Goal: Task Accomplishment & Management: Complete application form

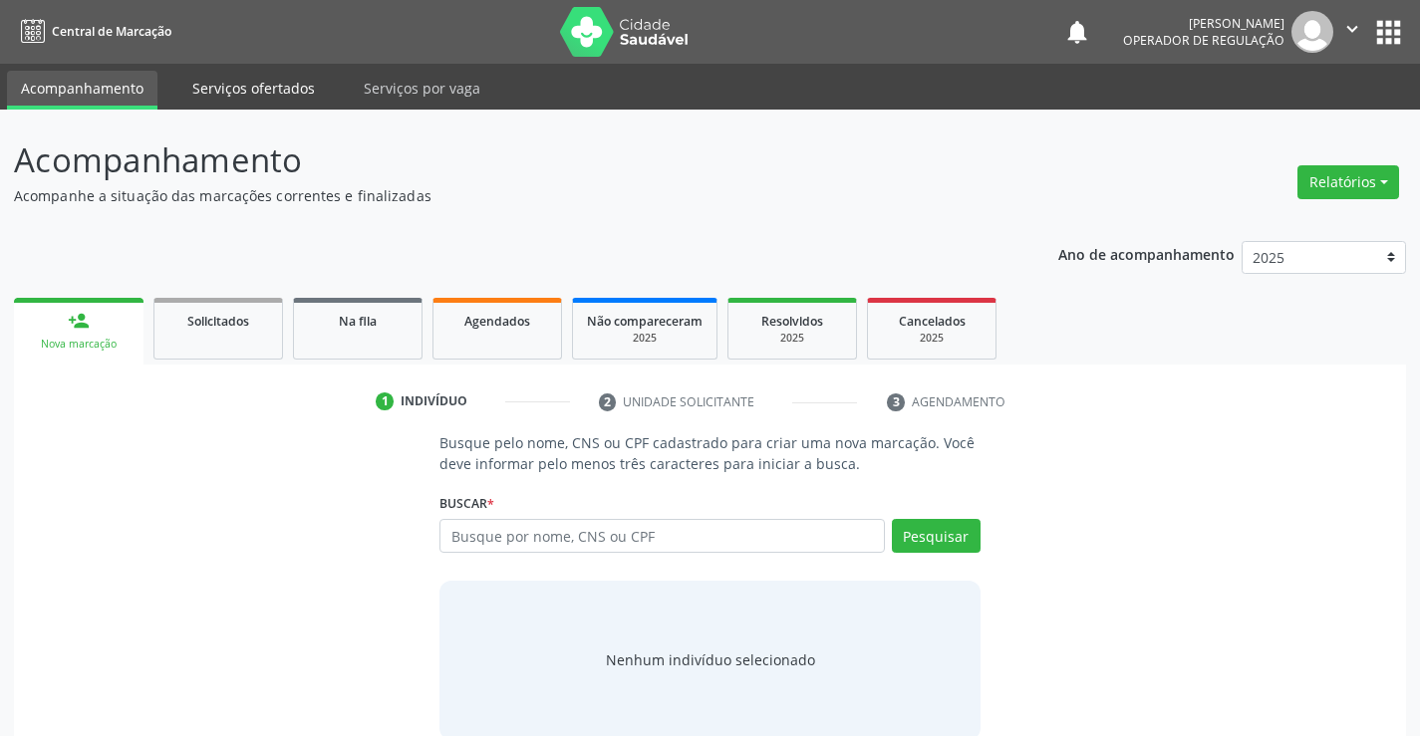
click at [246, 87] on link "Serviços ofertados" at bounding box center [253, 88] width 150 height 35
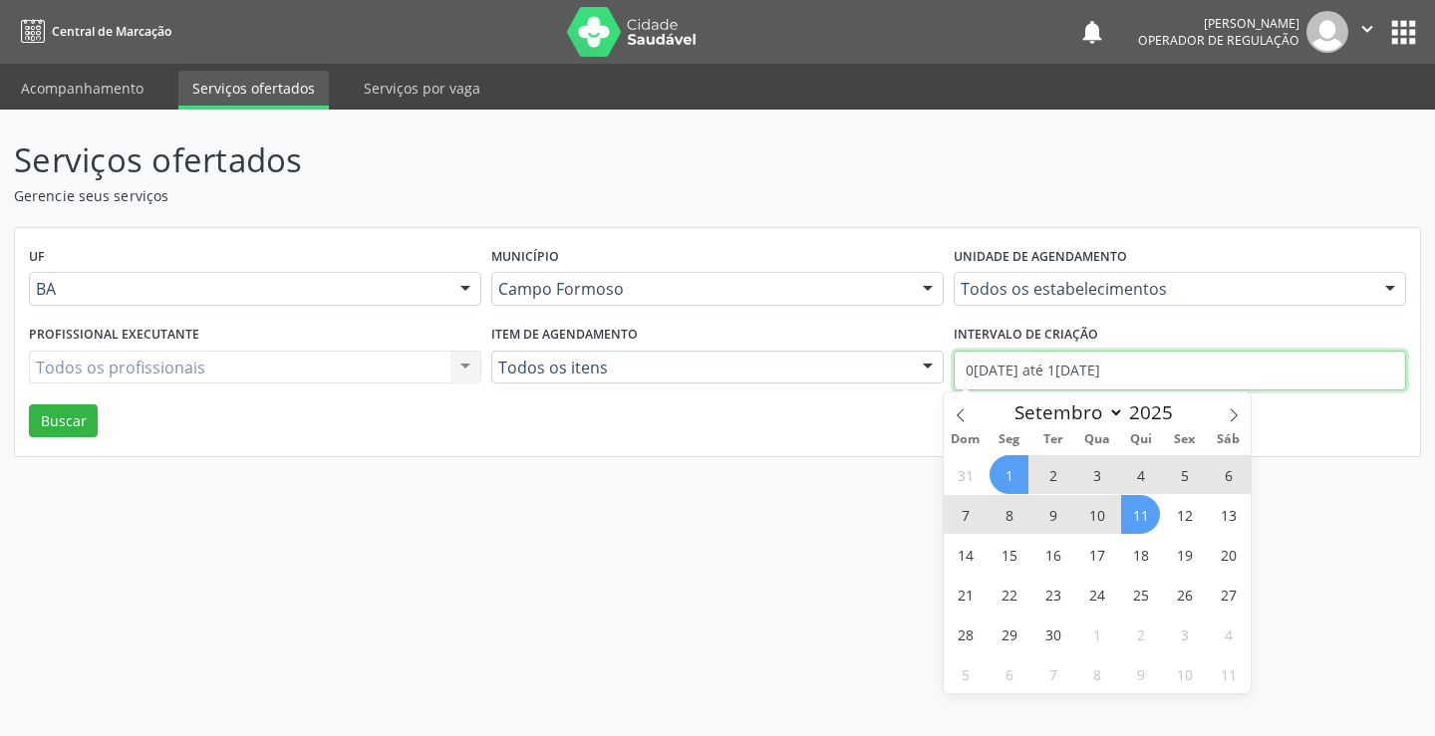
drag, startPoint x: 1155, startPoint y: 374, endPoint x: 901, endPoint y: 376, distance: 254.1
click at [901, 376] on div "Profissional executante Todos os profissionais Todos os profissionais Nenhum re…" at bounding box center [717, 362] width 1387 height 85
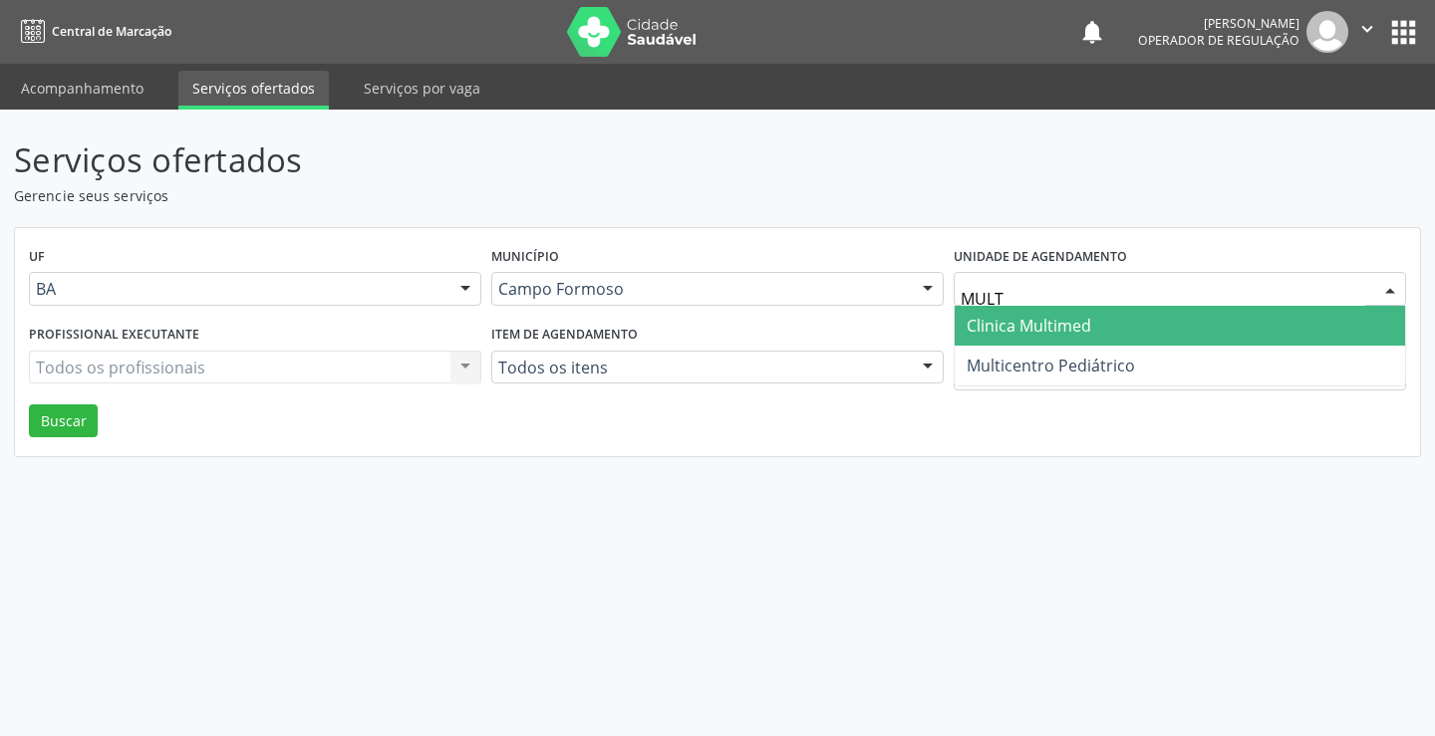
type input "MULTI"
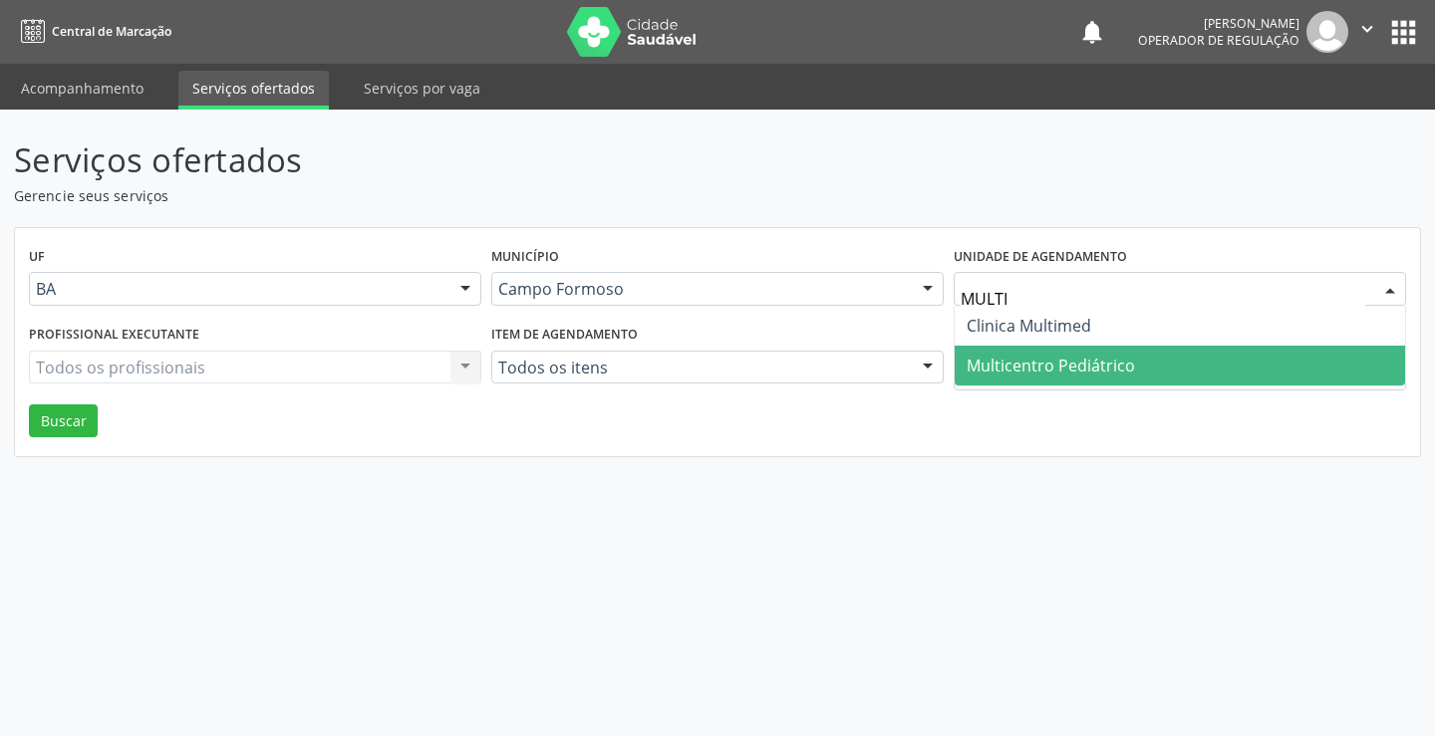
click at [1072, 363] on span "Multicentro Pediátrico" at bounding box center [1051, 366] width 168 height 22
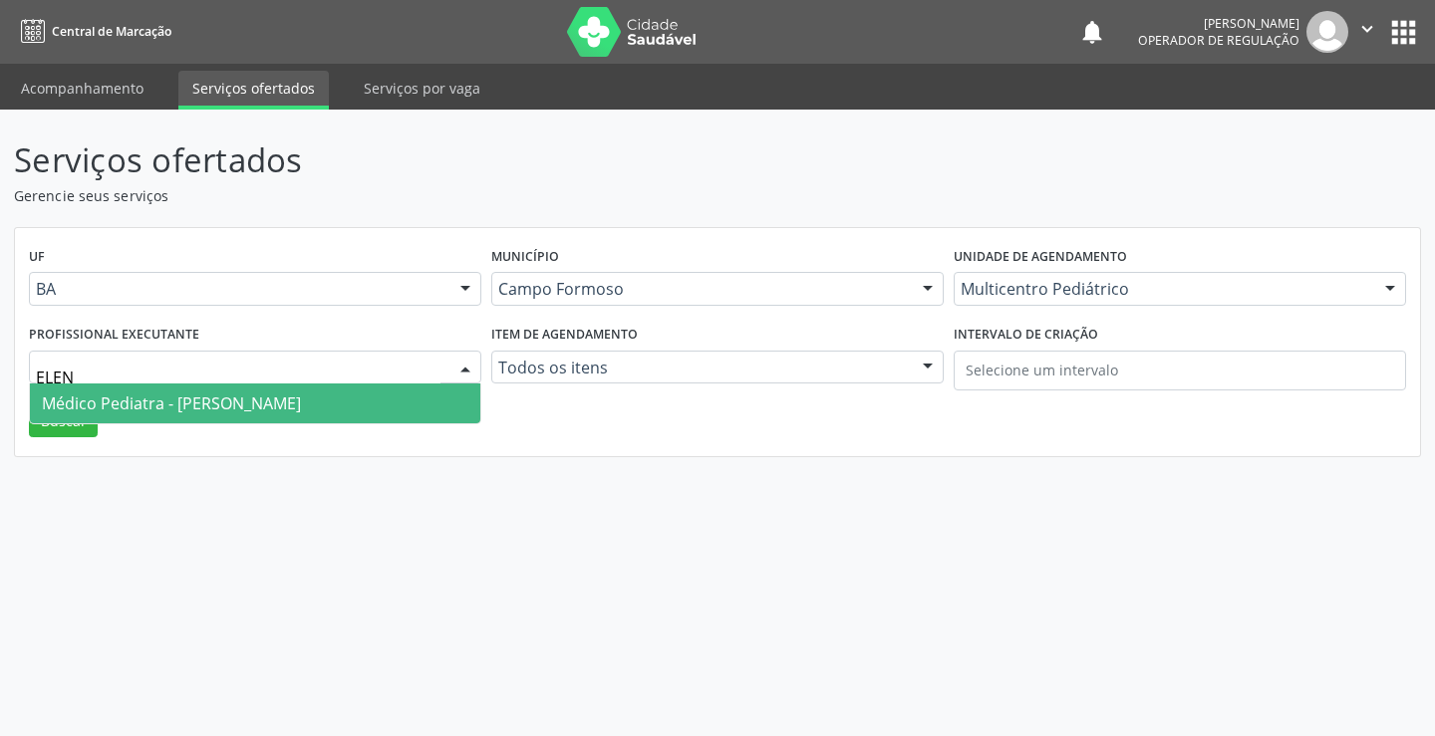
click at [138, 407] on span "Médico Pediatra - [PERSON_NAME]" at bounding box center [171, 404] width 259 height 22
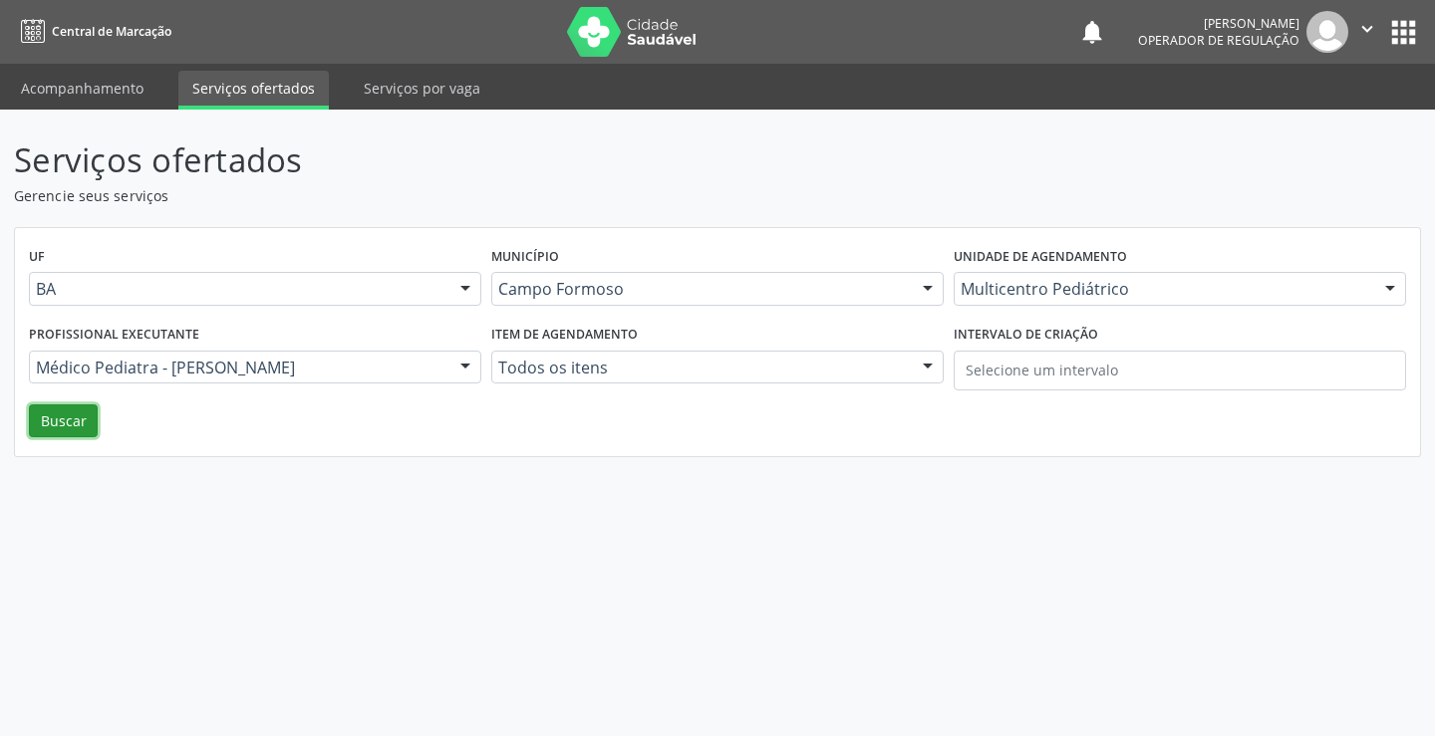
click at [61, 416] on button "Buscar" at bounding box center [63, 422] width 69 height 34
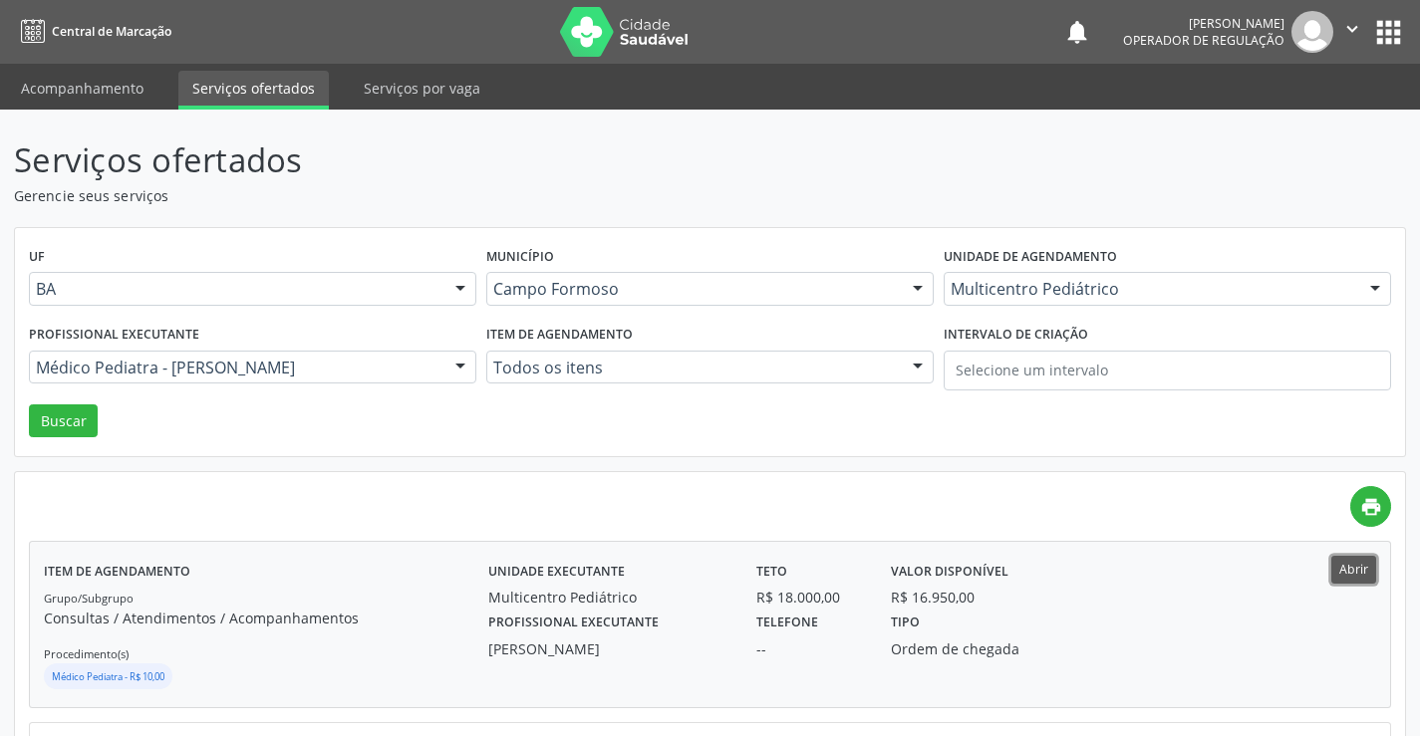
click at [1358, 564] on button "Abrir" at bounding box center [1353, 569] width 45 height 27
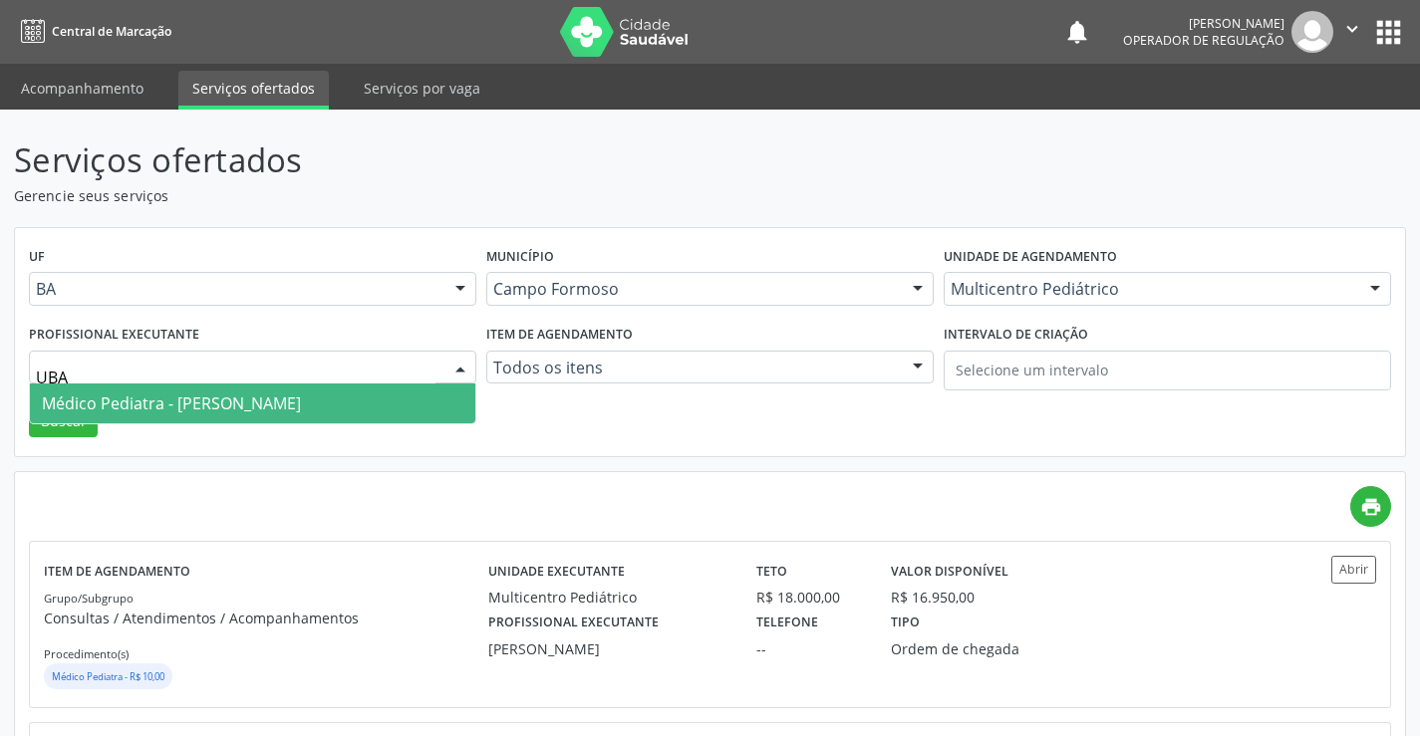
type input "UBAL"
drag, startPoint x: 269, startPoint y: 400, endPoint x: 184, endPoint y: 399, distance: 84.7
click at [269, 399] on span "Médico Pediatra - [PERSON_NAME]" at bounding box center [171, 404] width 259 height 22
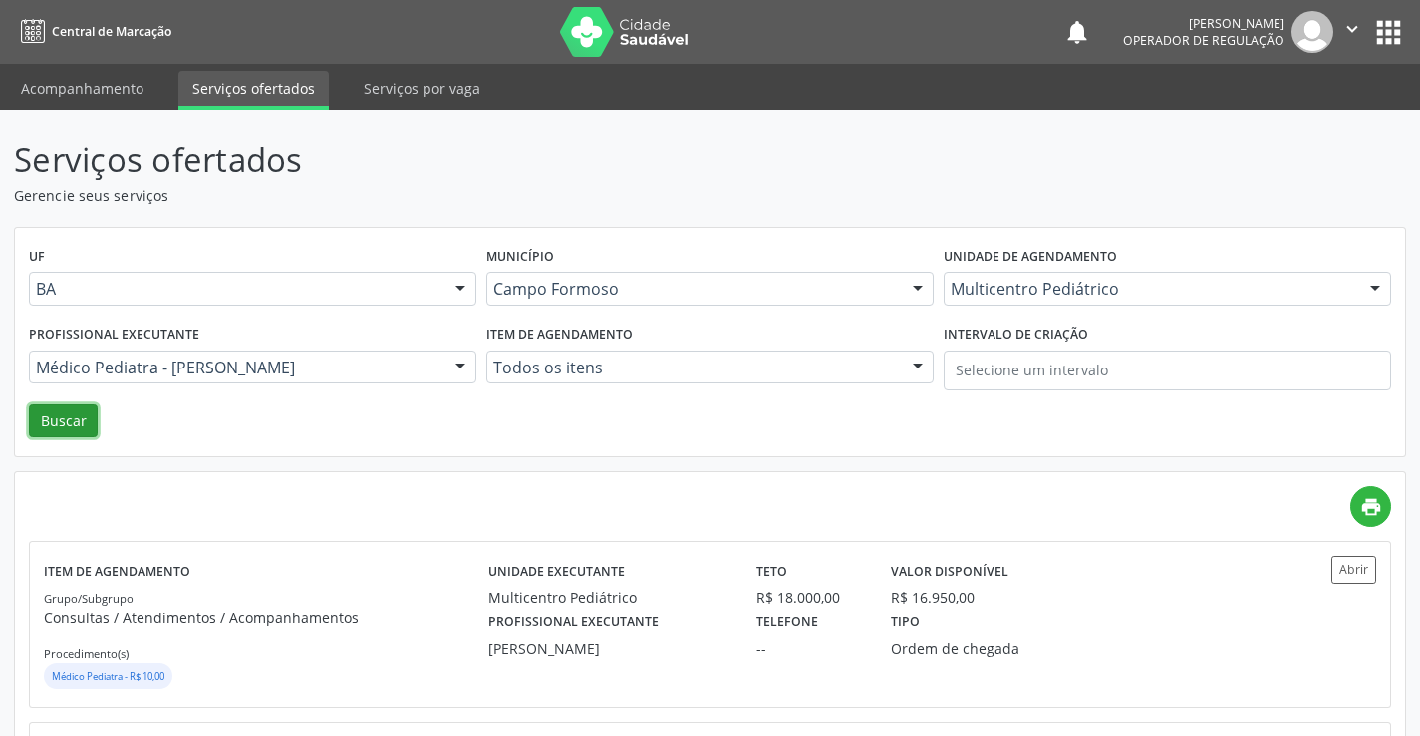
click at [61, 423] on button "Buscar" at bounding box center [63, 422] width 69 height 34
click at [1348, 566] on button "Abrir" at bounding box center [1353, 569] width 45 height 27
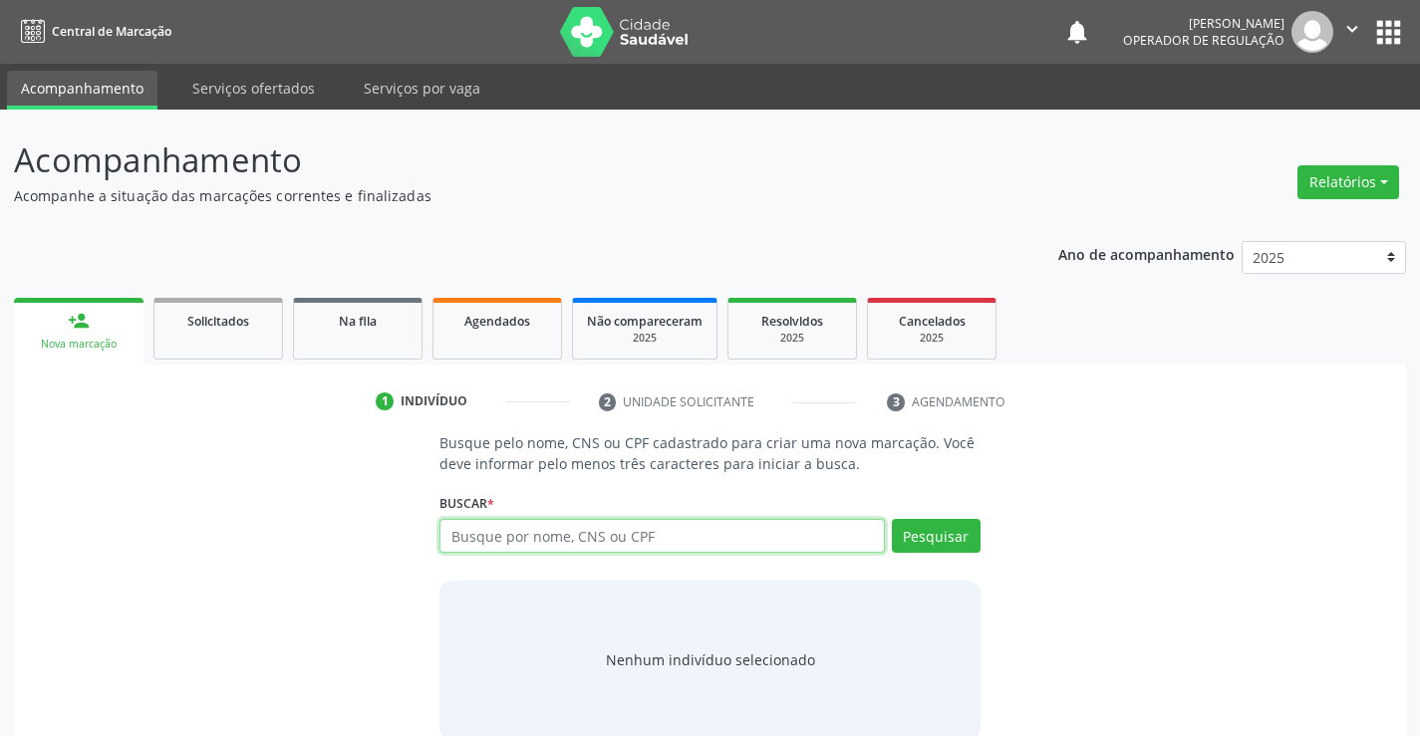
click at [647, 540] on input "text" at bounding box center [661, 536] width 444 height 34
click at [645, 535] on input "text" at bounding box center [661, 536] width 444 height 34
click at [593, 536] on input "text" at bounding box center [661, 536] width 444 height 34
type input "702702676165660"
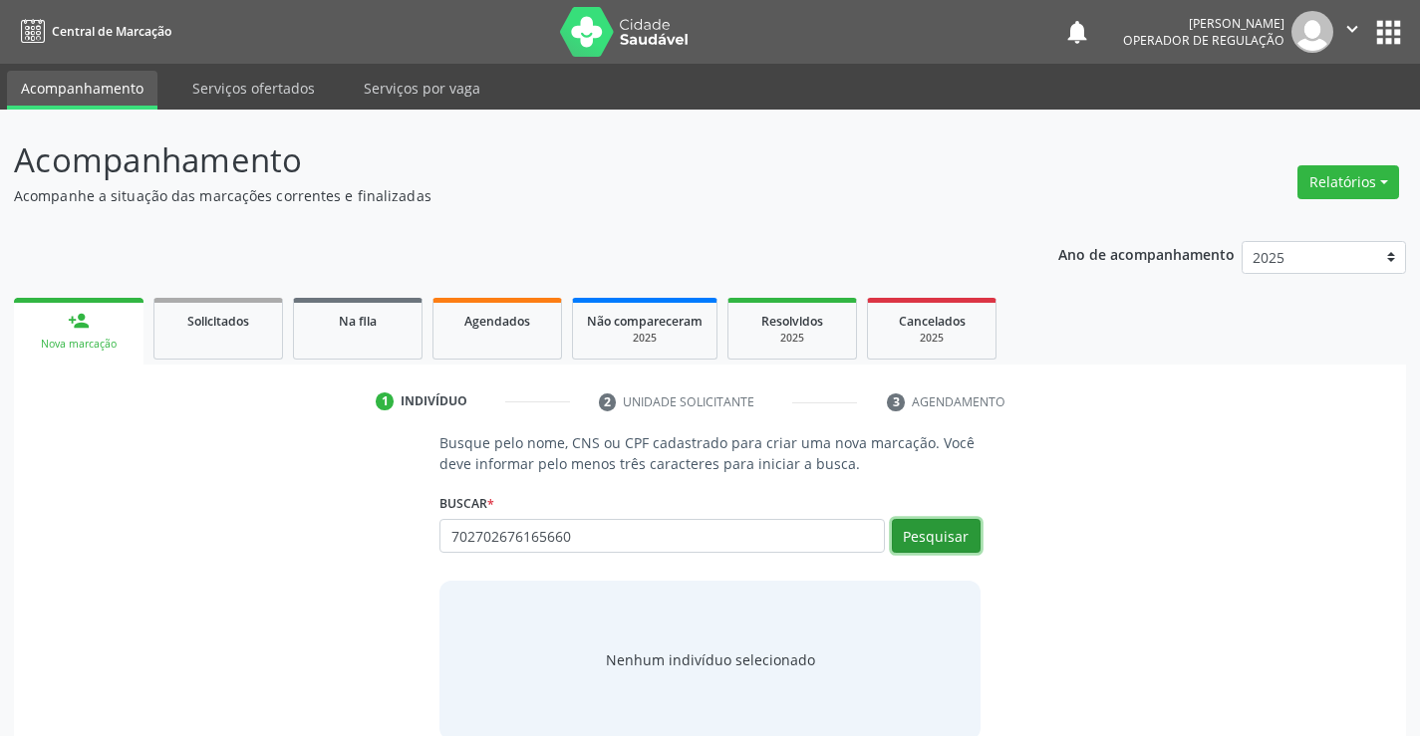
click at [942, 536] on button "Pesquisar" at bounding box center [936, 536] width 89 height 34
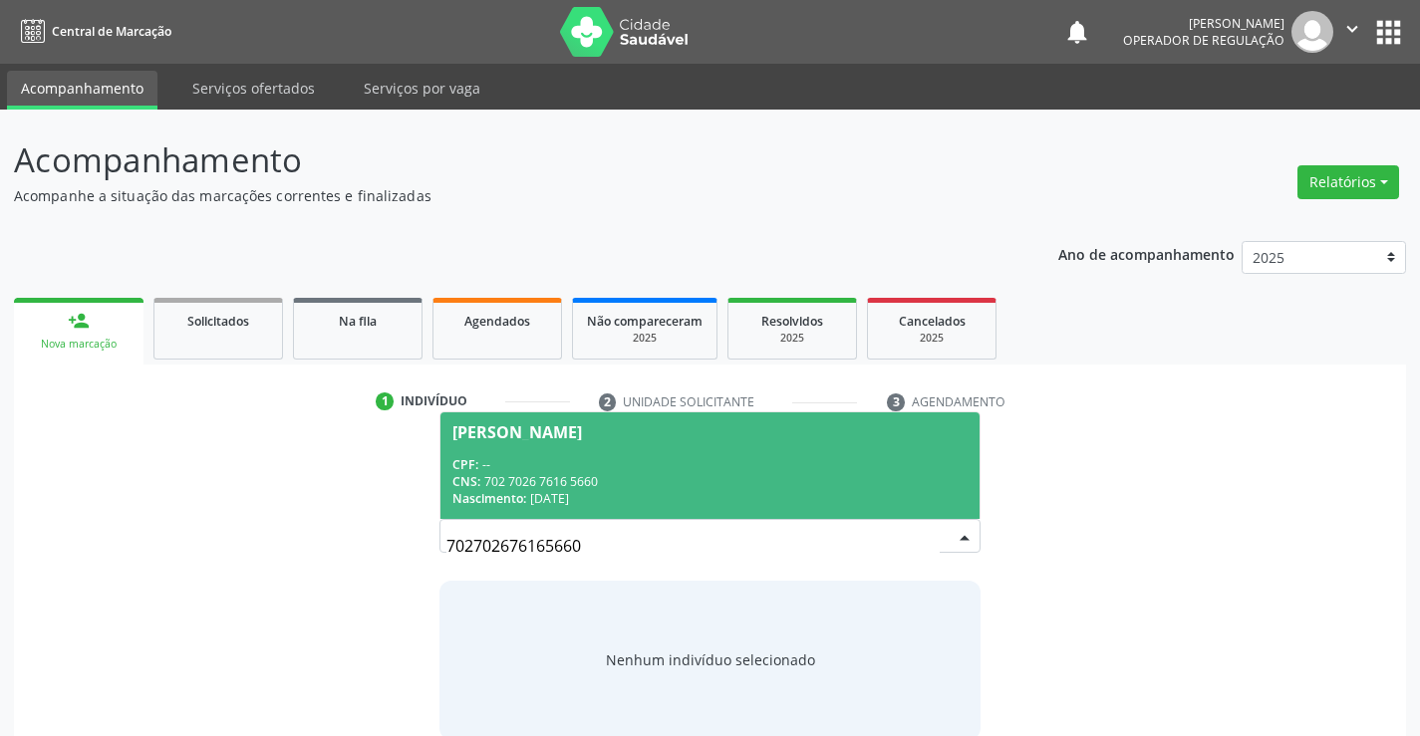
click at [586, 458] on div "CPF: --" at bounding box center [709, 464] width 514 height 17
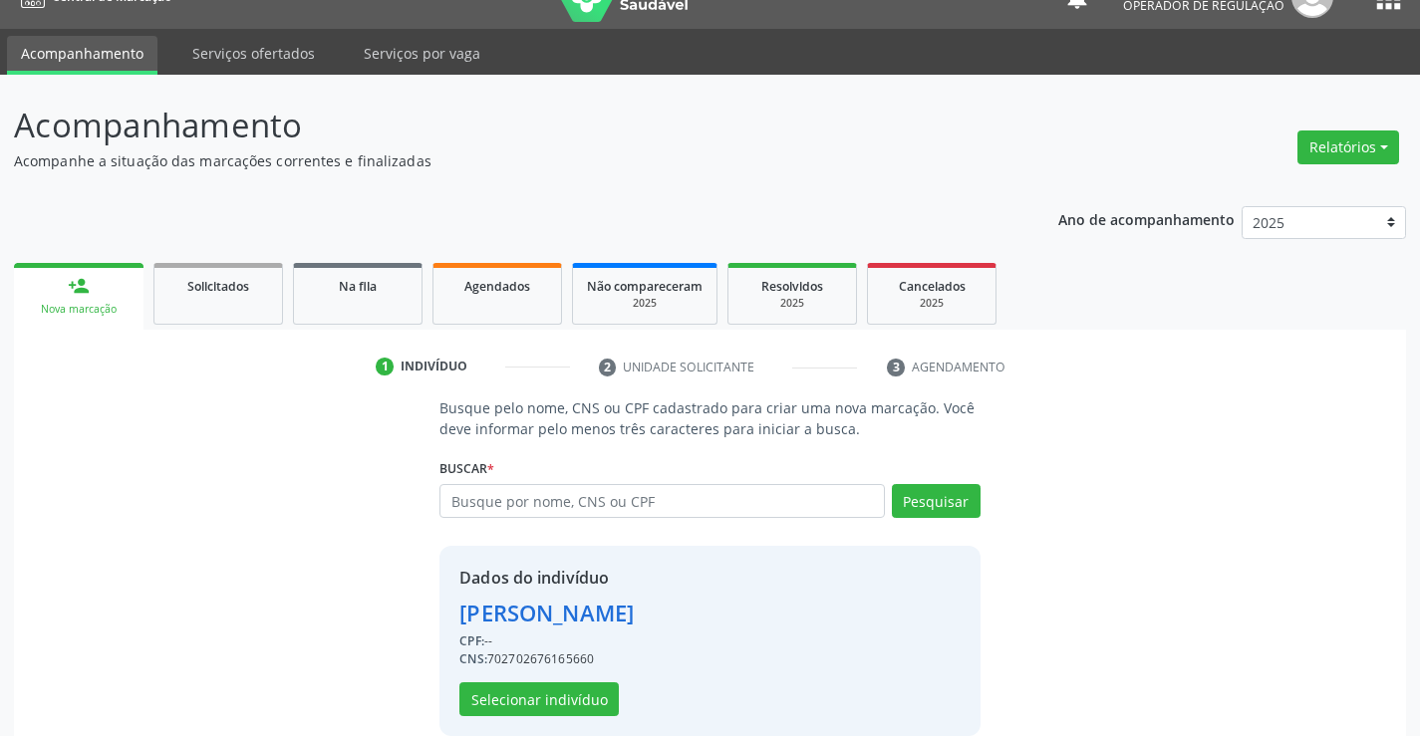
scroll to position [63, 0]
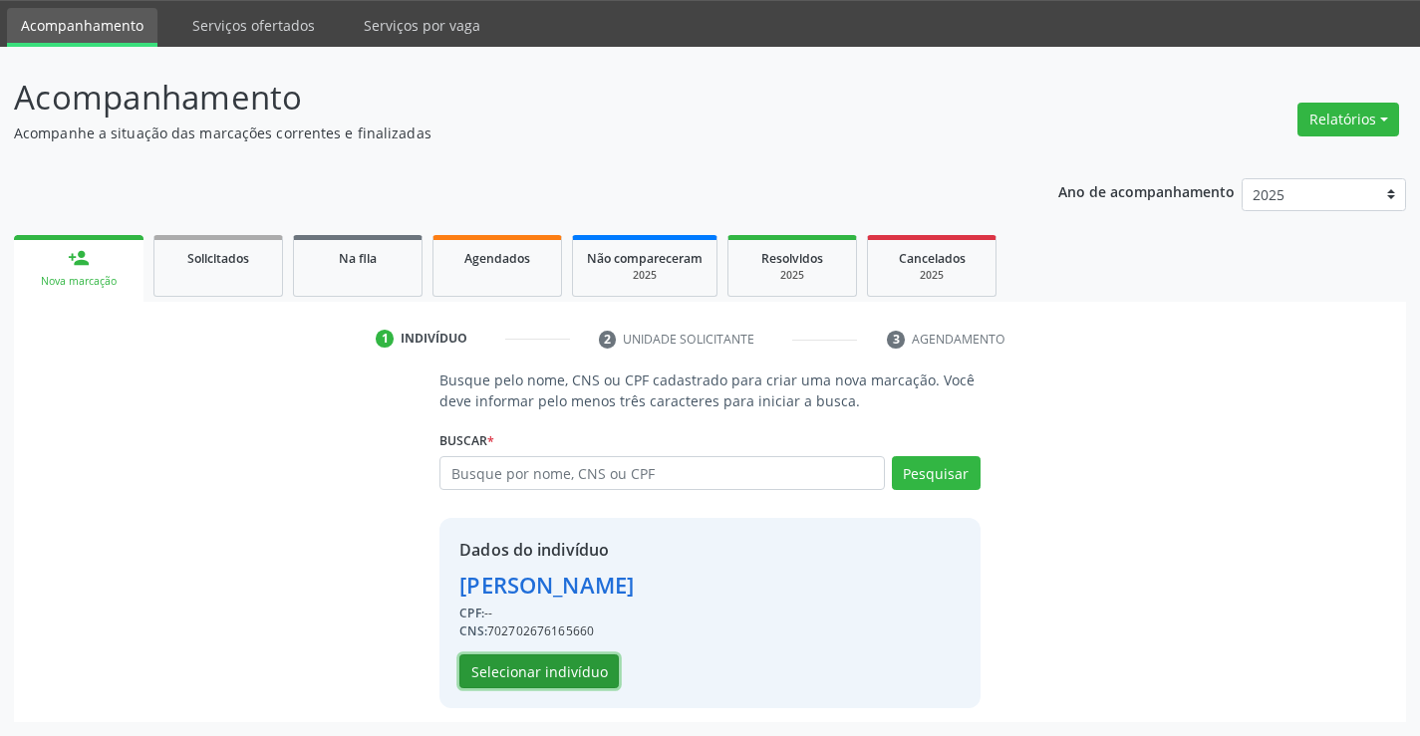
click at [521, 657] on button "Selecionar indivíduo" at bounding box center [538, 672] width 159 height 34
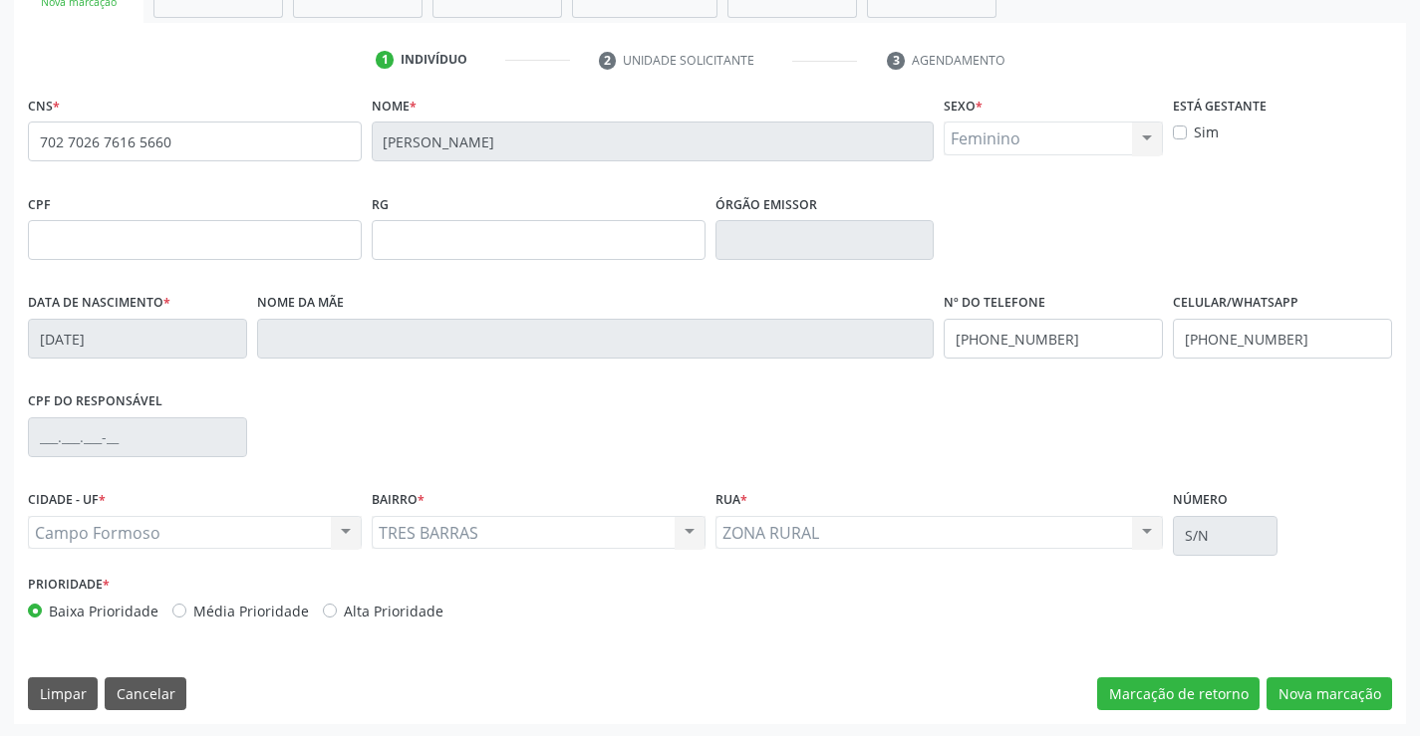
scroll to position [344, 0]
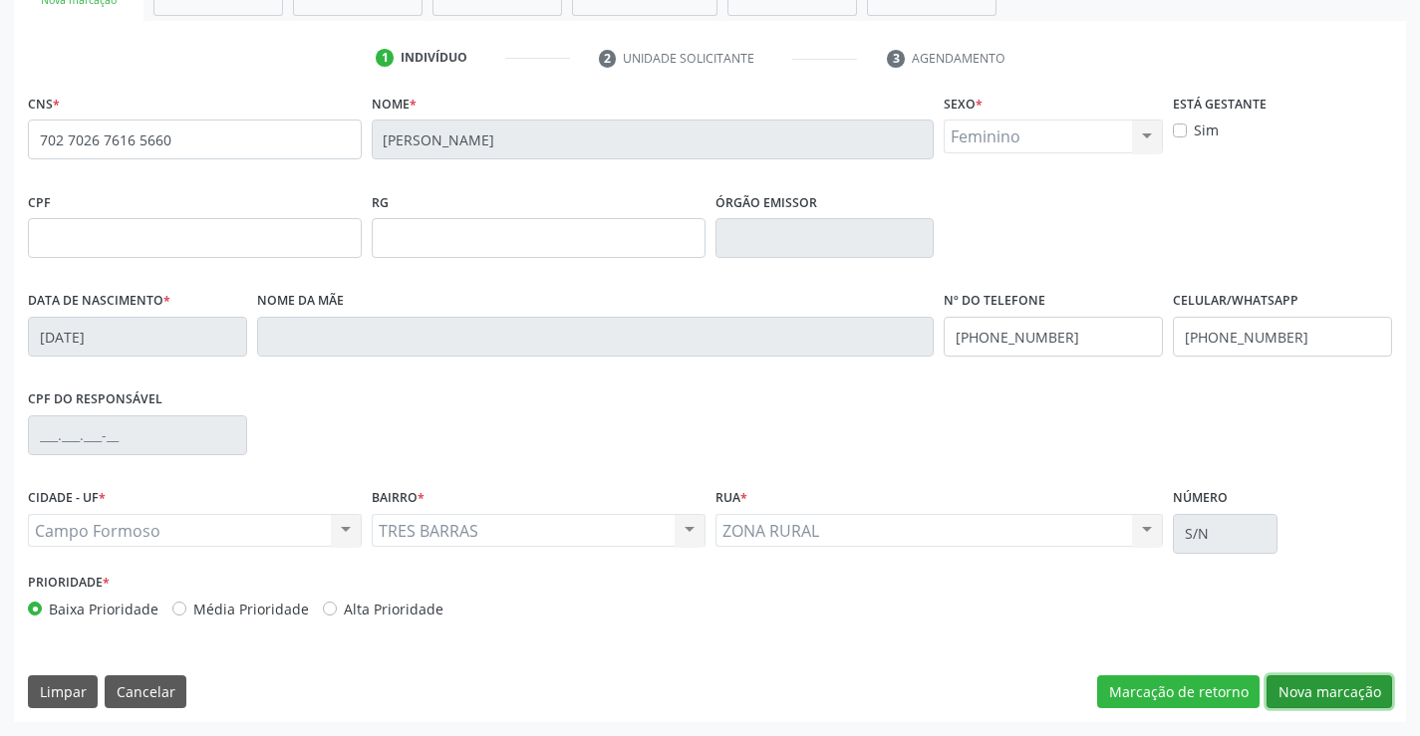
click at [1325, 681] on button "Nova marcação" at bounding box center [1330, 693] width 126 height 34
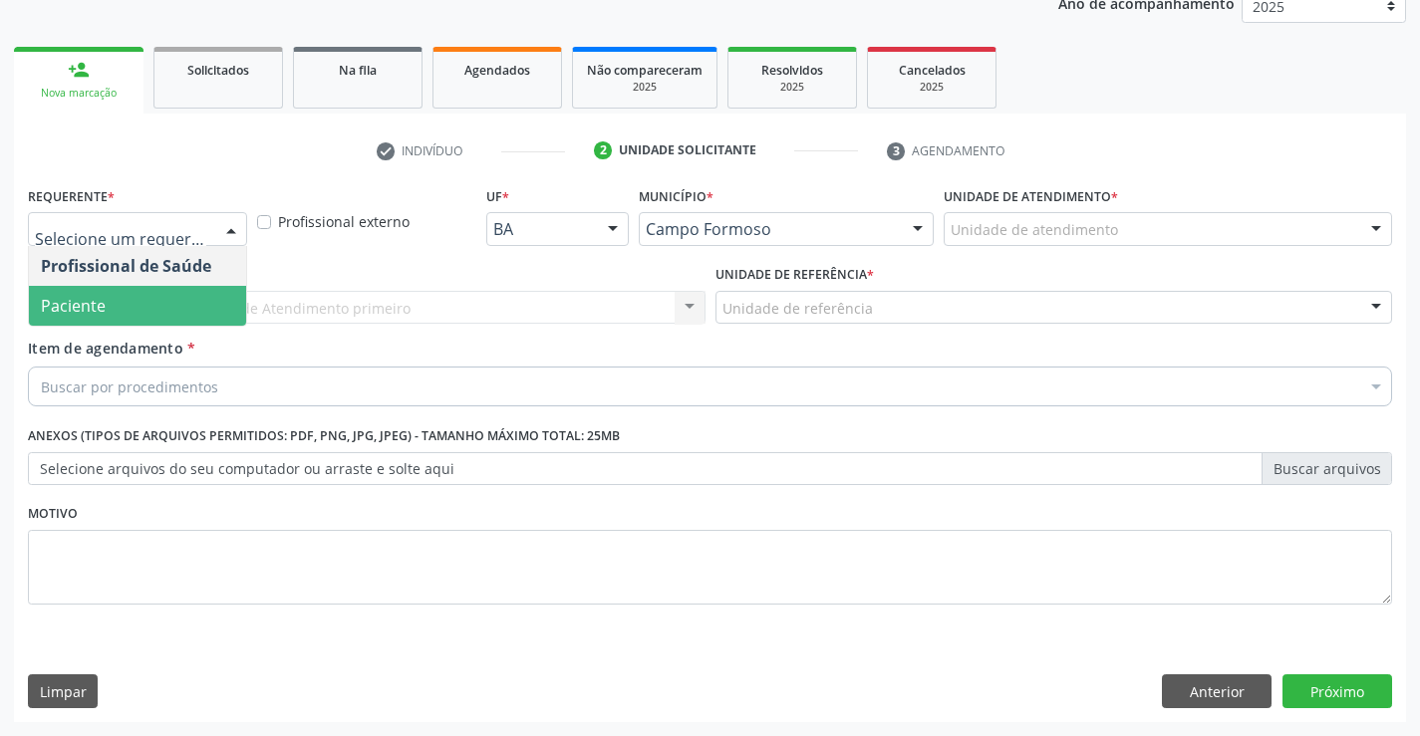
click at [125, 305] on span "Paciente" at bounding box center [137, 306] width 217 height 40
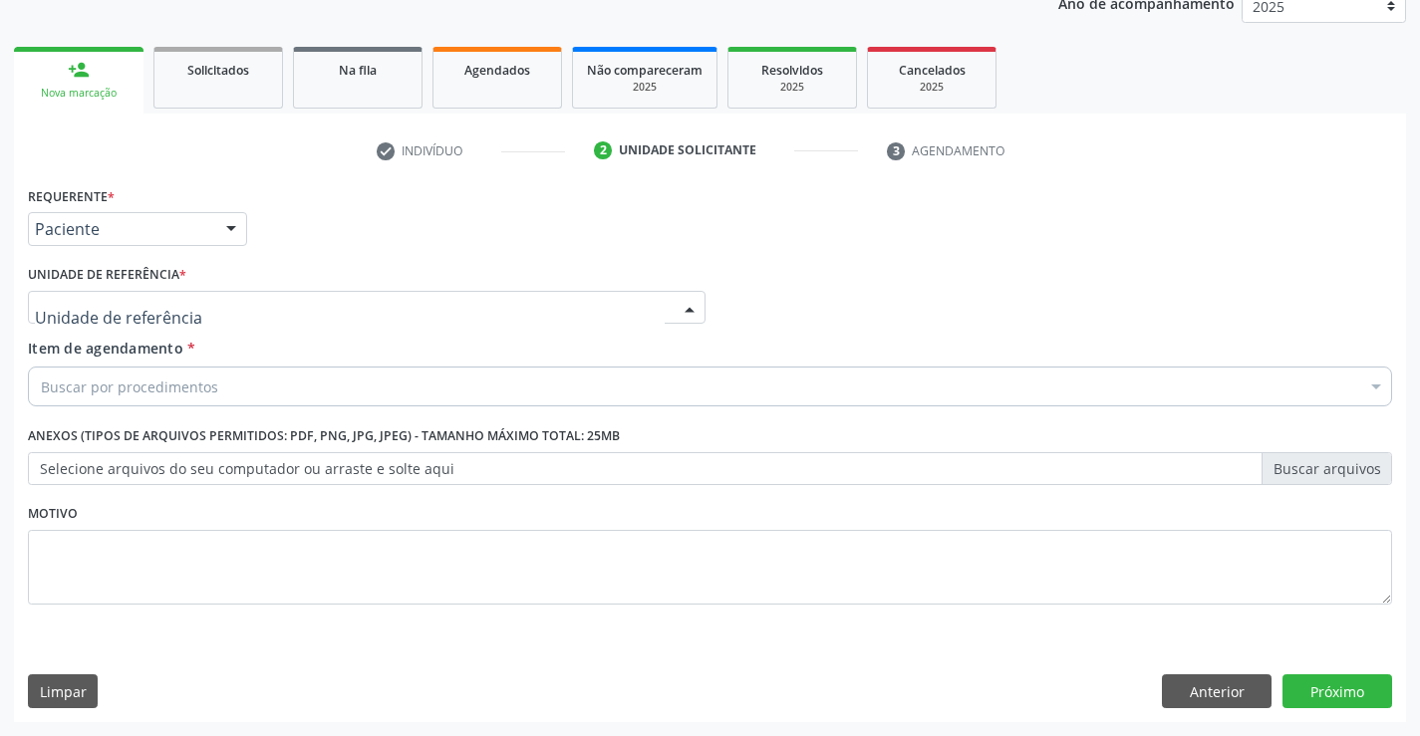
click at [132, 293] on div at bounding box center [367, 308] width 678 height 34
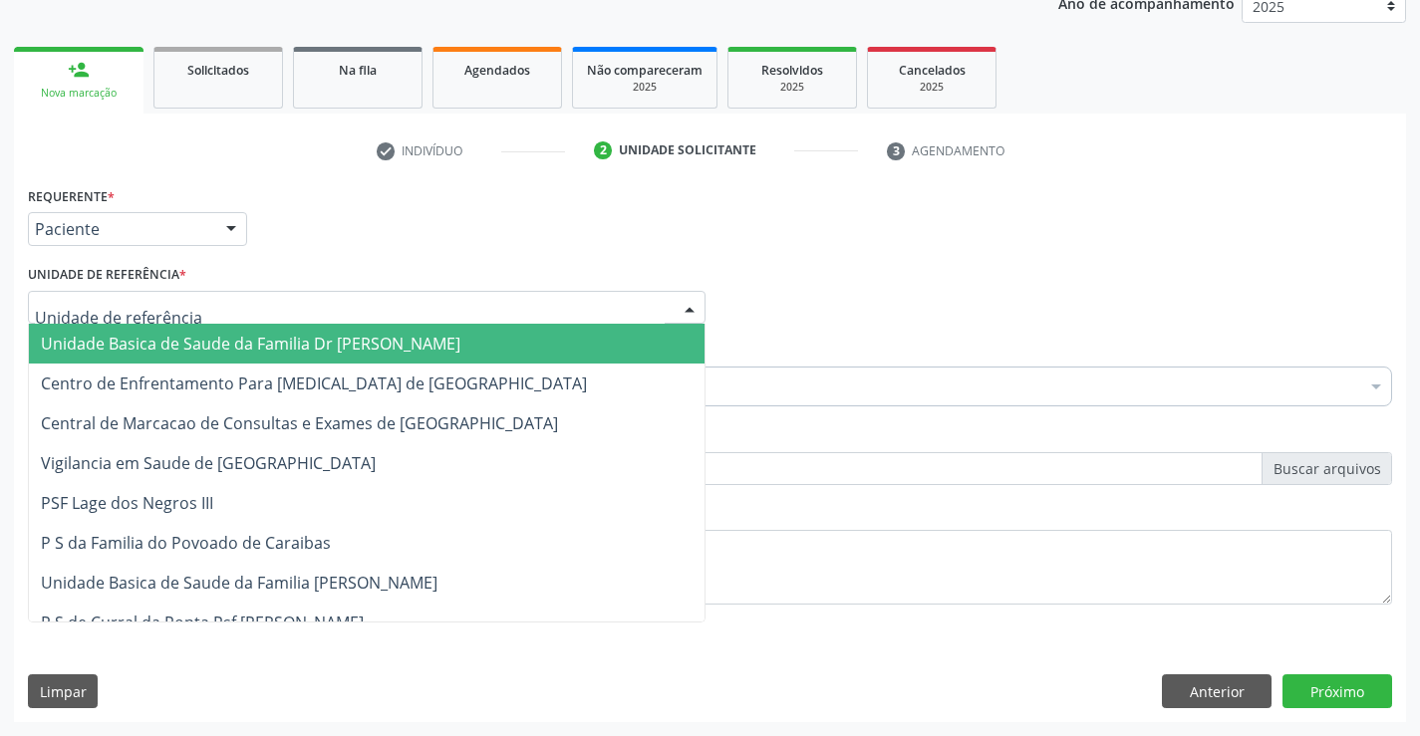
click at [191, 338] on span "Unidade Basica de Saude da Familia Dr [PERSON_NAME]" at bounding box center [251, 344] width 420 height 22
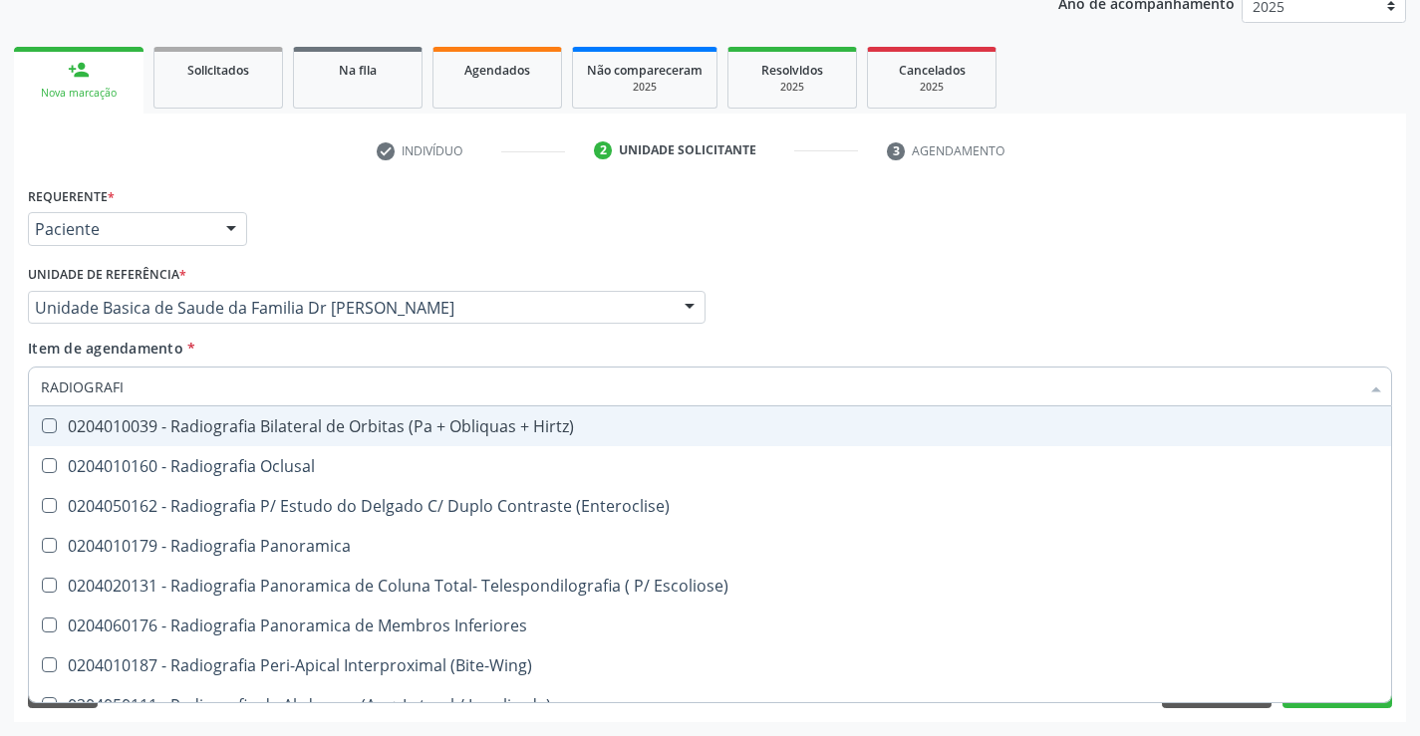
type input "RADIOGRAFIA"
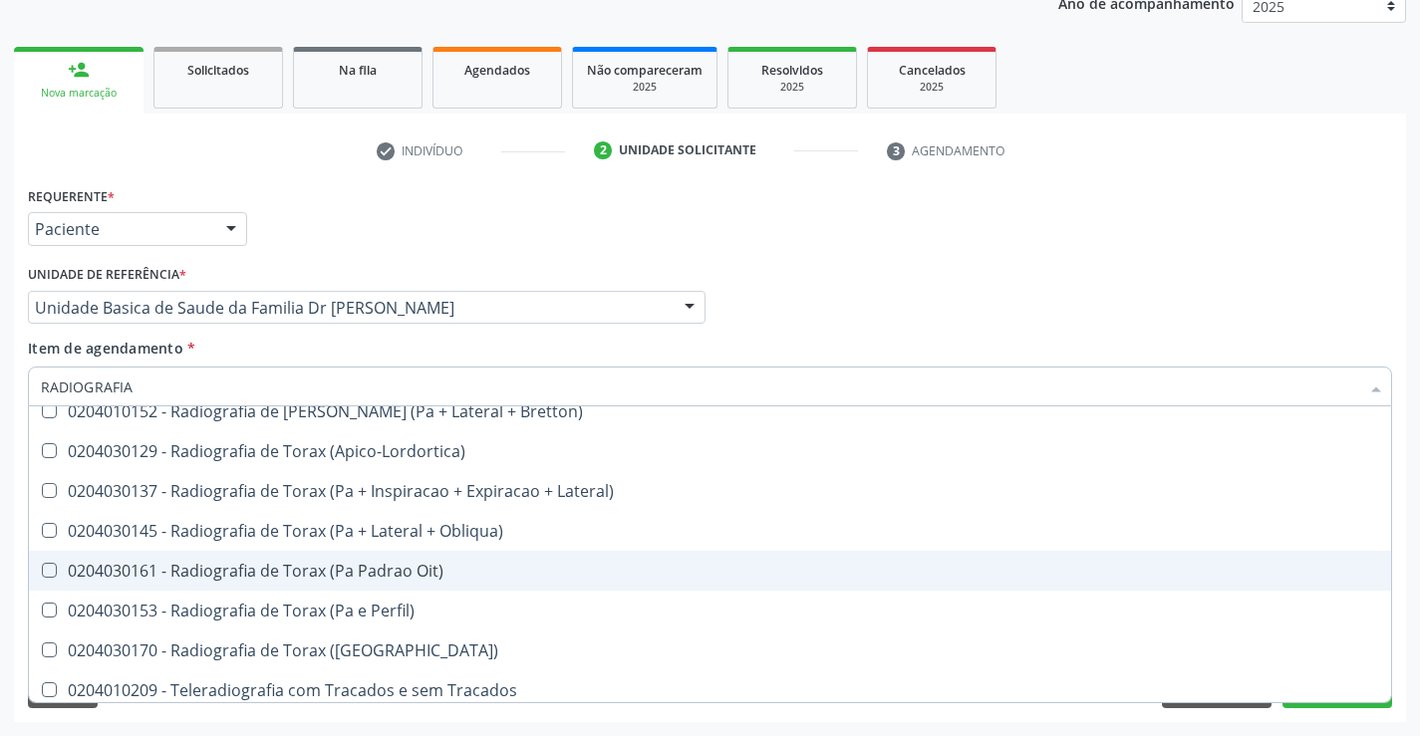
scroll to position [2534, 0]
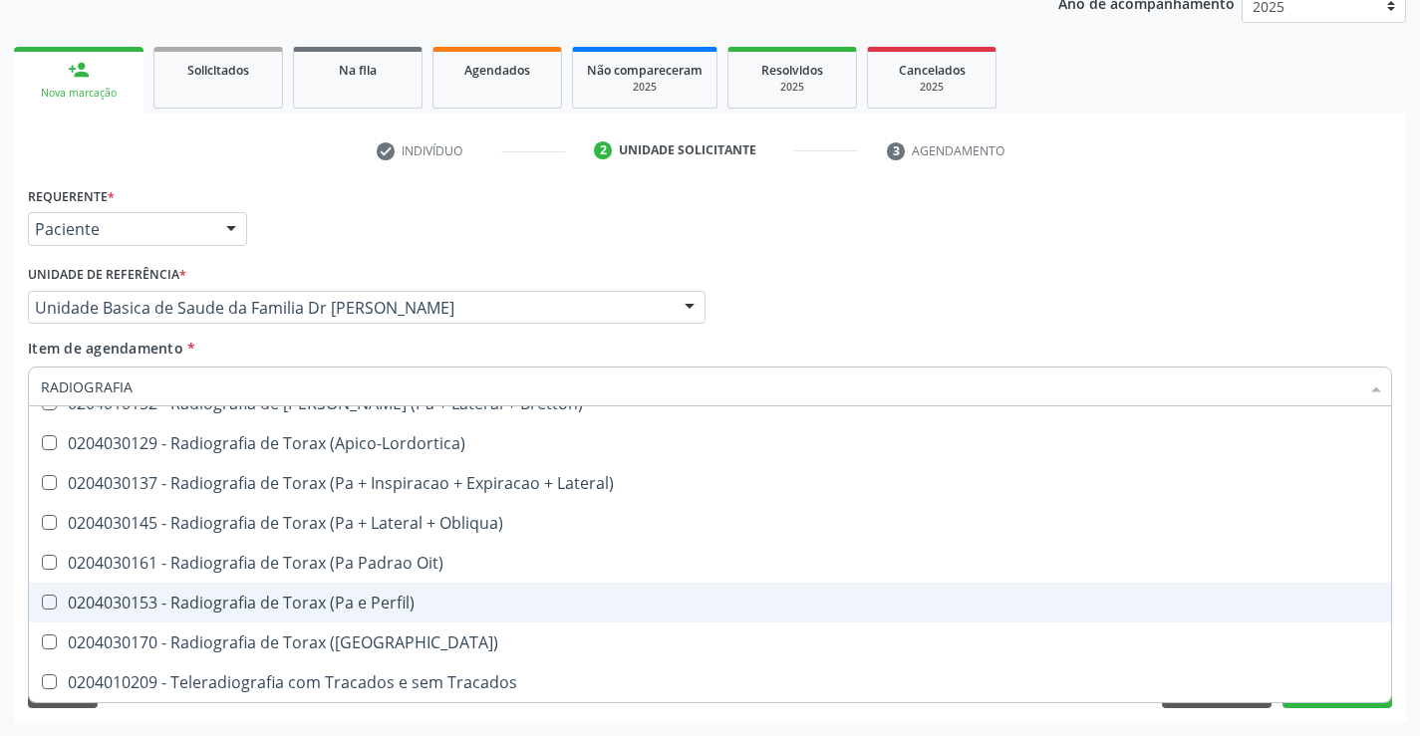
click at [369, 603] on div "0204030153 - Radiografia de Torax (Pa e Perfil)" at bounding box center [710, 603] width 1338 height 16
checkbox Perfil\) "true"
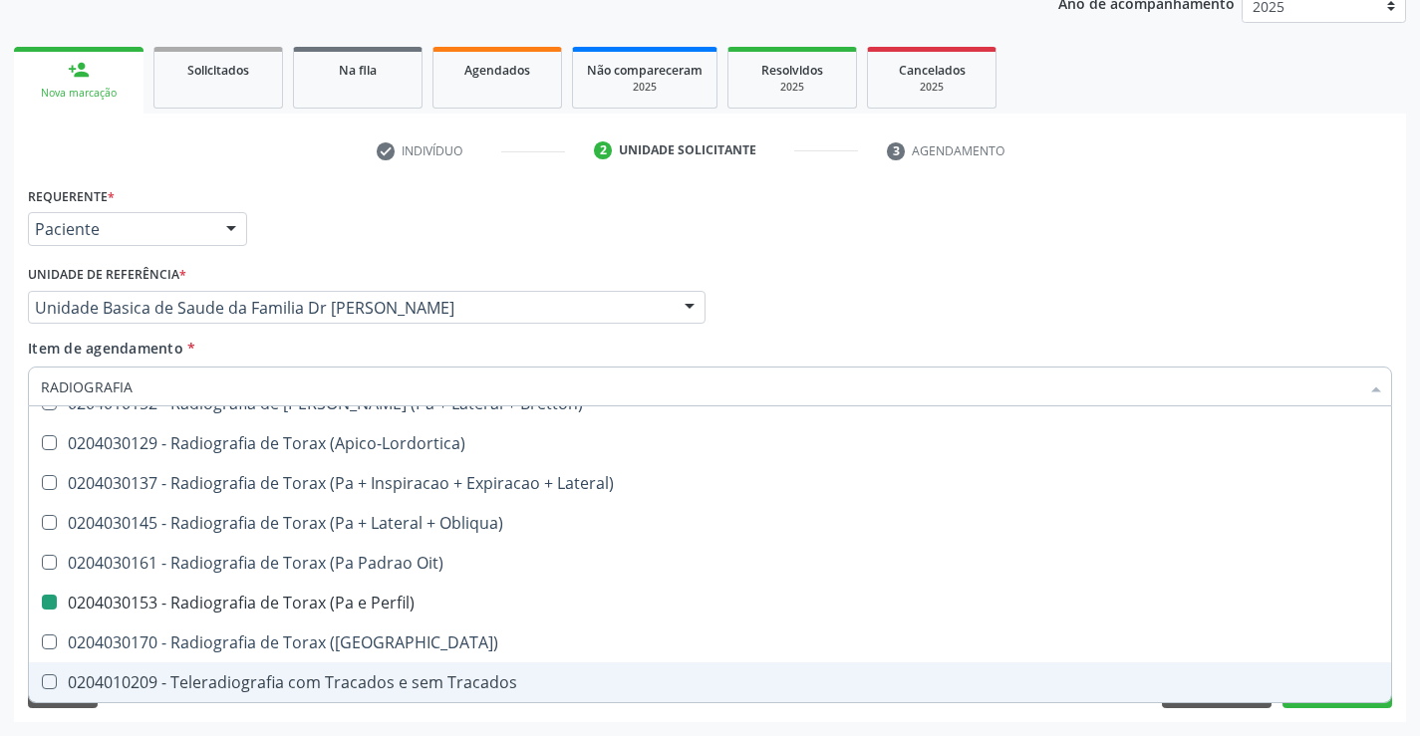
click at [1414, 642] on div "Acompanhamento Acompanhe a situação das marcações correntes e finalizadas Relat…" at bounding box center [710, 297] width 1420 height 878
checkbox Oclusal "true"
checkbox Perfil\) "false"
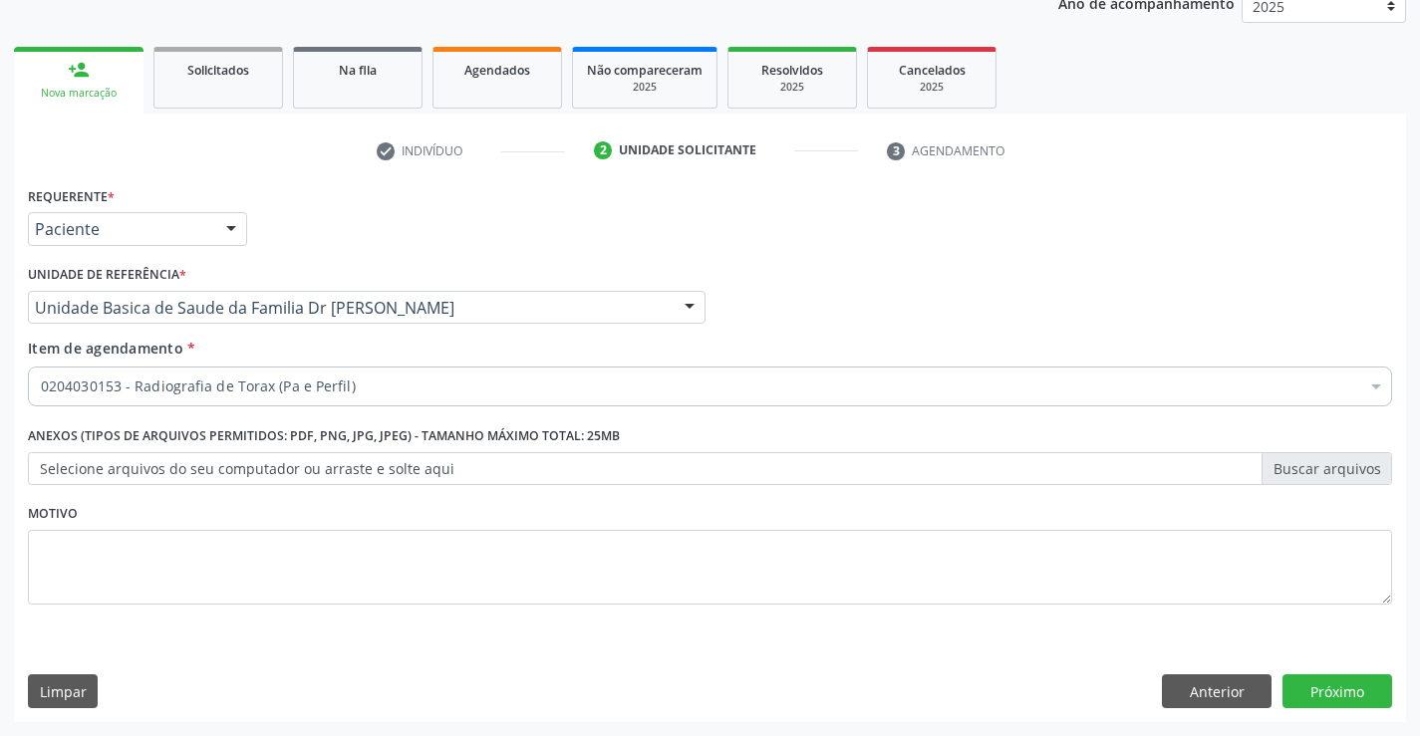
scroll to position [0, 0]
click at [1333, 684] on button "Próximo" at bounding box center [1338, 692] width 110 height 34
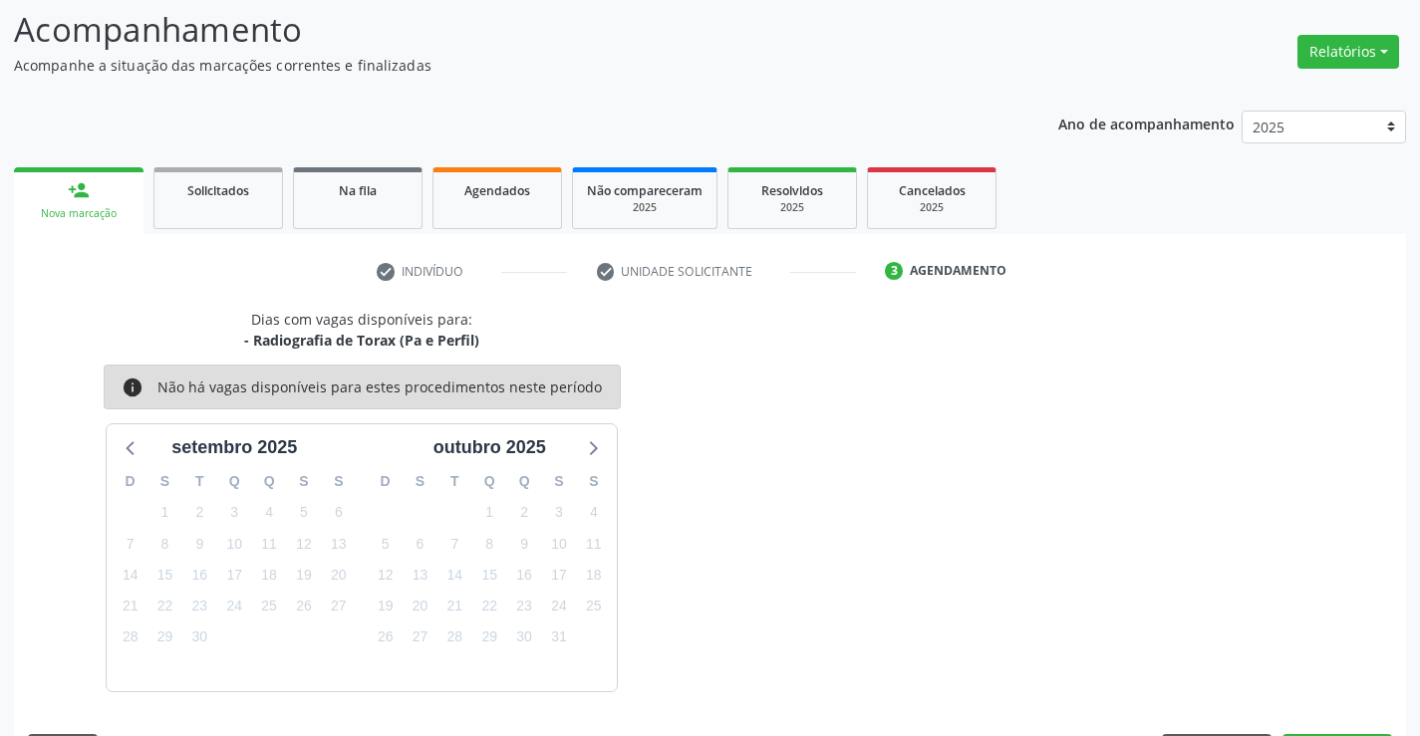
scroll to position [189, 0]
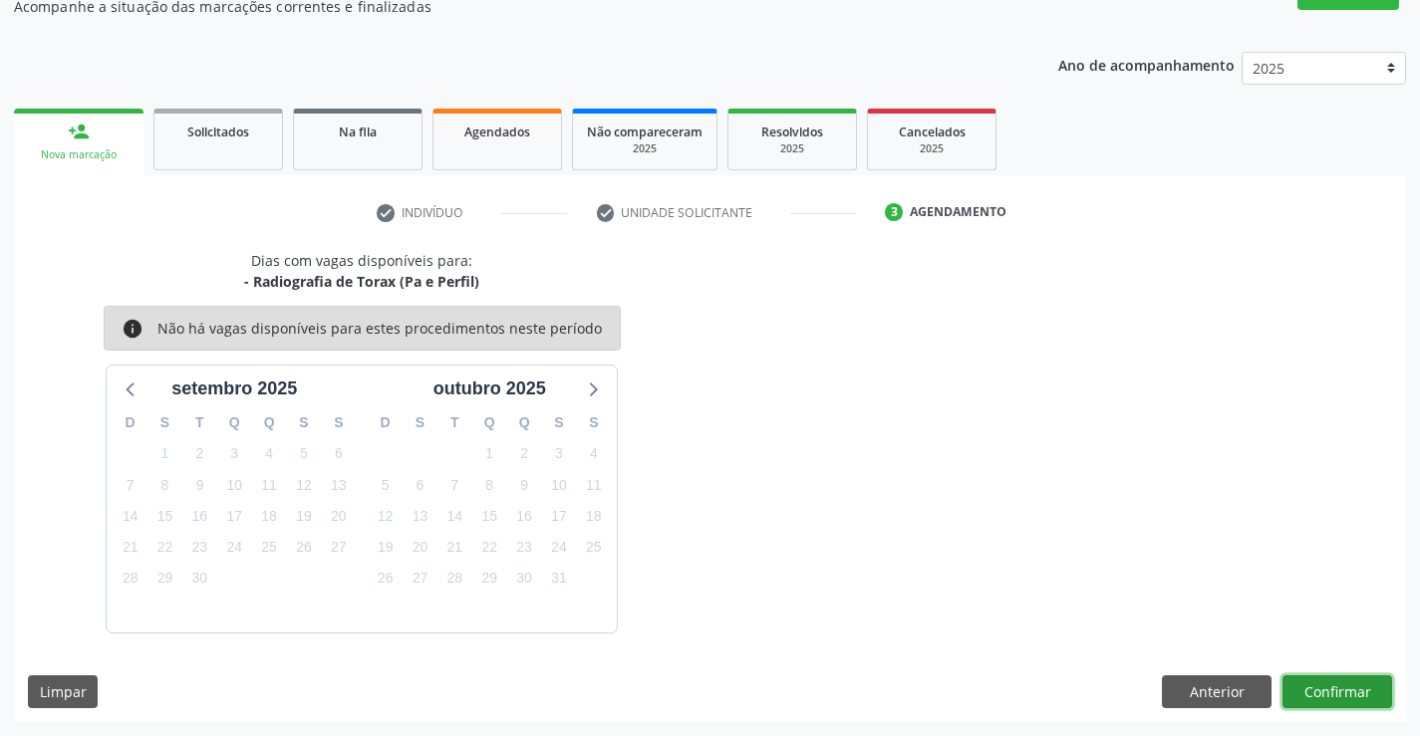
click at [1331, 693] on button "Confirmar" at bounding box center [1338, 693] width 110 height 34
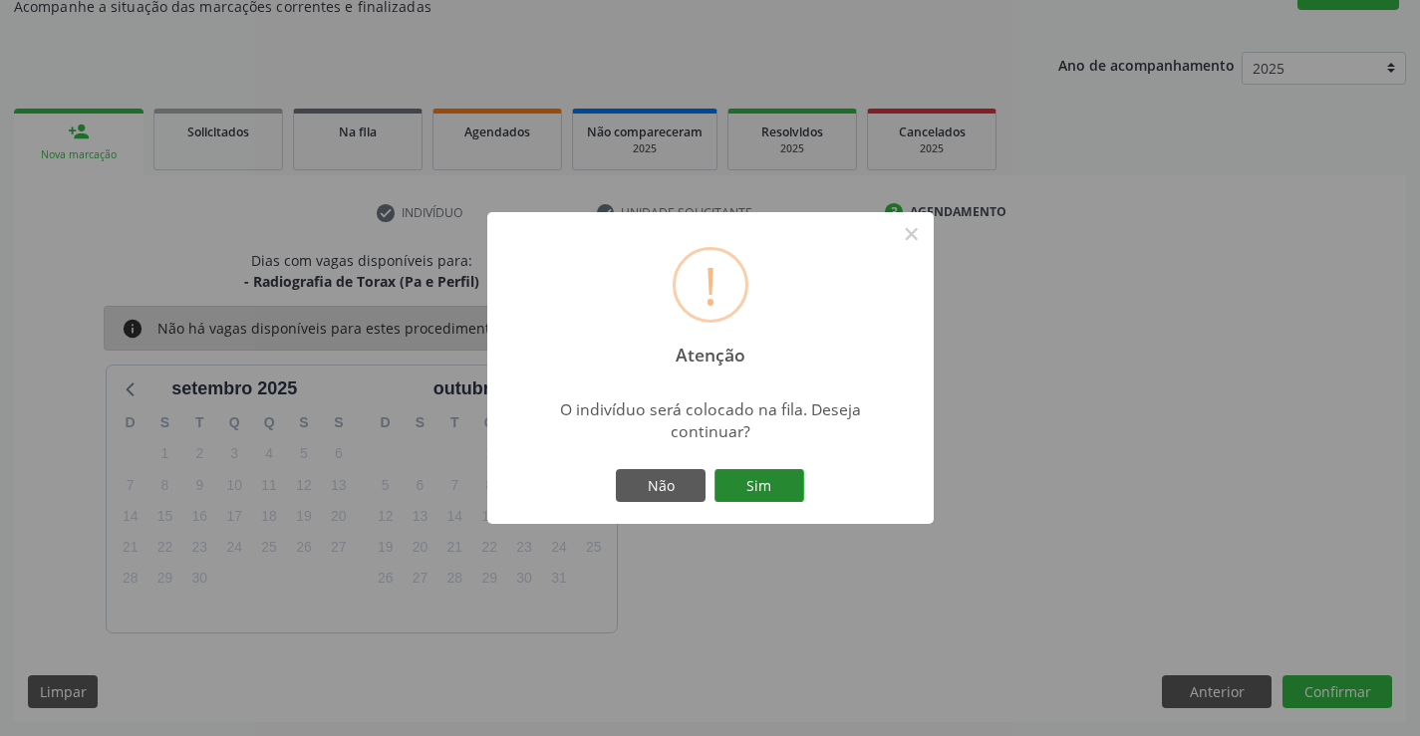
click at [756, 482] on button "Sim" at bounding box center [760, 486] width 90 height 34
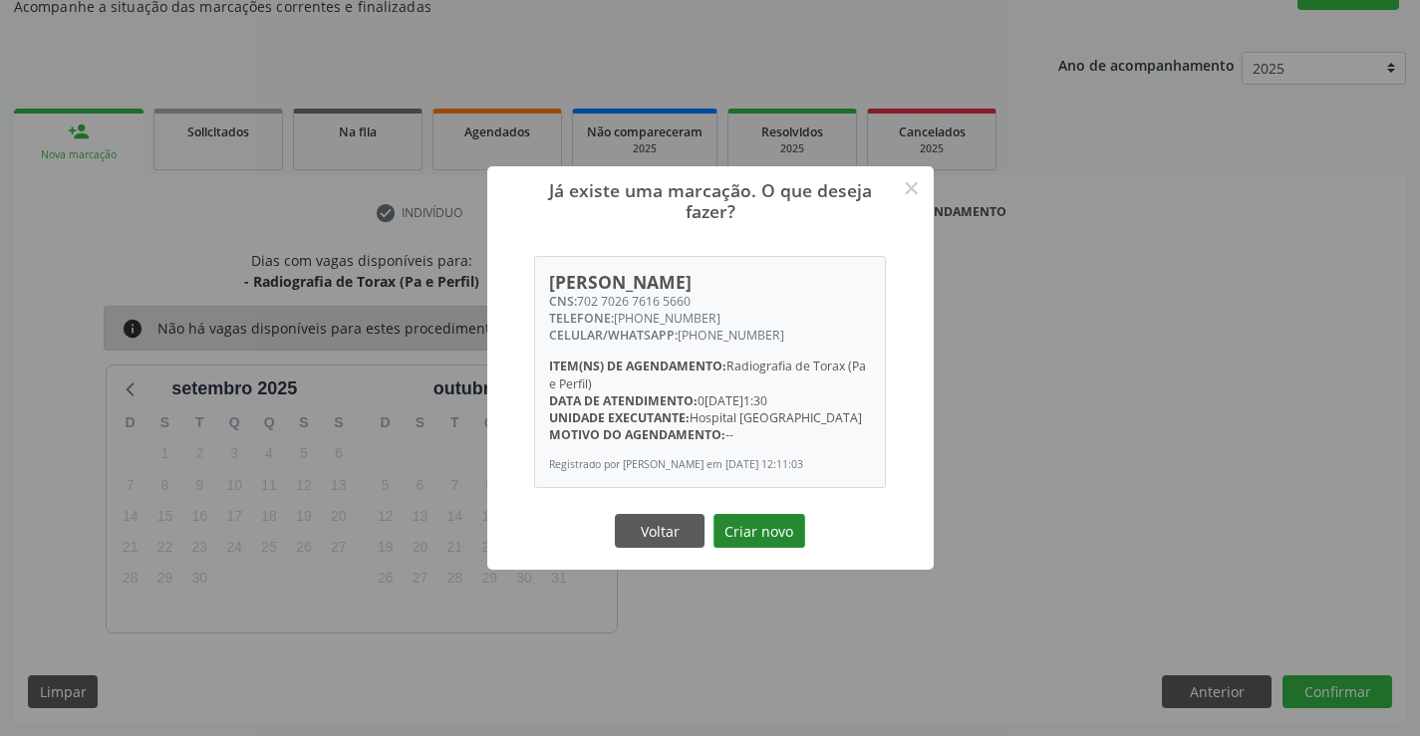
click at [768, 534] on button "Criar novo" at bounding box center [760, 531] width 92 height 34
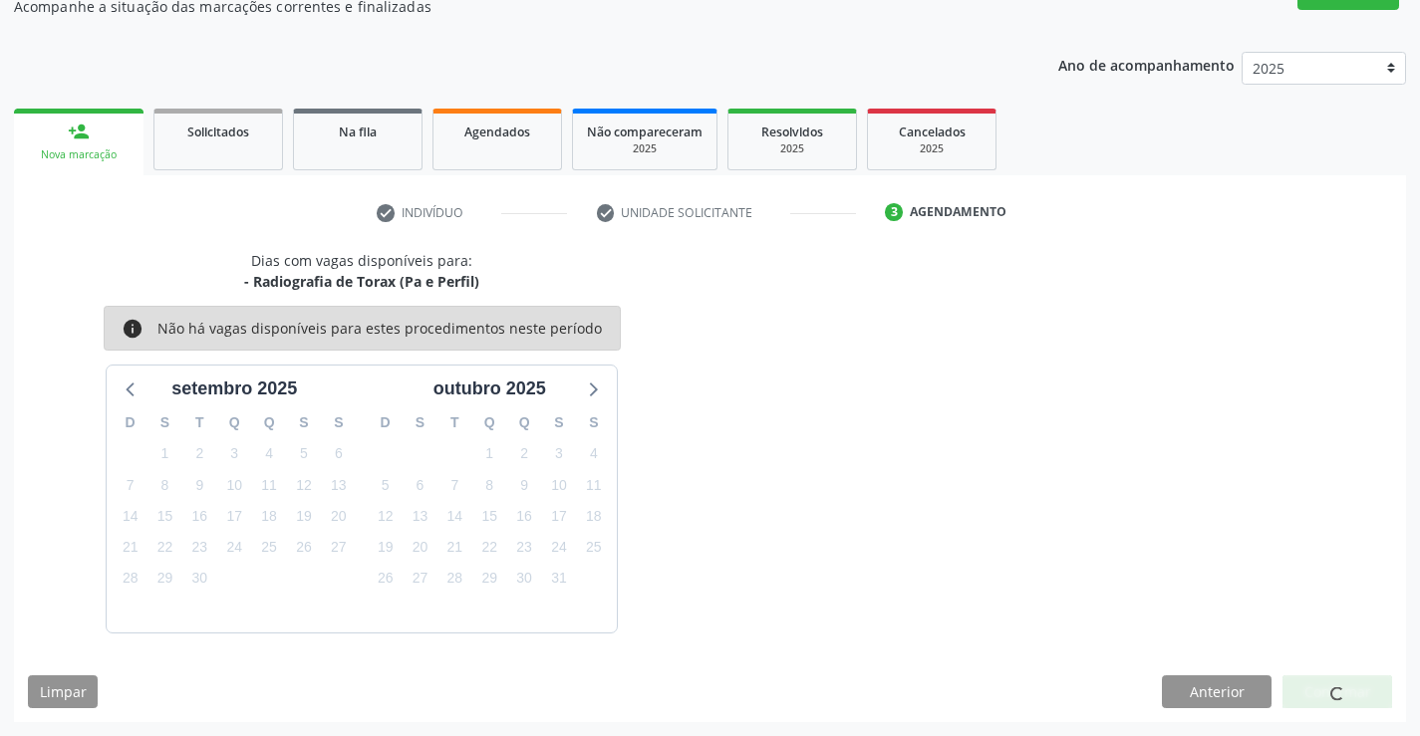
scroll to position [0, 0]
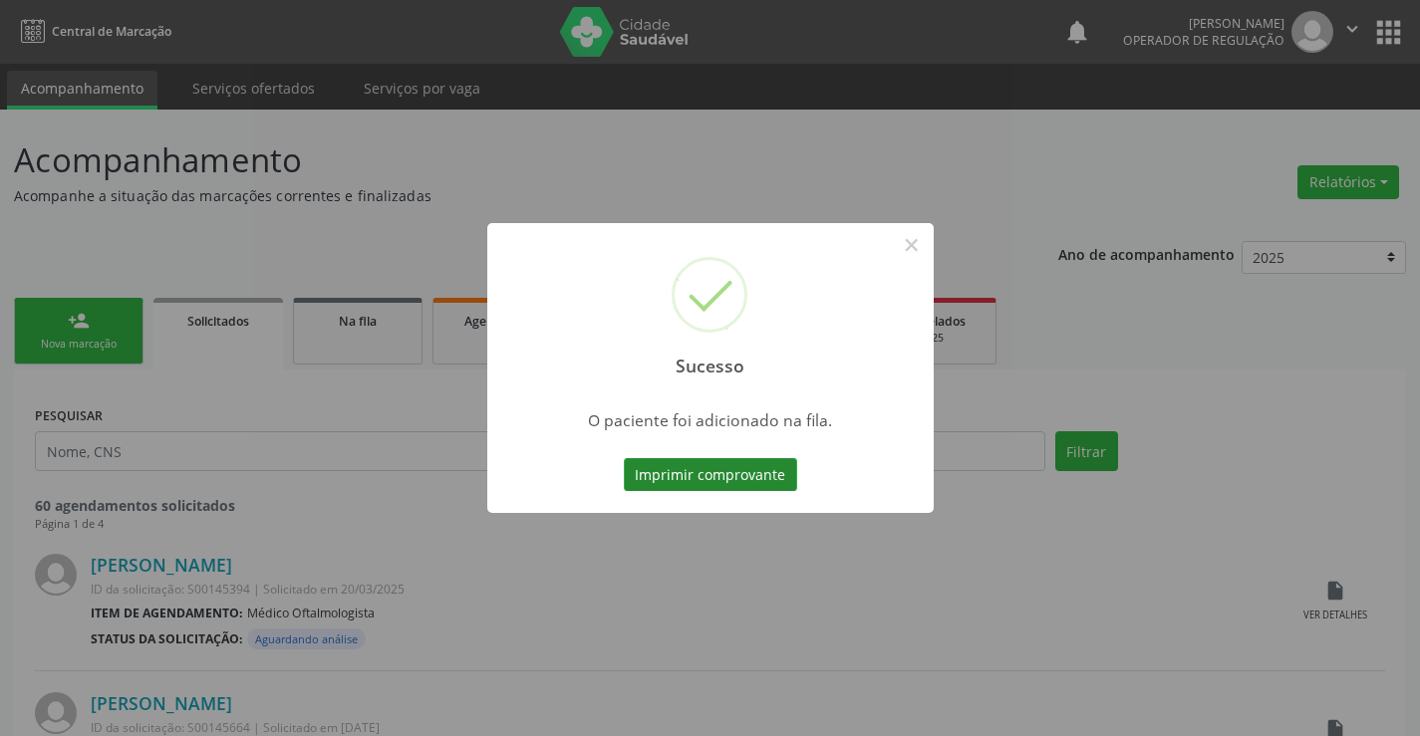
click at [712, 474] on button "Imprimir comprovante" at bounding box center [710, 475] width 173 height 34
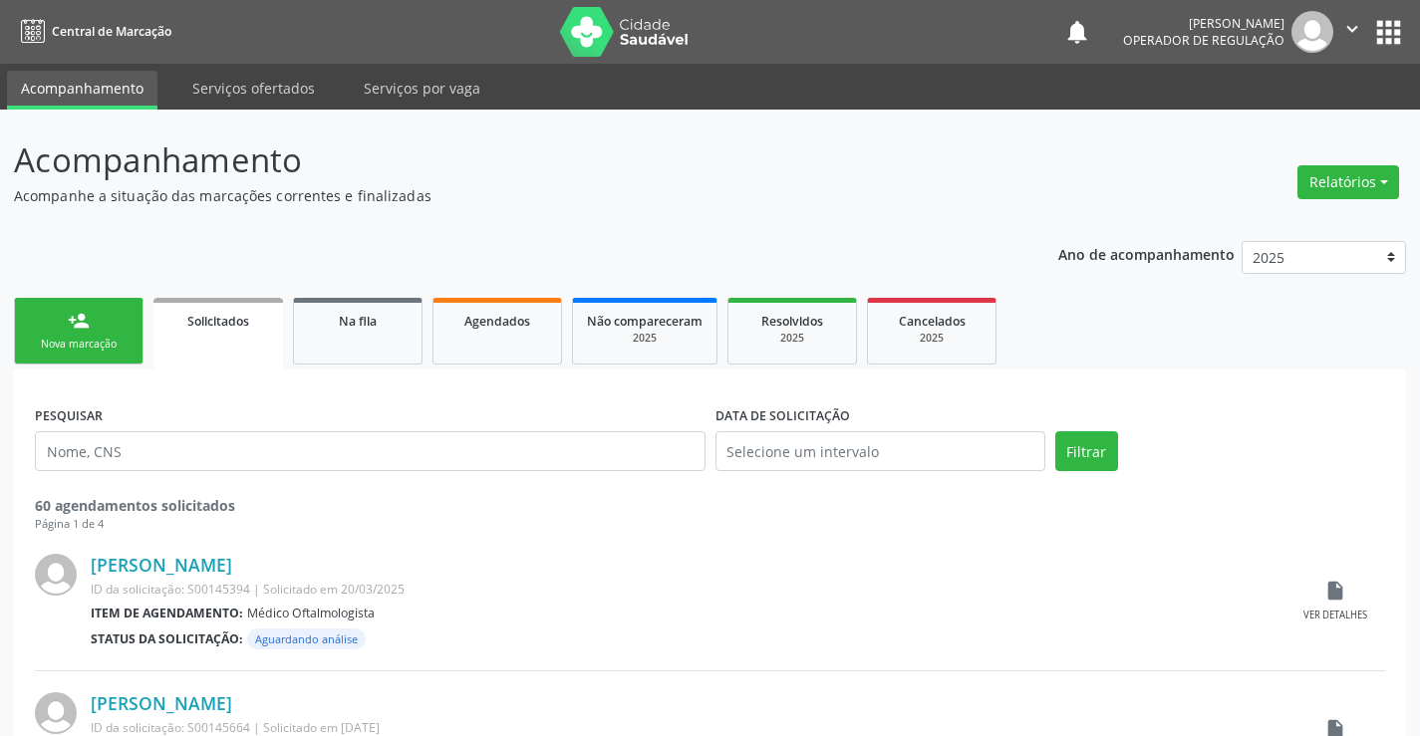
click at [68, 335] on link "person_add Nova marcação" at bounding box center [79, 331] width 130 height 67
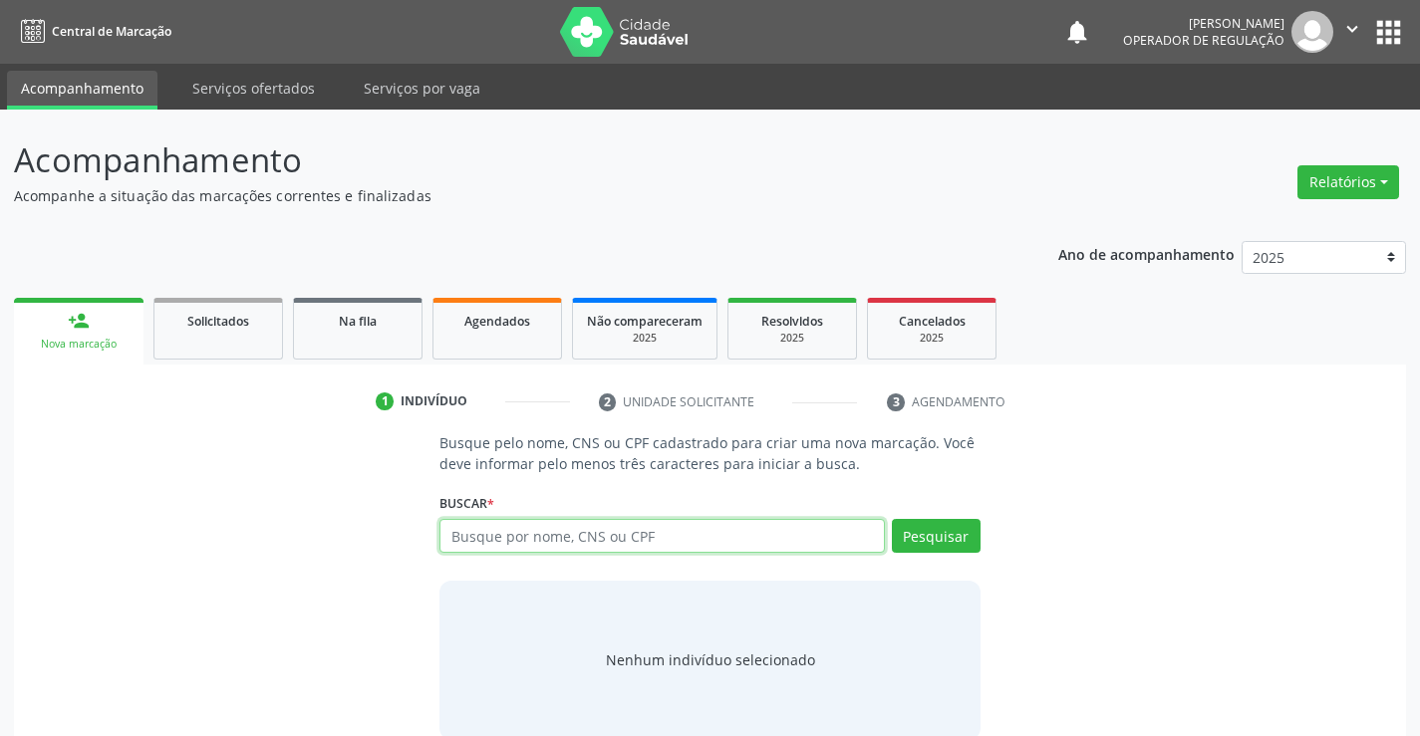
click at [684, 540] on input "text" at bounding box center [661, 536] width 444 height 34
click at [562, 533] on input "text" at bounding box center [661, 536] width 444 height 34
type input "700004720868902"
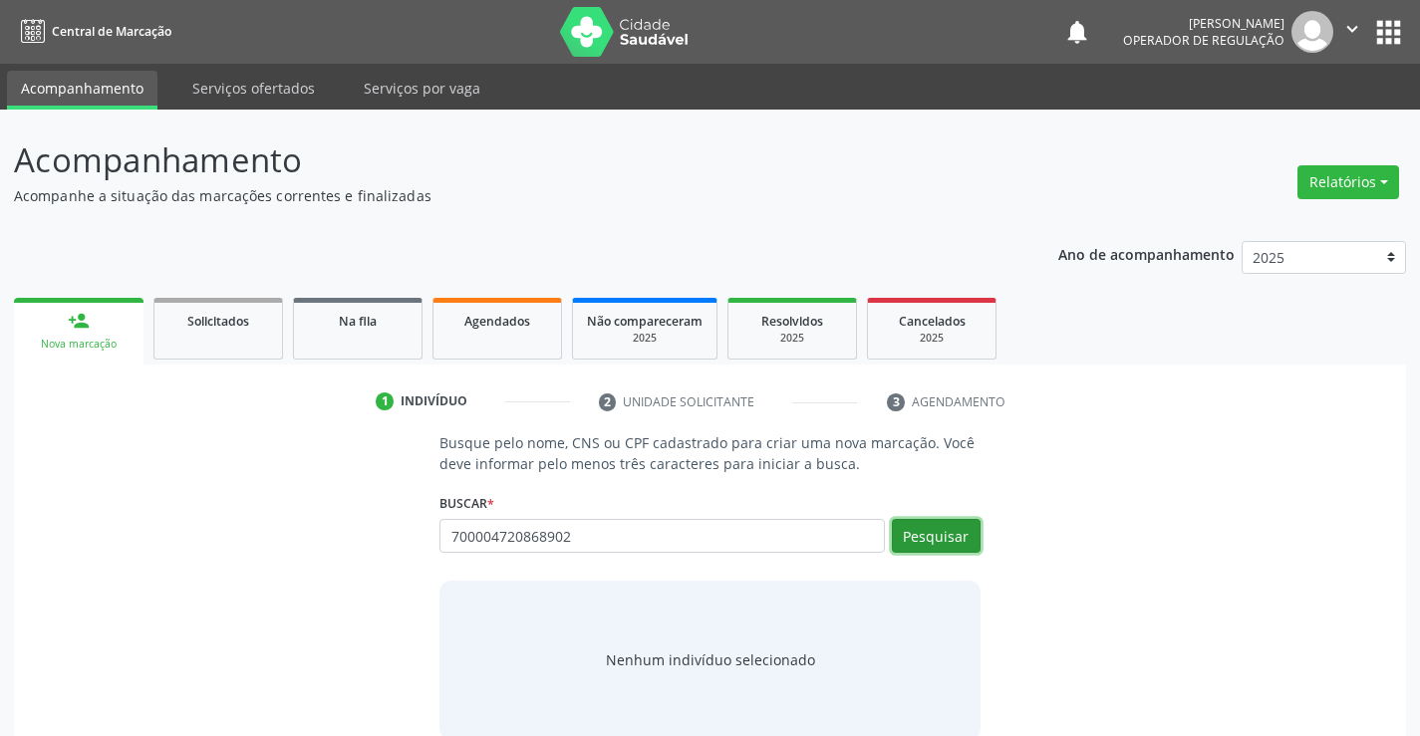
drag, startPoint x: 937, startPoint y: 530, endPoint x: 951, endPoint y: 527, distance: 14.3
click at [951, 527] on button "Pesquisar" at bounding box center [936, 536] width 89 height 34
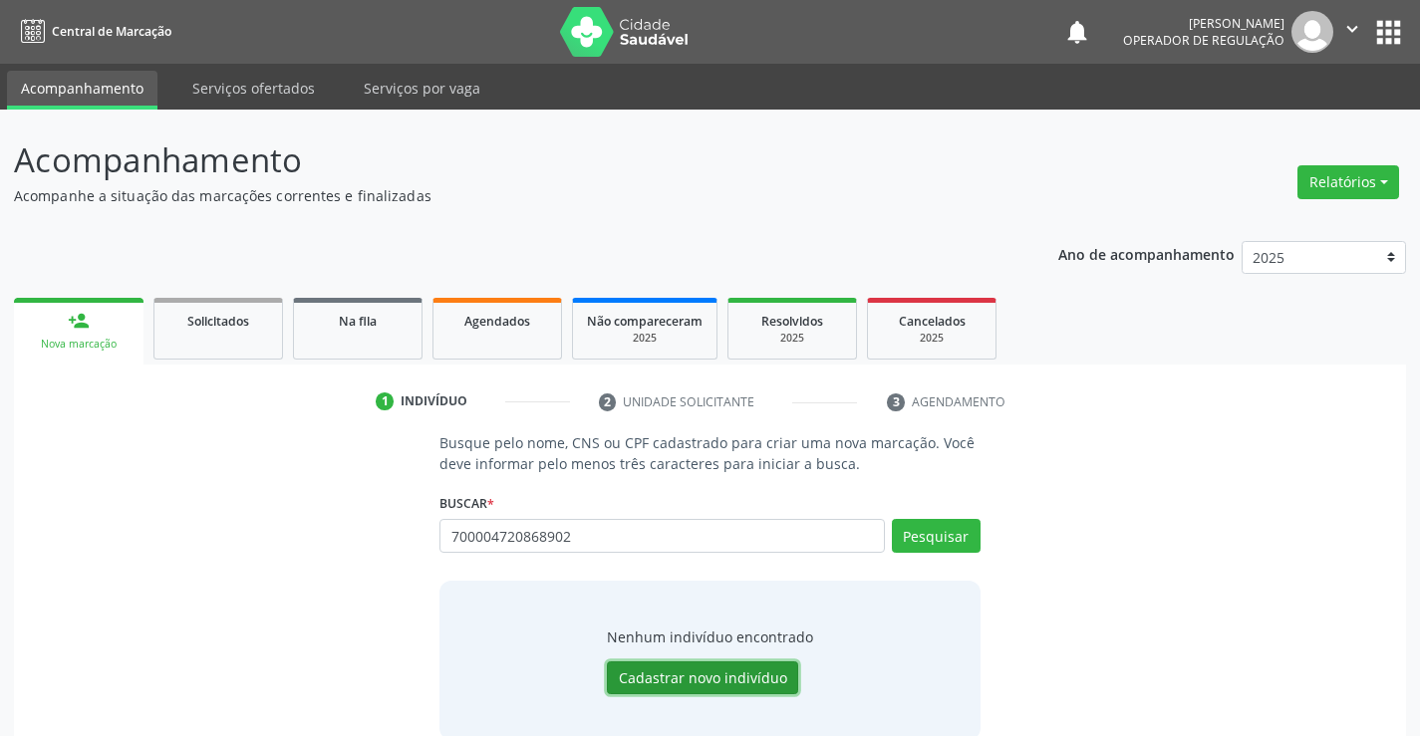
click at [696, 676] on button "Cadastrar novo indivíduo" at bounding box center [702, 679] width 191 height 34
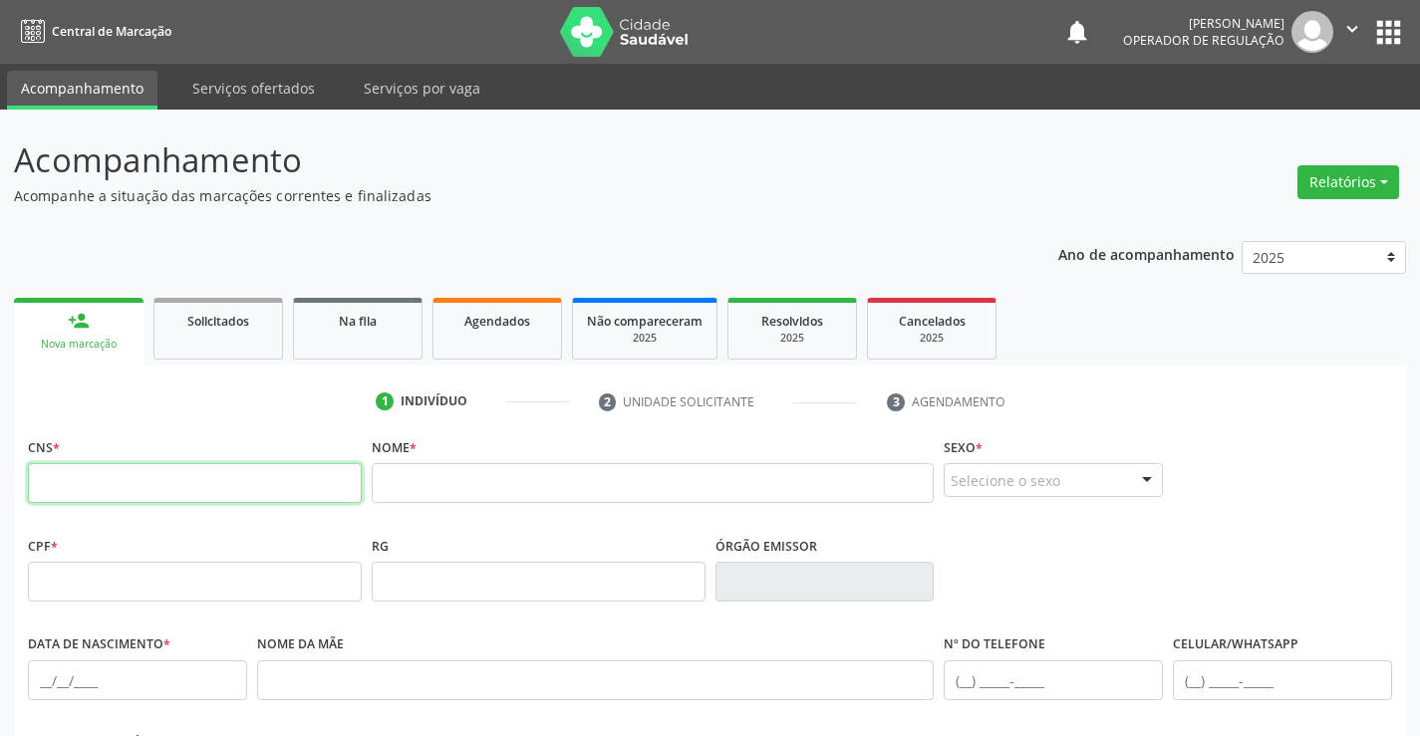
click at [149, 488] on input "text" at bounding box center [195, 483] width 334 height 40
type input "700 0047 2086 8902"
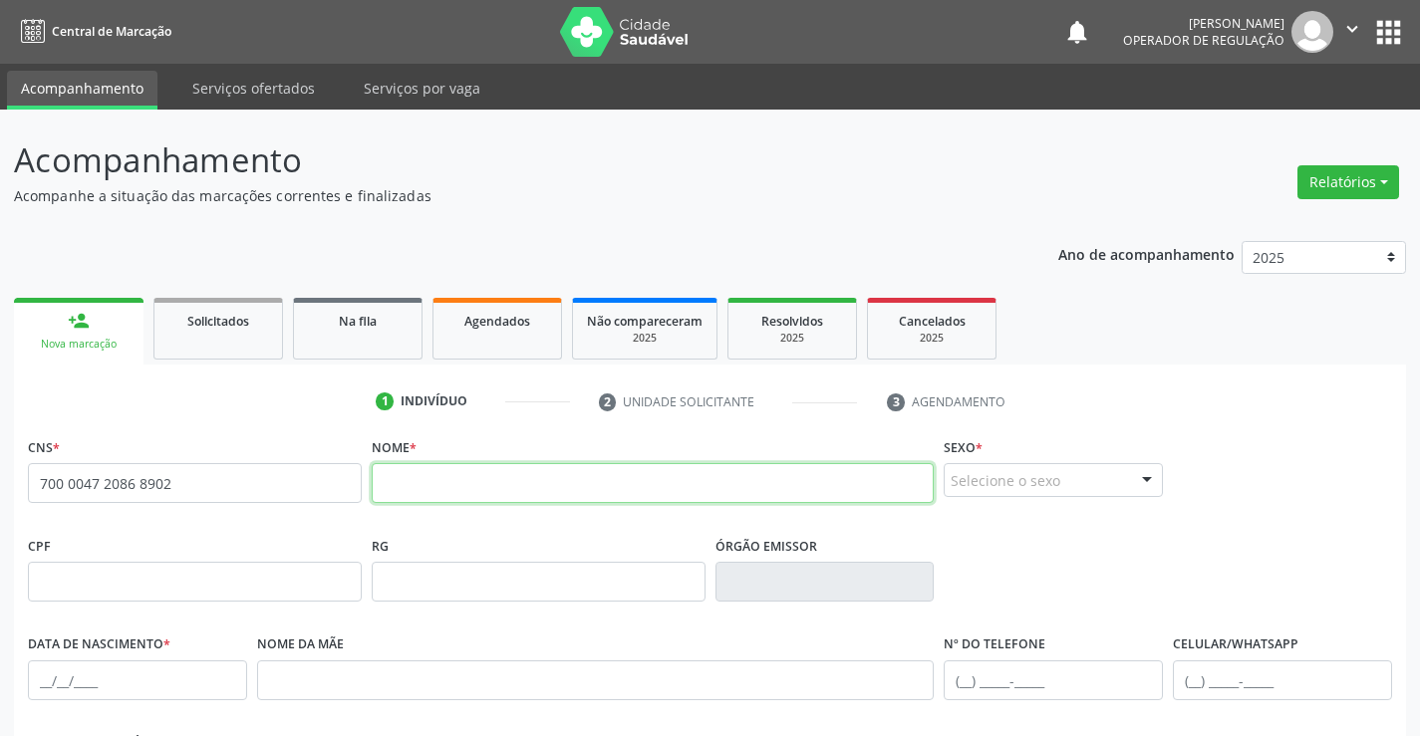
click at [482, 482] on input "text" at bounding box center [653, 483] width 563 height 40
type input "FATIMA DE ALMEIDA PASSOS PEIXINHO"
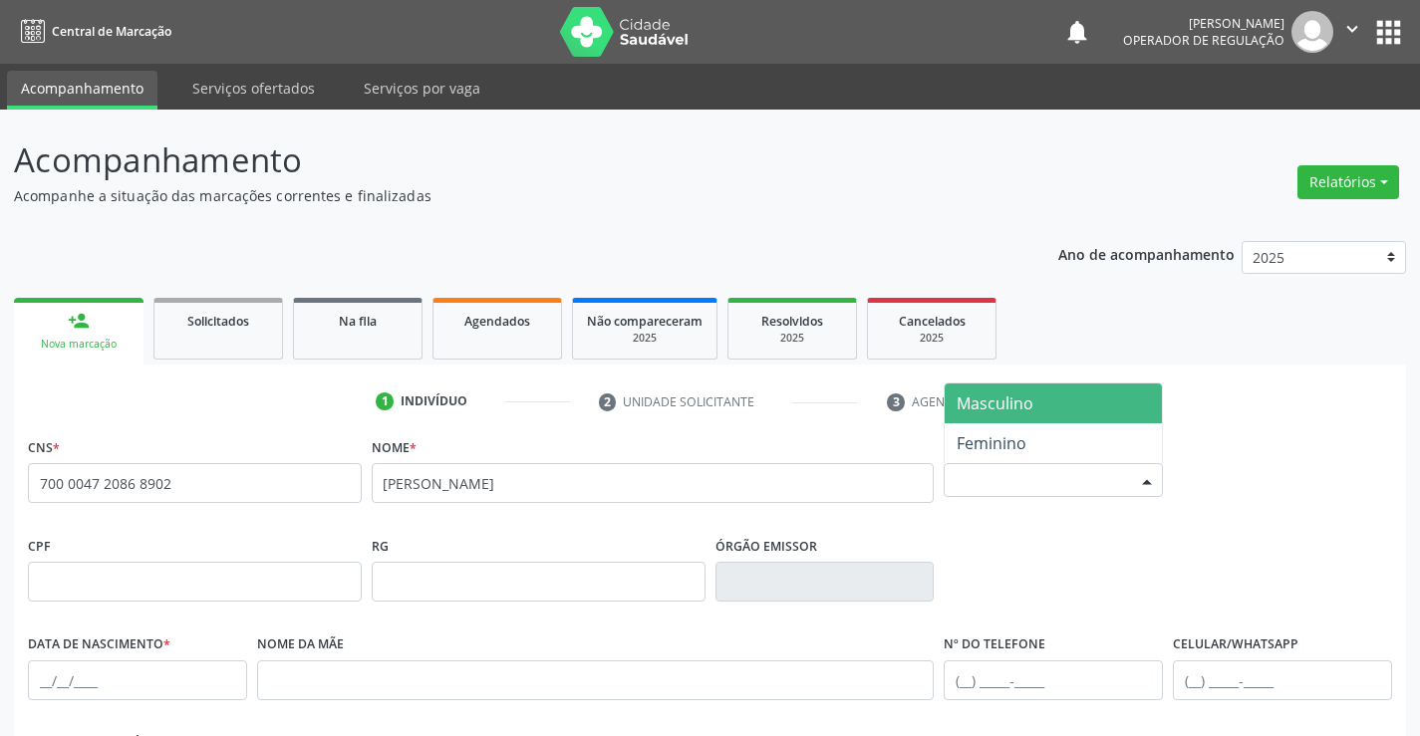
click at [998, 481] on div "Selecione o sexo" at bounding box center [1053, 480] width 219 height 34
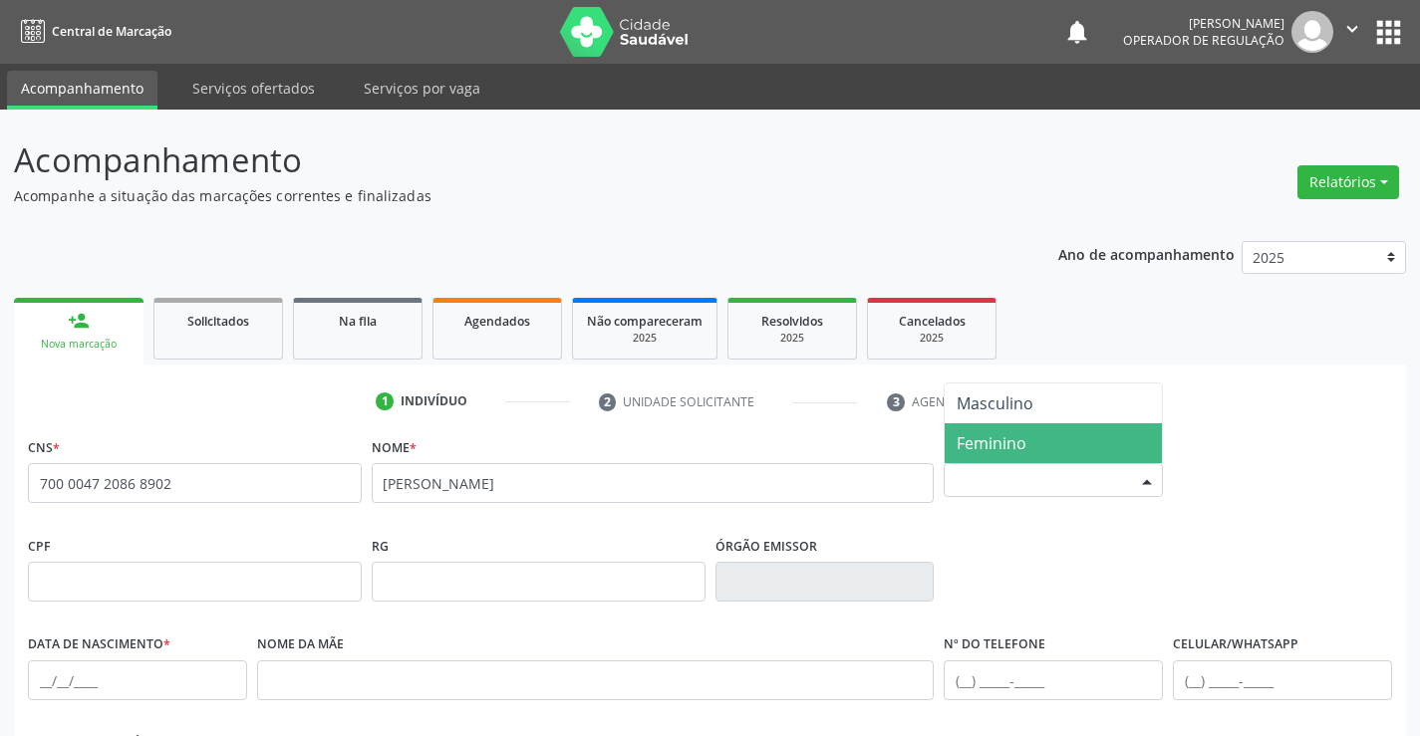
click at [1002, 441] on span "Feminino" at bounding box center [992, 444] width 70 height 22
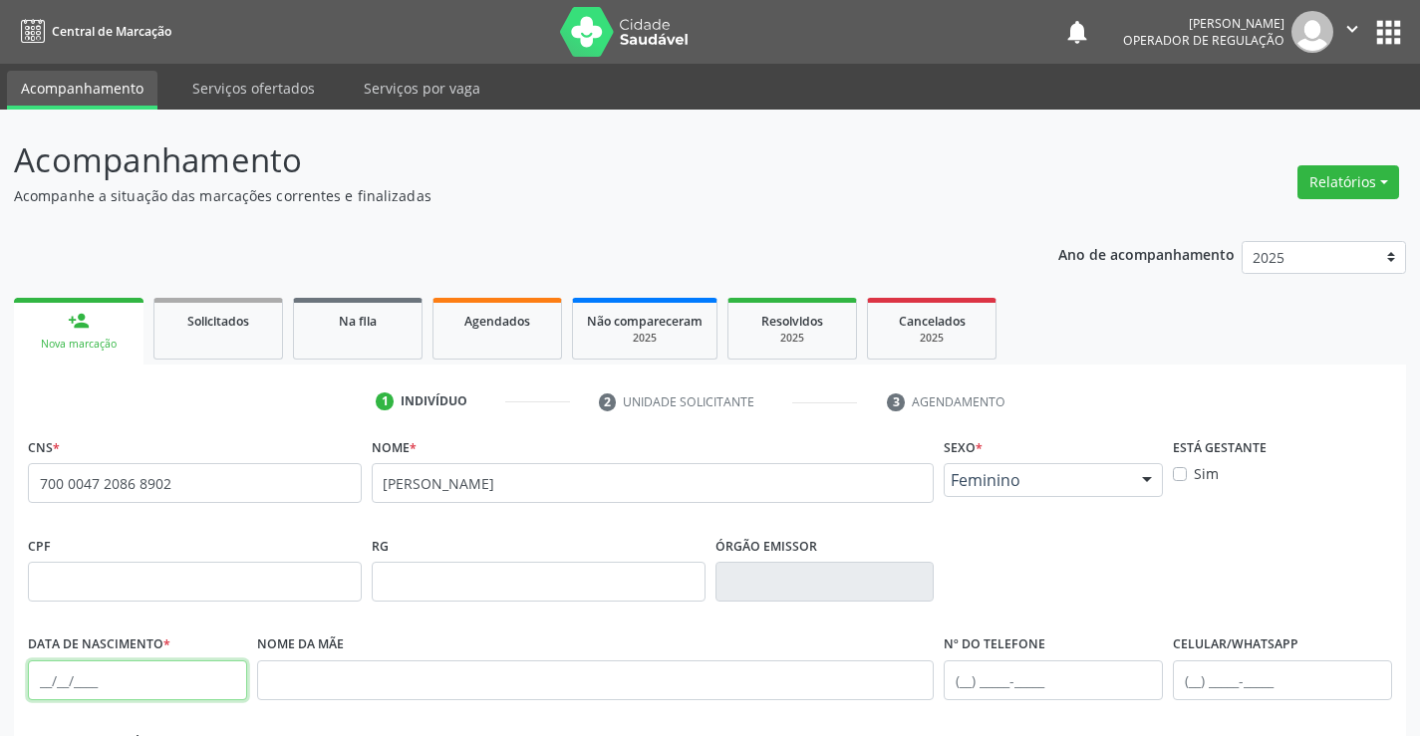
click at [101, 676] on input "text" at bounding box center [137, 681] width 219 height 40
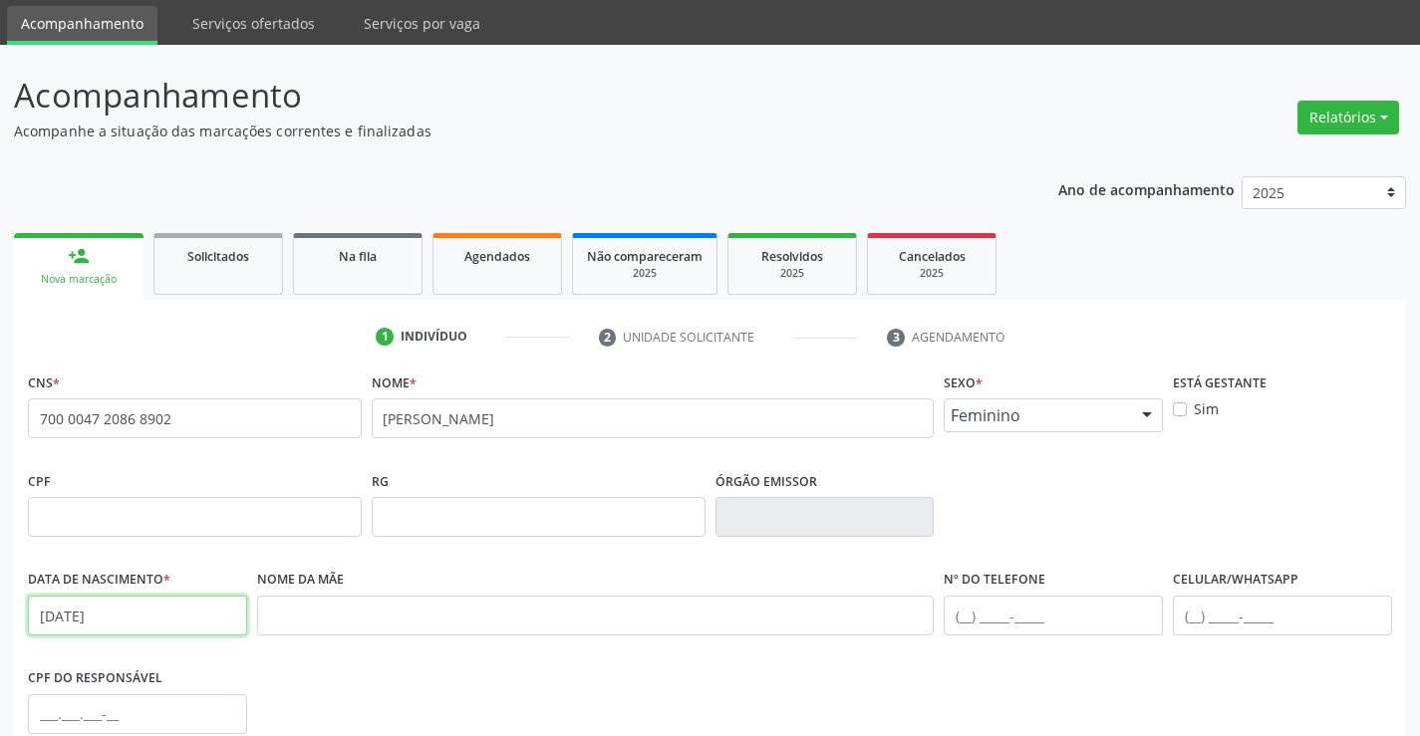
scroll to position [100, 0]
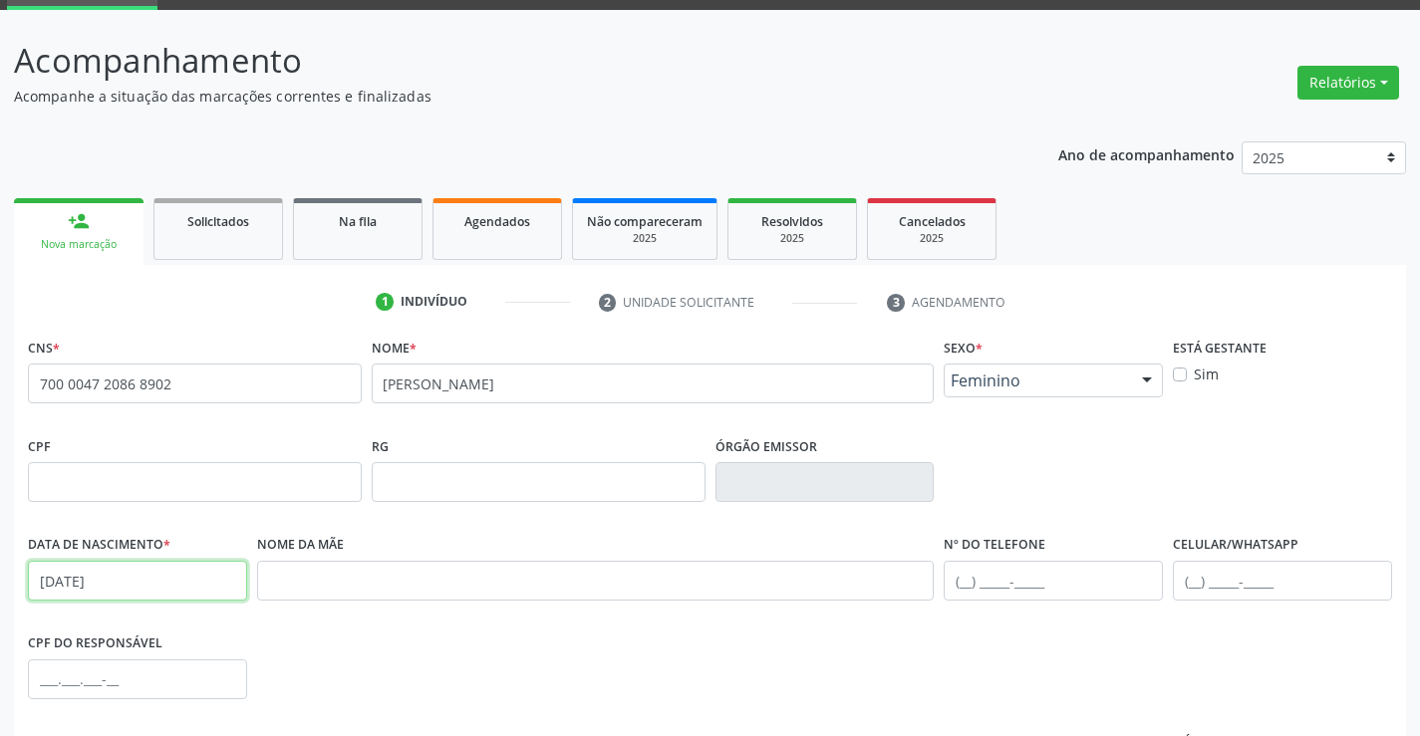
type input "23/09/1953"
click at [1216, 577] on input "text" at bounding box center [1282, 581] width 219 height 40
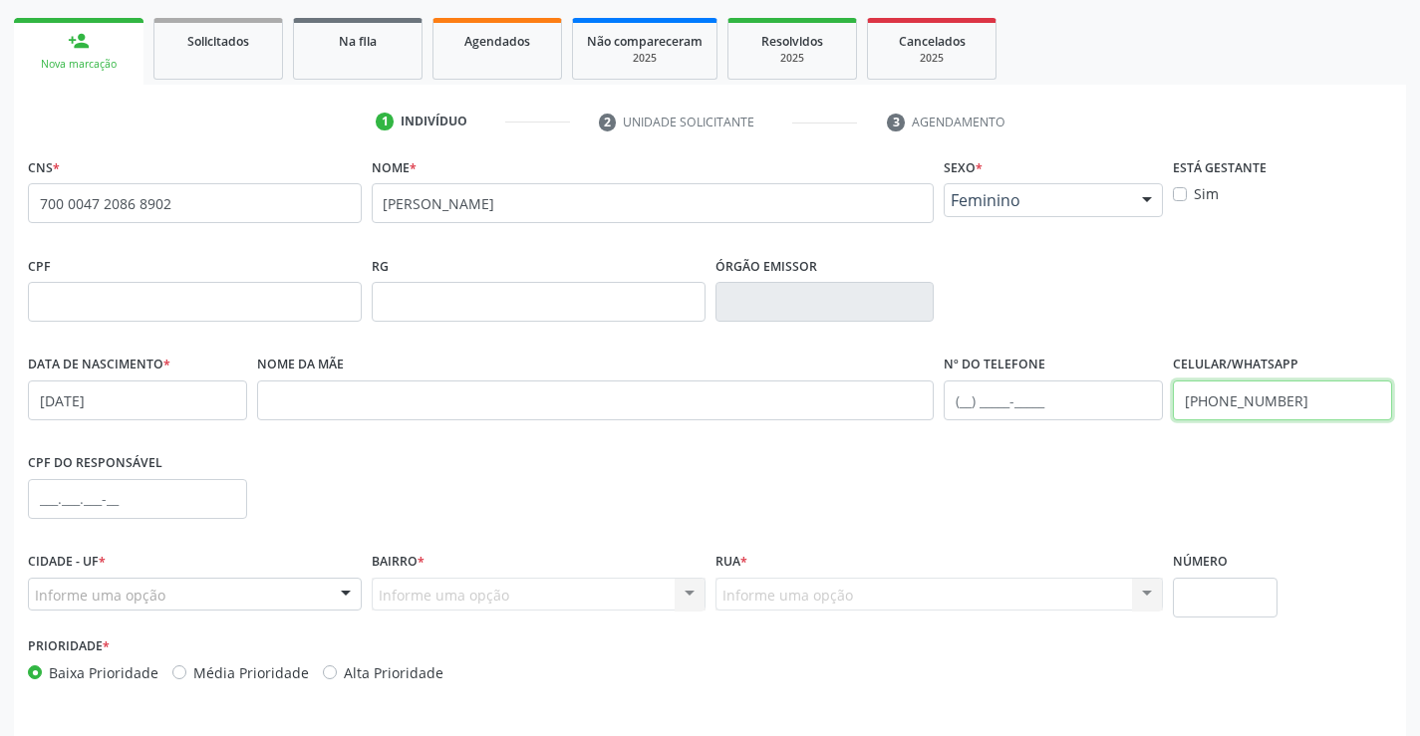
scroll to position [344, 0]
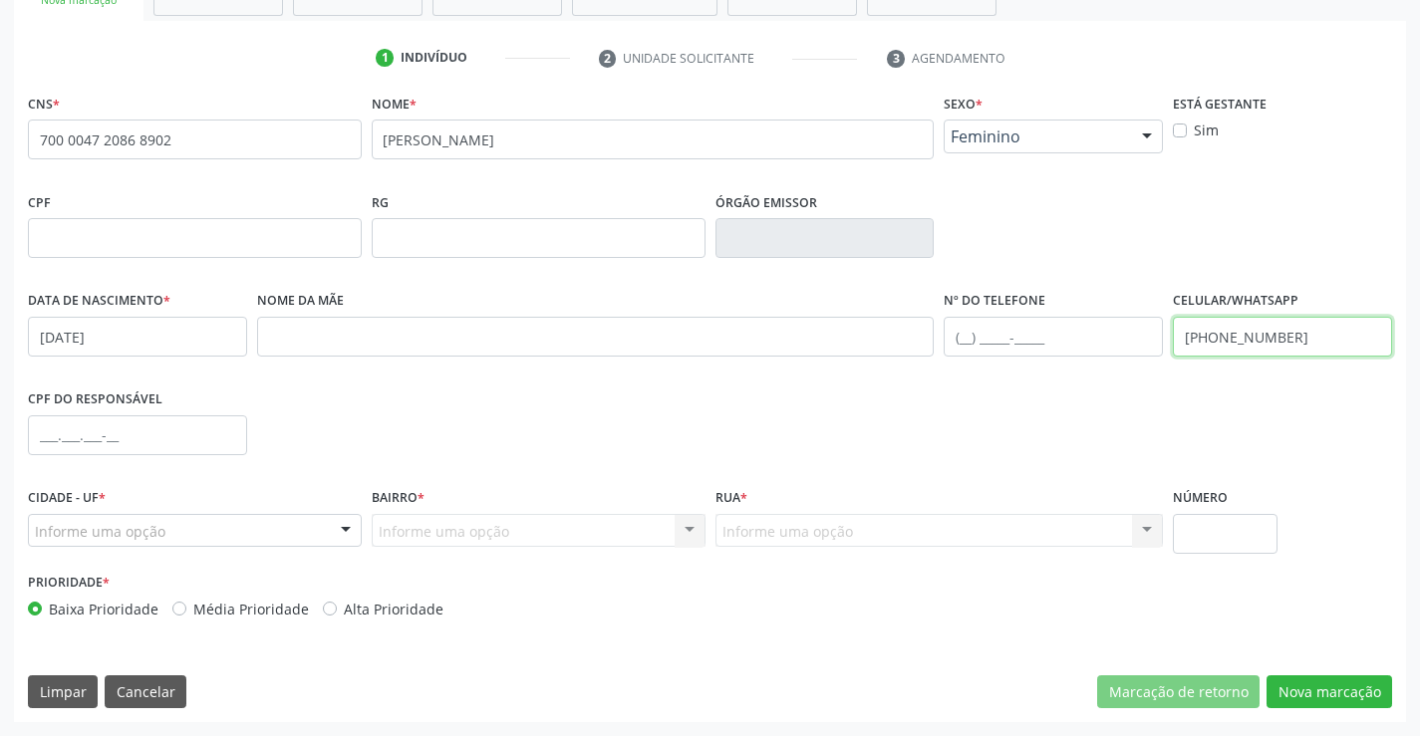
type input "(74) 98842-2160"
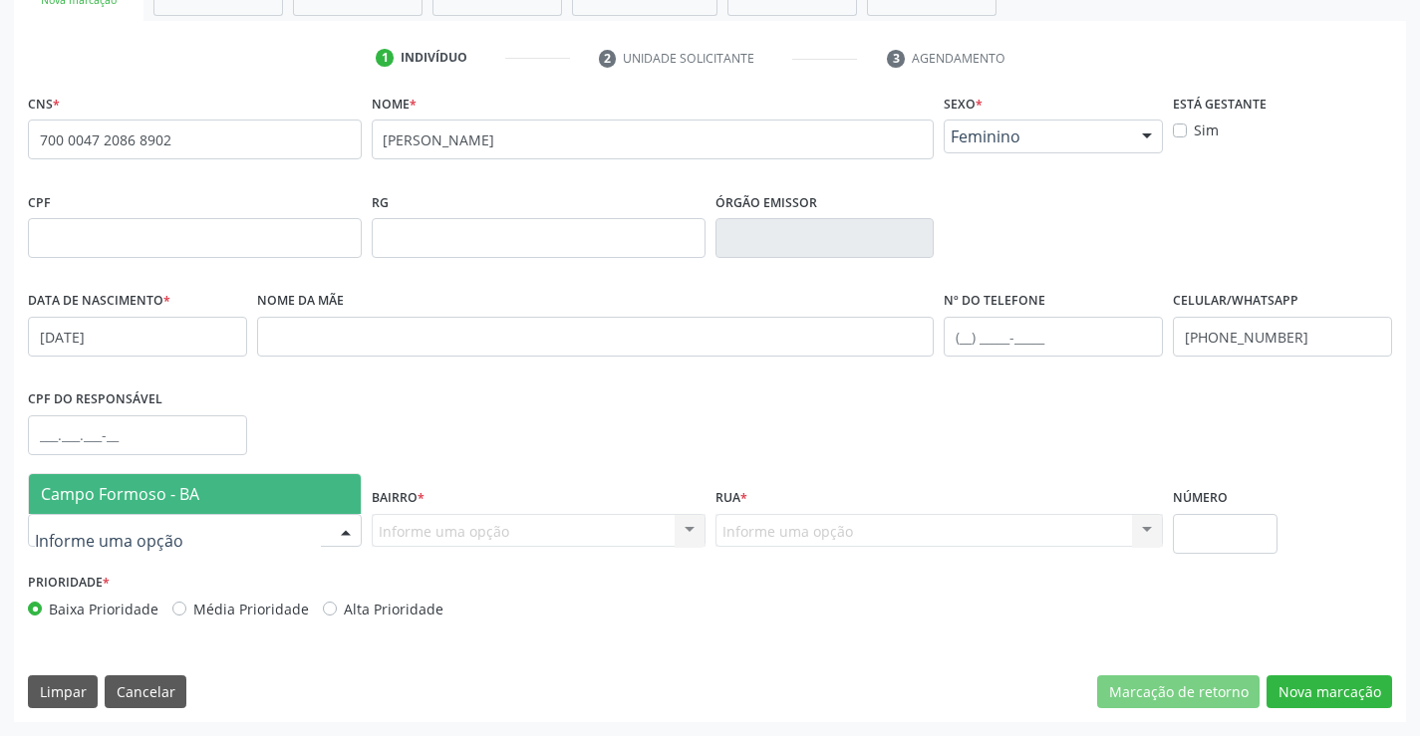
click at [250, 525] on div at bounding box center [195, 531] width 334 height 34
click at [236, 497] on span "Campo Formoso - BA" at bounding box center [195, 494] width 332 height 40
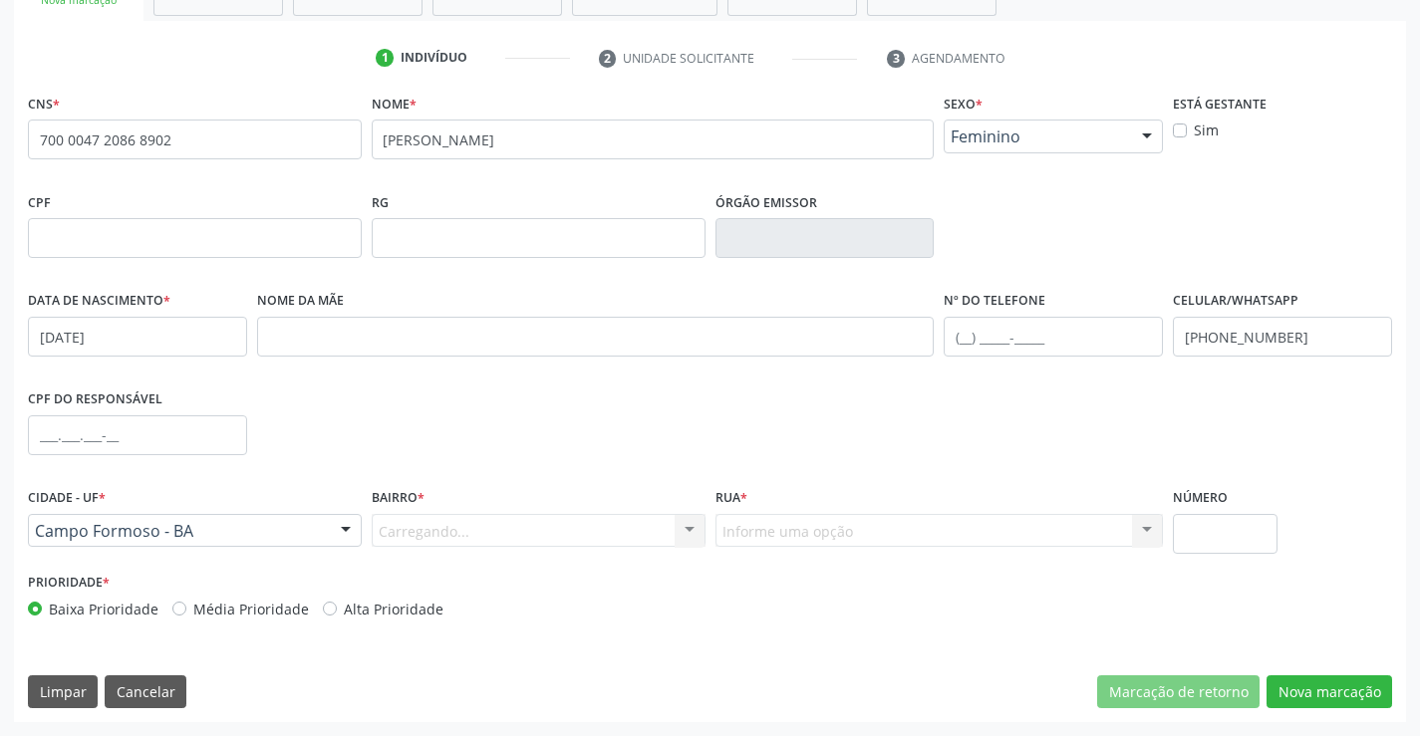
click at [453, 527] on div "Carregando... Nenhum resultado encontrado para: " " Nenhuma opção encontrada. D…" at bounding box center [539, 531] width 334 height 34
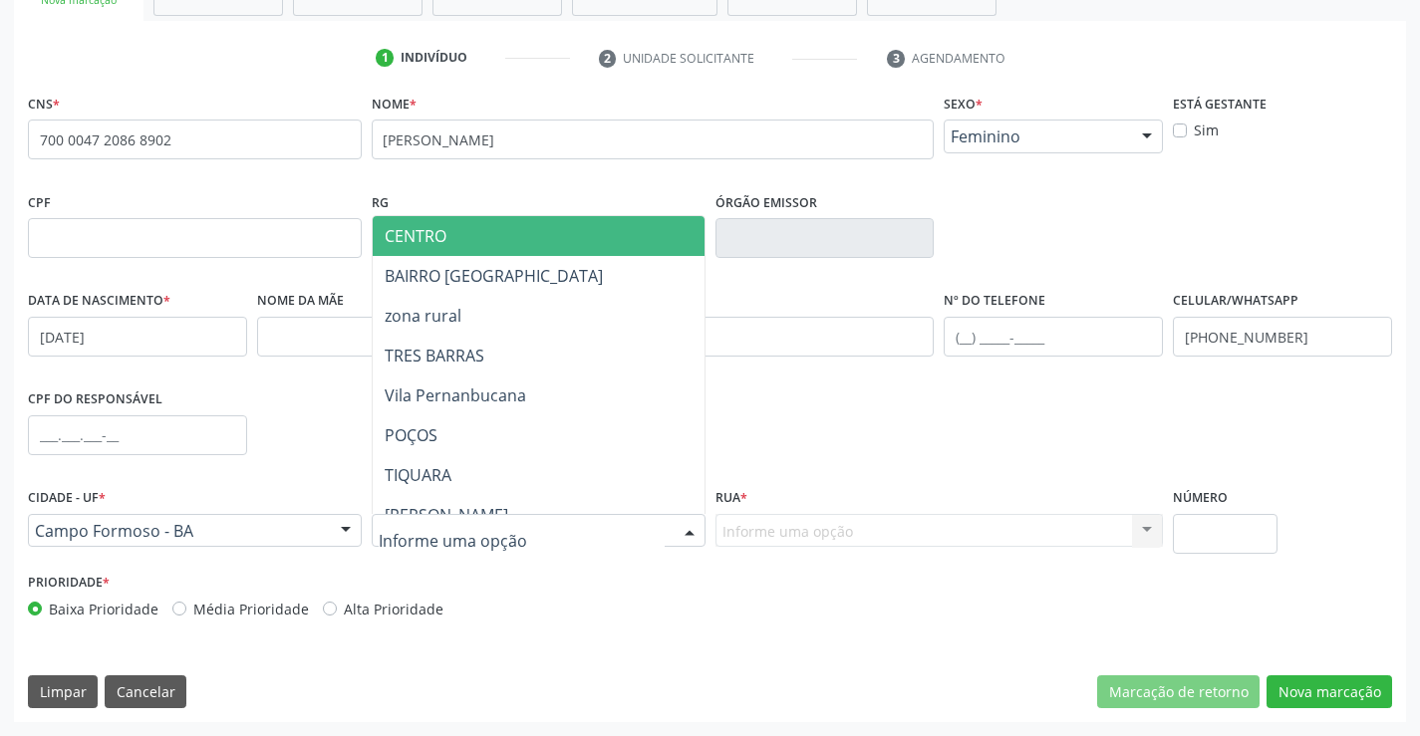
click at [481, 241] on span "CENTRO" at bounding box center [588, 236] width 431 height 40
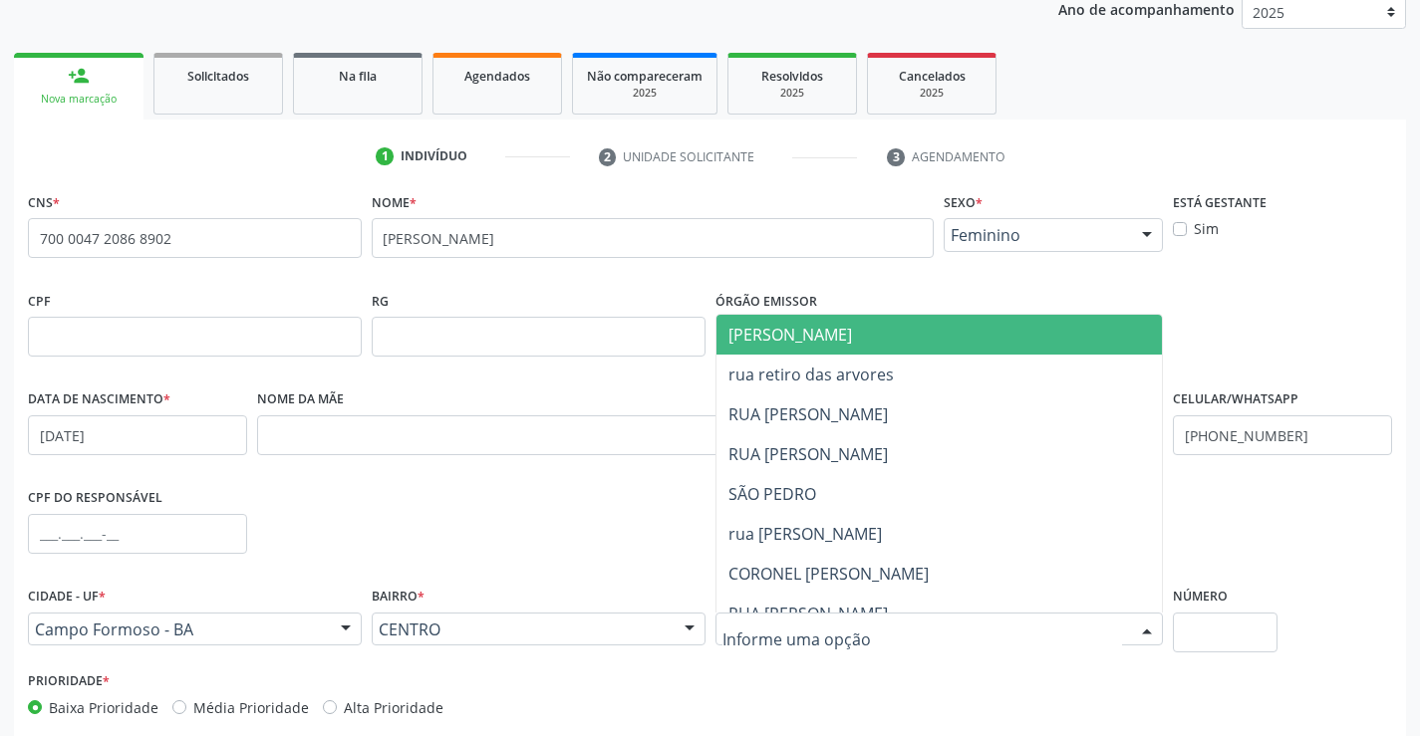
scroll to position [244, 0]
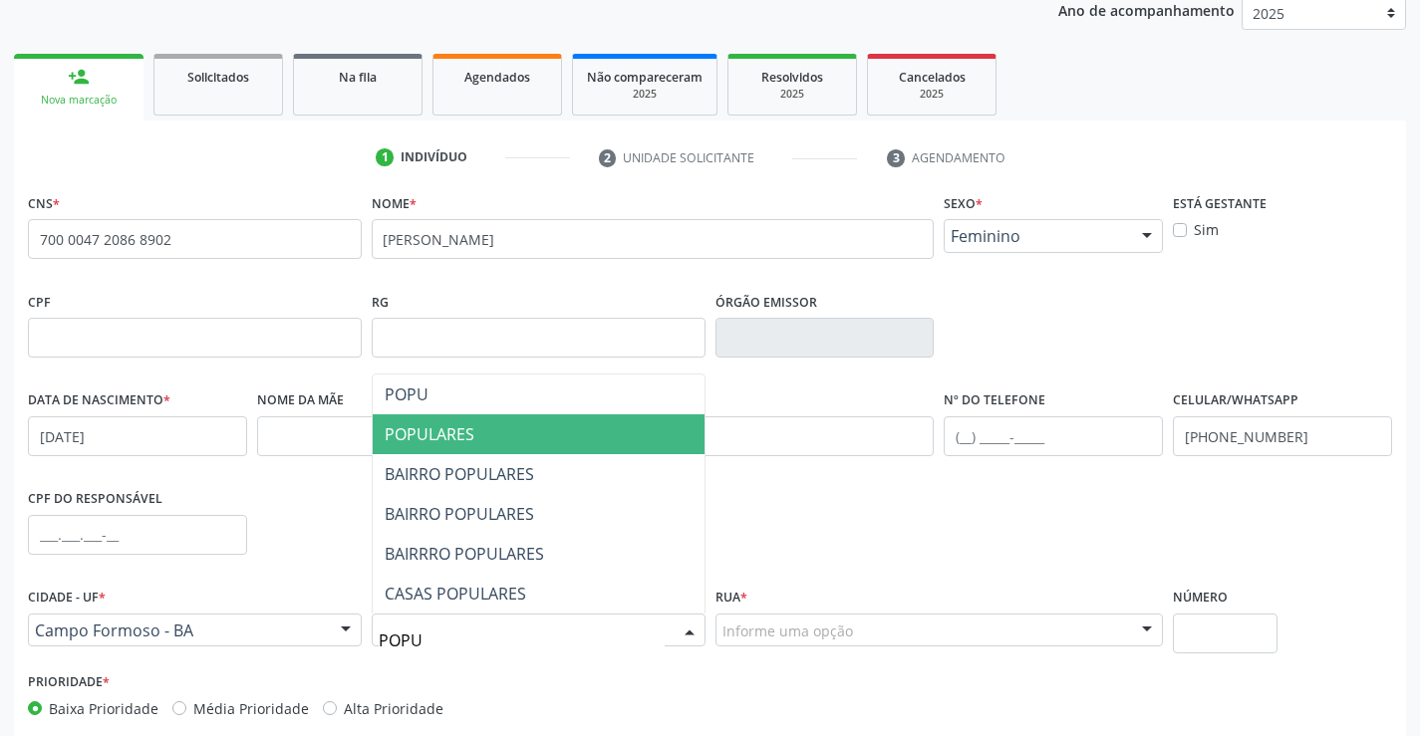
type input "POPUL"
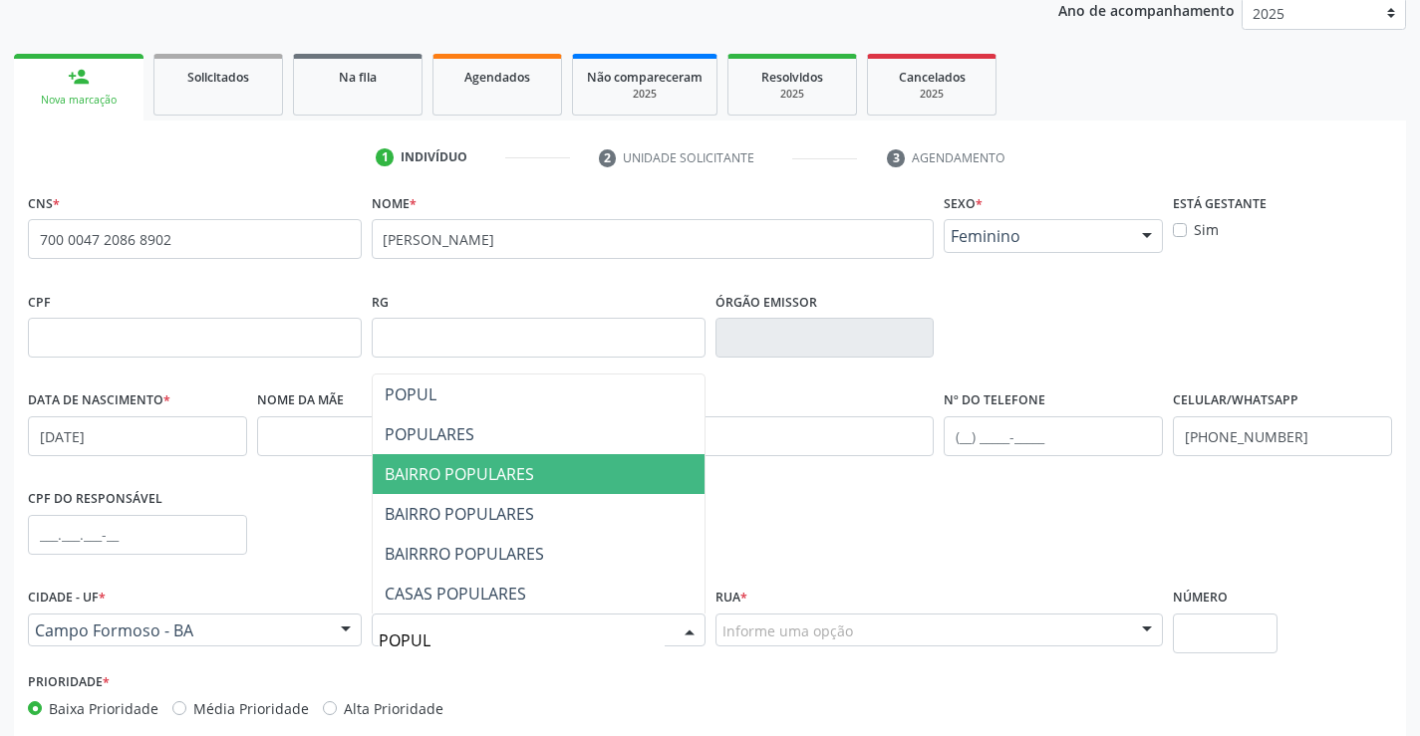
click at [508, 475] on span "BAIRRO POPULARES" at bounding box center [459, 474] width 149 height 22
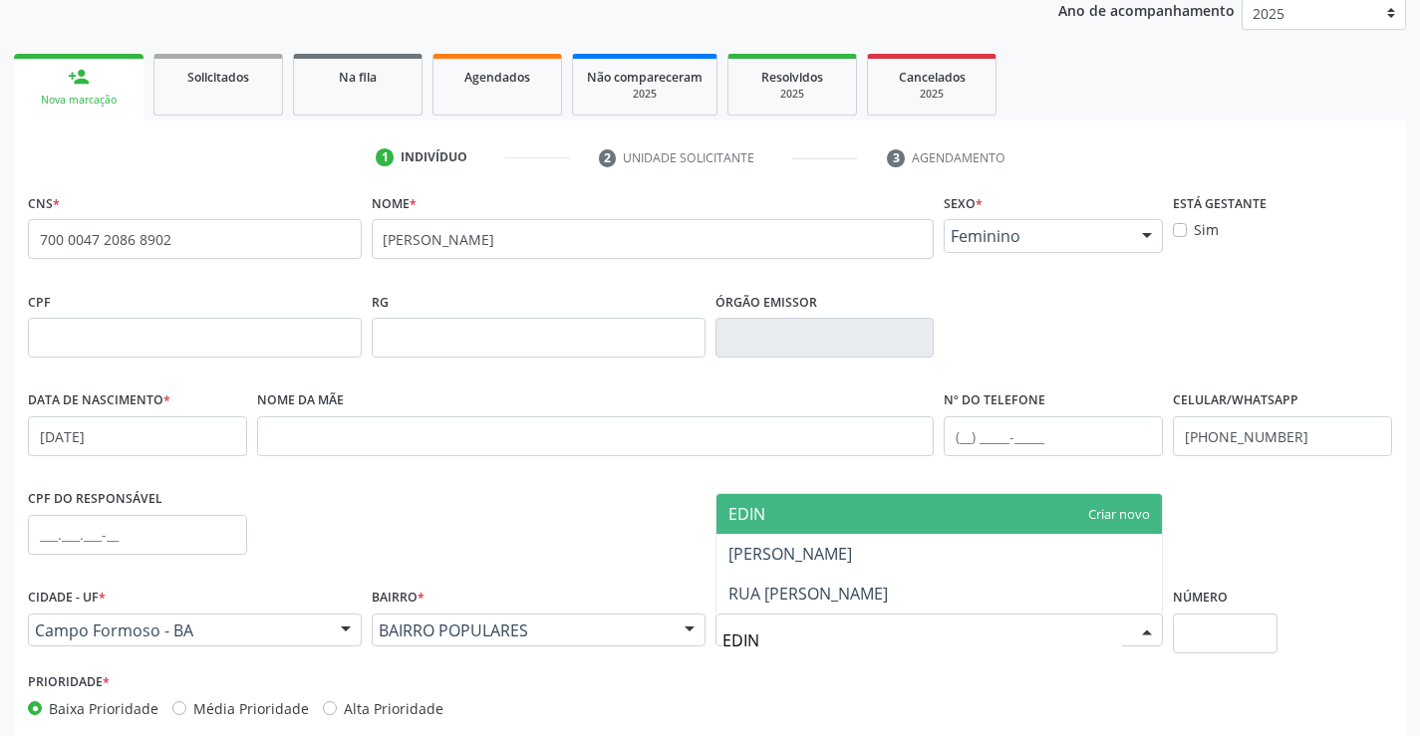
type input "EDINE"
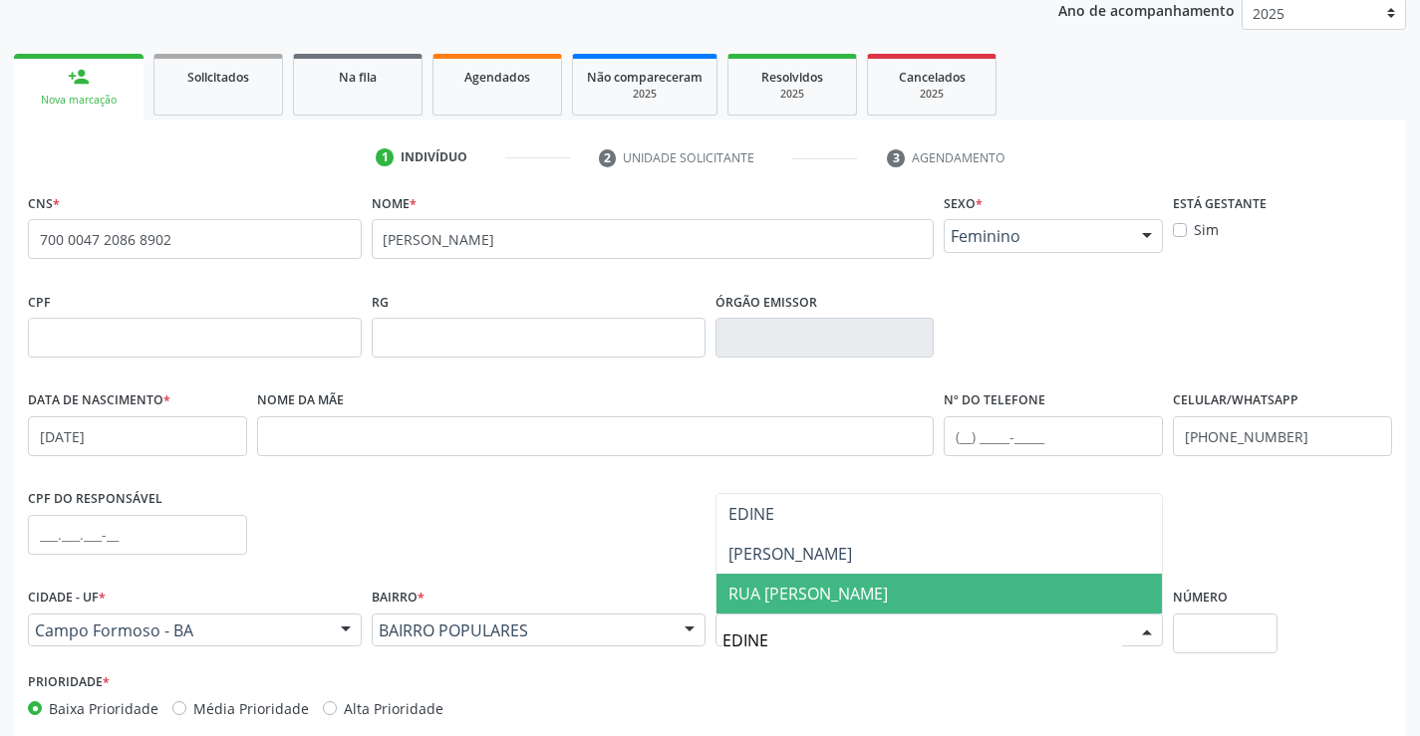
click at [798, 592] on span "RUA EDINE NINES" at bounding box center [807, 594] width 159 height 22
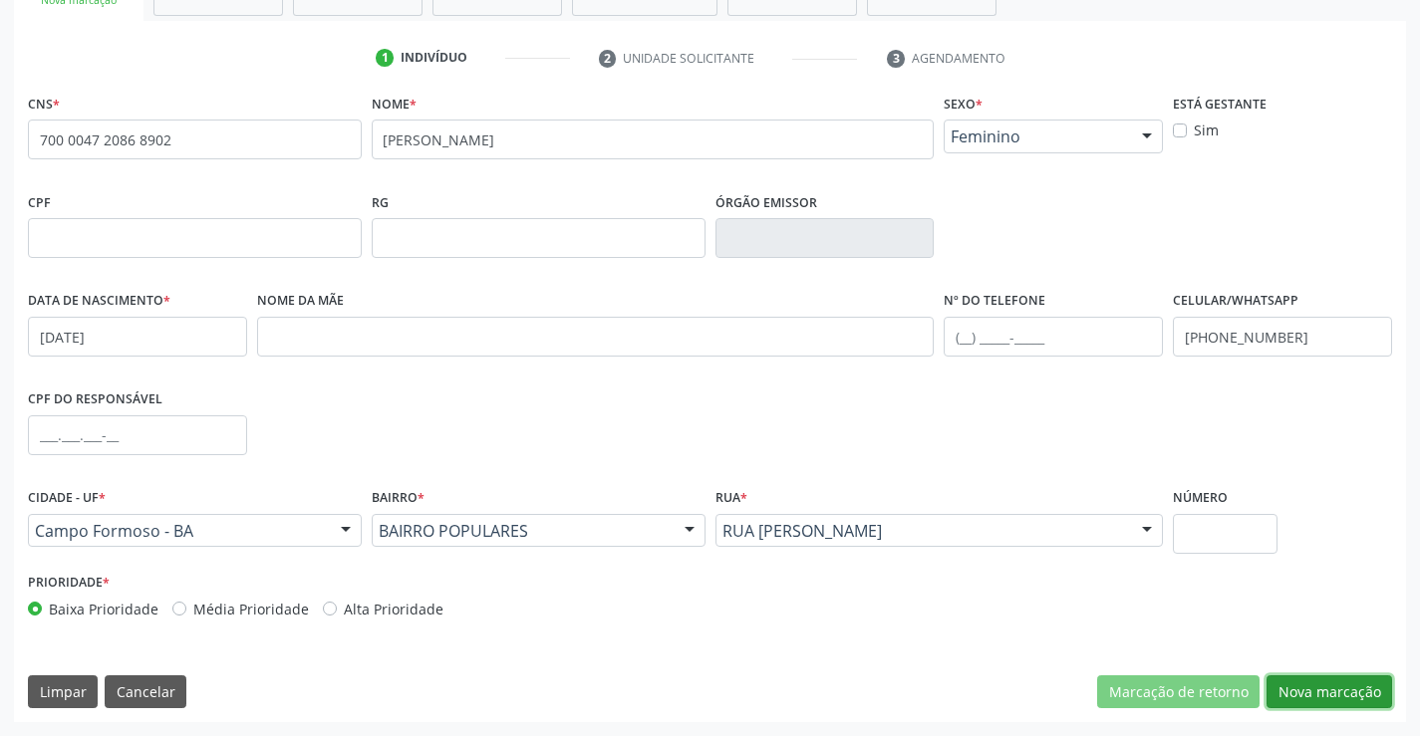
click at [1341, 685] on button "Nova marcação" at bounding box center [1330, 693] width 126 height 34
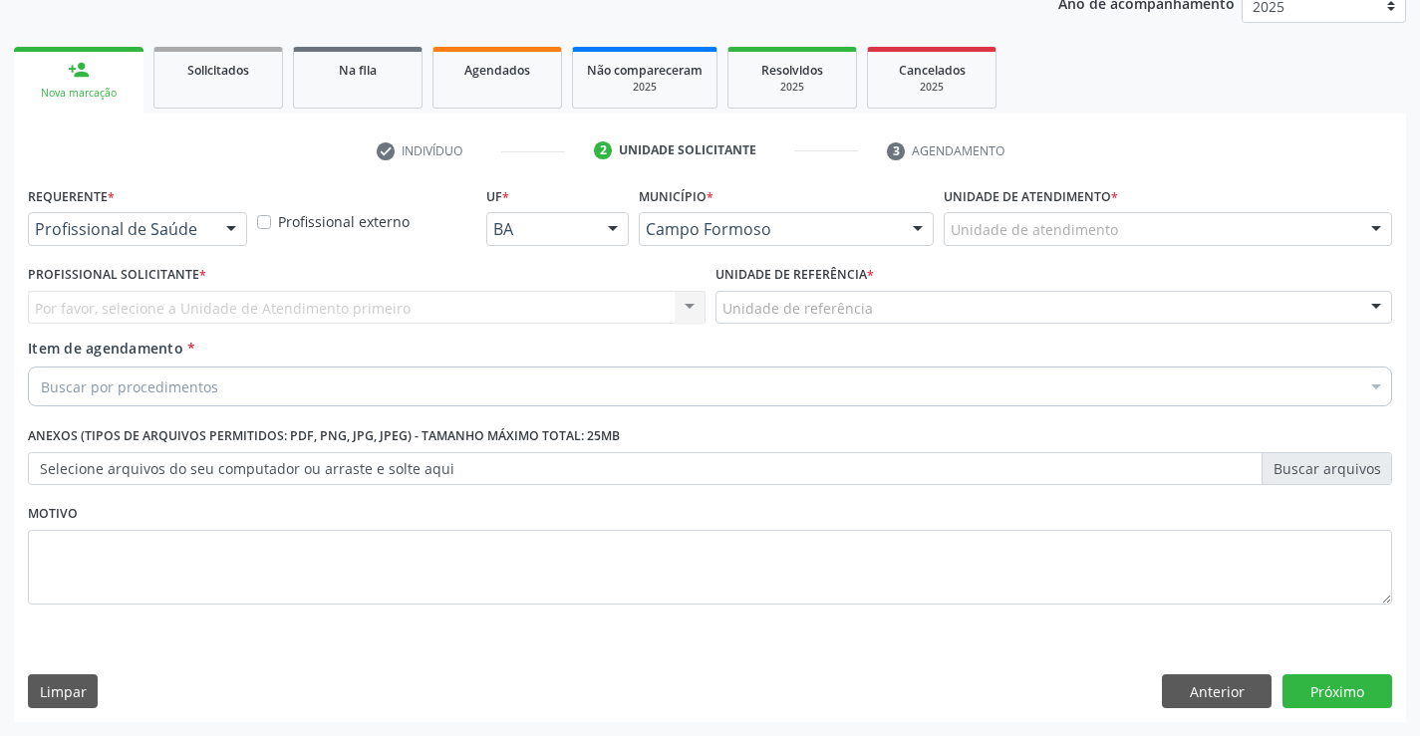
scroll to position [251, 0]
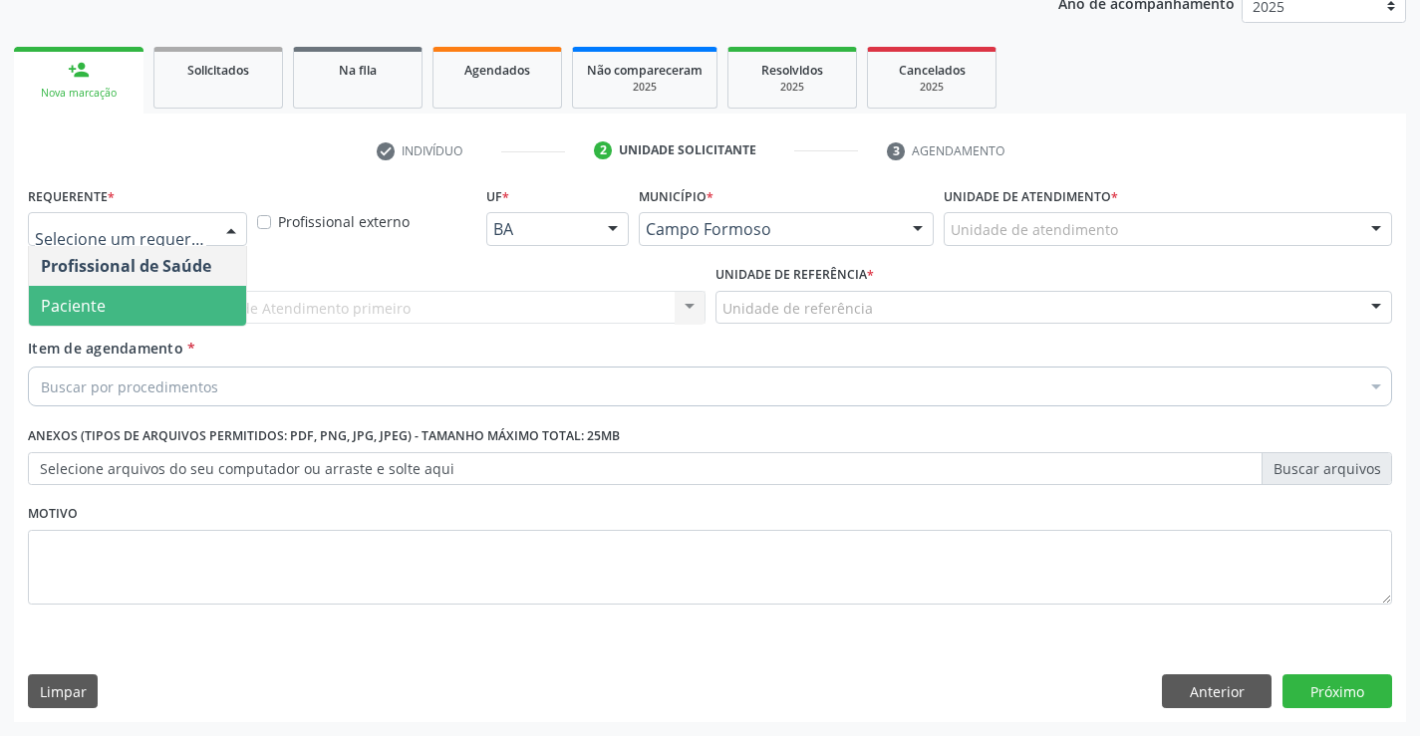
click at [124, 302] on span "Paciente" at bounding box center [137, 306] width 217 height 40
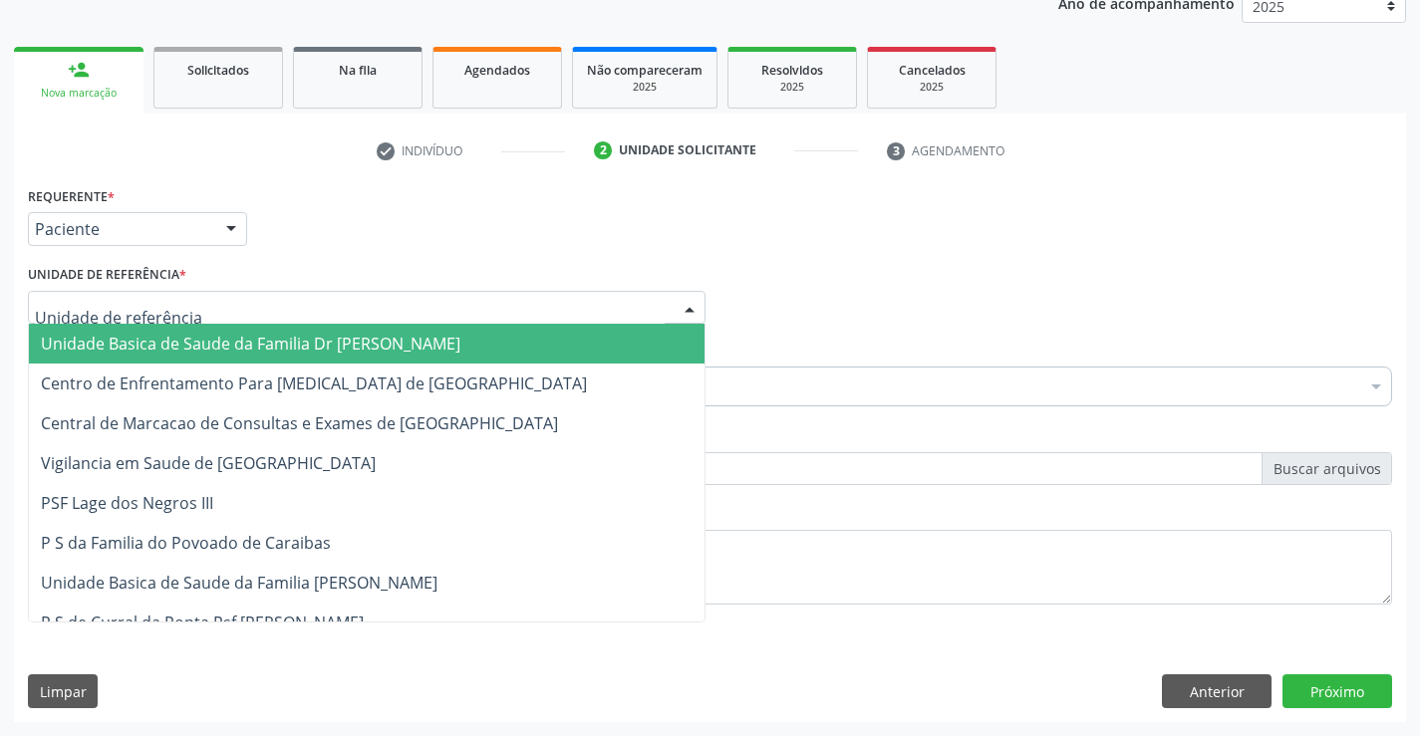
click at [195, 335] on span "Unidade Basica de Saude da Familia Dr [PERSON_NAME]" at bounding box center [251, 344] width 420 height 22
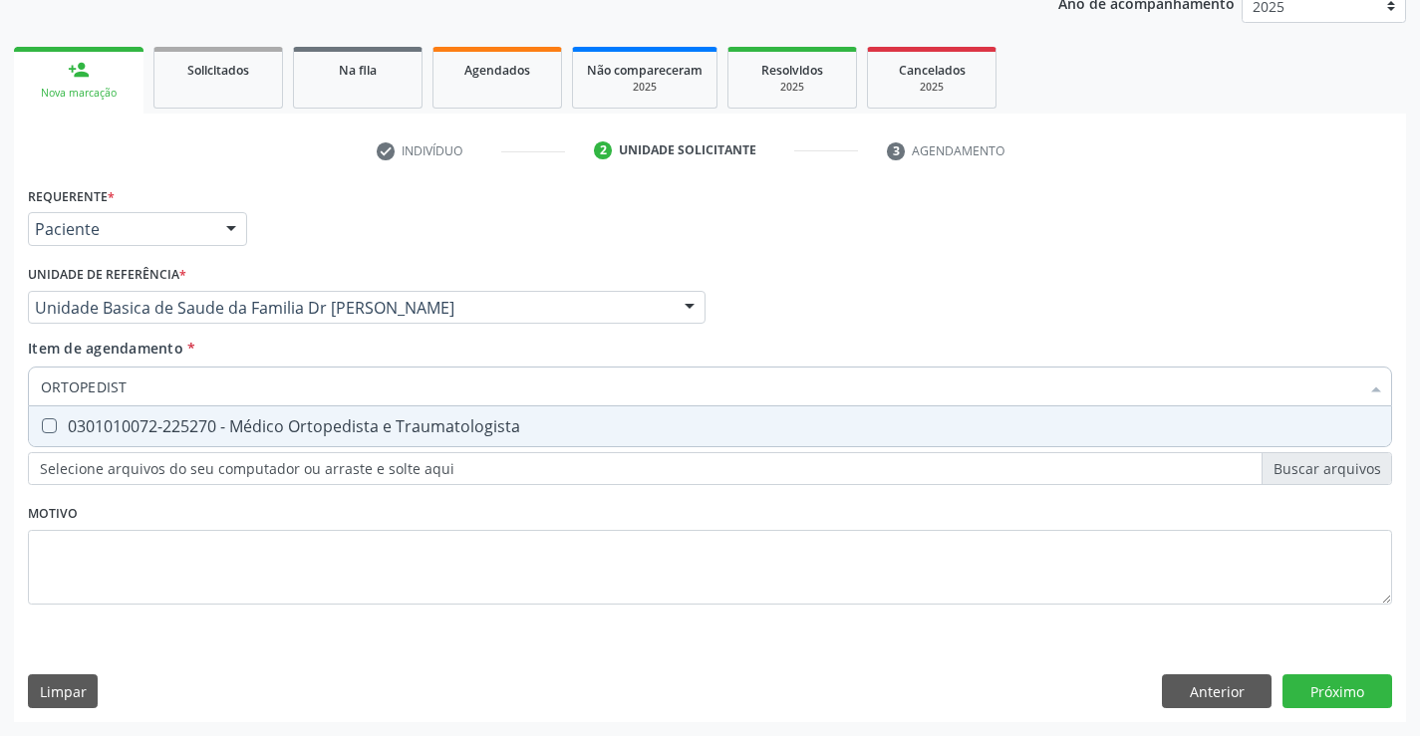
type input "ORTOPEDISTA"
click at [250, 420] on div "0301010072-225270 - Médico Ortopedista e Traumatologista" at bounding box center [710, 427] width 1338 height 16
checkbox Traumatologista "true"
click at [1328, 683] on div "Requerente * Paciente Profissional de Saúde Paciente Nenhum resultado encontrad…" at bounding box center [710, 451] width 1392 height 541
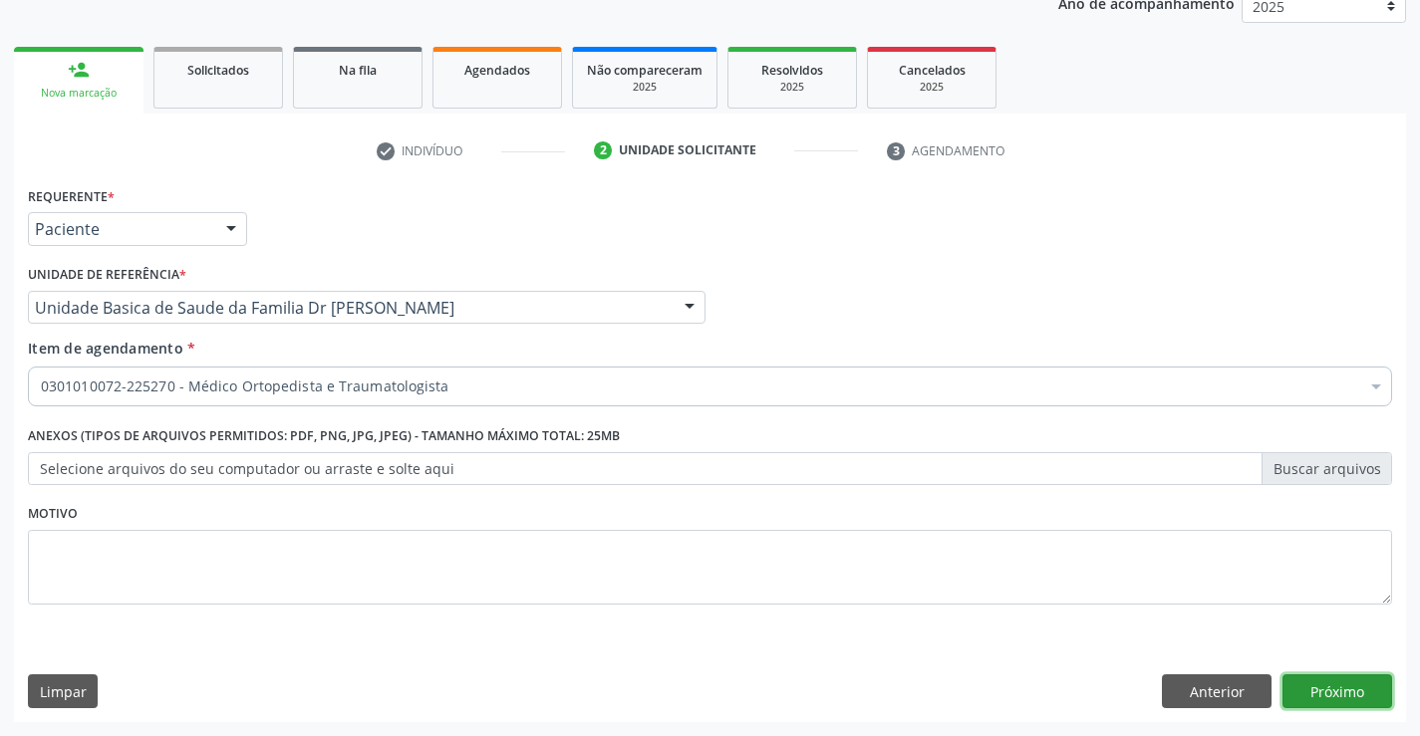
click at [1328, 683] on button "Próximo" at bounding box center [1338, 692] width 110 height 34
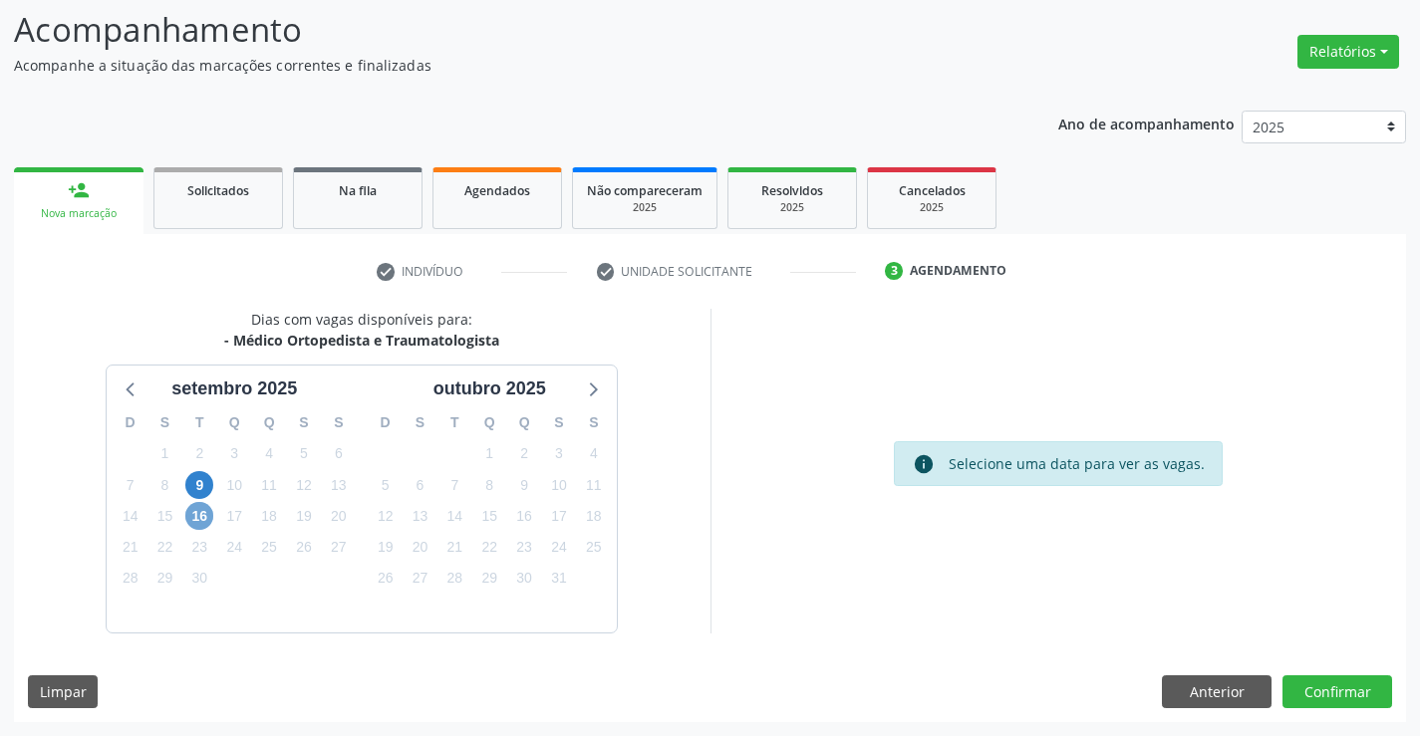
click at [192, 512] on span "16" at bounding box center [199, 516] width 28 height 28
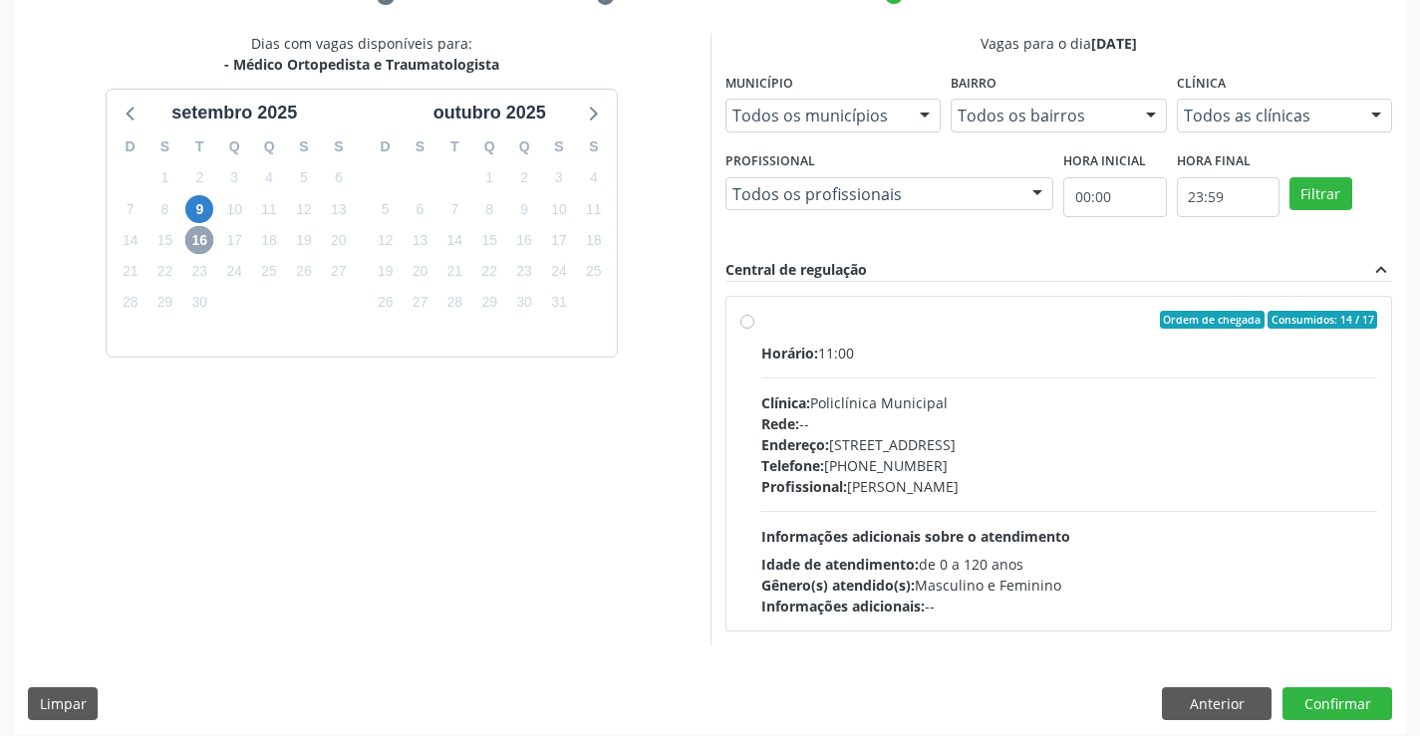
scroll to position [419, 0]
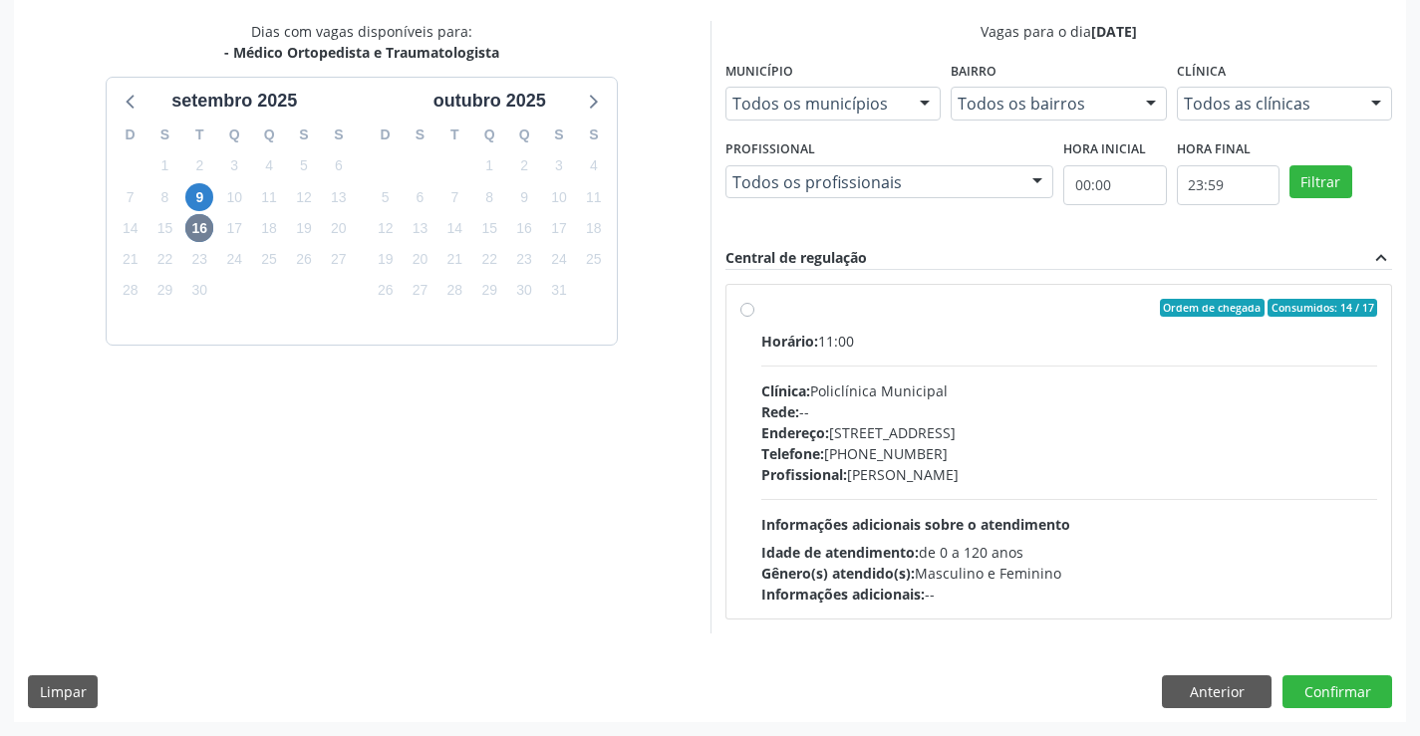
click at [1002, 336] on div "Horário: 11:00" at bounding box center [1069, 341] width 617 height 21
click at [754, 317] on input "Ordem de chegada Consumidos: 14 / 17 Horário: 11:00 Clínica: Policlínica Munici…" at bounding box center [747, 308] width 14 height 18
radio input "true"
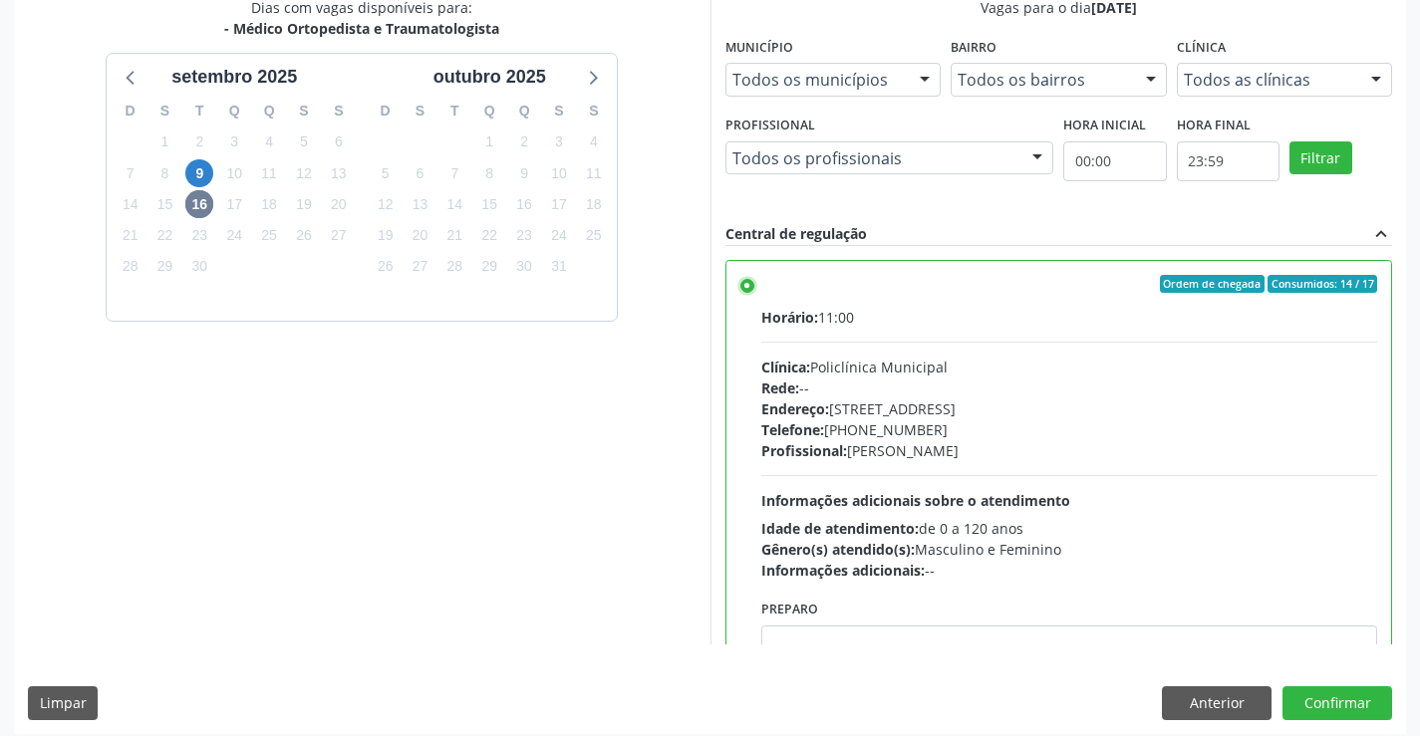
scroll to position [454, 0]
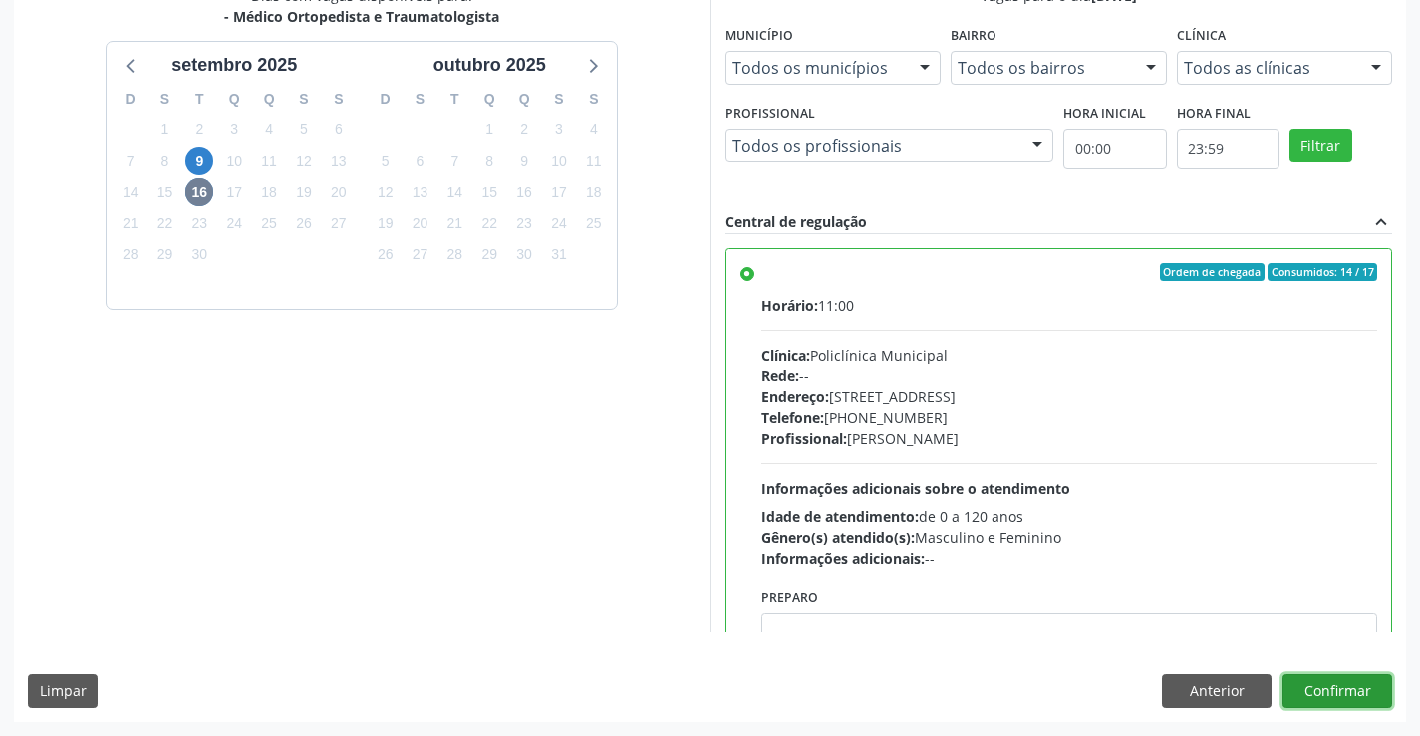
click at [1340, 688] on button "Confirmar" at bounding box center [1338, 692] width 110 height 34
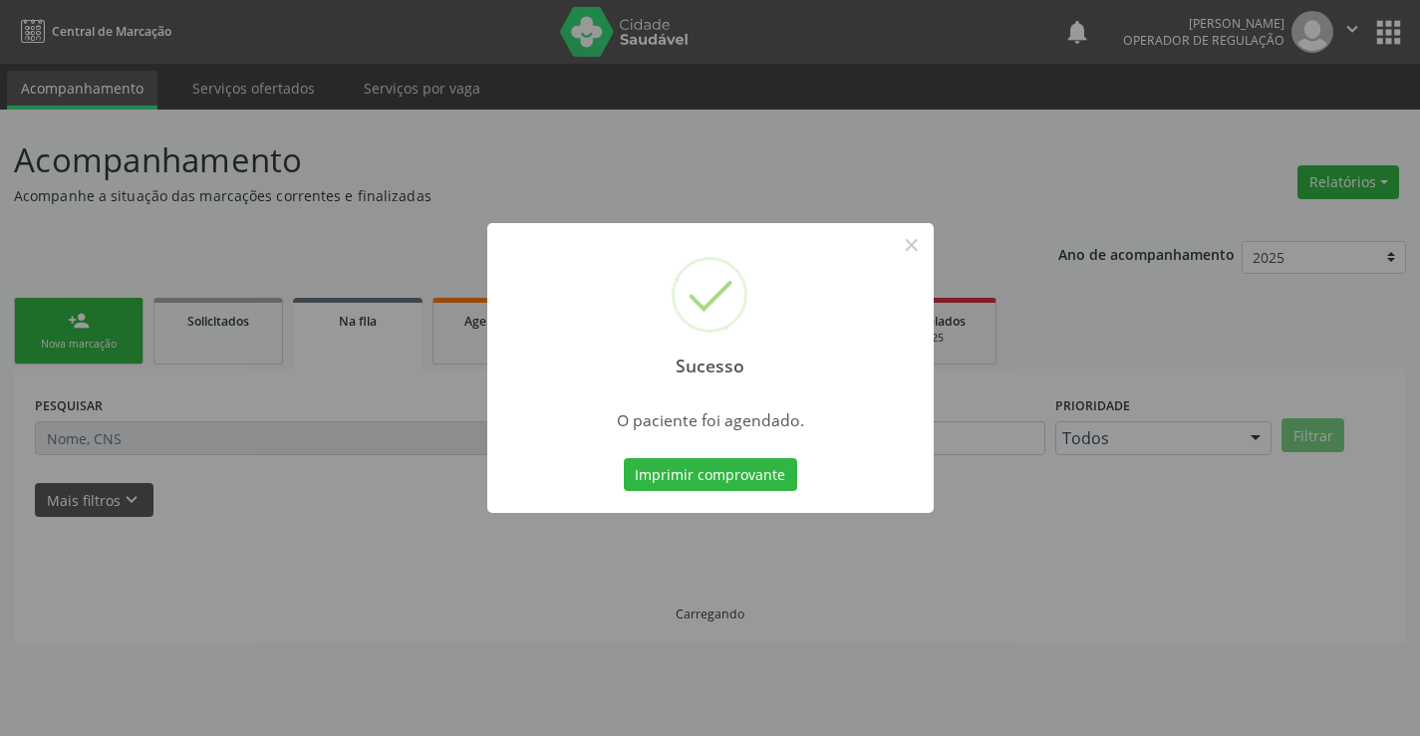
scroll to position [0, 0]
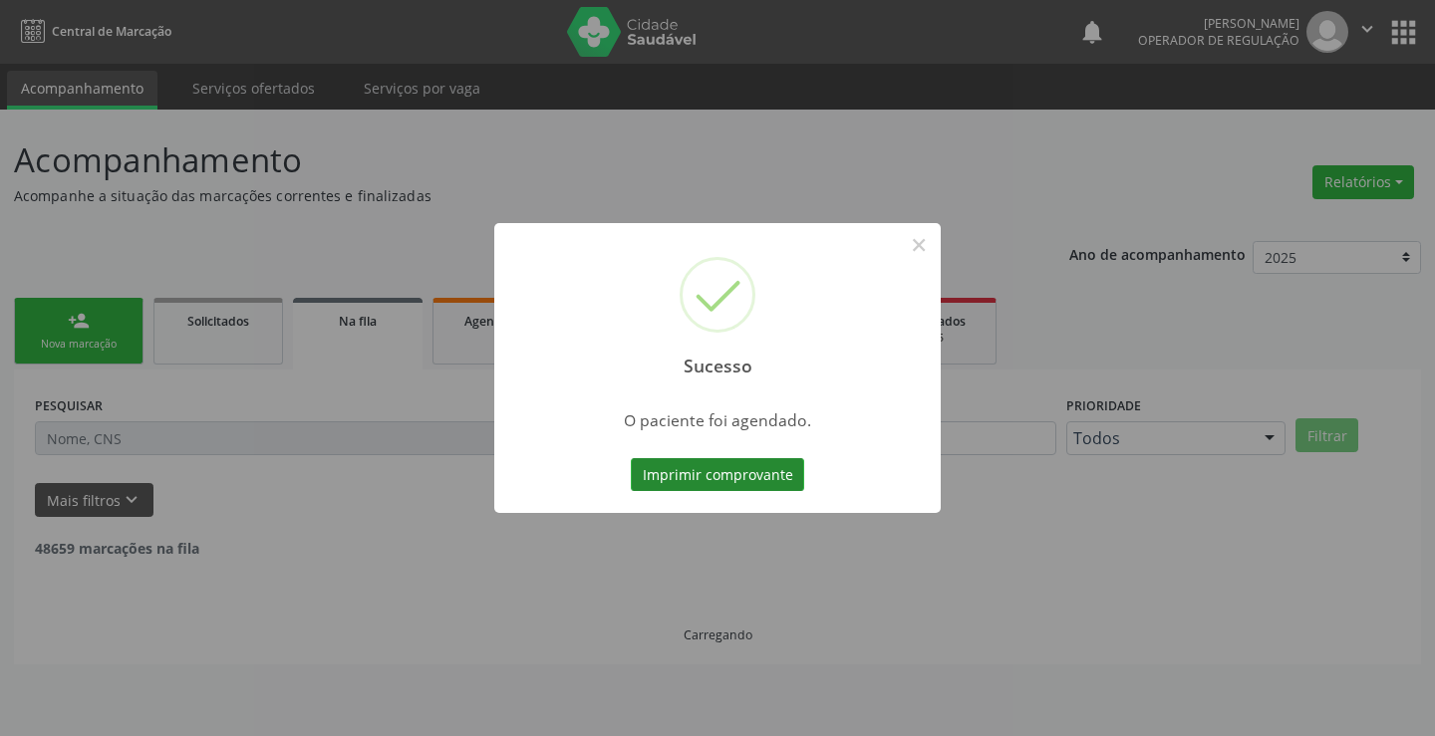
click at [700, 470] on button "Imprimir comprovante" at bounding box center [717, 475] width 173 height 34
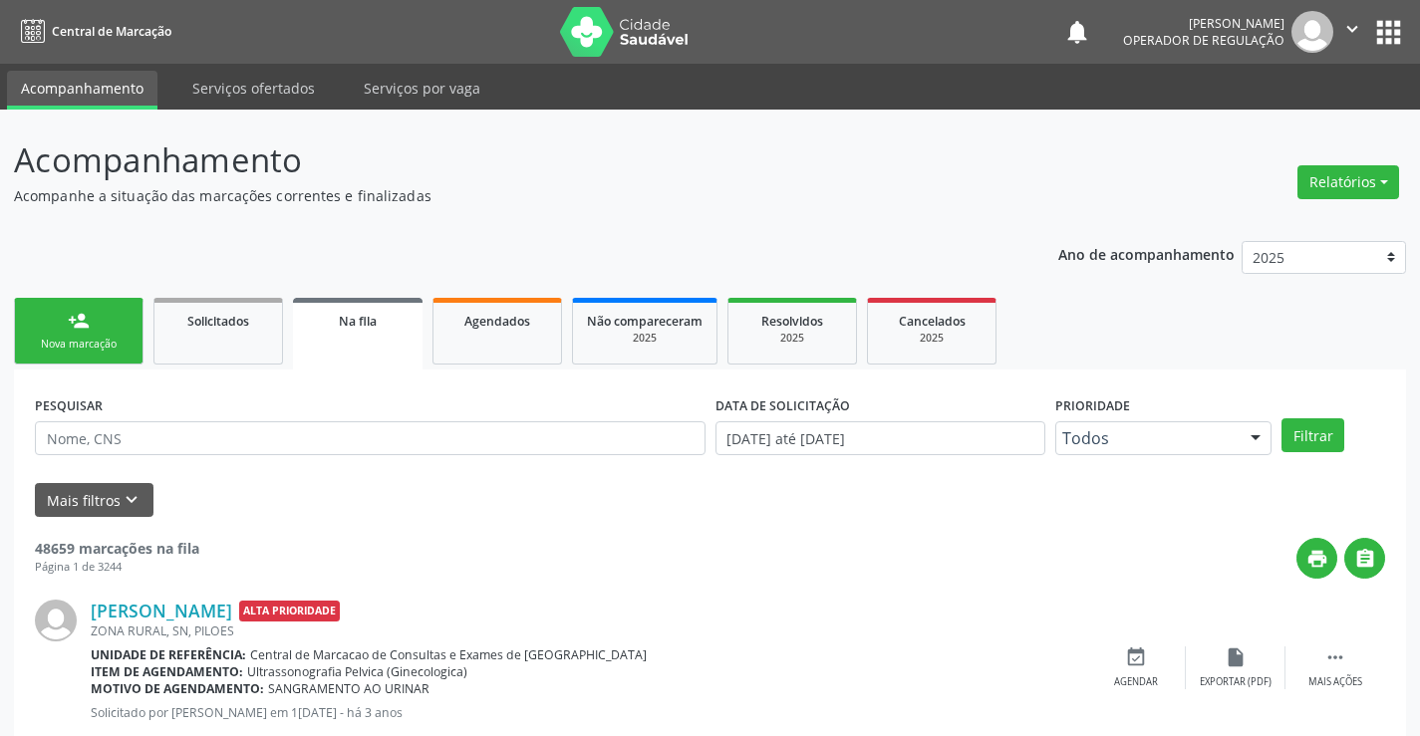
click at [98, 338] on div "Nova marcação" at bounding box center [79, 344] width 100 height 15
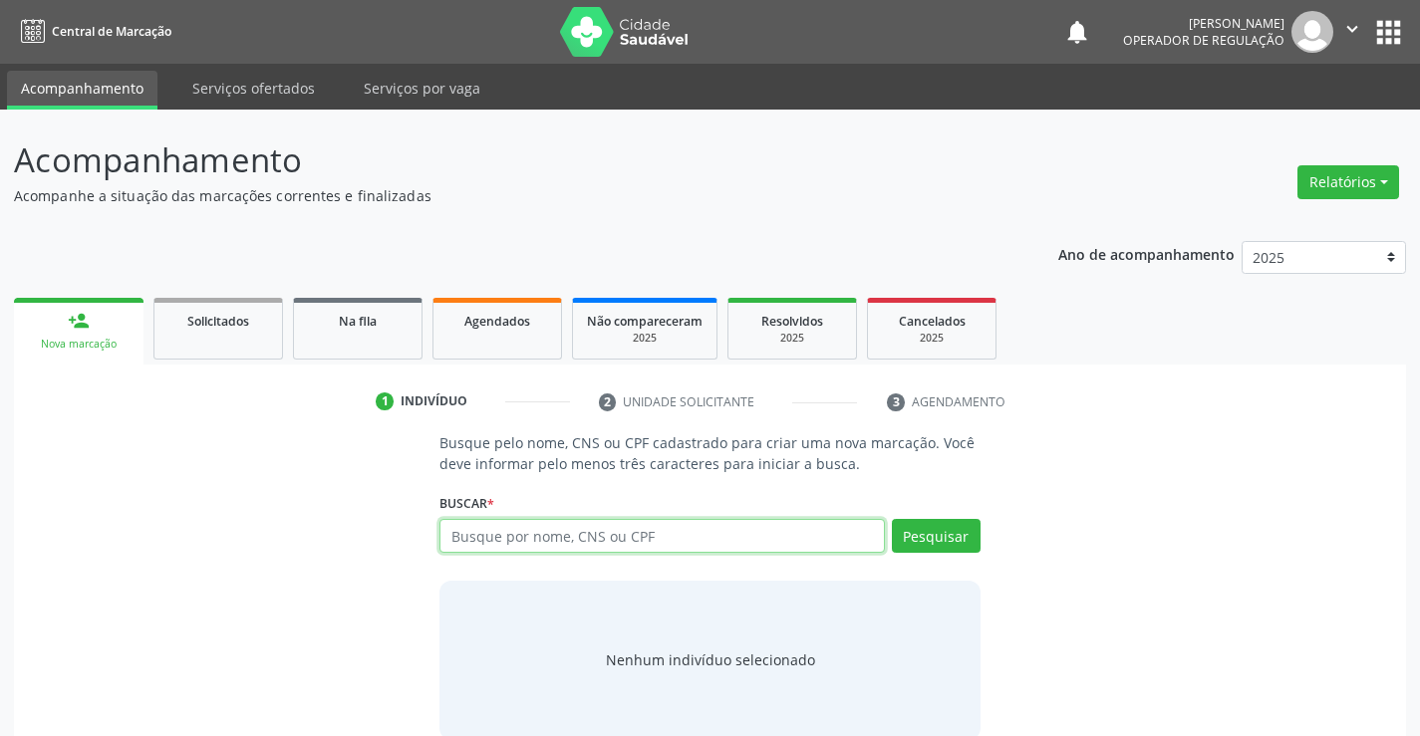
click at [595, 531] on input "text" at bounding box center [661, 536] width 444 height 34
click at [499, 535] on input "text" at bounding box center [661, 536] width 444 height 34
type input "700408973110447"
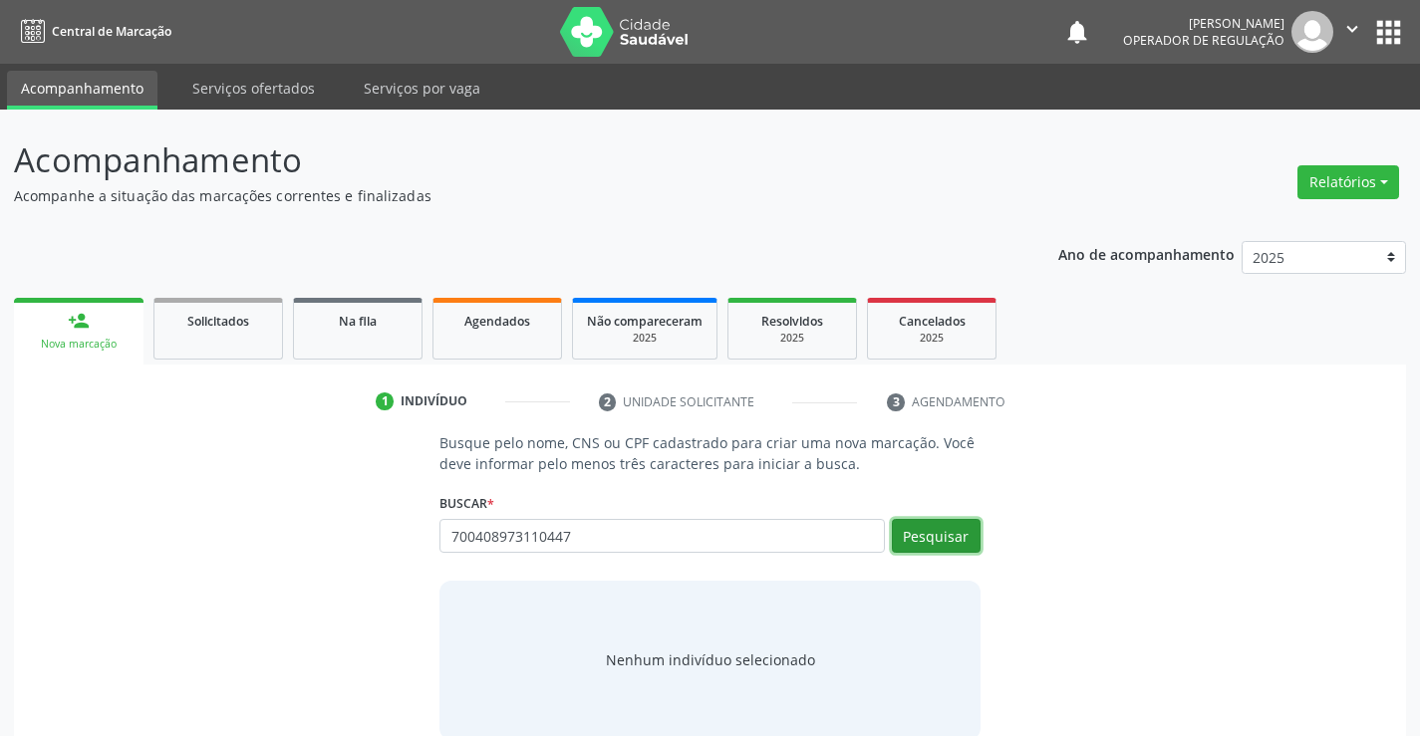
click at [944, 534] on button "Pesquisar" at bounding box center [936, 536] width 89 height 34
type input "700408973110447"
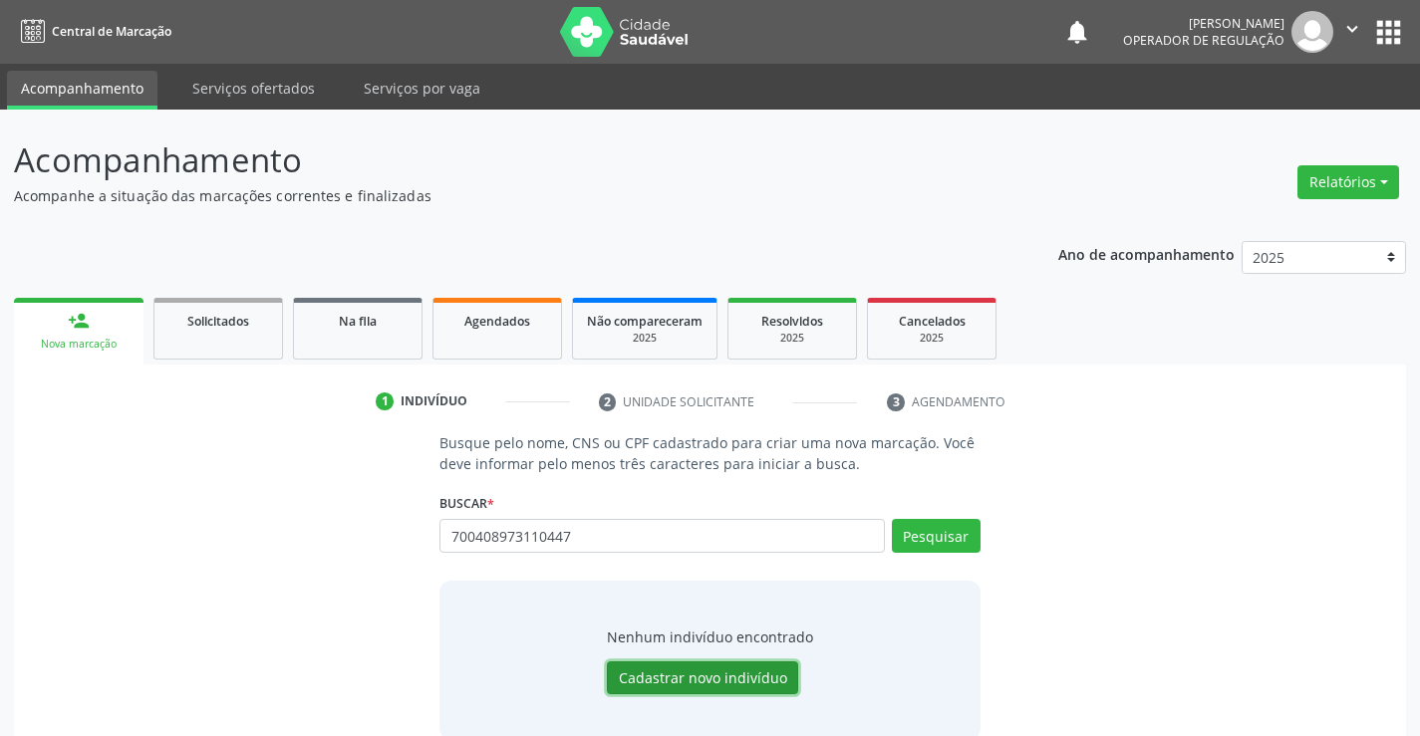
click at [704, 680] on button "Cadastrar novo indivíduo" at bounding box center [702, 679] width 191 height 34
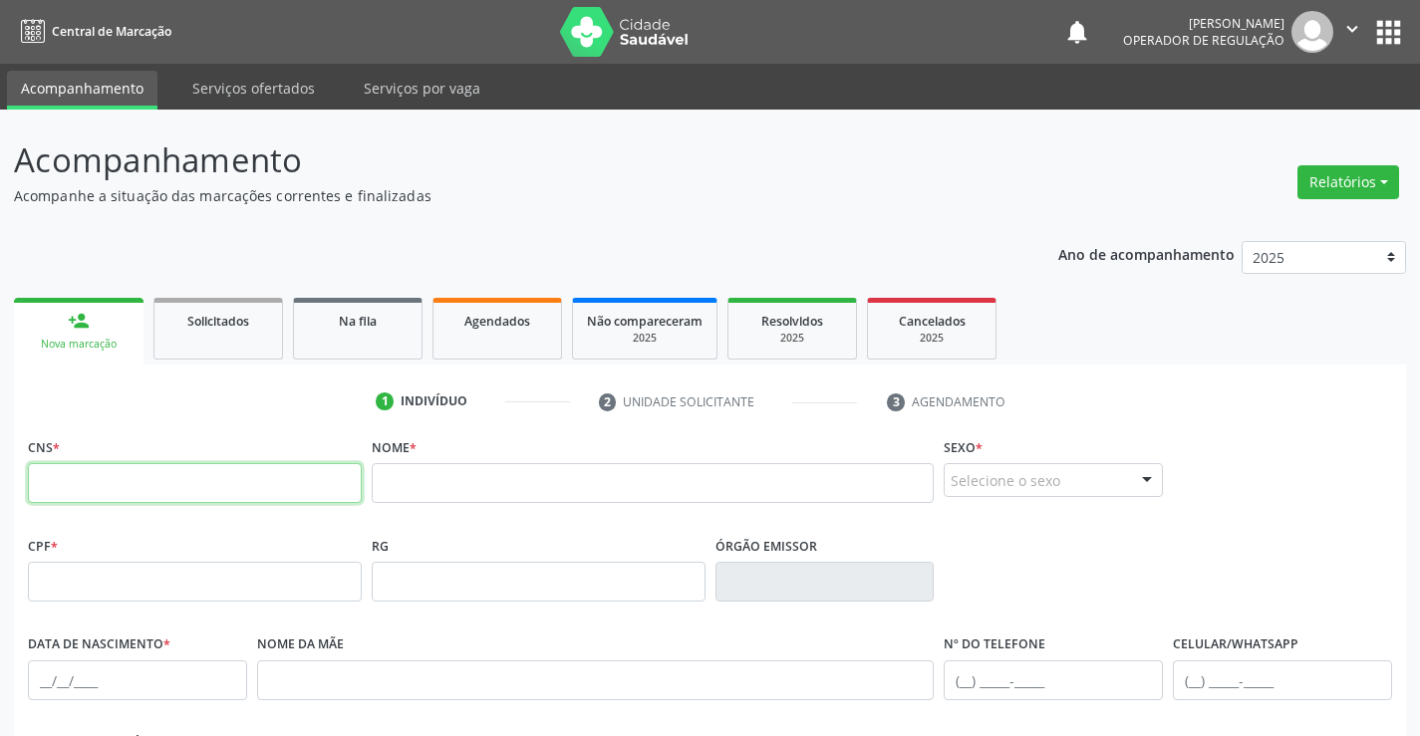
click at [176, 478] on input "text" at bounding box center [195, 483] width 334 height 40
type input "700 4089 7311 0447"
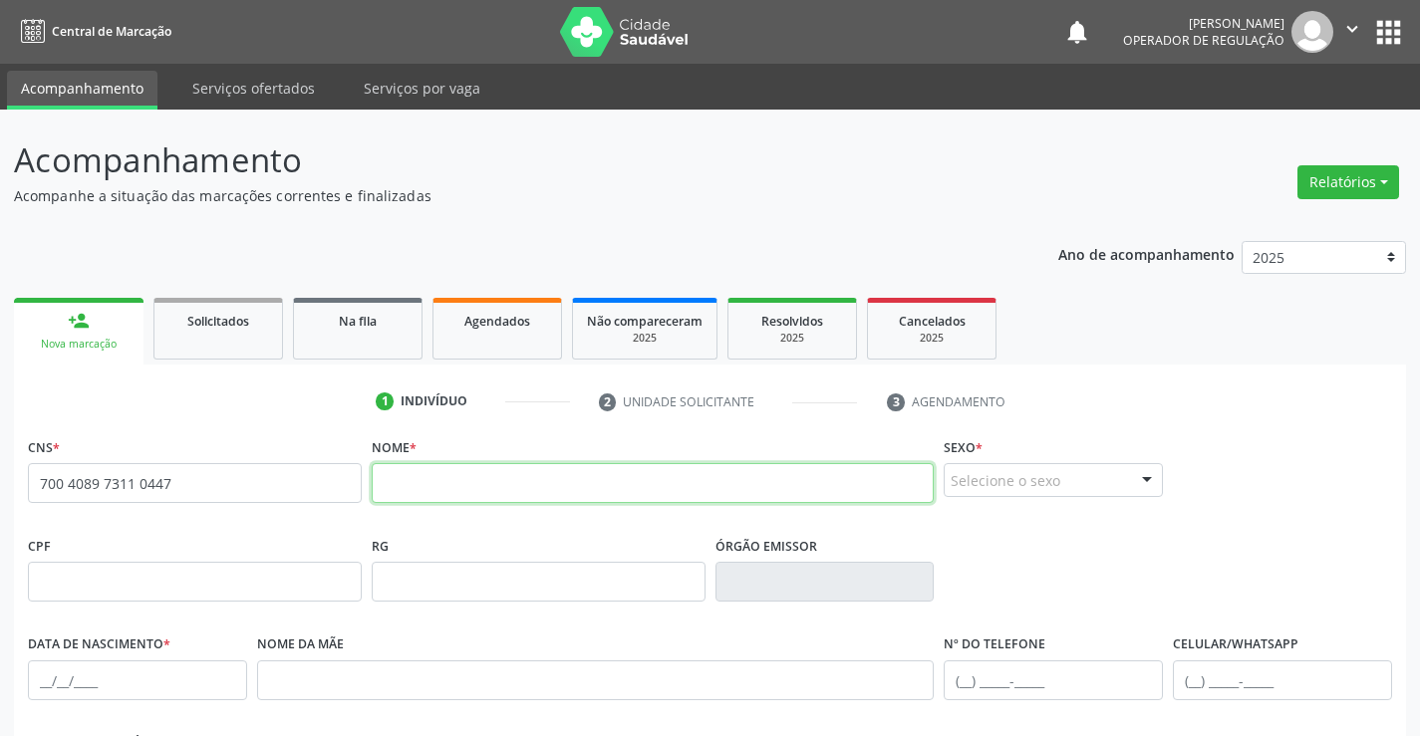
click at [496, 489] on input "text" at bounding box center [653, 483] width 563 height 40
type input "TULIO WANDERSON FILGUEIRA"
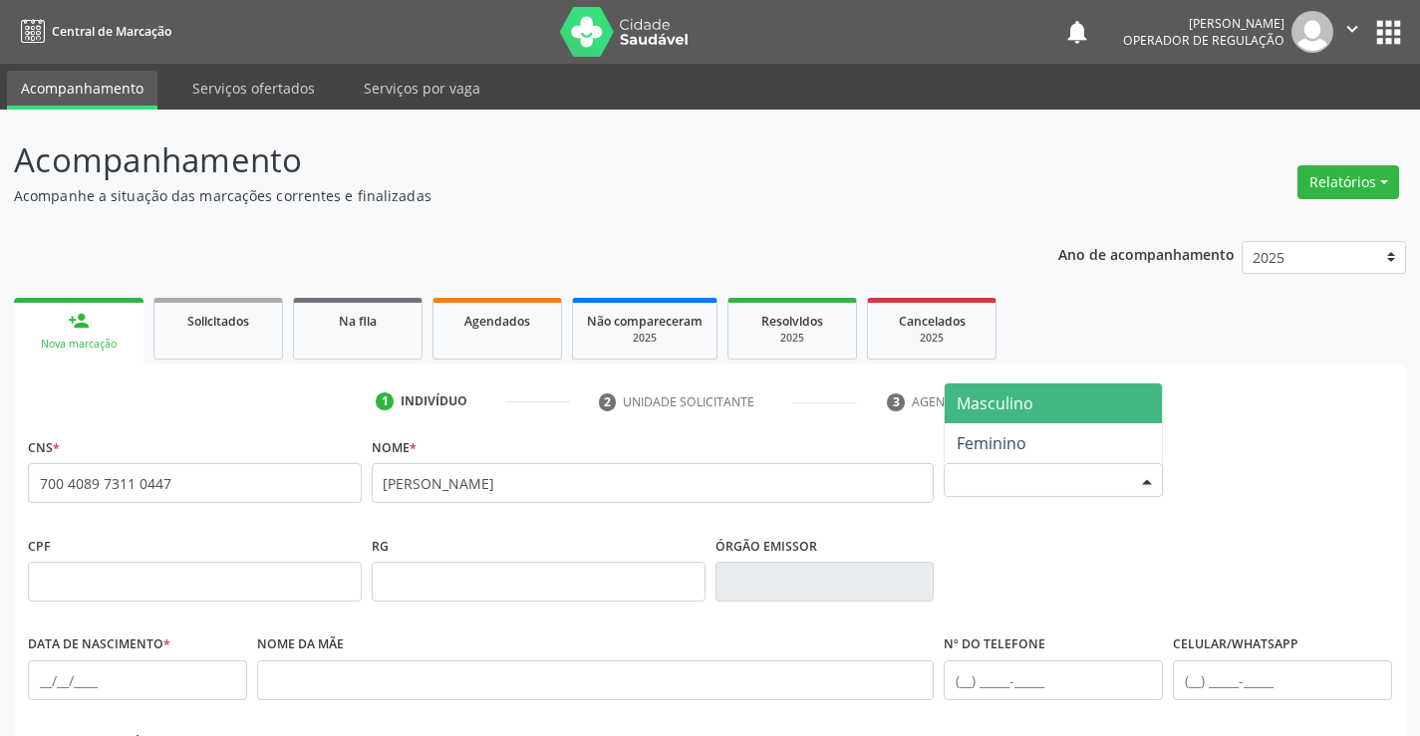
click at [1055, 484] on div "Selecione o sexo" at bounding box center [1053, 480] width 219 height 34
click at [1014, 402] on span "Masculino" at bounding box center [995, 404] width 77 height 22
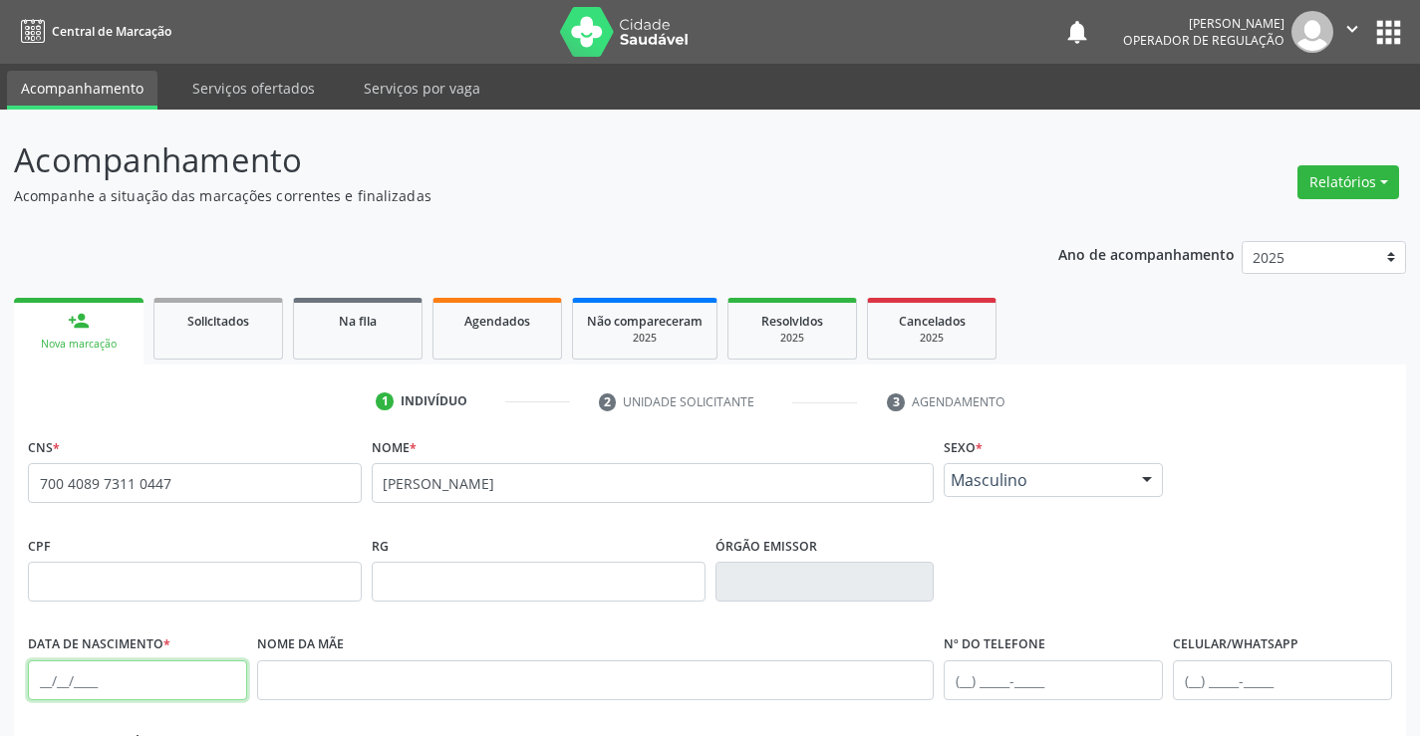
click at [108, 682] on input "text" at bounding box center [137, 681] width 219 height 40
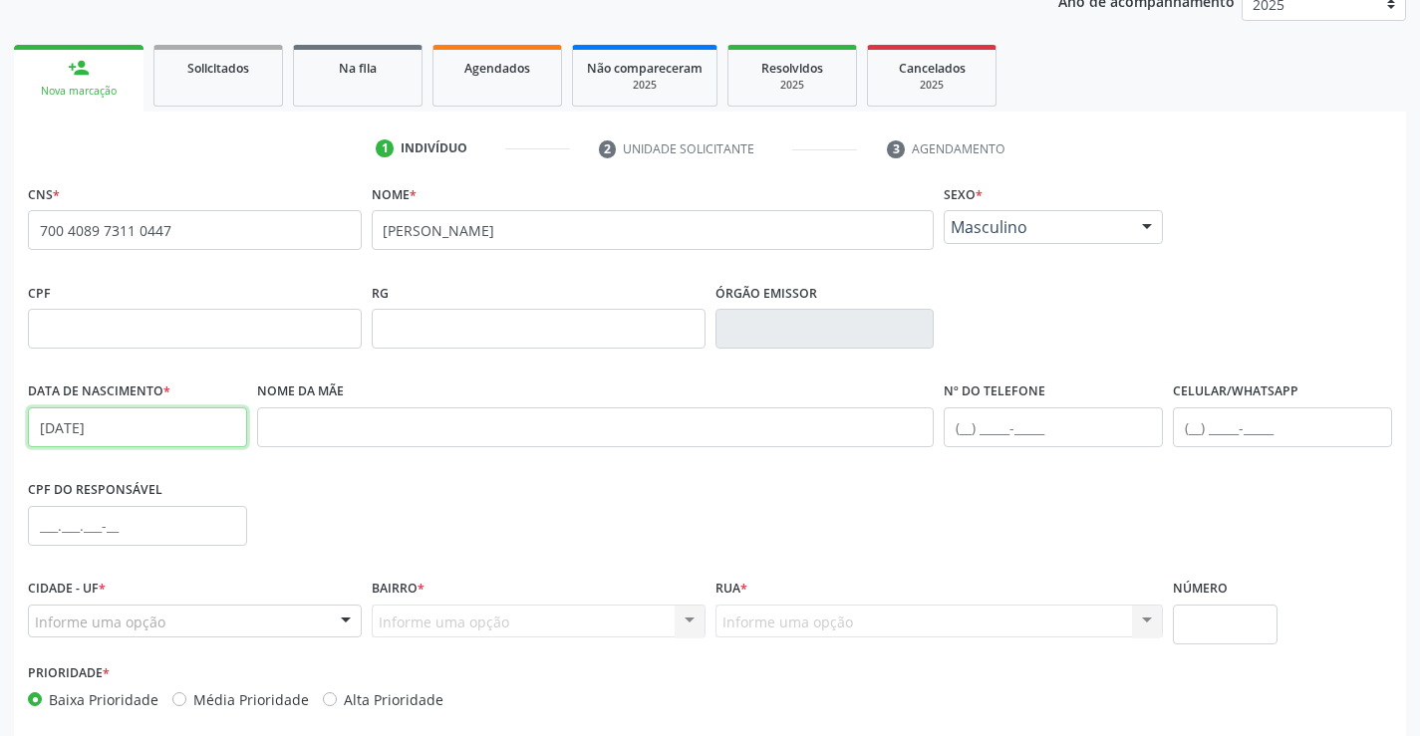
scroll to position [344, 0]
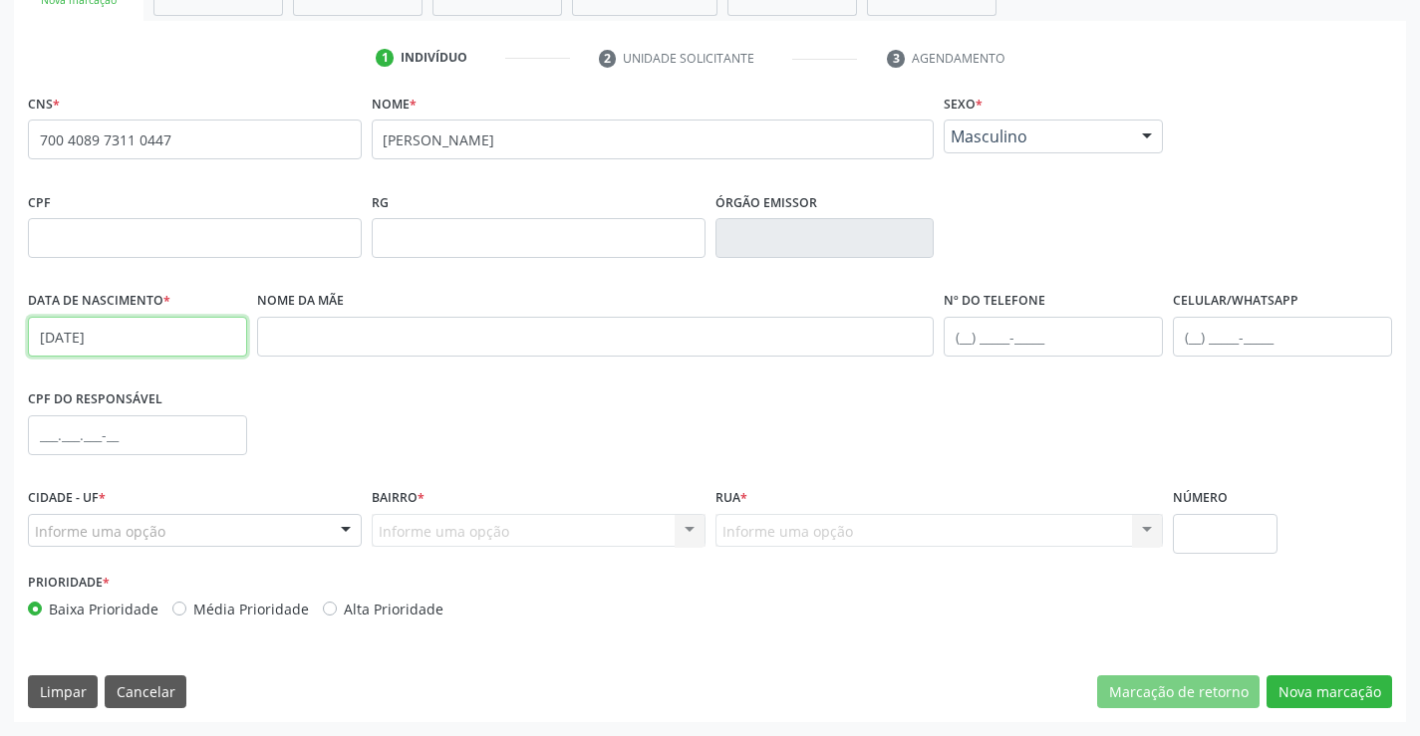
type input "26/12/1989"
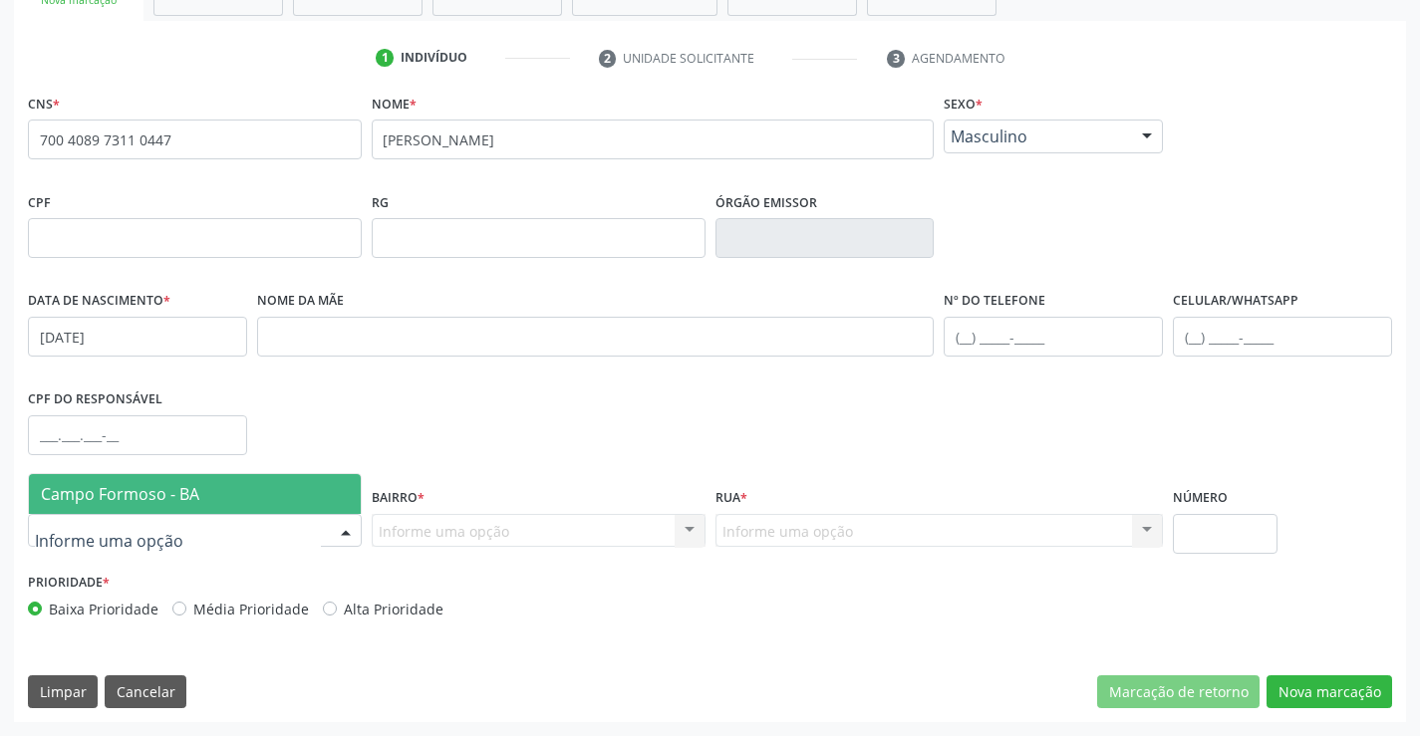
click at [257, 520] on div at bounding box center [195, 531] width 334 height 34
click at [249, 506] on span "Campo Formoso - BA" at bounding box center [195, 494] width 332 height 40
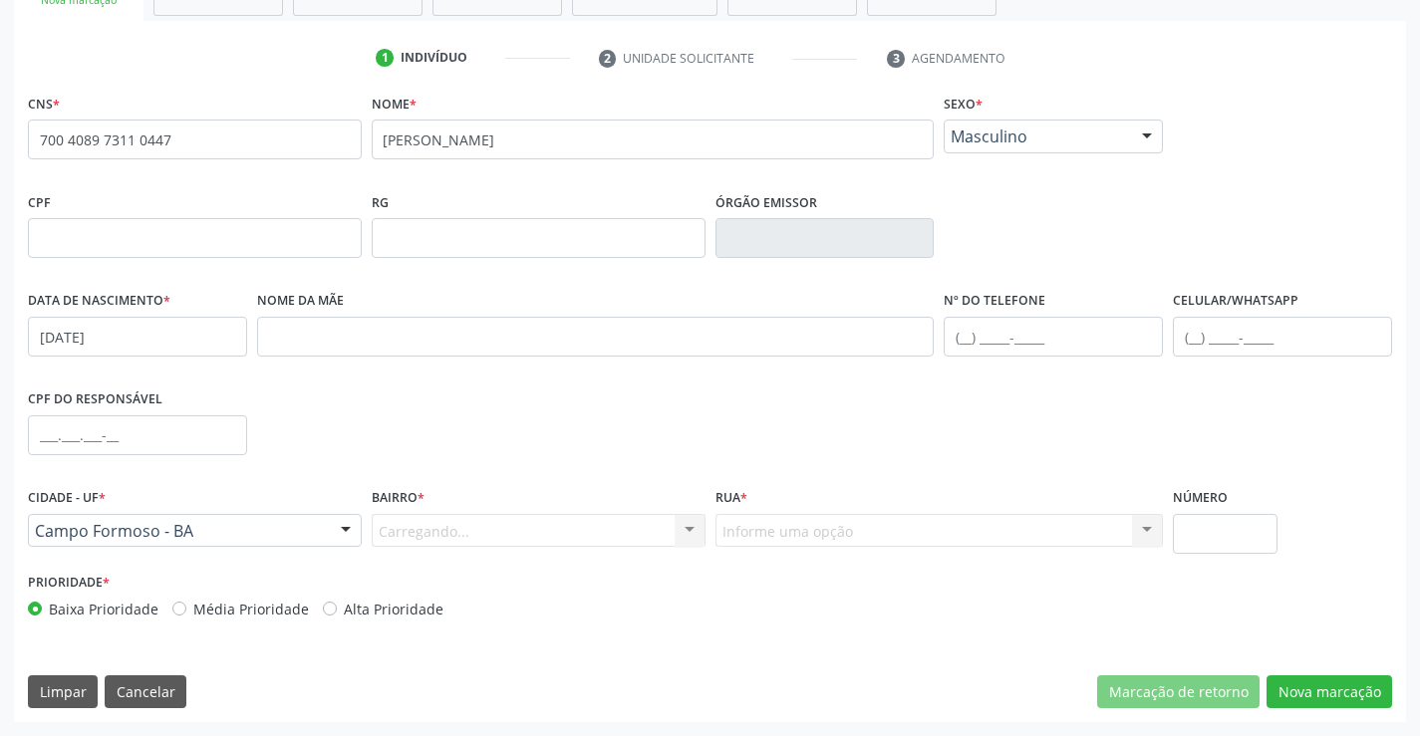
click at [461, 522] on div "Carregando... Nenhum resultado encontrado para: " " Nenhuma opção encontrada. D…" at bounding box center [539, 531] width 334 height 34
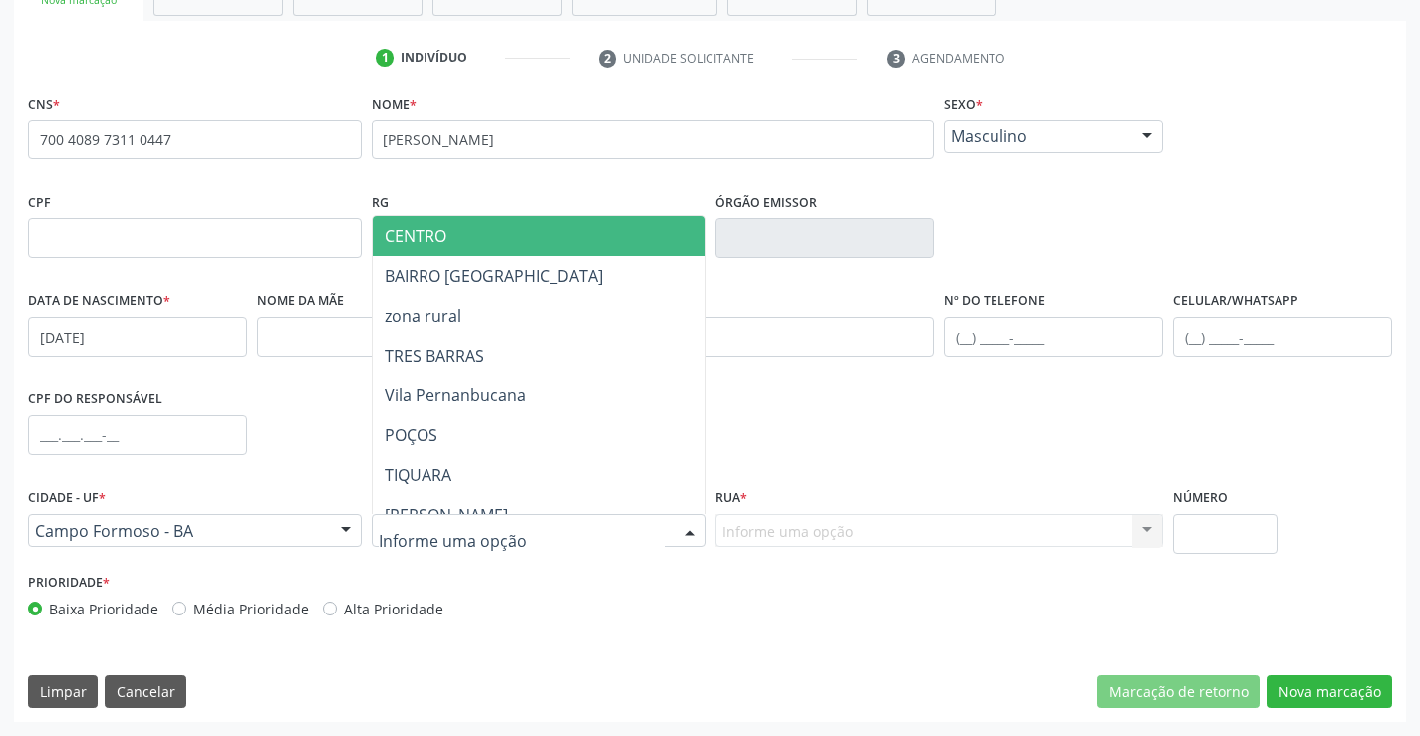
click at [475, 234] on span "CENTRO" at bounding box center [588, 236] width 431 height 40
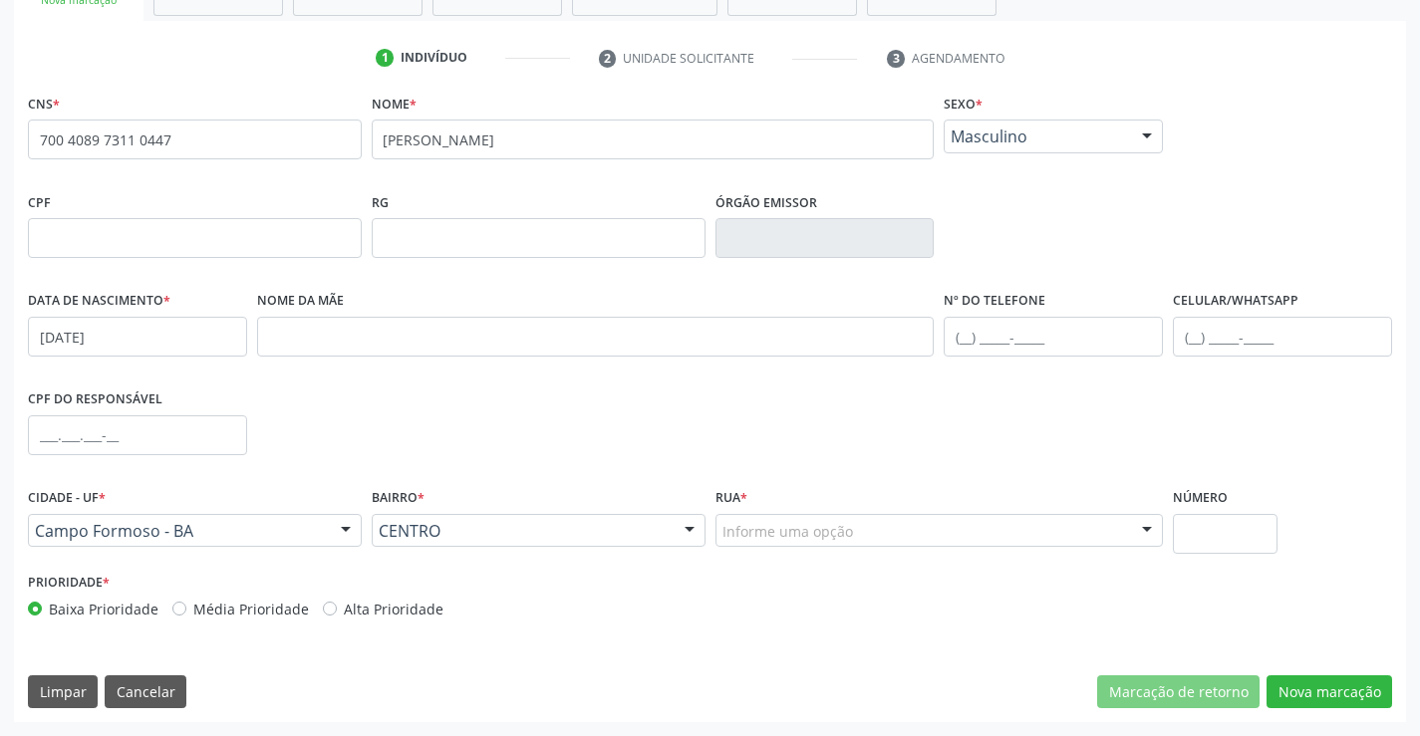
click at [884, 526] on div "Informe uma opção" at bounding box center [940, 531] width 448 height 34
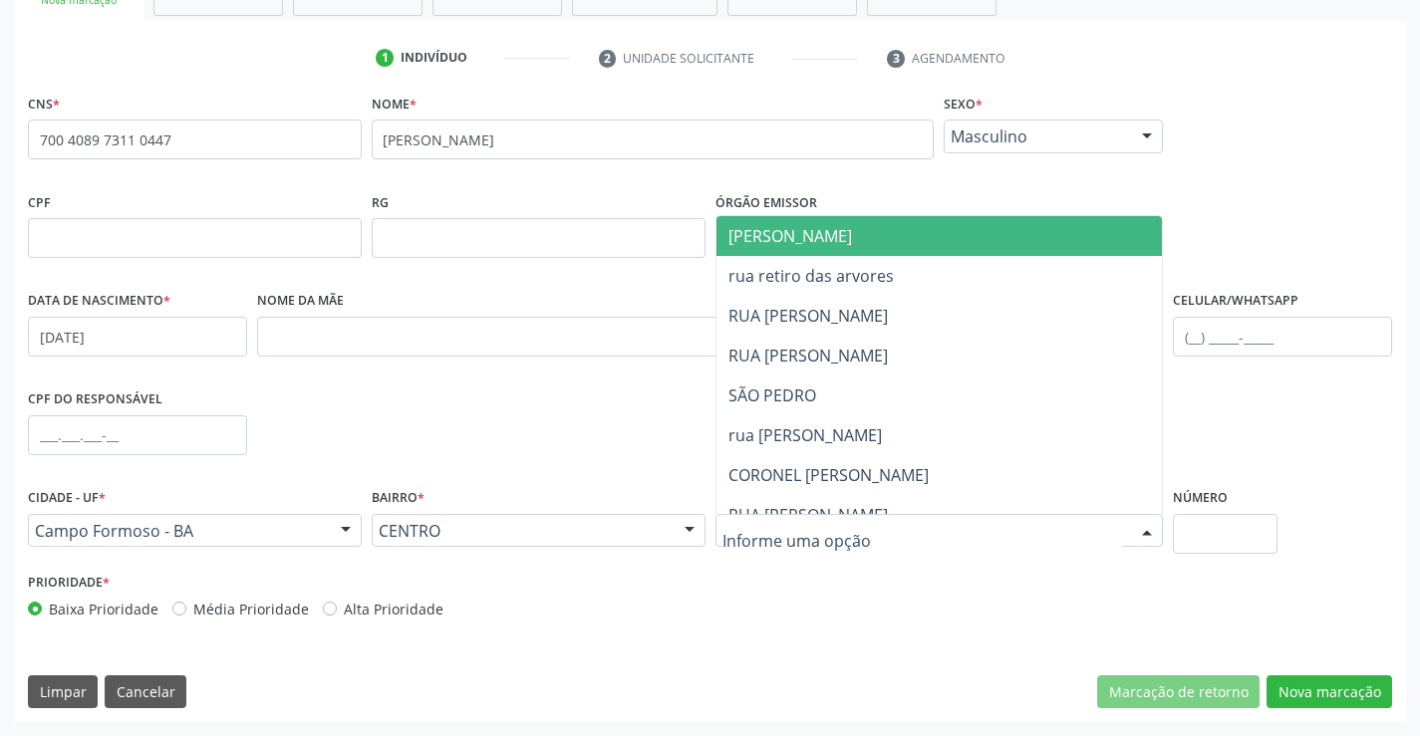
click at [889, 240] on span "JUCA MARQUES" at bounding box center [957, 236] width 480 height 40
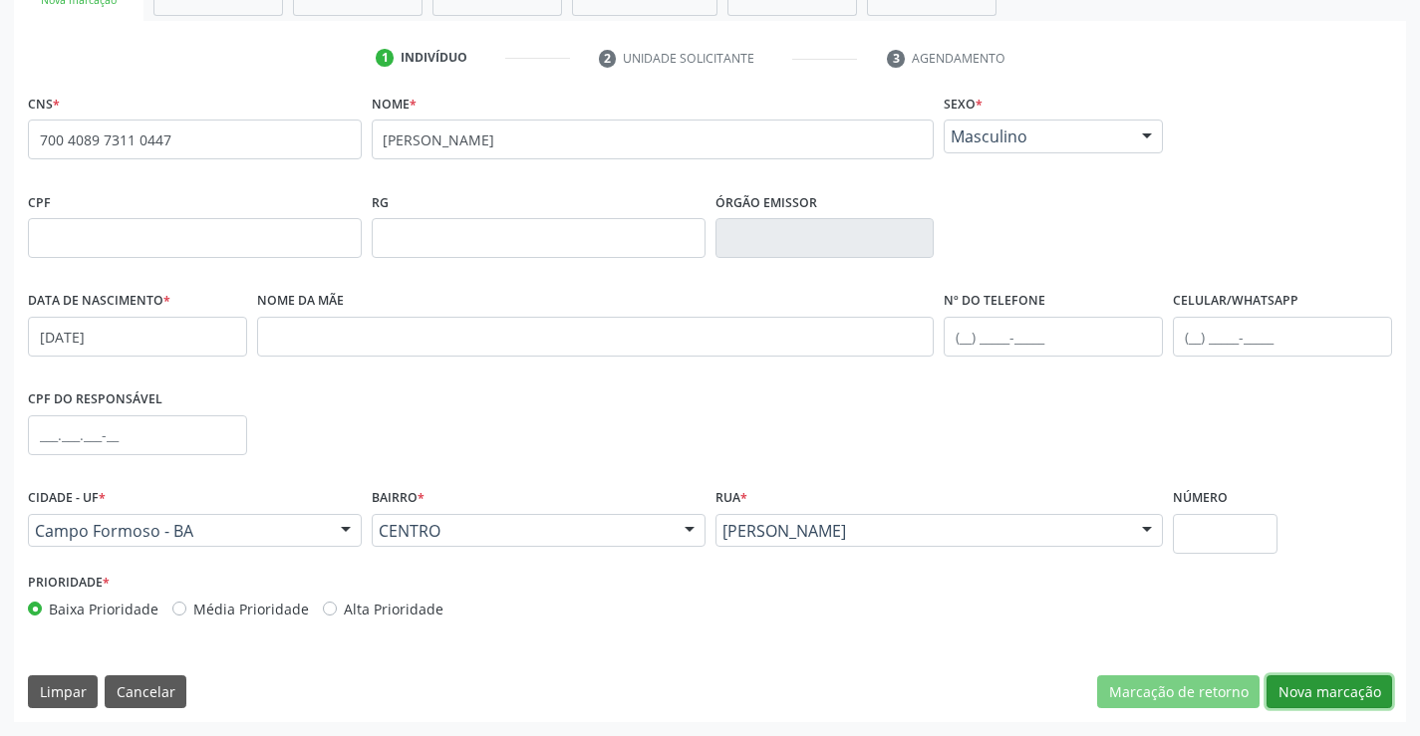
click at [1315, 682] on button "Nova marcação" at bounding box center [1330, 693] width 126 height 34
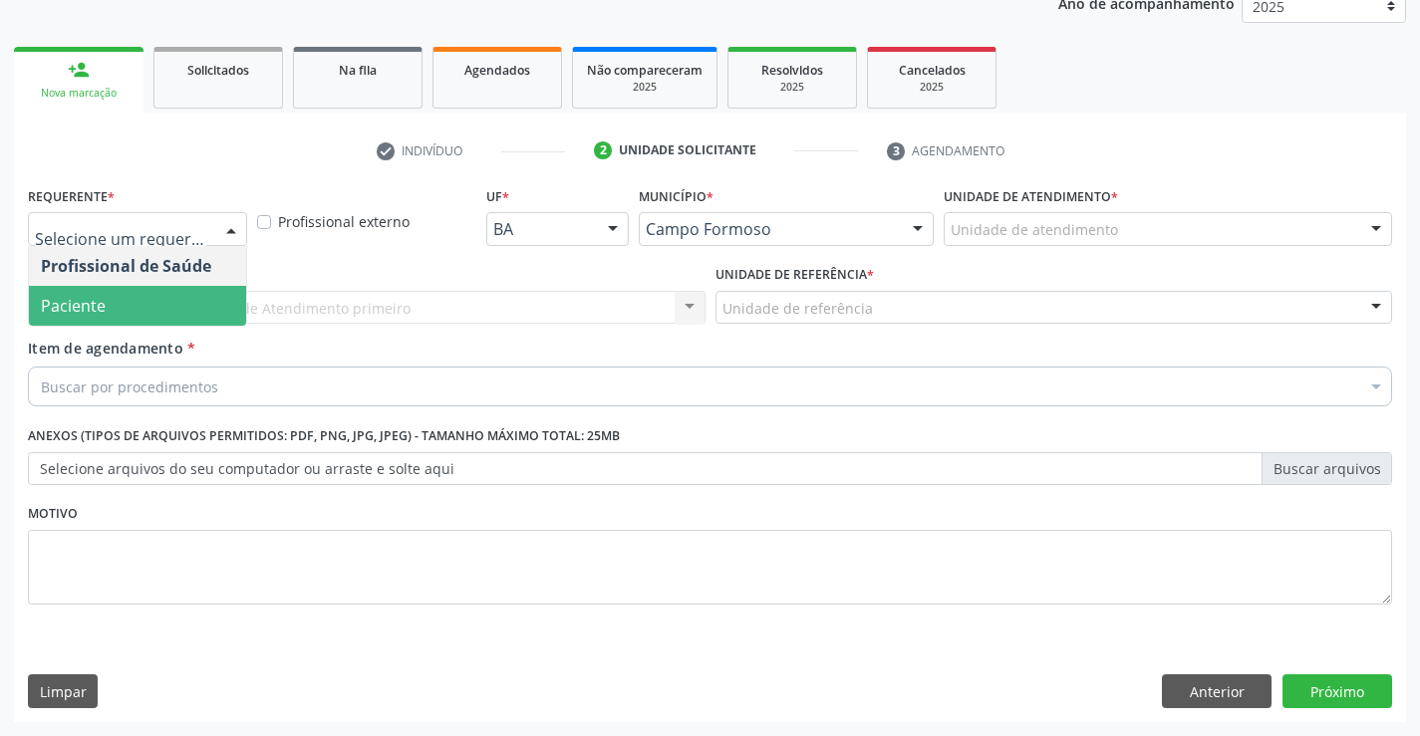
click at [117, 304] on span "Paciente" at bounding box center [137, 306] width 217 height 40
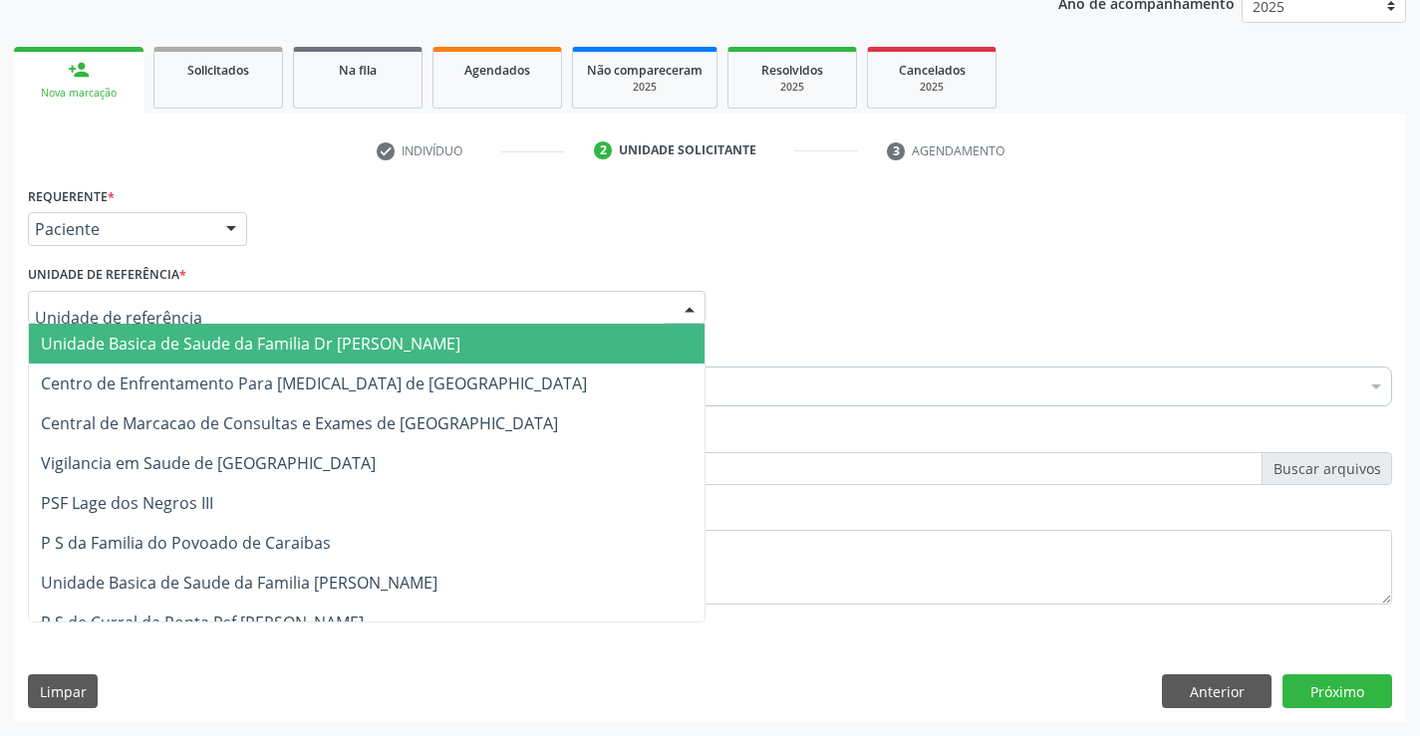
click at [224, 348] on span "Unidade Basica de Saude da Familia Dr [PERSON_NAME]" at bounding box center [251, 344] width 420 height 22
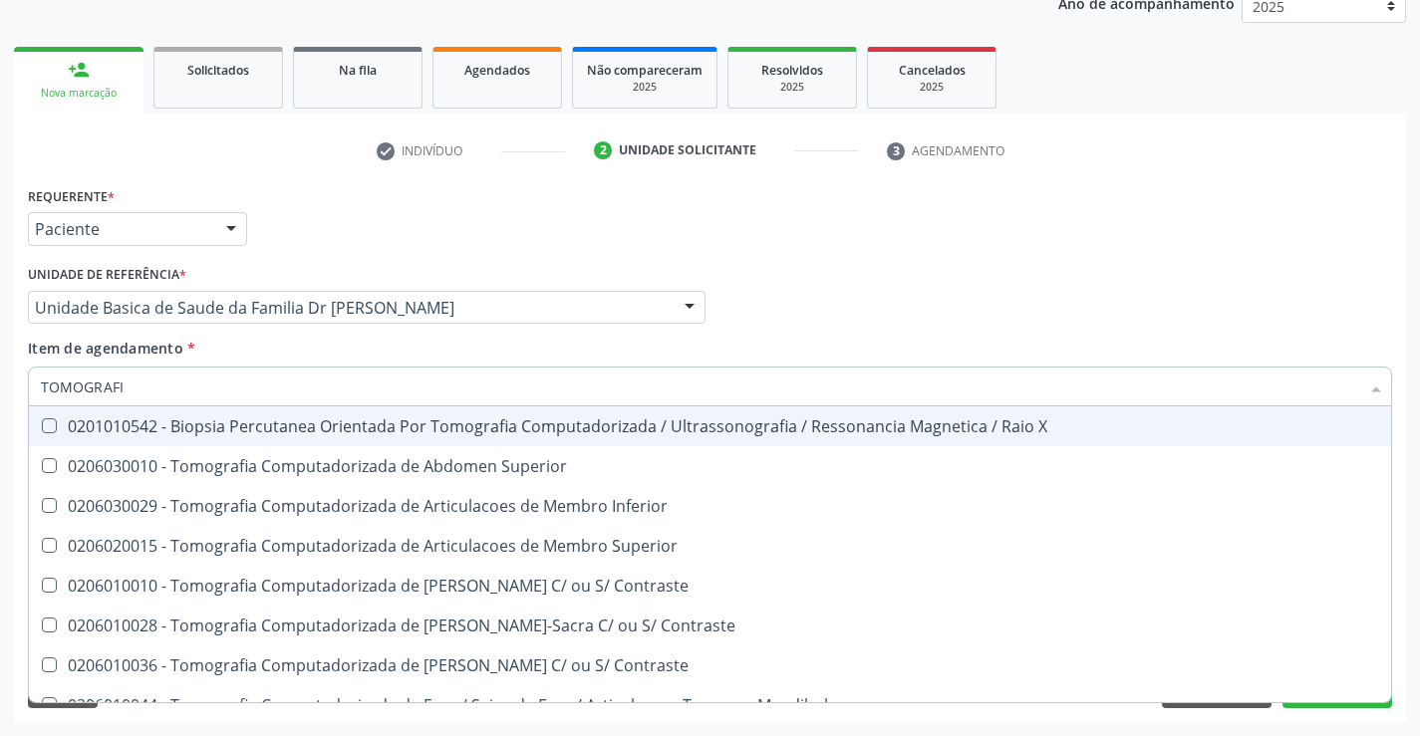
type input "TOMOGRAFIA"
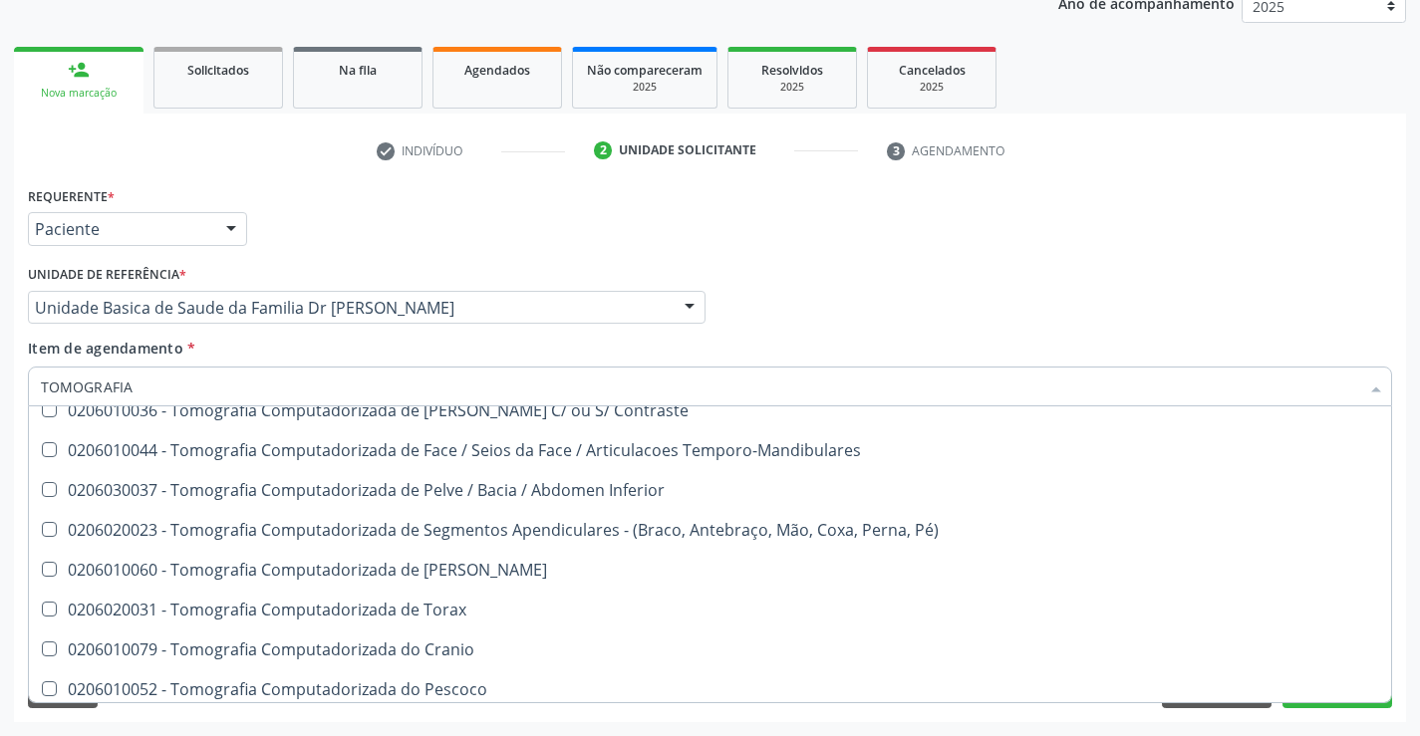
scroll to position [299, 0]
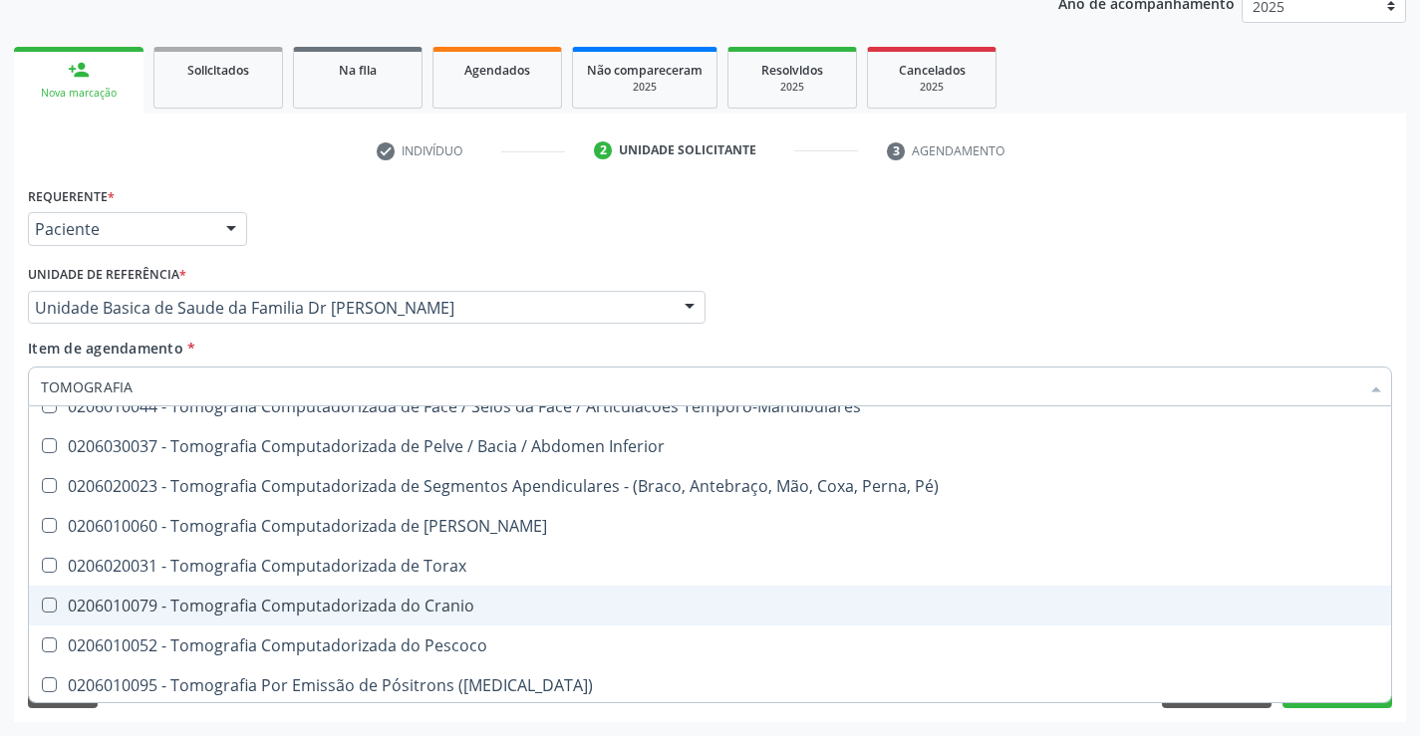
click at [477, 602] on div "0206010079 - Tomografia Computadorizada do Cranio" at bounding box center [710, 606] width 1338 height 16
checkbox Cranio "true"
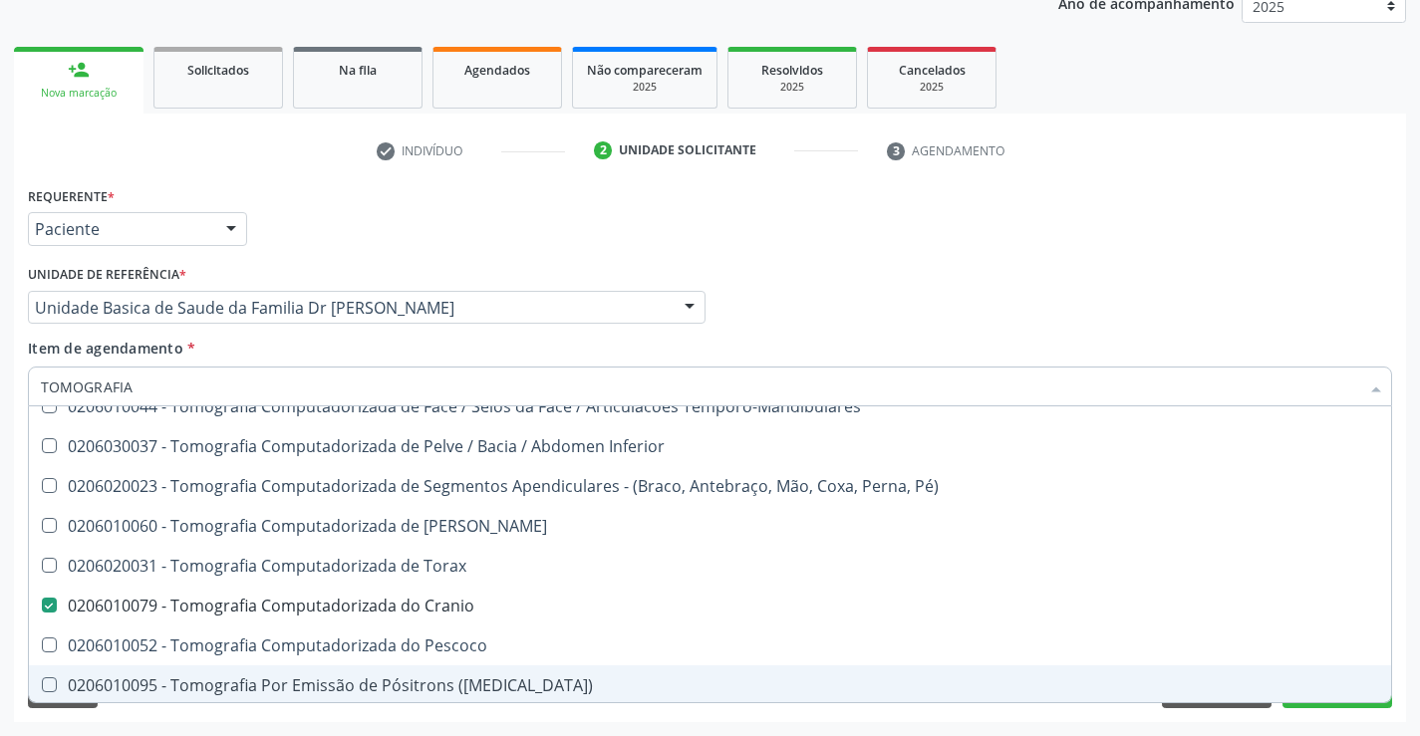
click at [1411, 663] on div "Acompanhamento Acompanhe a situação das marcações correntes e finalizadas Relat…" at bounding box center [710, 297] width 1420 height 878
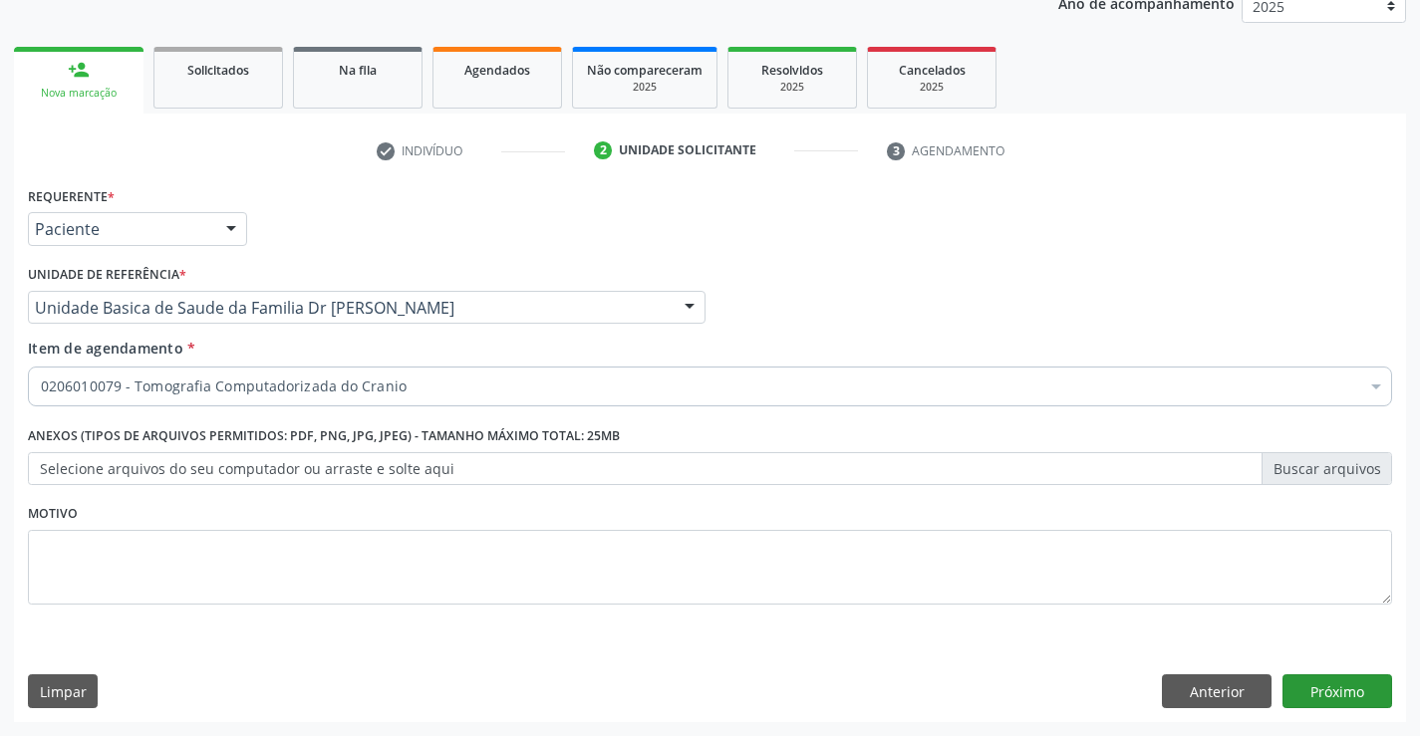
scroll to position [0, 0]
click at [1325, 686] on button "Próximo" at bounding box center [1338, 692] width 110 height 34
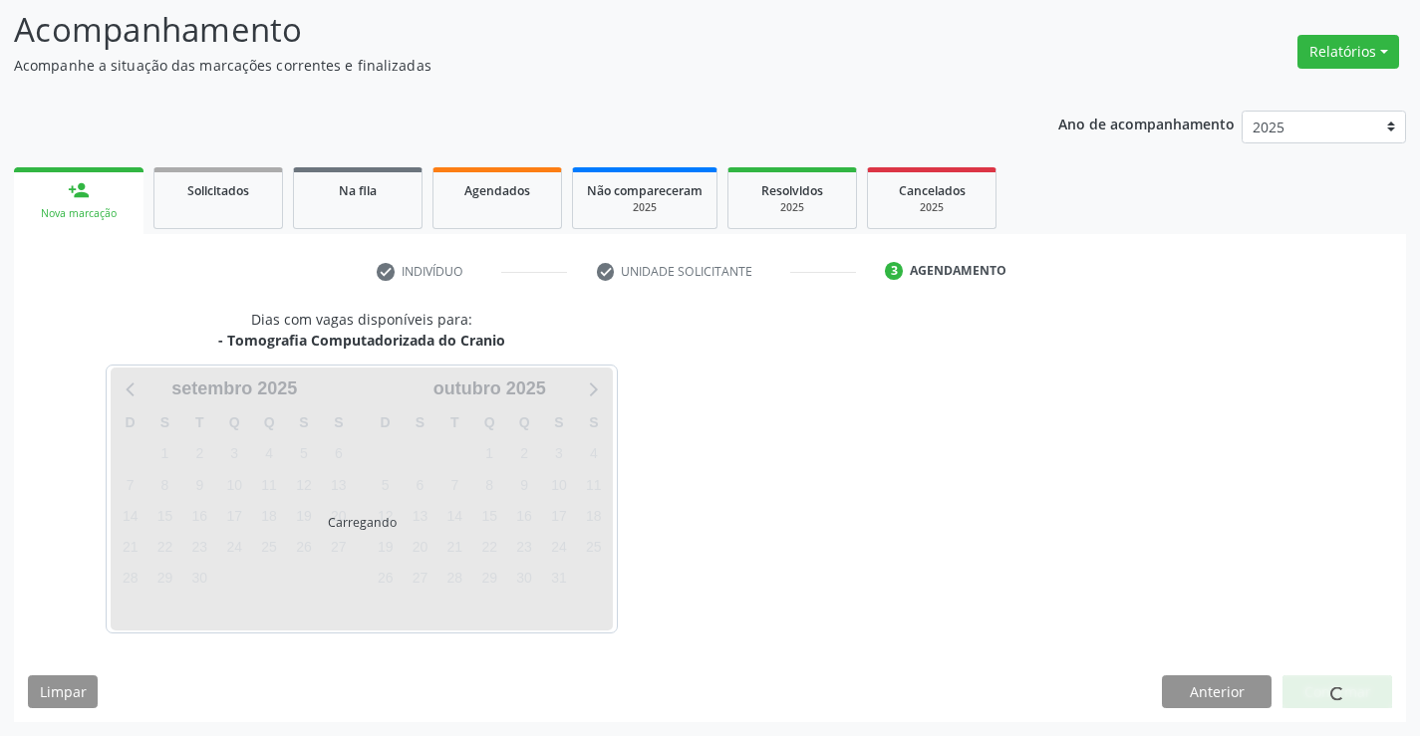
scroll to position [131, 0]
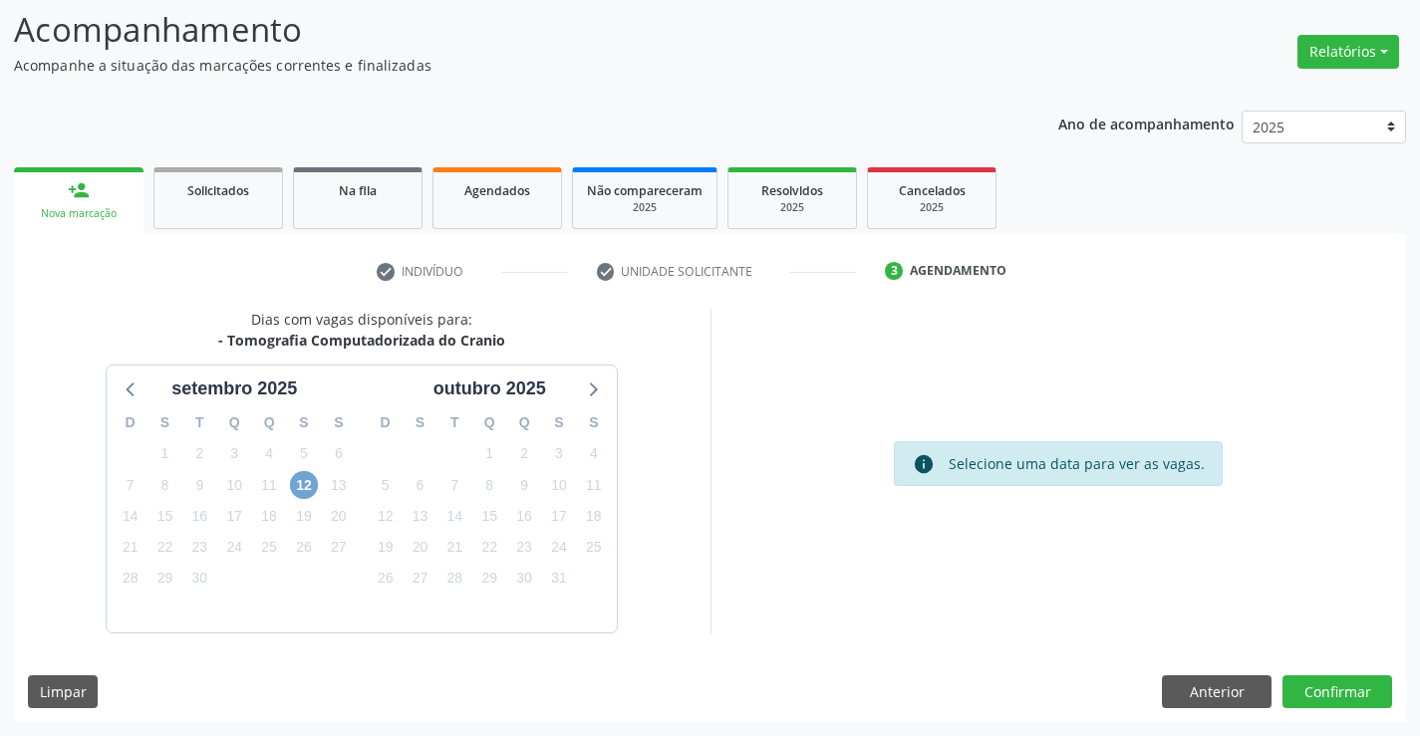
click at [295, 483] on span "12" at bounding box center [304, 485] width 28 height 28
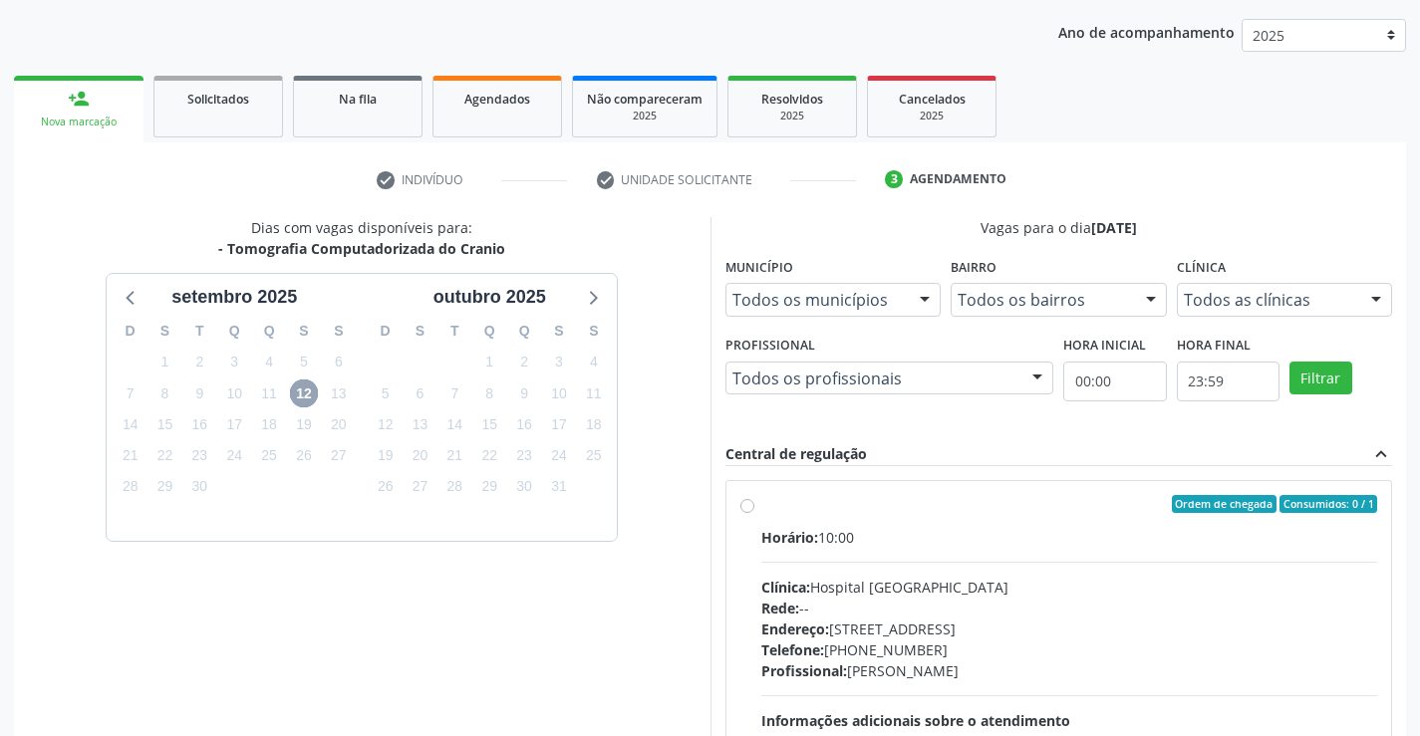
scroll to position [419, 0]
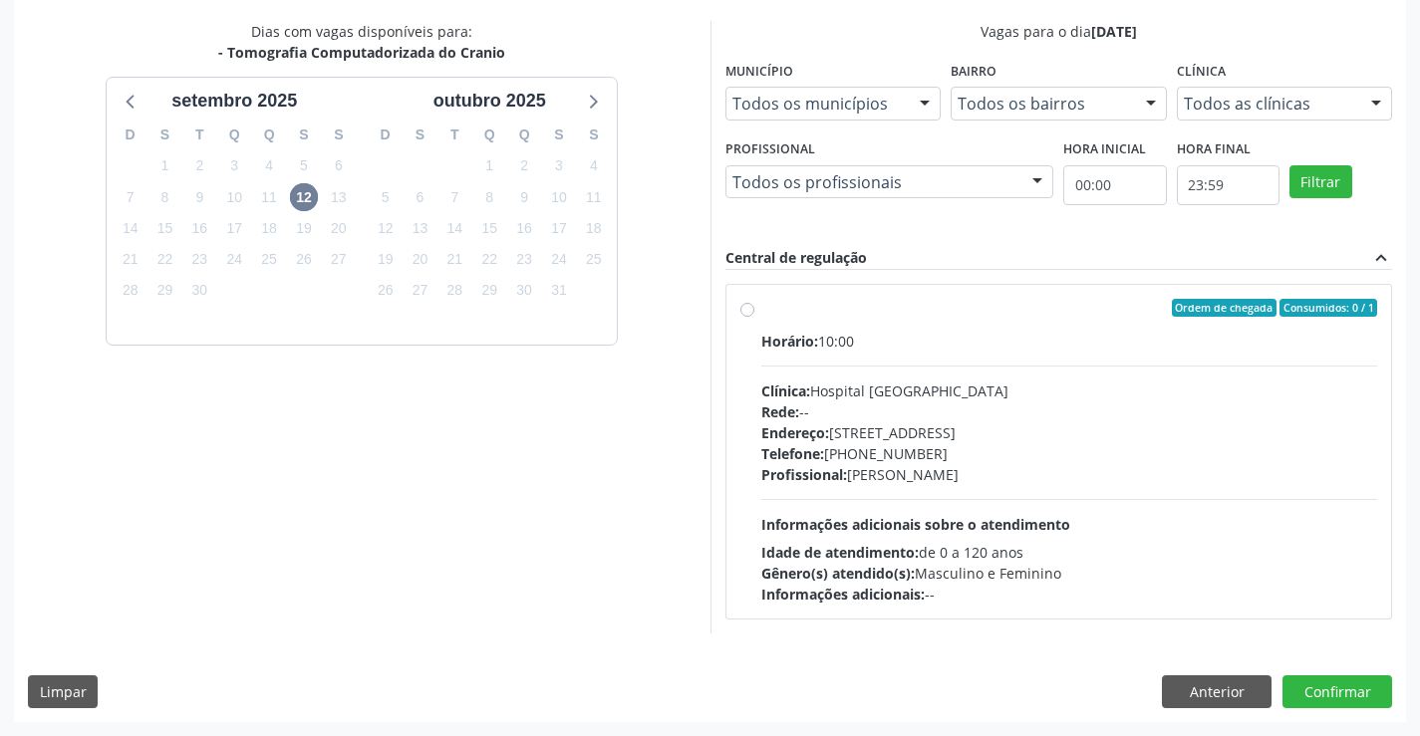
click at [980, 325] on label "Ordem de chegada Consumidos: 0 / 1 Horário: 10:00 Clínica: Hospital Sao Francis…" at bounding box center [1069, 452] width 617 height 306
click at [754, 317] on input "Ordem de chegada Consumidos: 0 / 1 Horário: 10:00 Clínica: Hospital Sao Francis…" at bounding box center [747, 308] width 14 height 18
radio input "true"
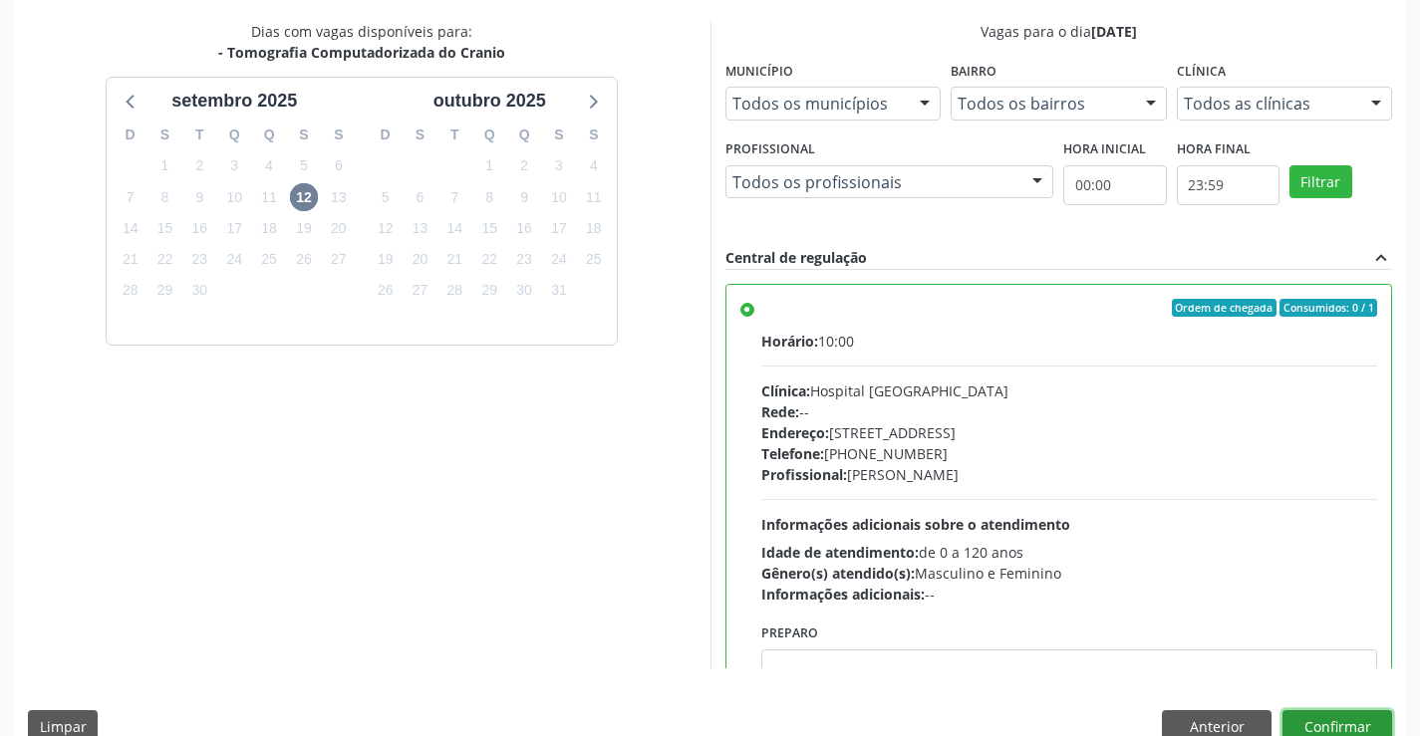
click at [1337, 722] on button "Confirmar" at bounding box center [1338, 728] width 110 height 34
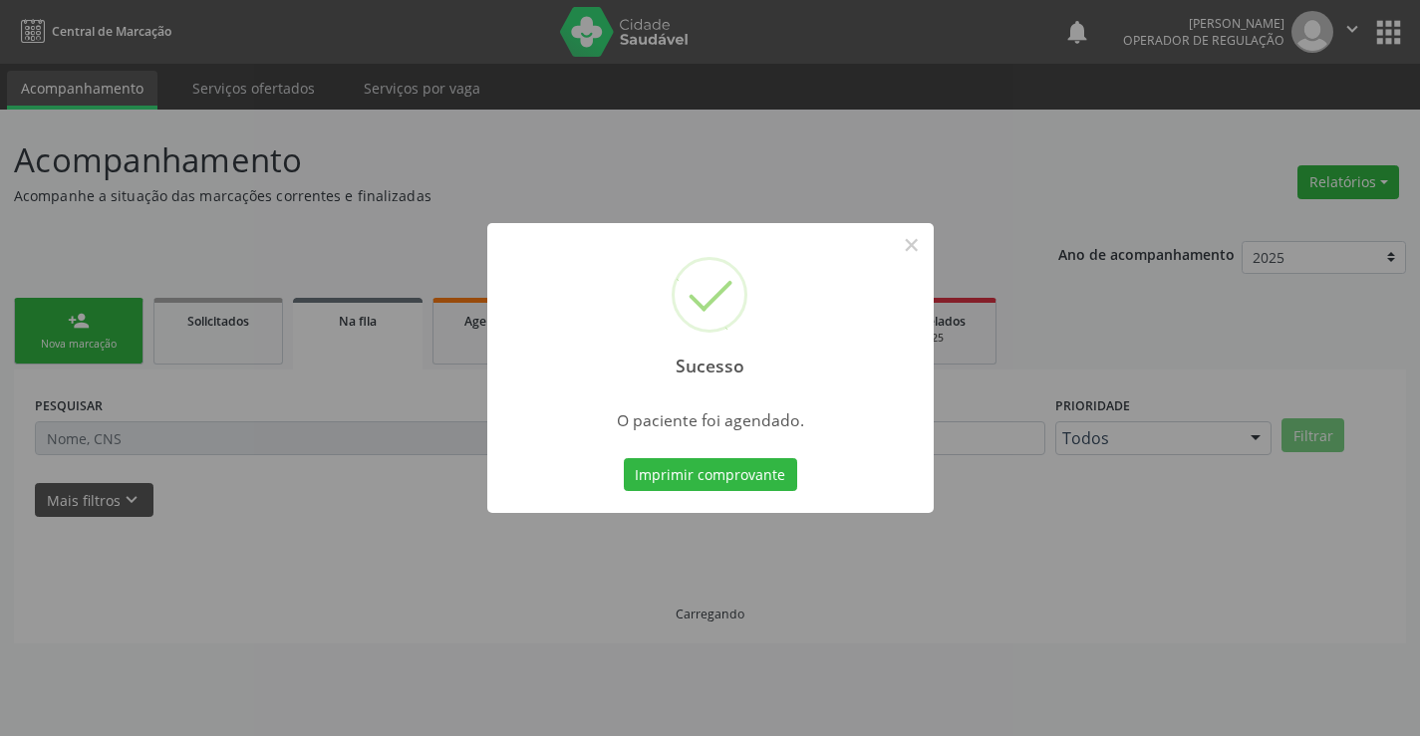
scroll to position [0, 0]
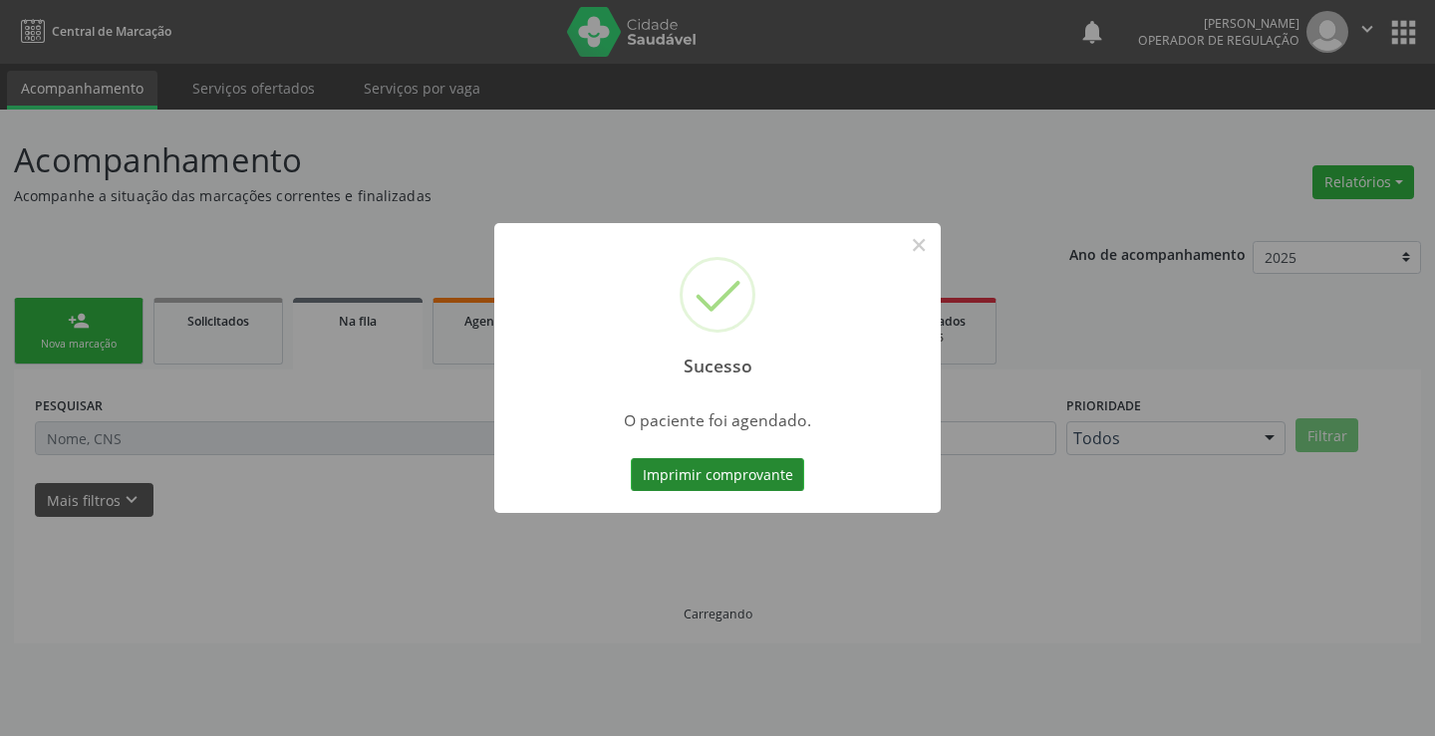
click at [713, 469] on button "Imprimir comprovante" at bounding box center [717, 475] width 173 height 34
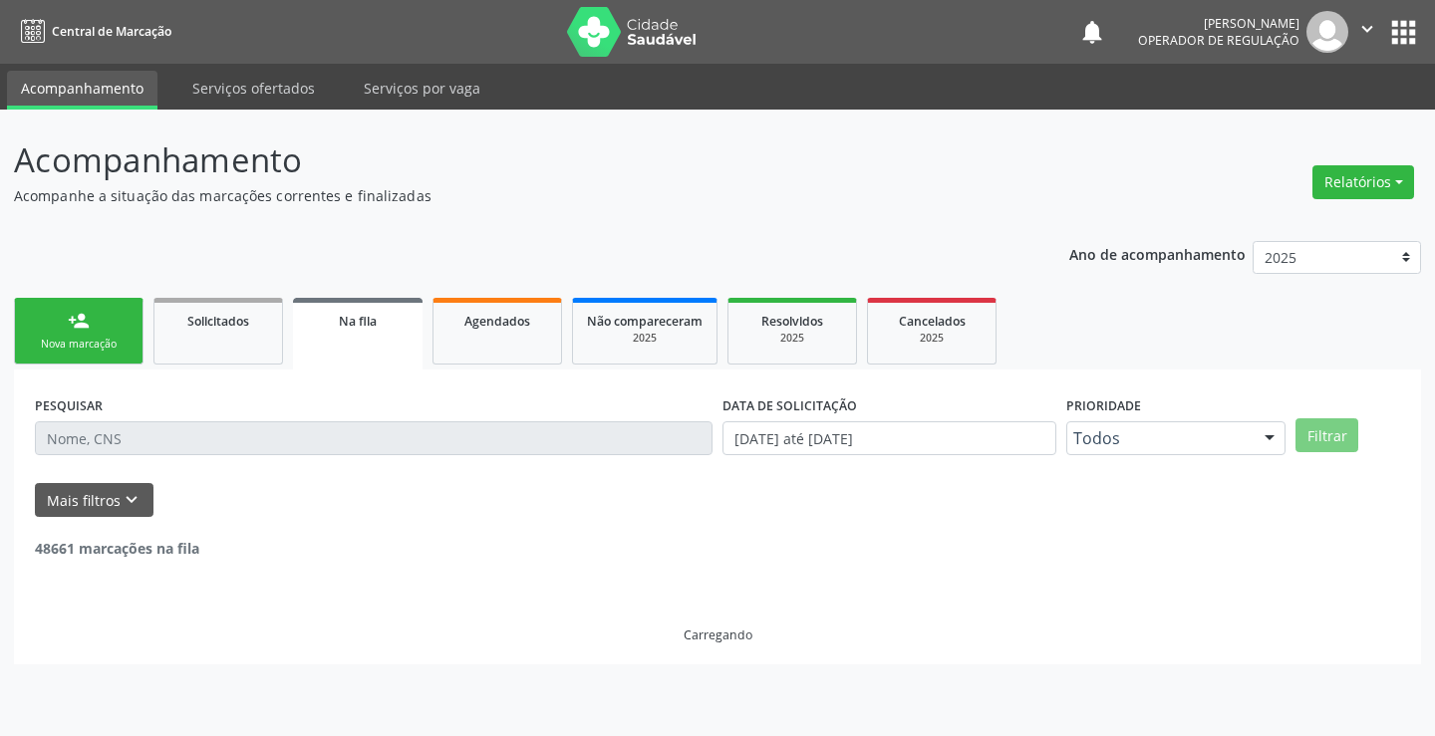
click at [76, 326] on div "person_add" at bounding box center [79, 321] width 22 height 22
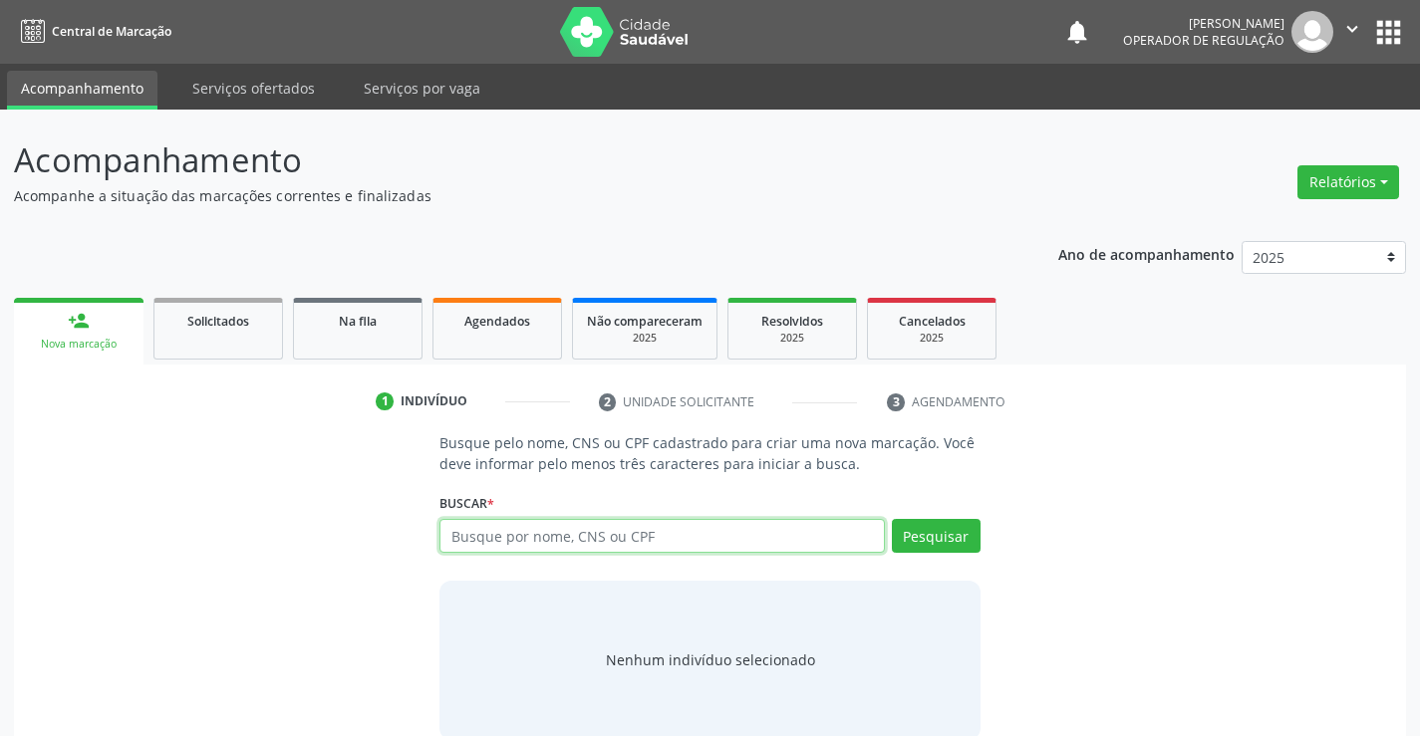
click at [650, 527] on input "text" at bounding box center [661, 536] width 444 height 34
type input "700408973110447"
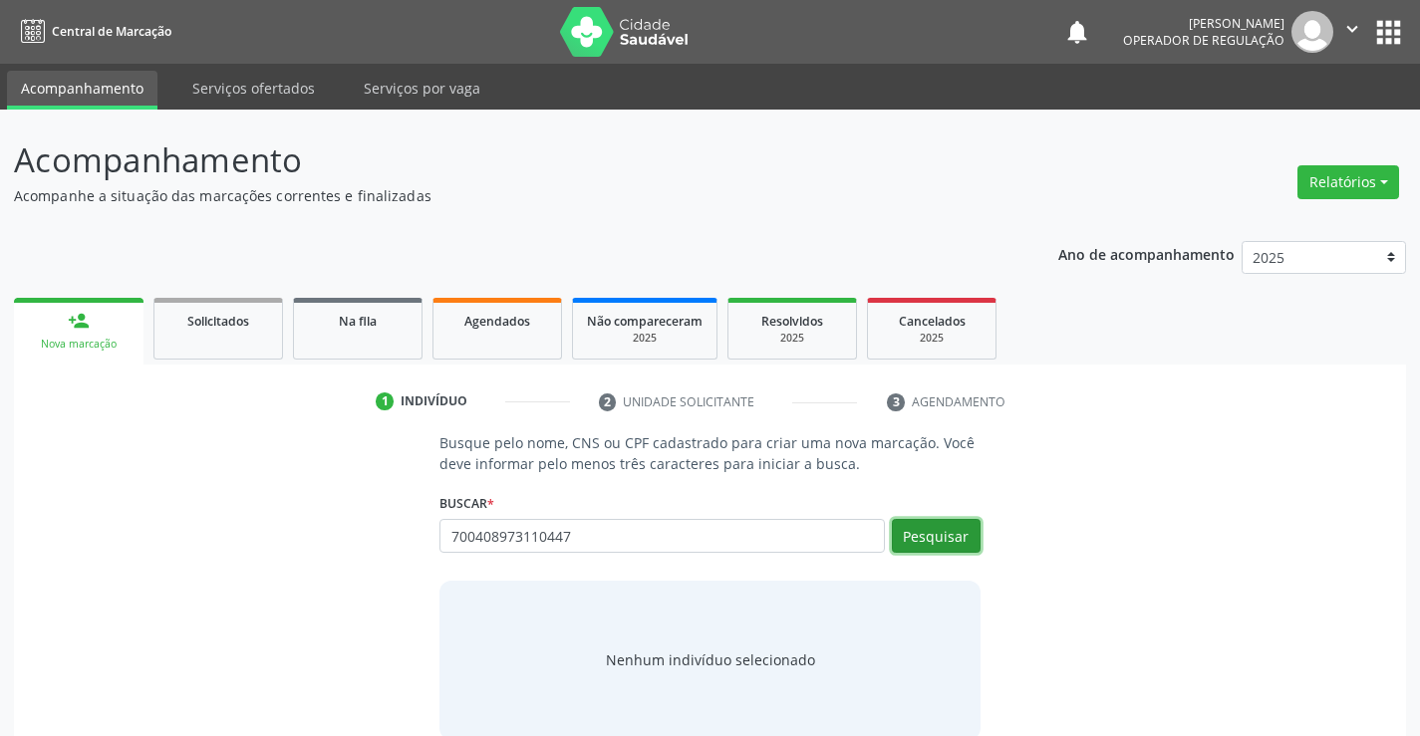
click at [945, 530] on button "Pesquisar" at bounding box center [936, 536] width 89 height 34
type input "700408973110447"
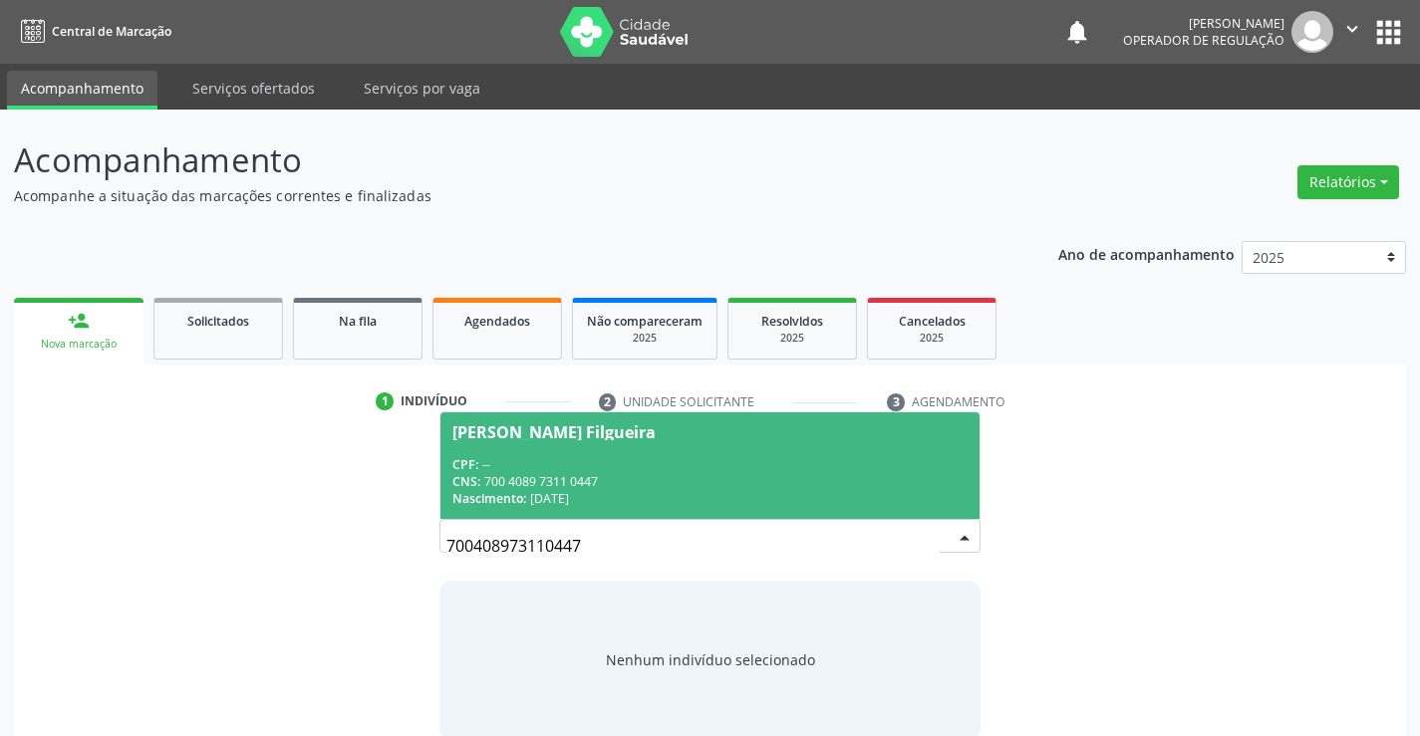
click at [555, 459] on div "CPF: --" at bounding box center [709, 464] width 514 height 17
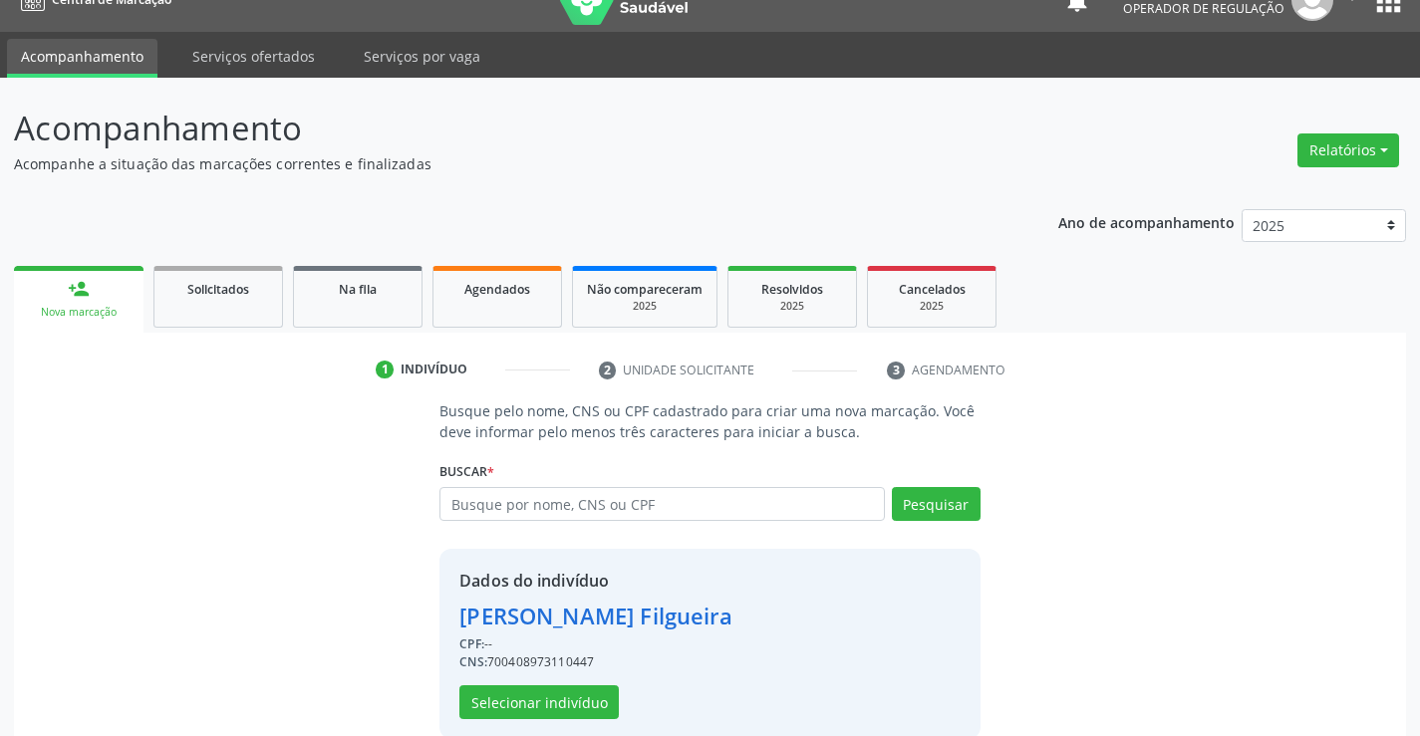
scroll to position [63, 0]
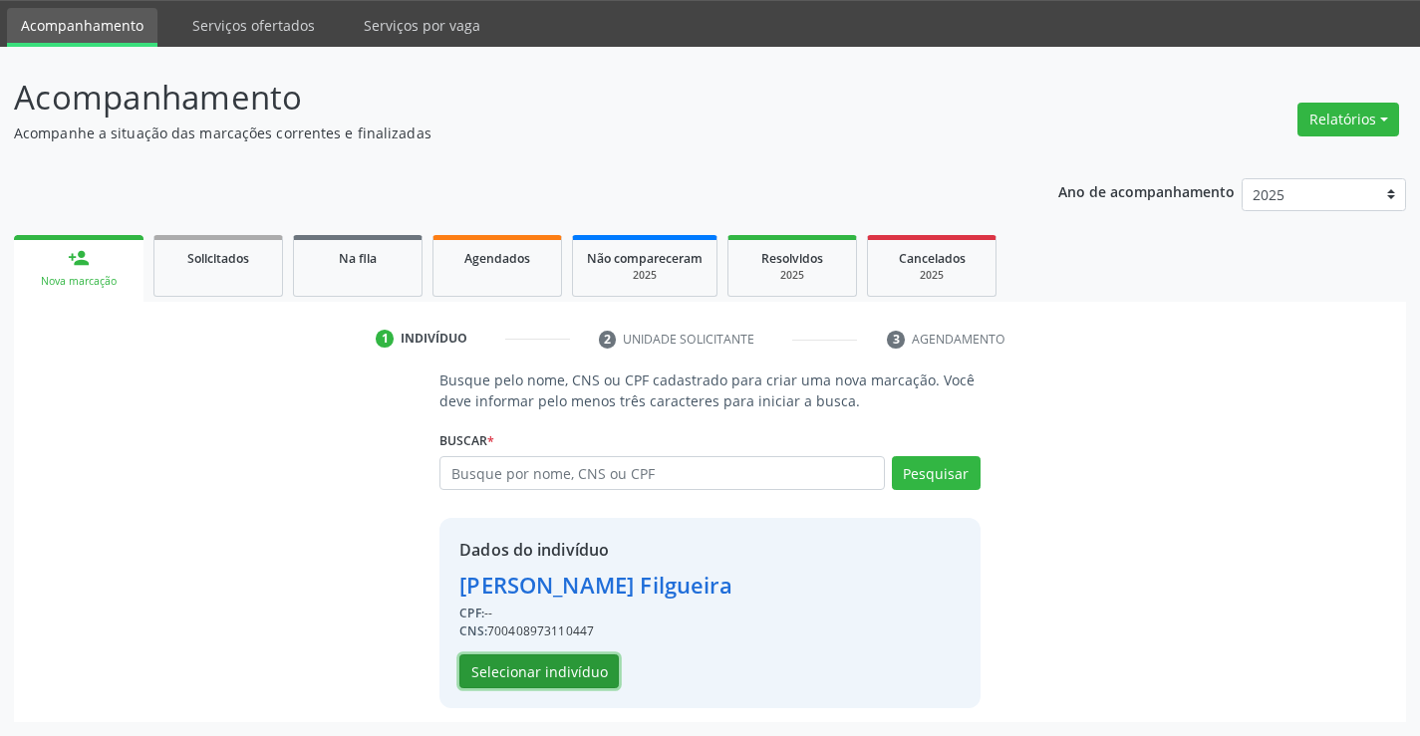
click at [536, 667] on button "Selecionar indivíduo" at bounding box center [538, 672] width 159 height 34
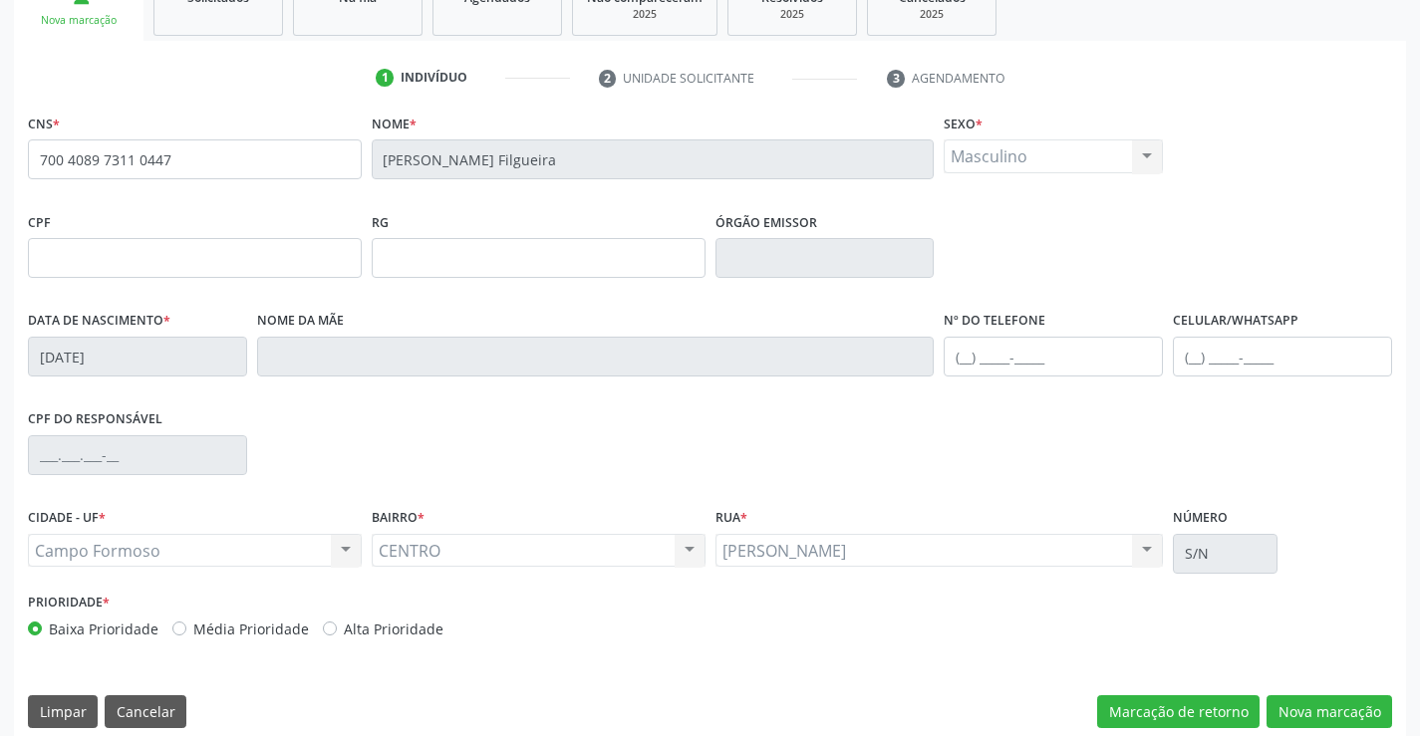
scroll to position [344, 0]
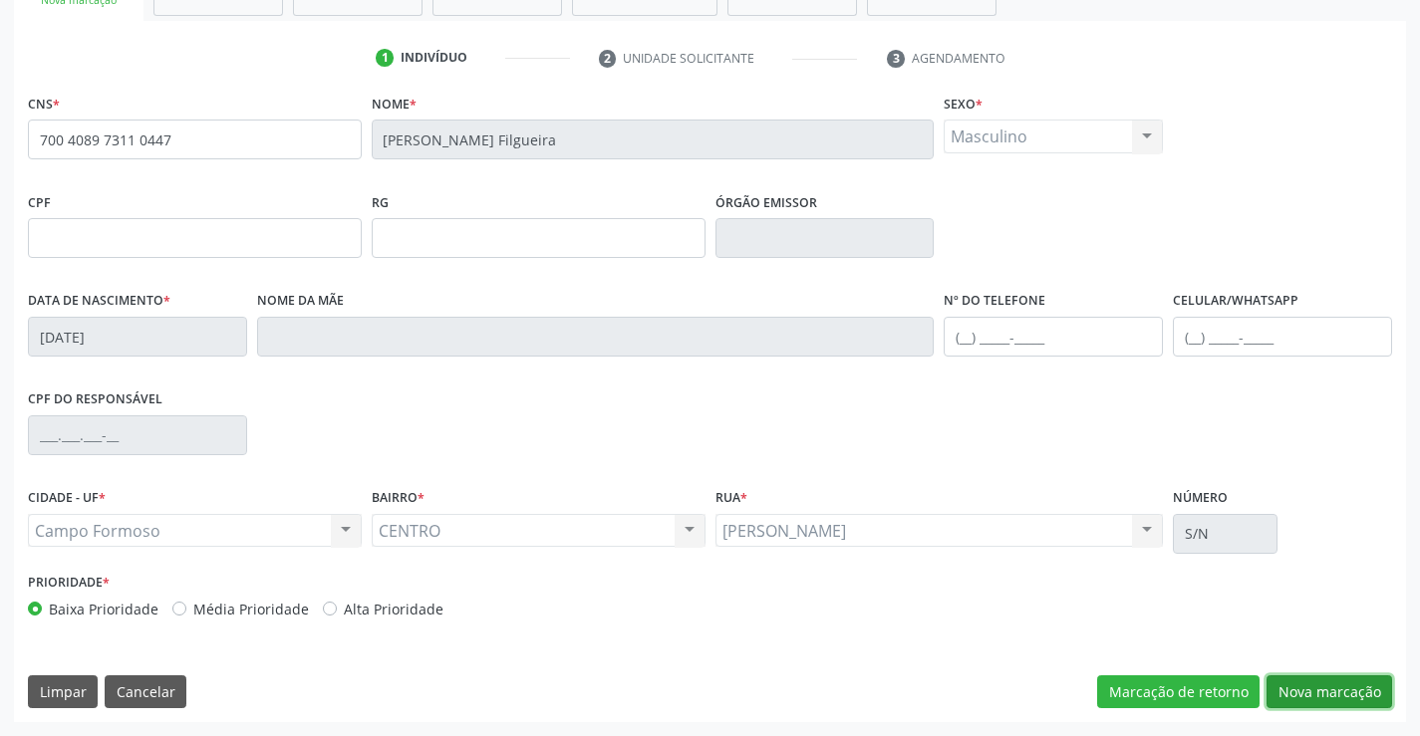
click at [1318, 680] on button "Nova marcação" at bounding box center [1330, 693] width 126 height 34
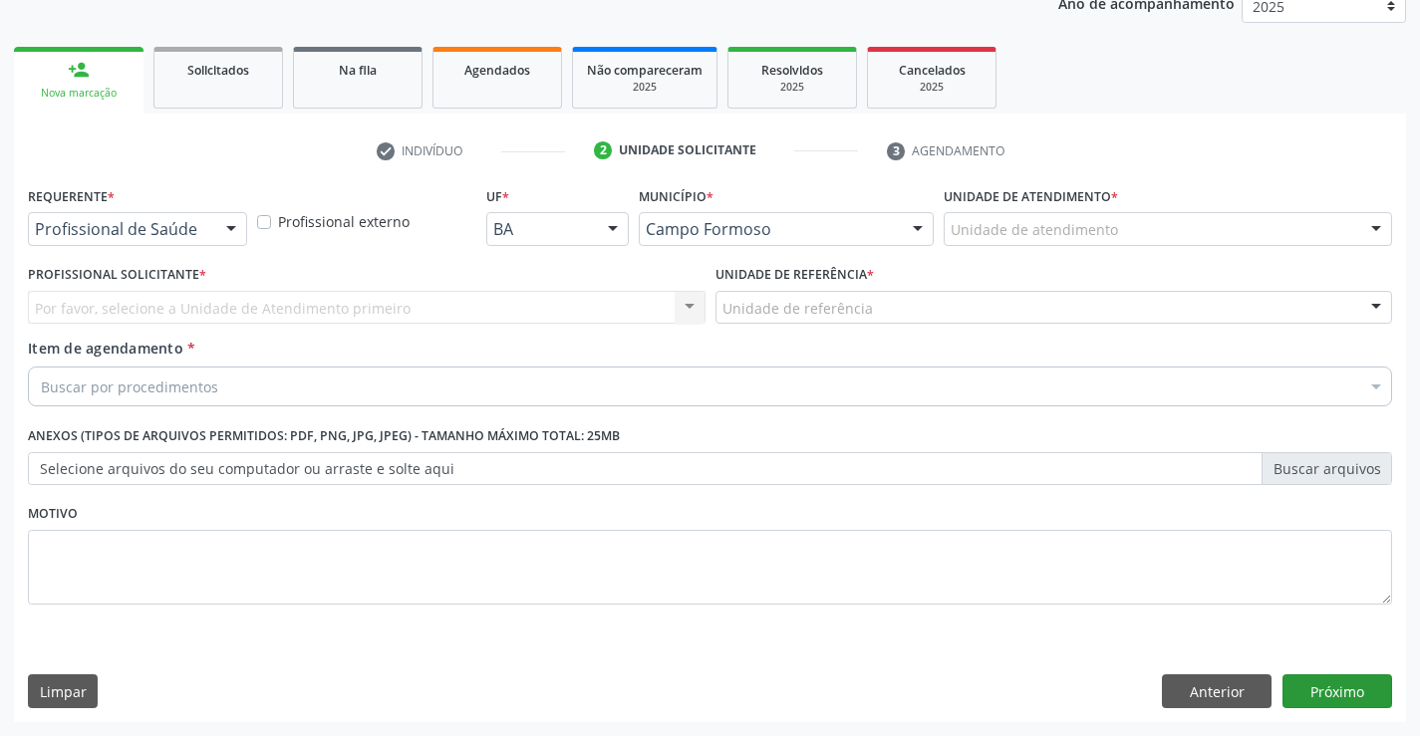
scroll to position [251, 0]
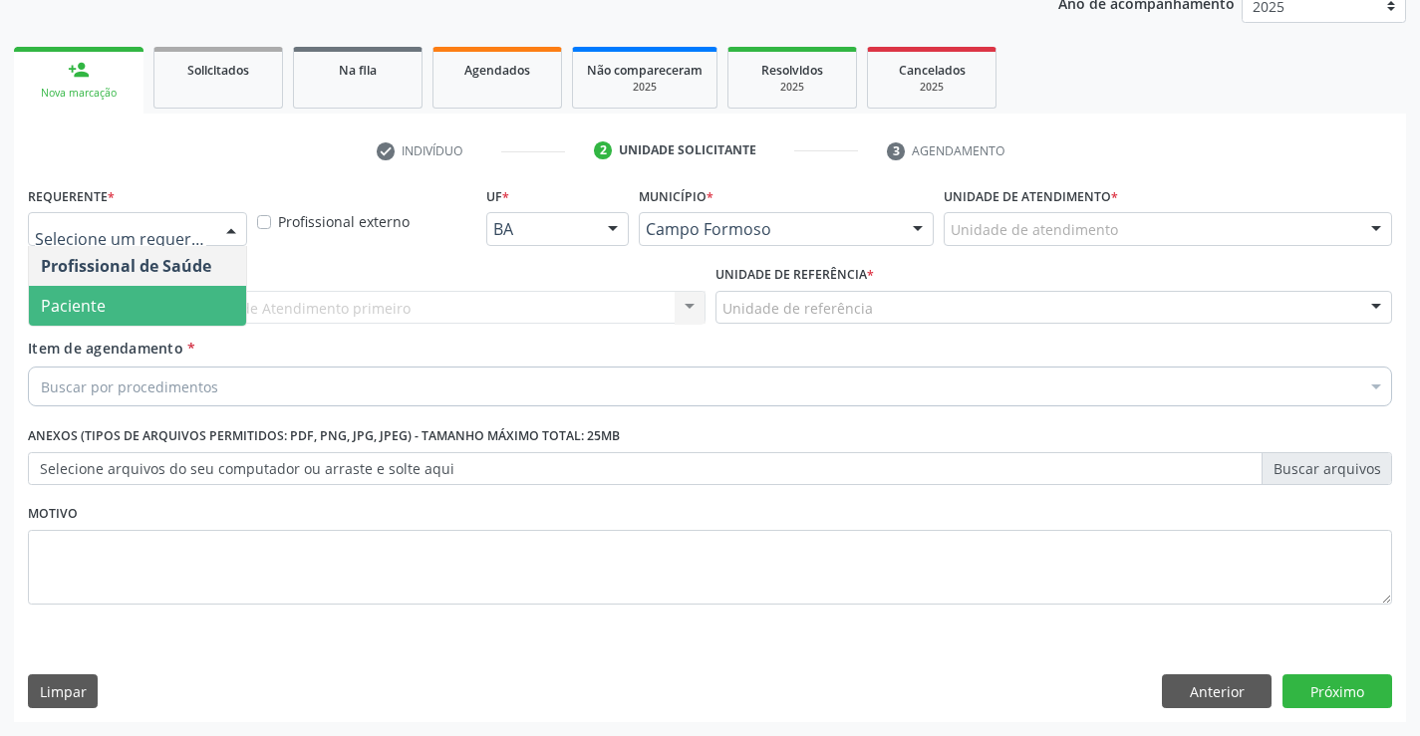
click at [128, 313] on span "Paciente" at bounding box center [137, 306] width 217 height 40
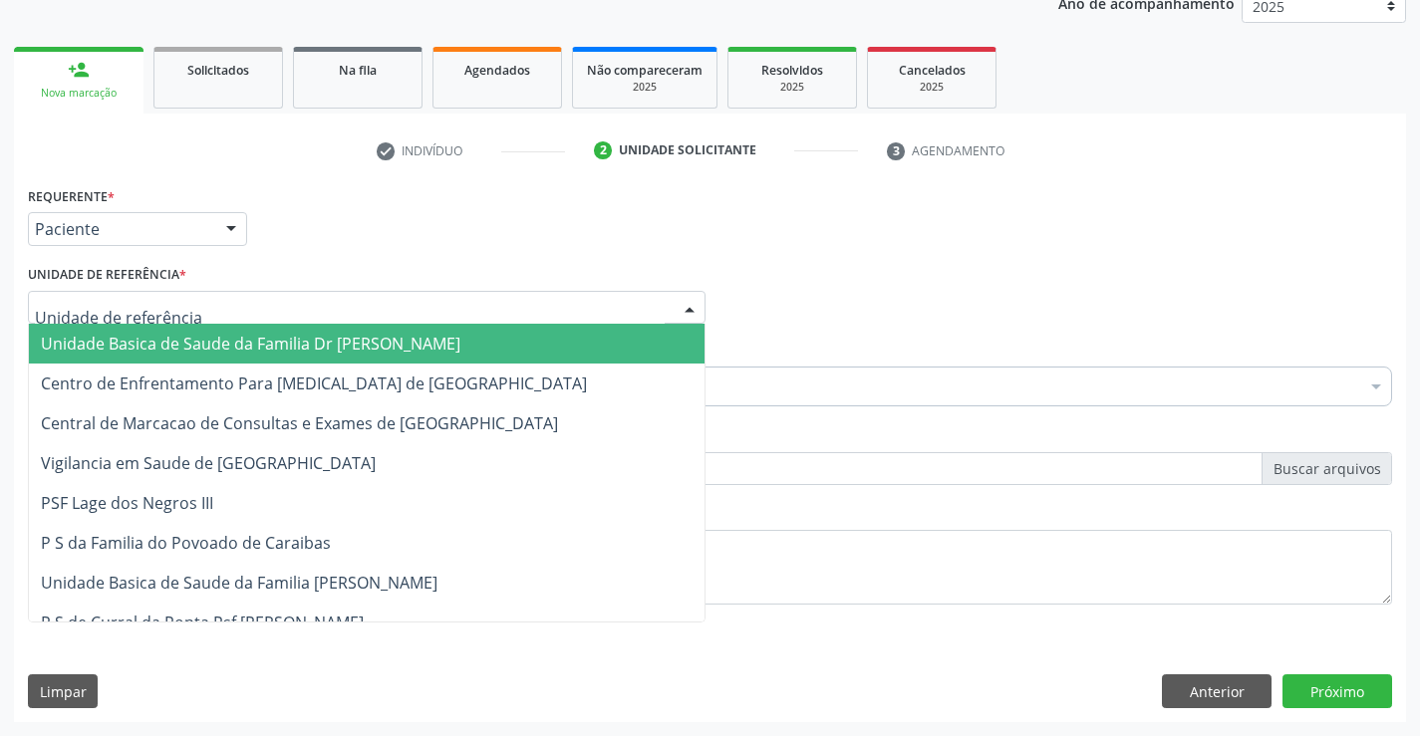
click at [184, 343] on span "Unidade Basica de Saude da Familia Dr [PERSON_NAME]" at bounding box center [251, 344] width 420 height 22
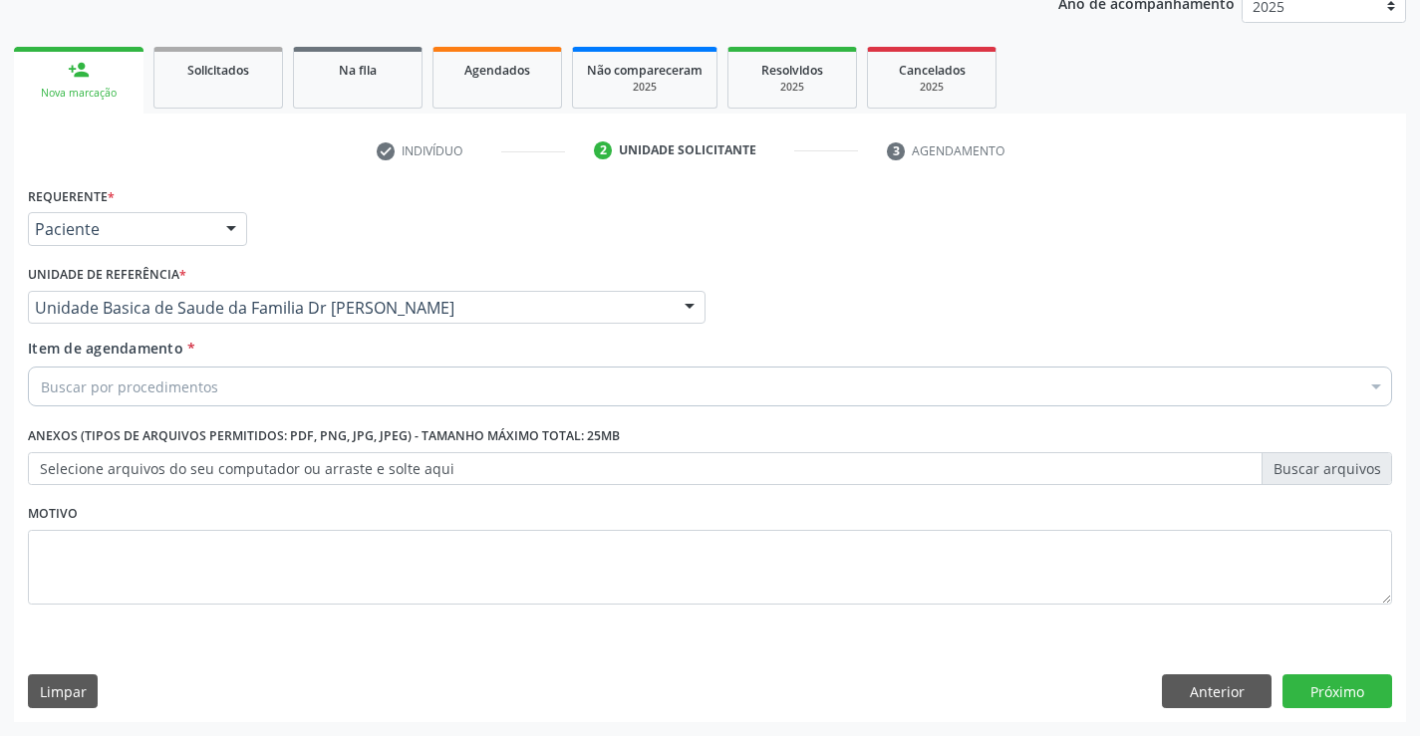
drag, startPoint x: 209, startPoint y: 388, endPoint x: 197, endPoint y: 335, distance: 54.2
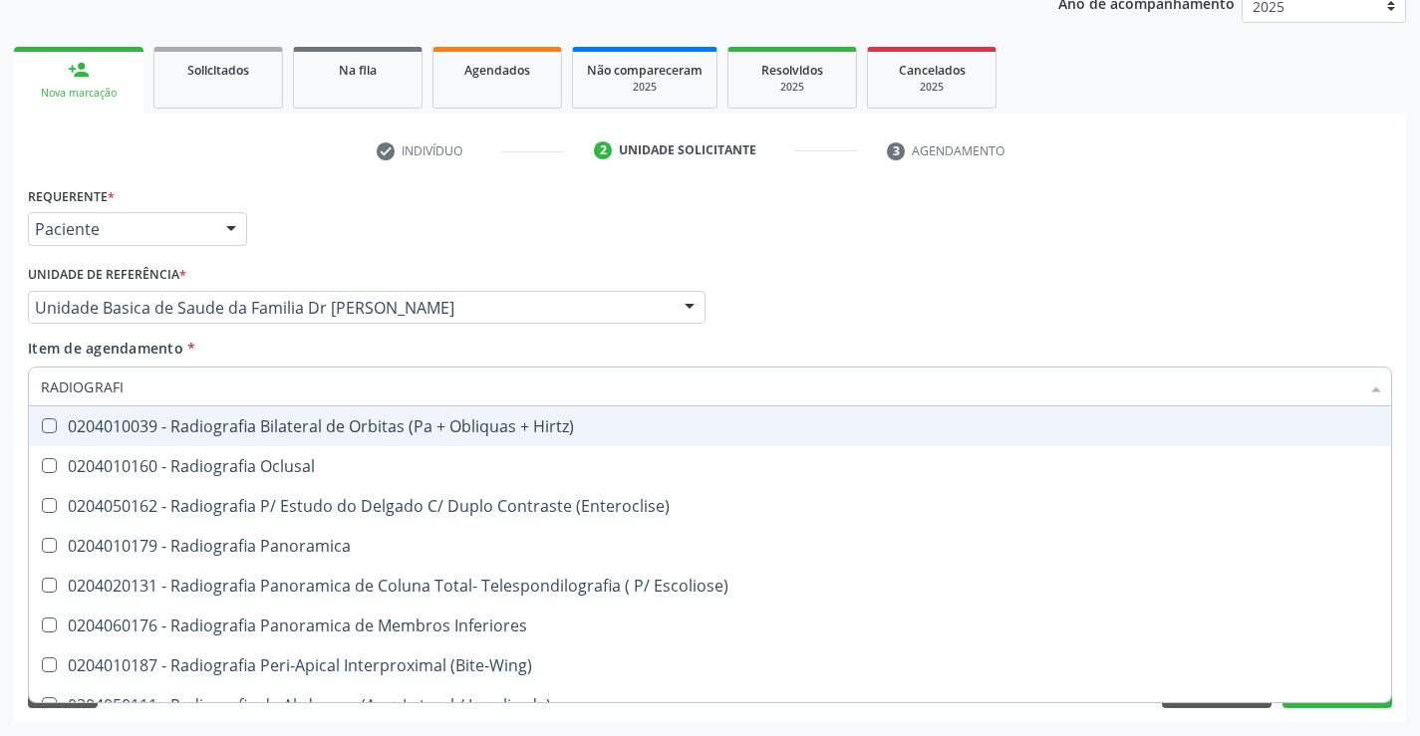
type input "RADIOGRAFIA"
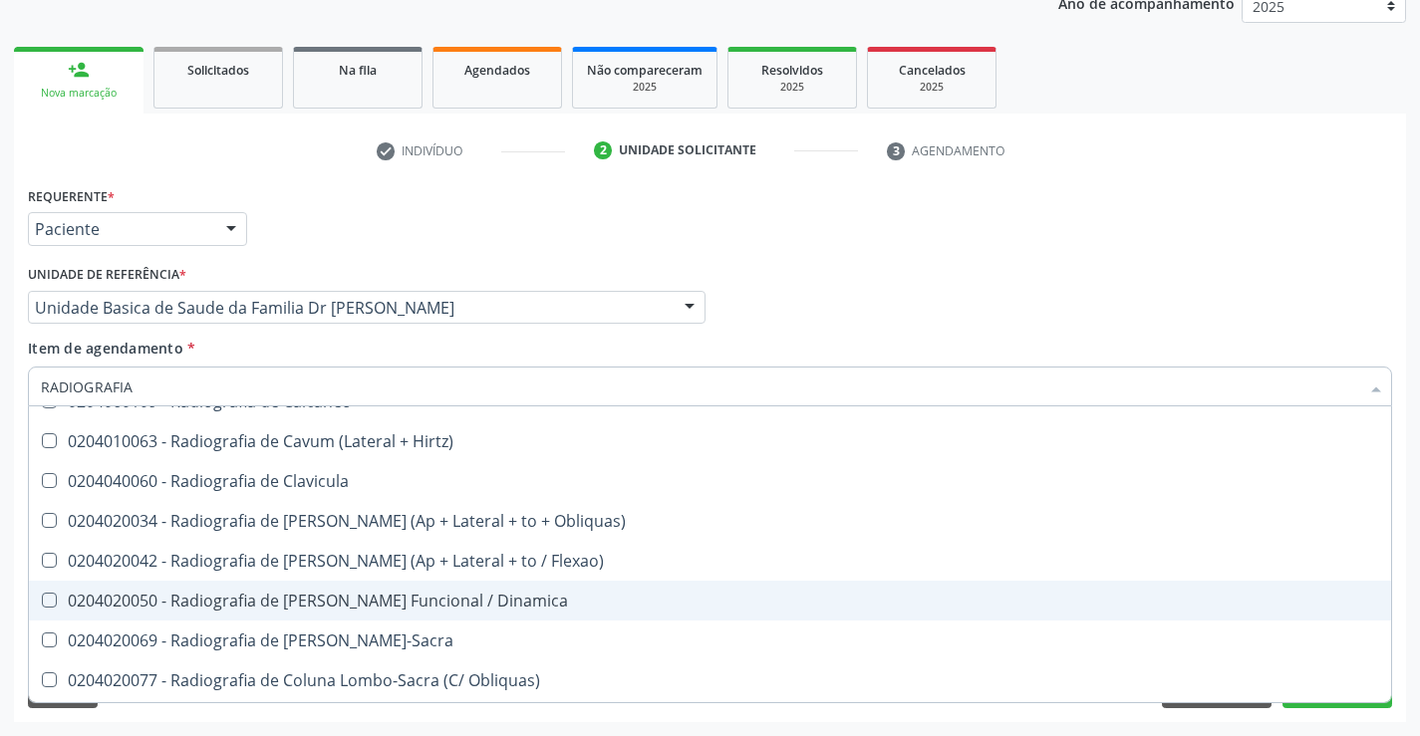
scroll to position [897, 0]
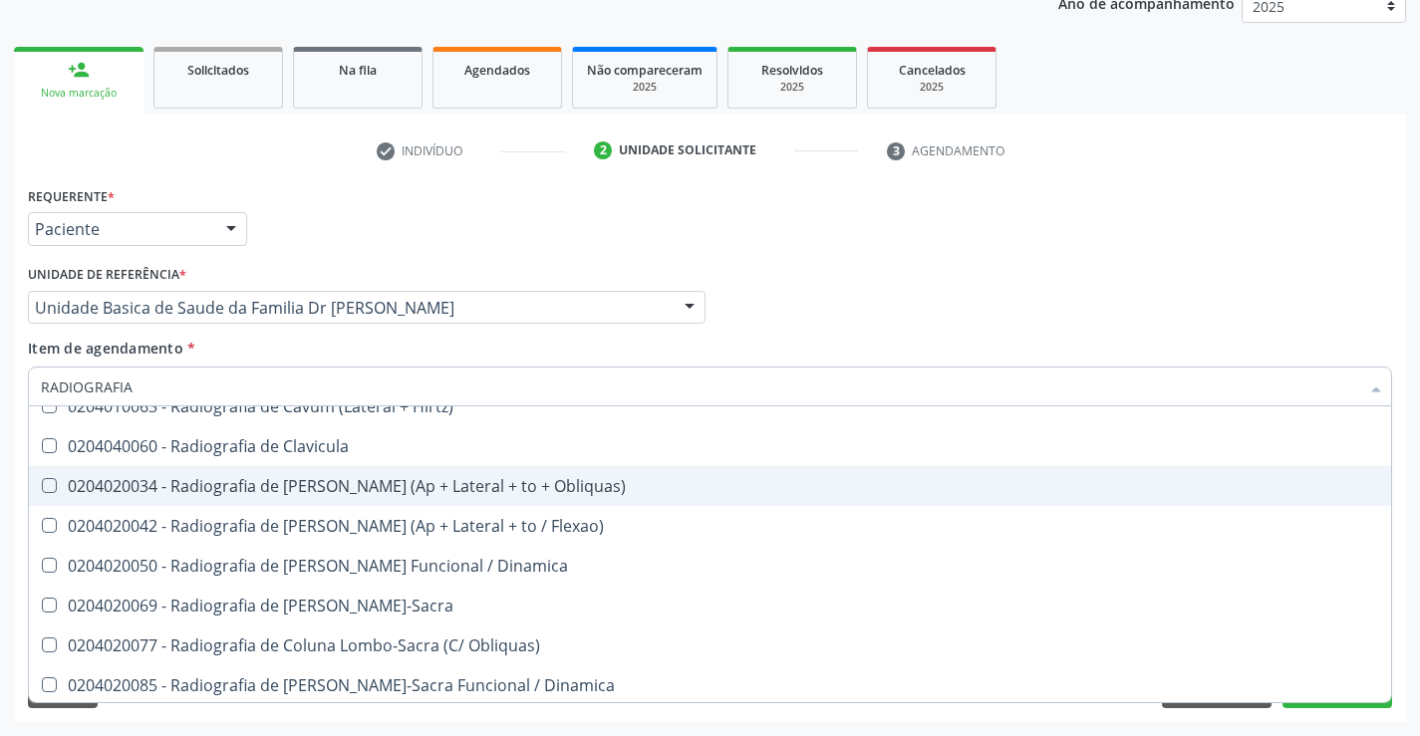
click at [413, 483] on div "0204020034 - Radiografia de Coluna Cervical (Ap + Lateral + to + Obliquas)" at bounding box center [710, 486] width 1338 height 16
checkbox Obliquas\) "true"
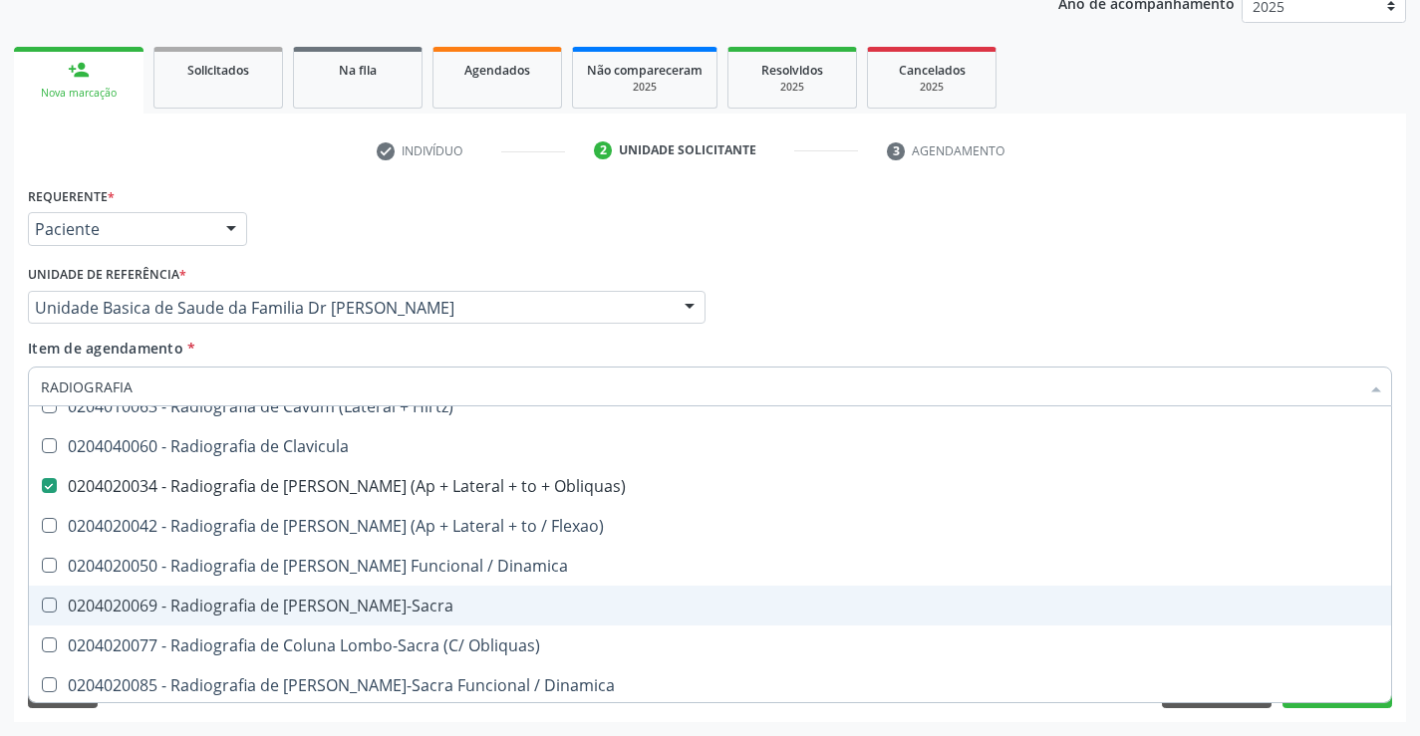
click at [427, 605] on div "0204020069 - Radiografia de Coluna Lombo-Sacra" at bounding box center [710, 606] width 1338 height 16
checkbox Lombo-Sacra "true"
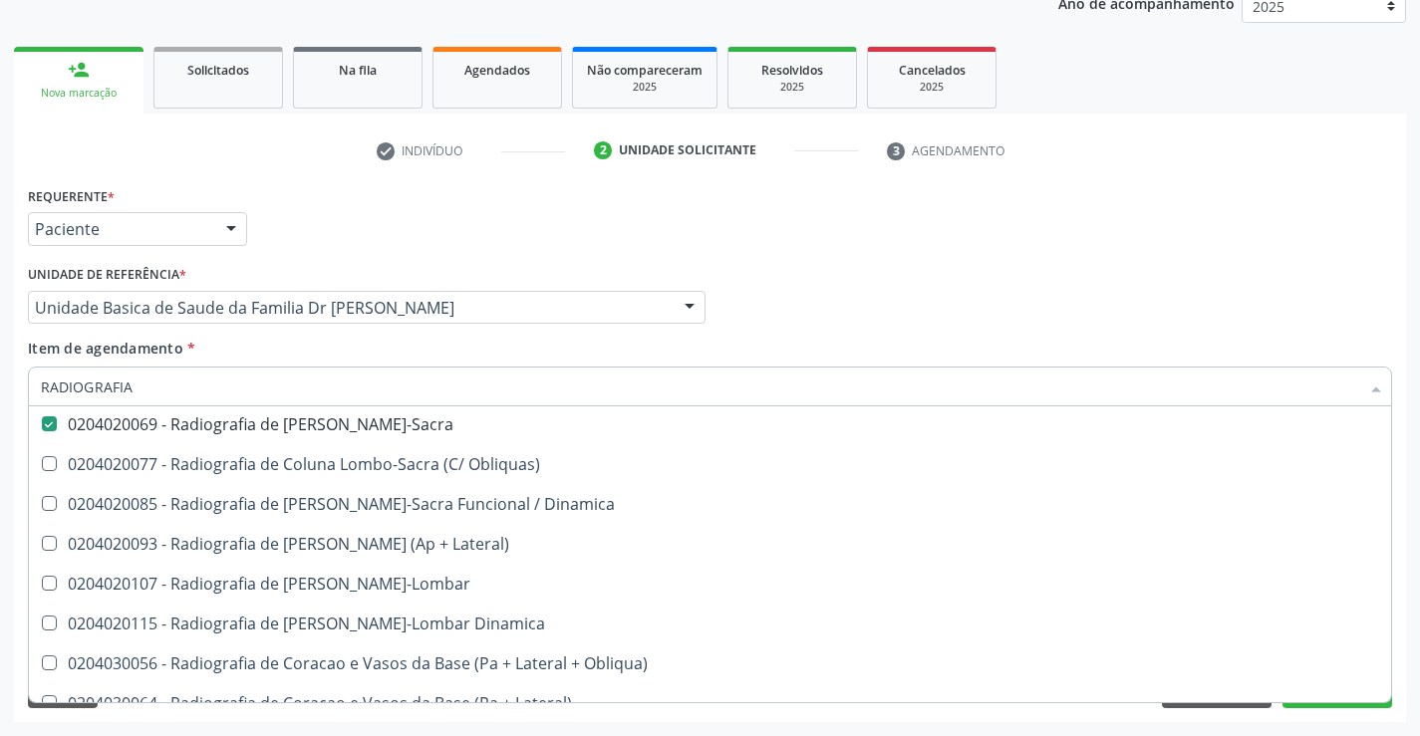
scroll to position [1096, 0]
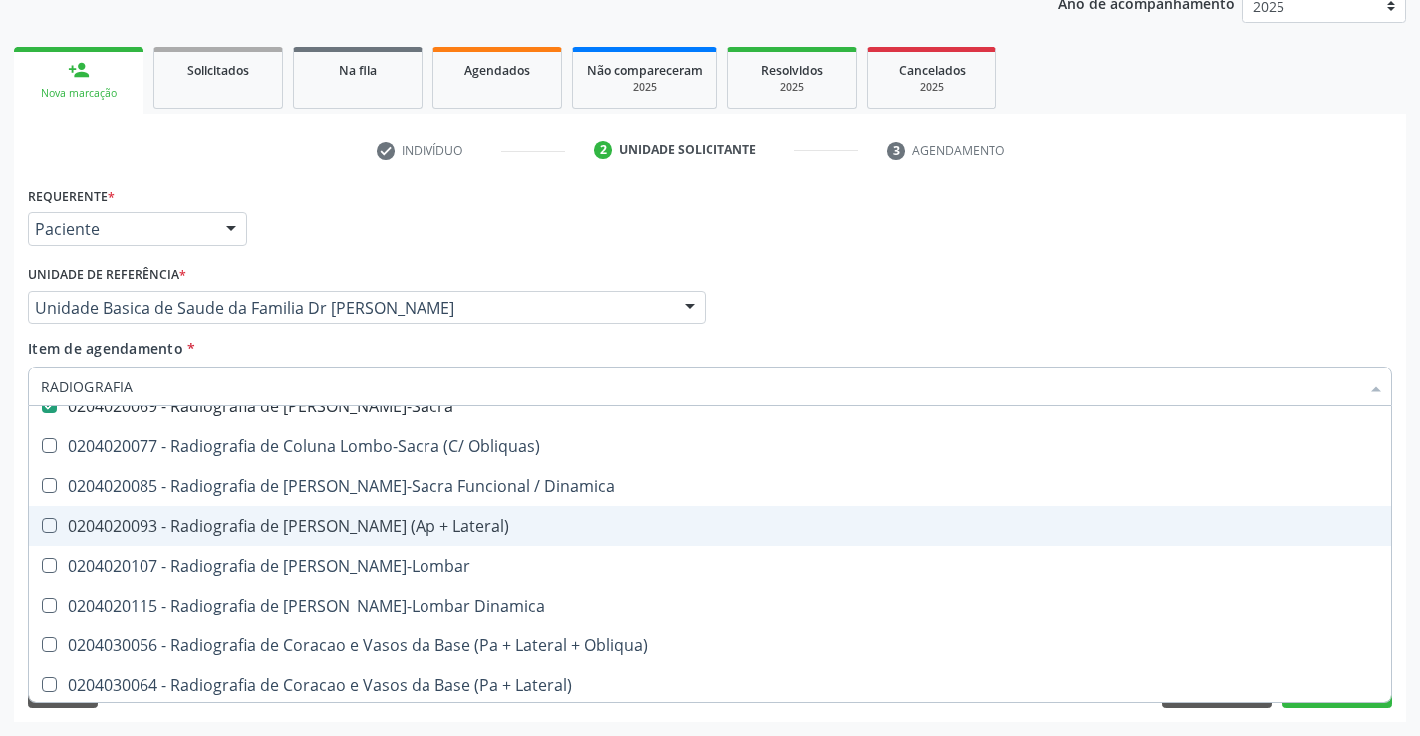
click at [438, 524] on div "0204020093 - Radiografia de Coluna Toracica (Ap + Lateral)" at bounding box center [710, 526] width 1338 height 16
checkbox Lateral\) "true"
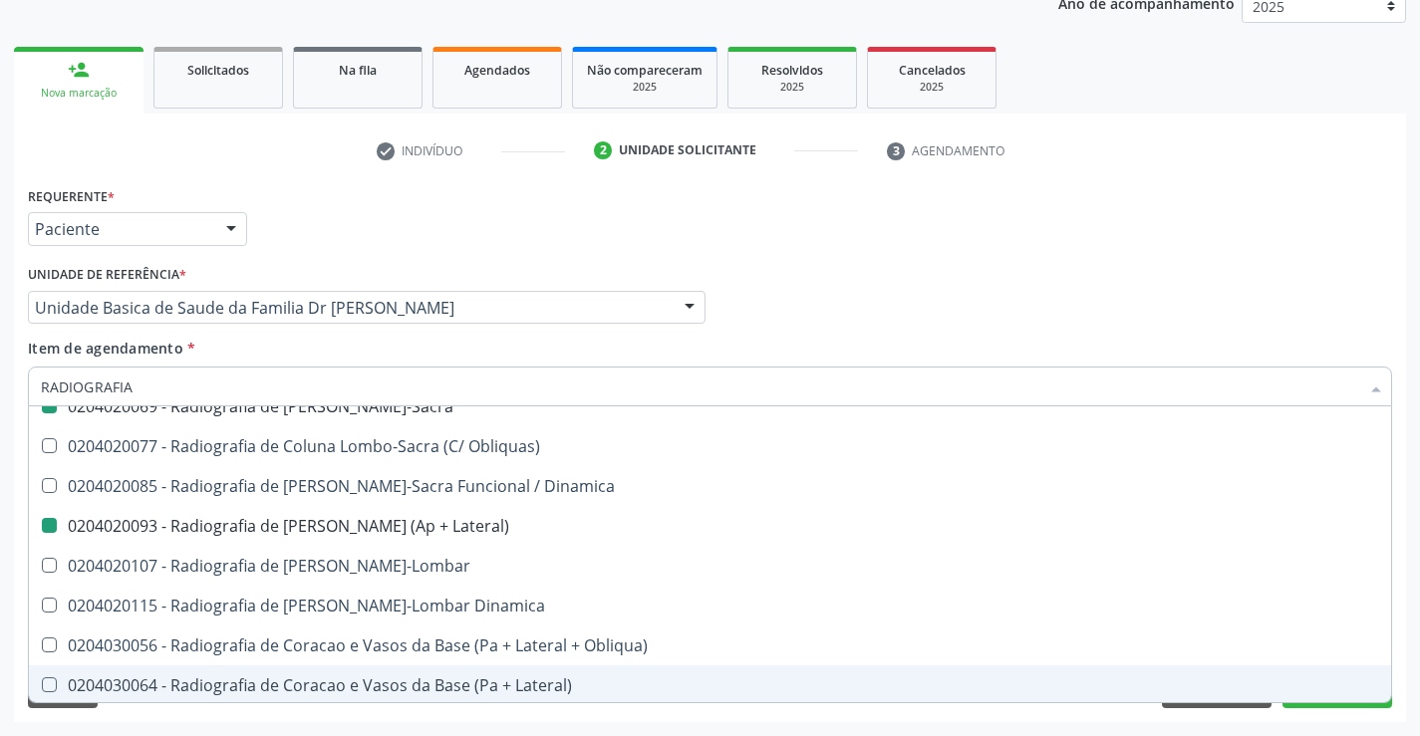
click at [1405, 661] on div "Requerente * Paciente Profissional de Saúde Paciente Nenhum resultado encontrad…" at bounding box center [710, 451] width 1392 height 541
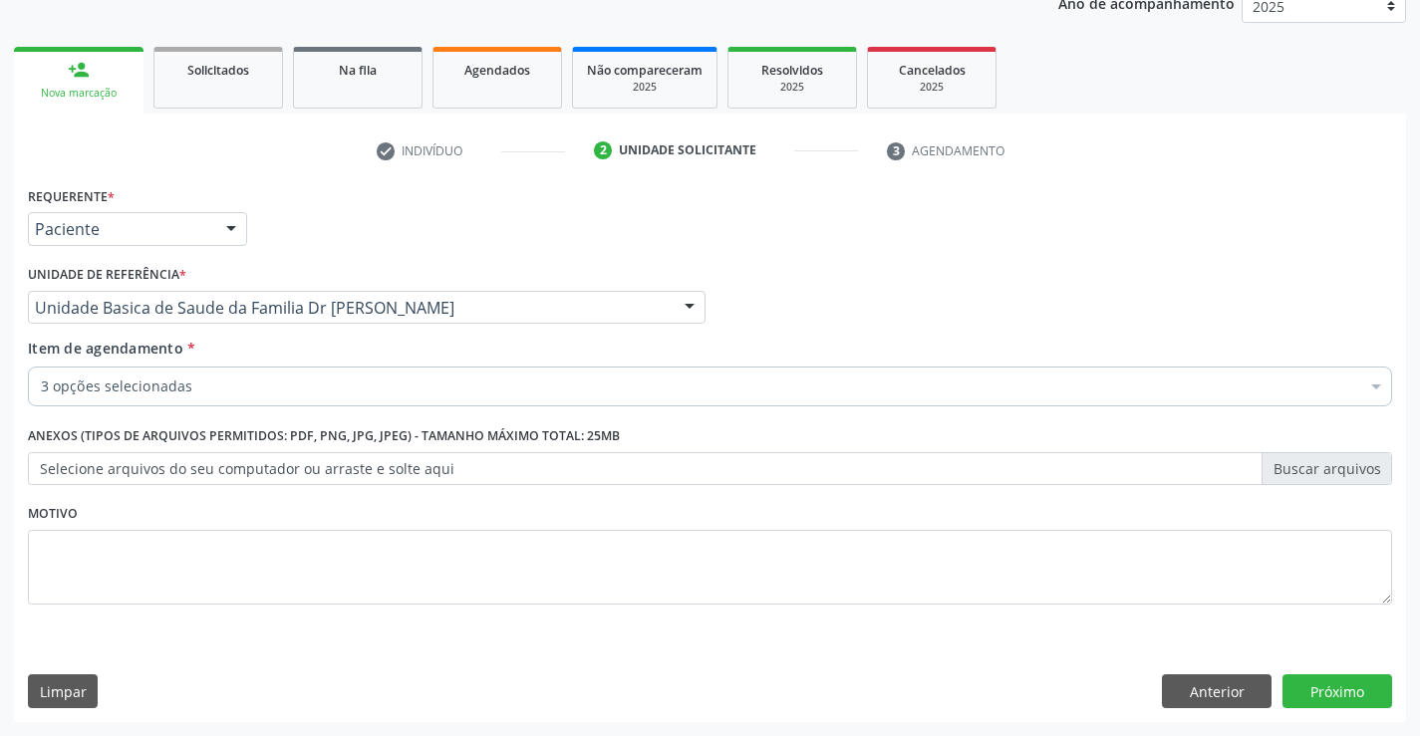
scroll to position [0, 0]
click at [1330, 689] on button "Próximo" at bounding box center [1338, 692] width 110 height 34
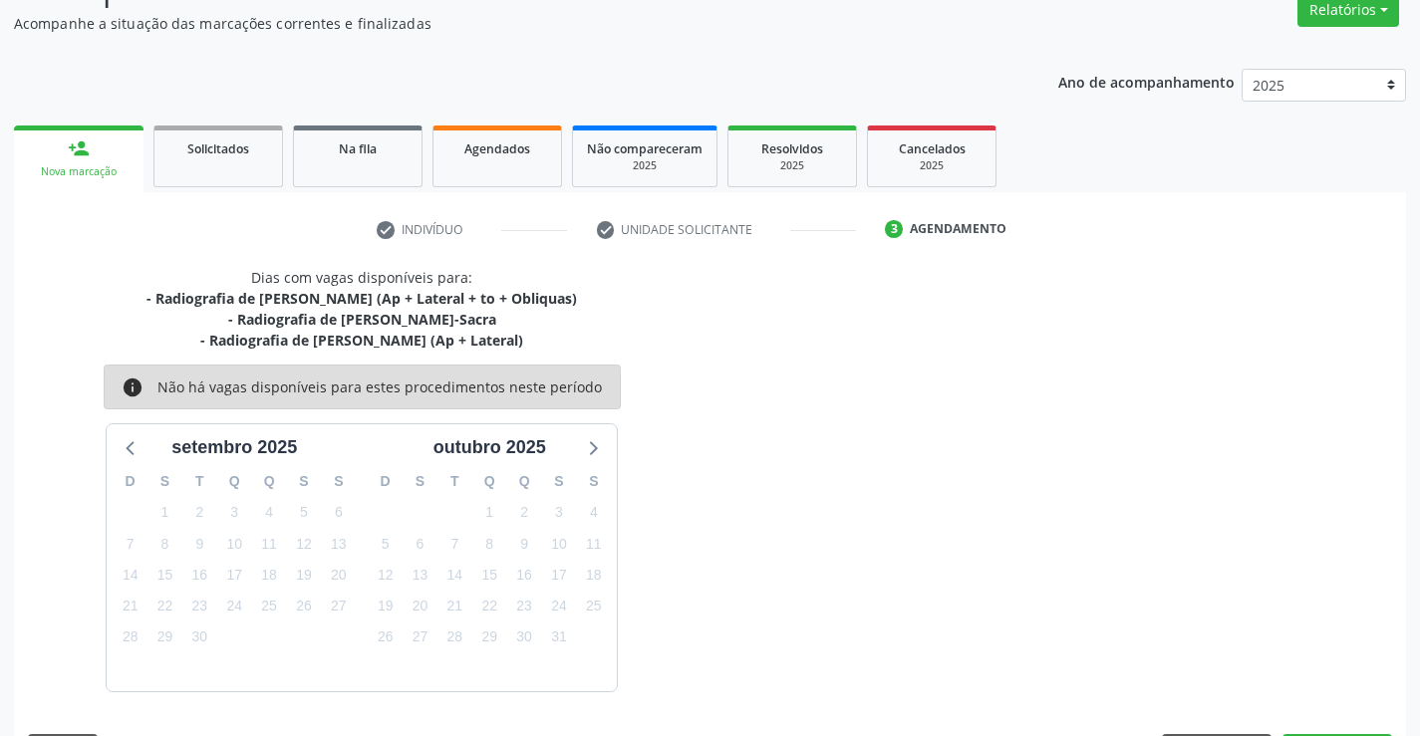
scroll to position [231, 0]
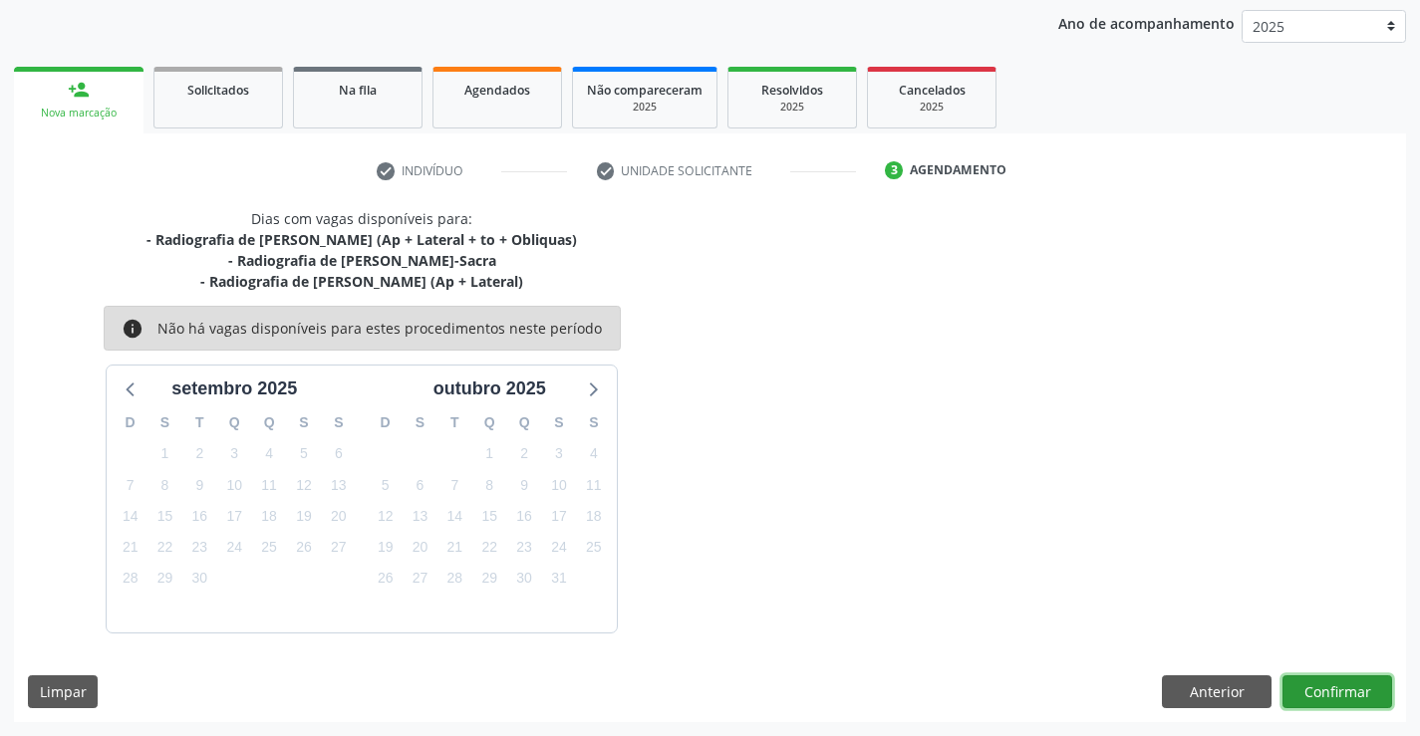
click at [1330, 689] on button "Confirmar" at bounding box center [1338, 693] width 110 height 34
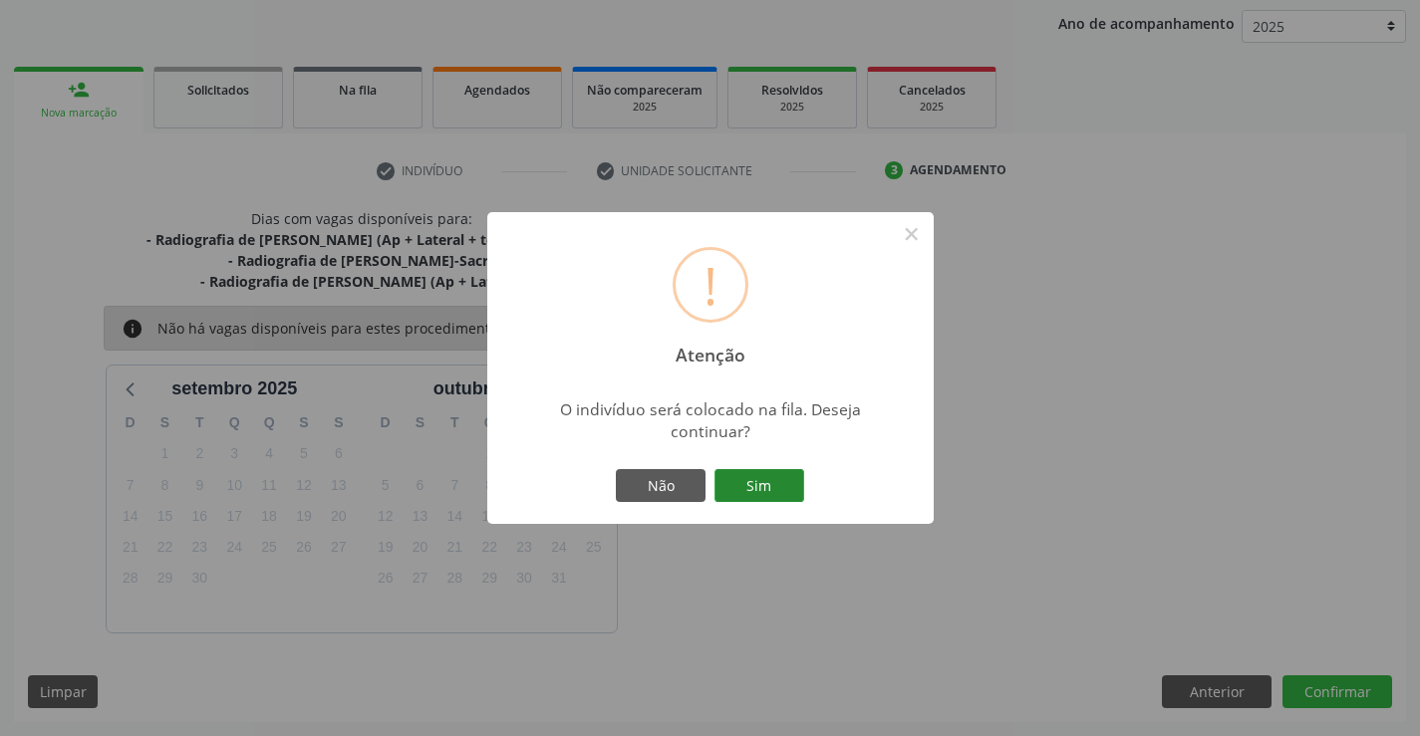
click at [758, 480] on button "Sim" at bounding box center [760, 486] width 90 height 34
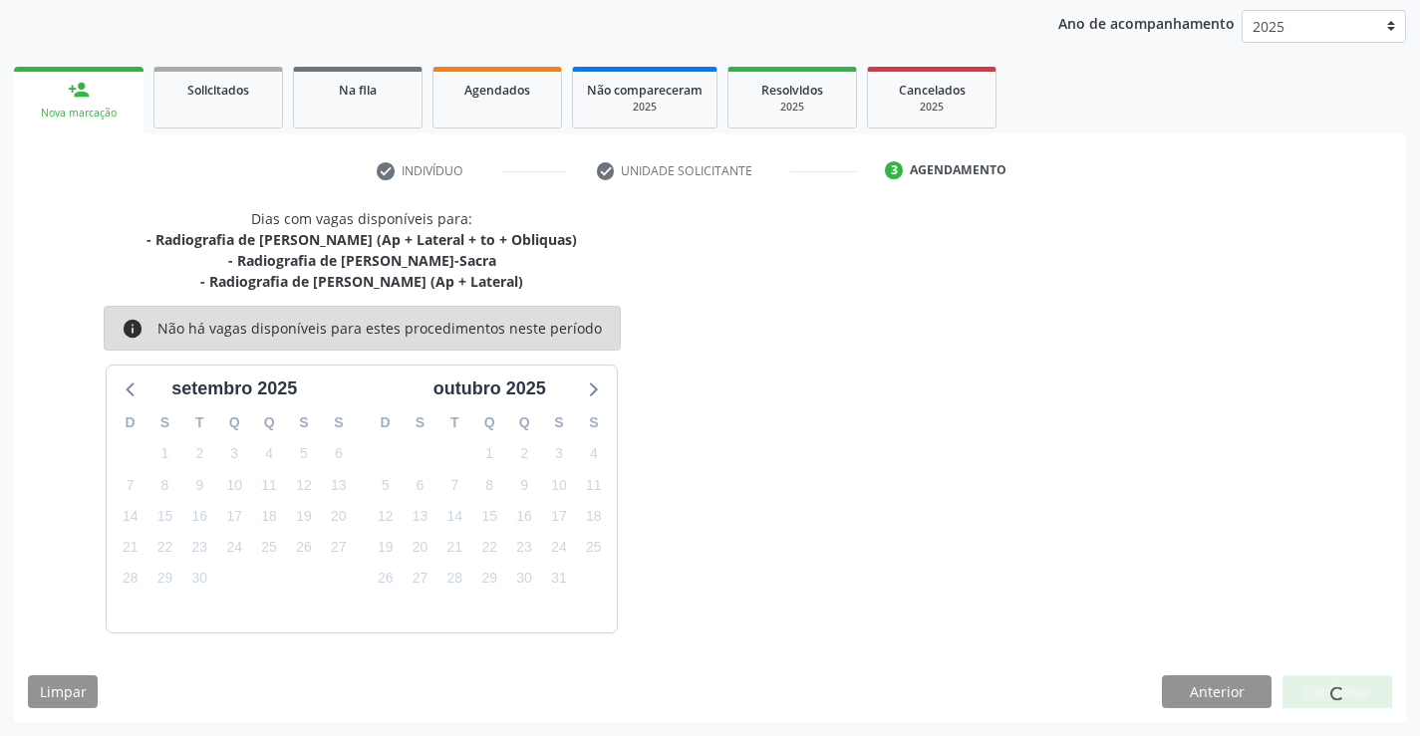
scroll to position [0, 0]
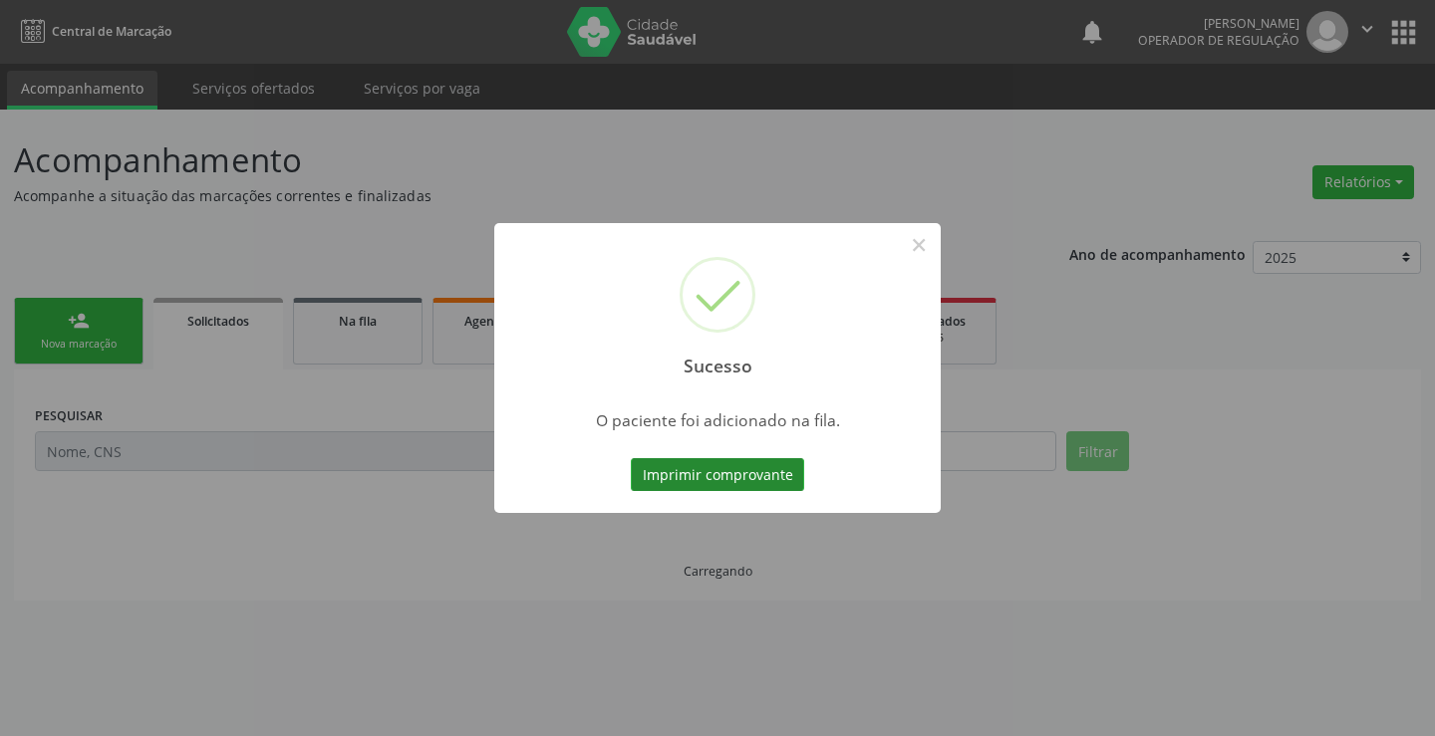
click at [721, 469] on button "Imprimir comprovante" at bounding box center [717, 475] width 173 height 34
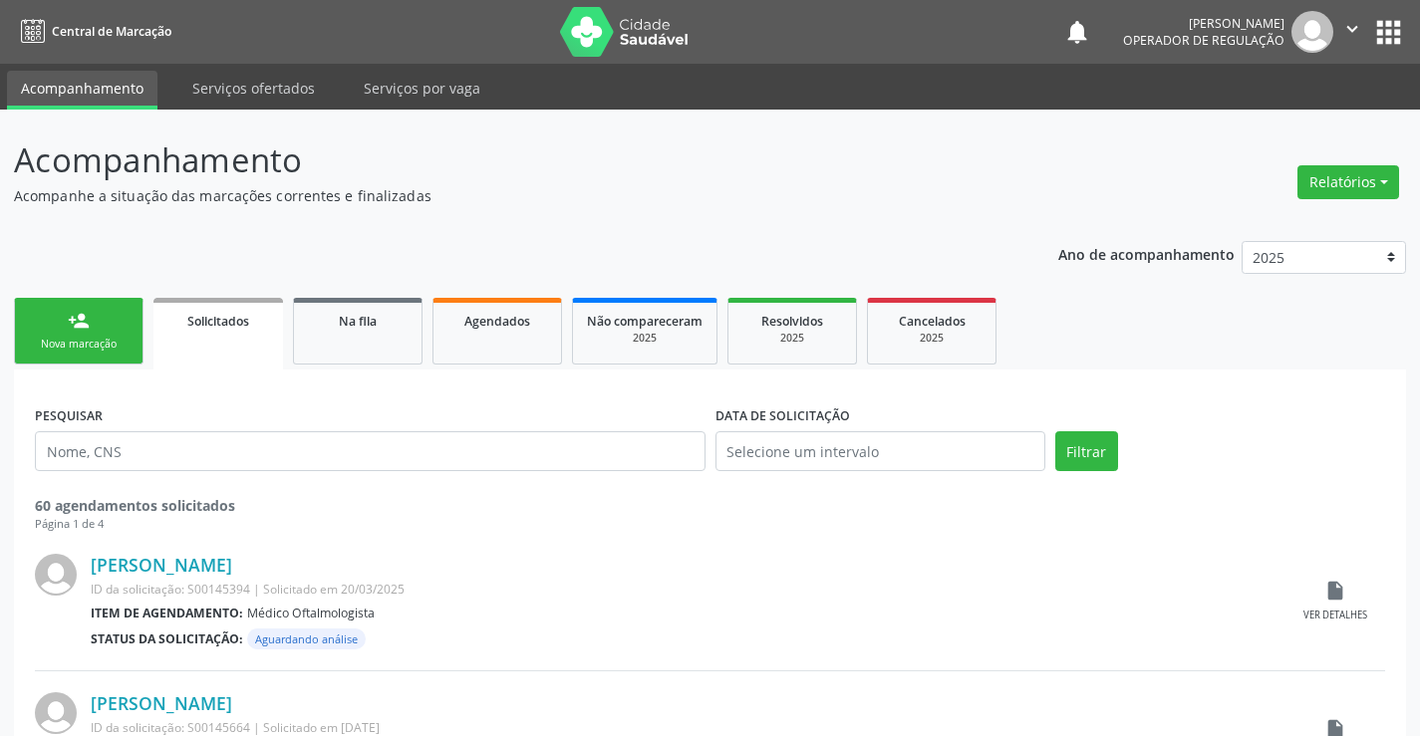
click at [118, 327] on link "person_add Nova marcação" at bounding box center [79, 331] width 130 height 67
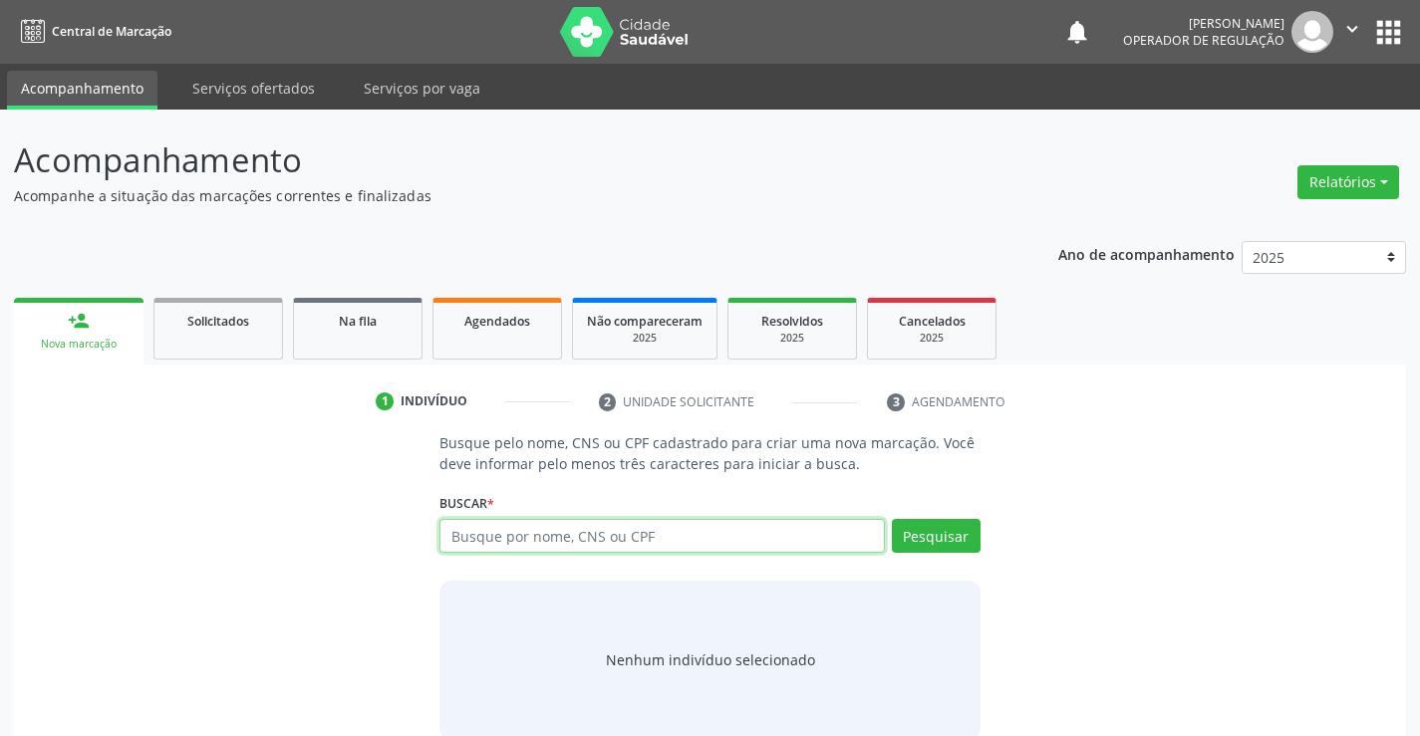
click at [649, 541] on input "text" at bounding box center [661, 536] width 444 height 34
click at [595, 531] on input "text" at bounding box center [661, 536] width 444 height 34
click at [665, 540] on input "text" at bounding box center [661, 536] width 444 height 34
type input "709802007457599"
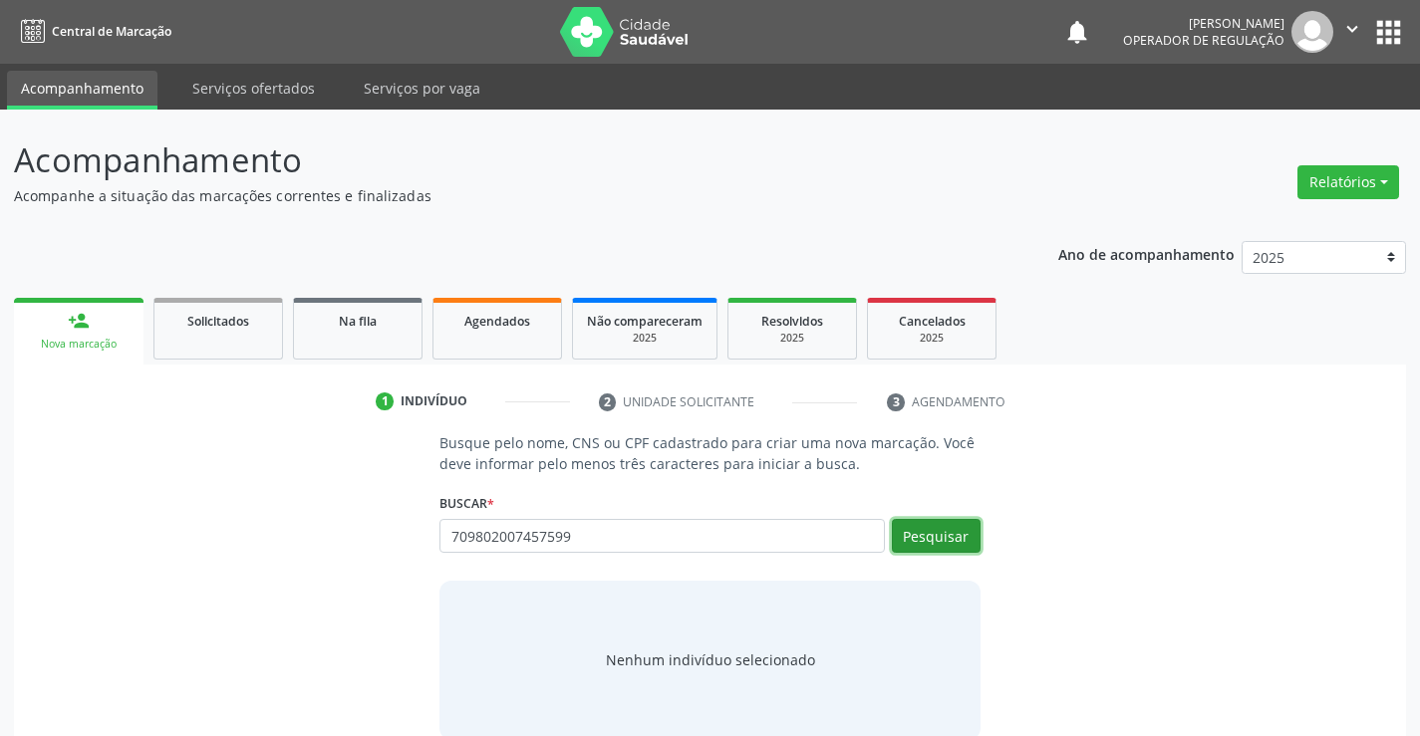
click at [930, 532] on button "Pesquisar" at bounding box center [936, 536] width 89 height 34
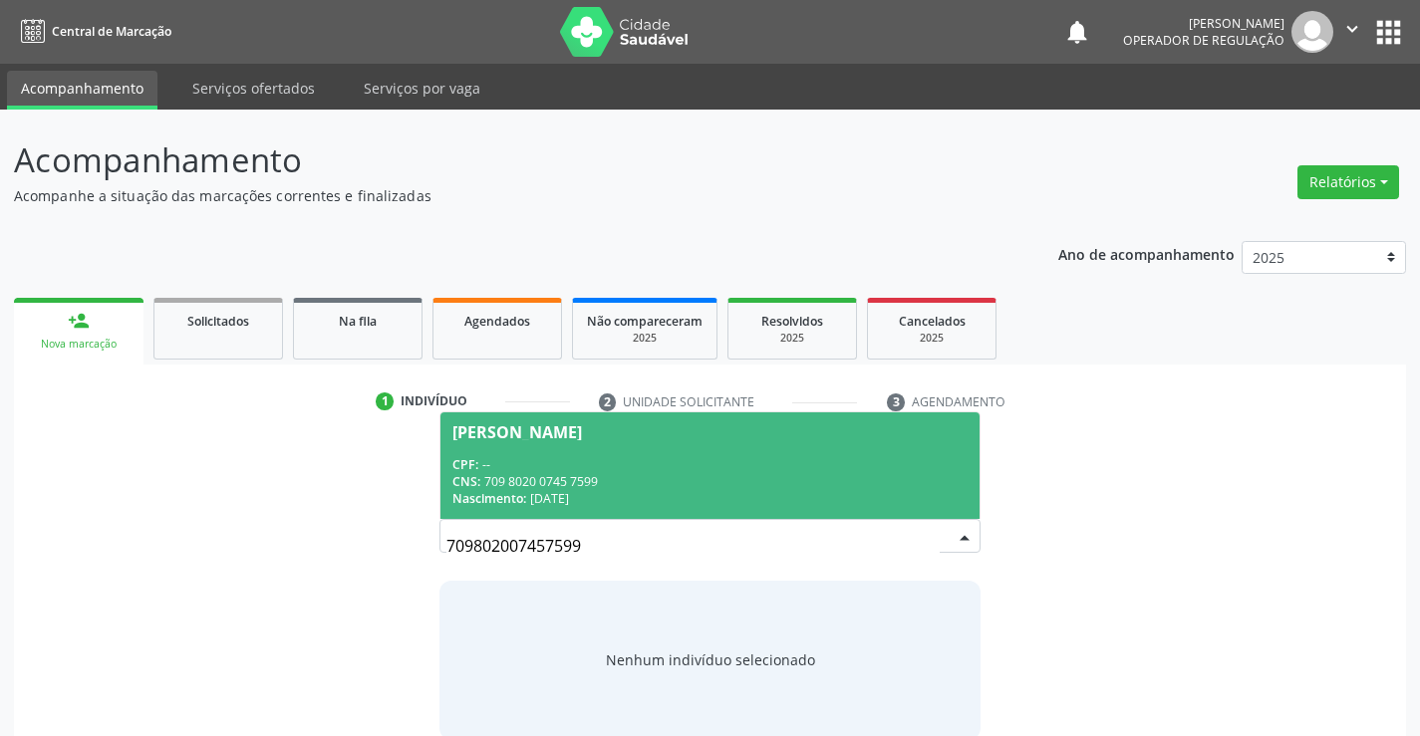
click at [608, 440] on span "Nivaldo Miranda da Silva CPF: -- CNS: 709 8020 0745 7599 Nascimento: 15/04/1964" at bounding box center [709, 466] width 538 height 107
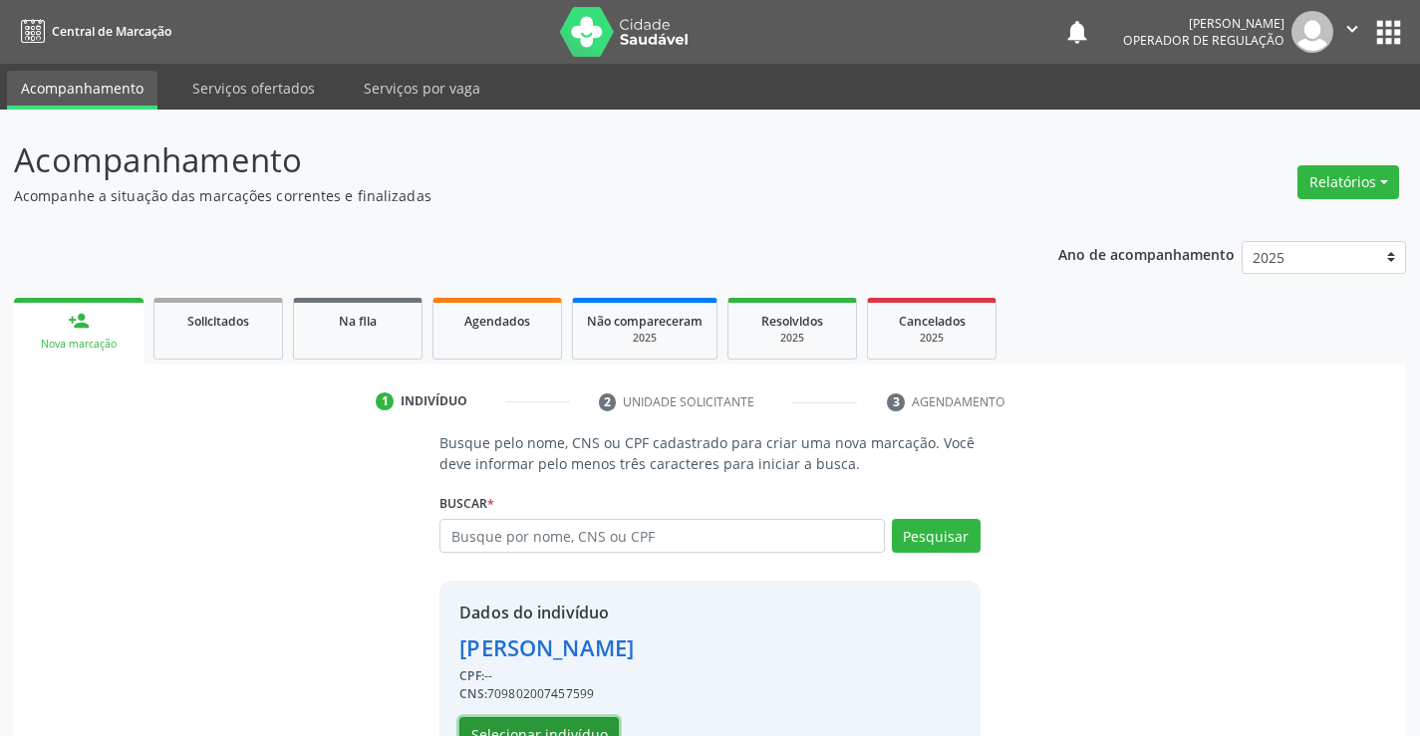
click at [514, 729] on button "Selecionar indivíduo" at bounding box center [538, 735] width 159 height 34
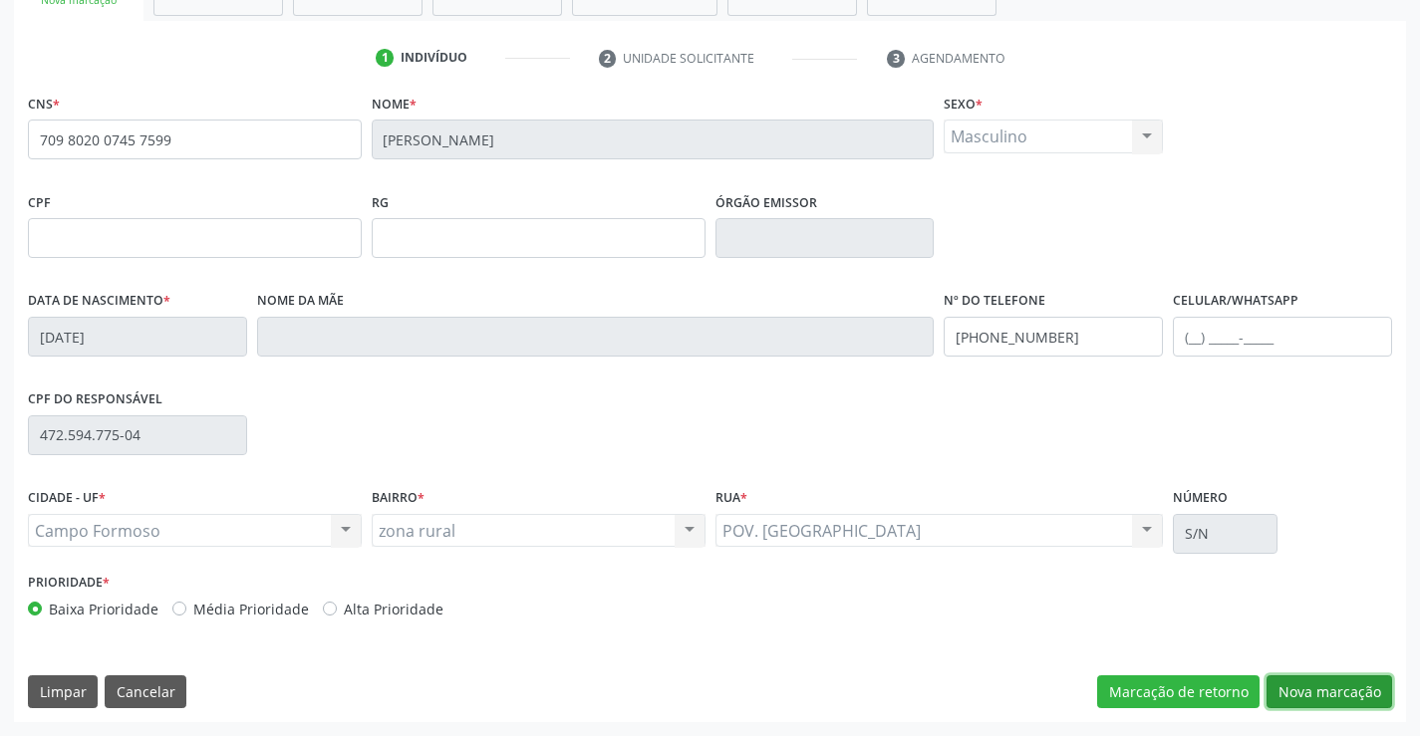
click at [1309, 687] on button "Nova marcação" at bounding box center [1330, 693] width 126 height 34
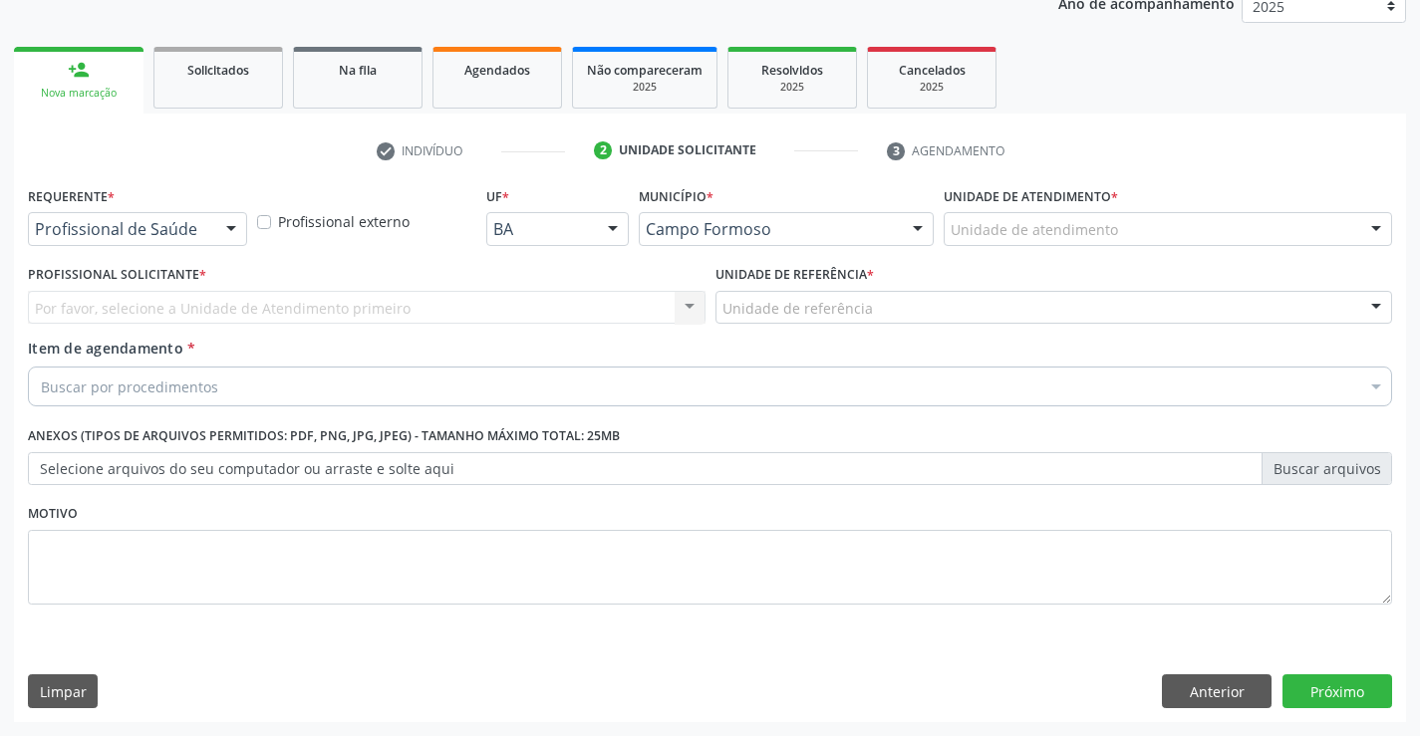
scroll to position [251, 0]
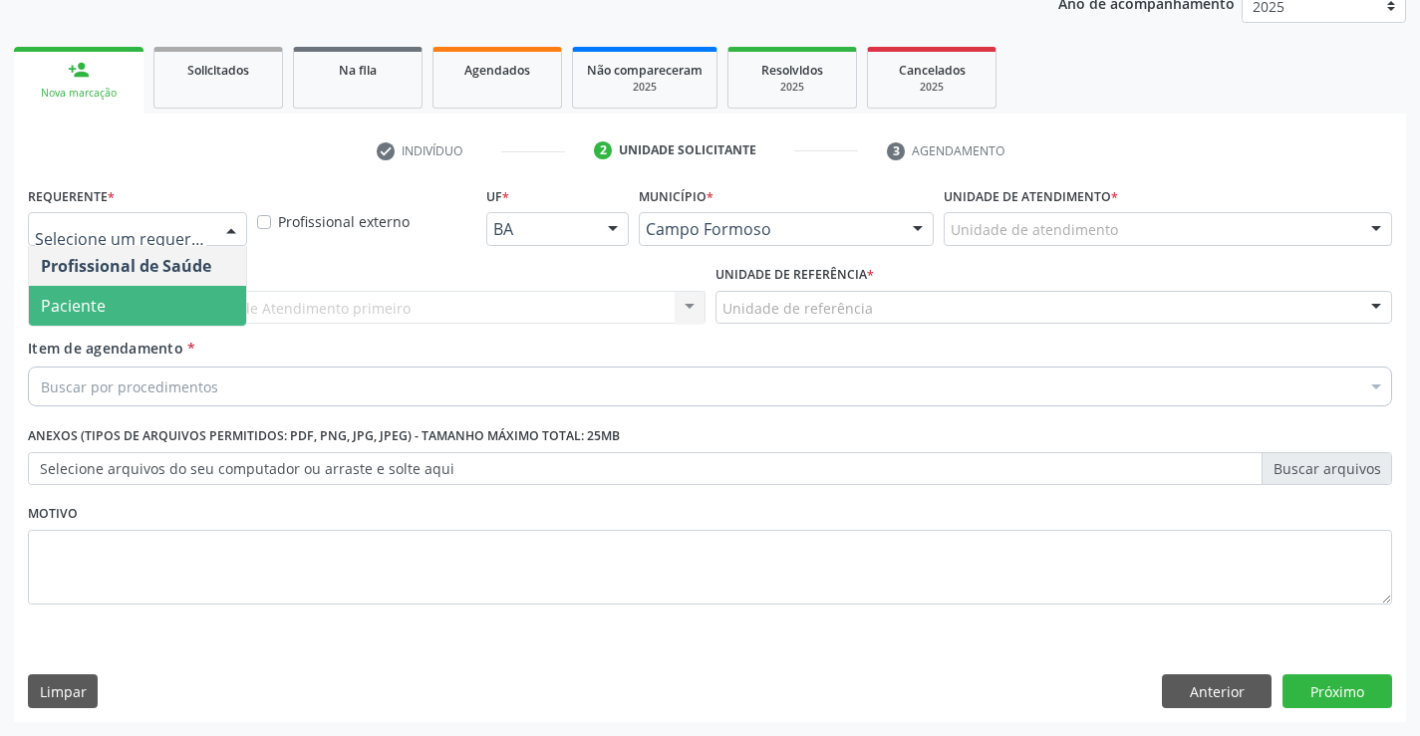
click at [107, 311] on span "Paciente" at bounding box center [137, 306] width 217 height 40
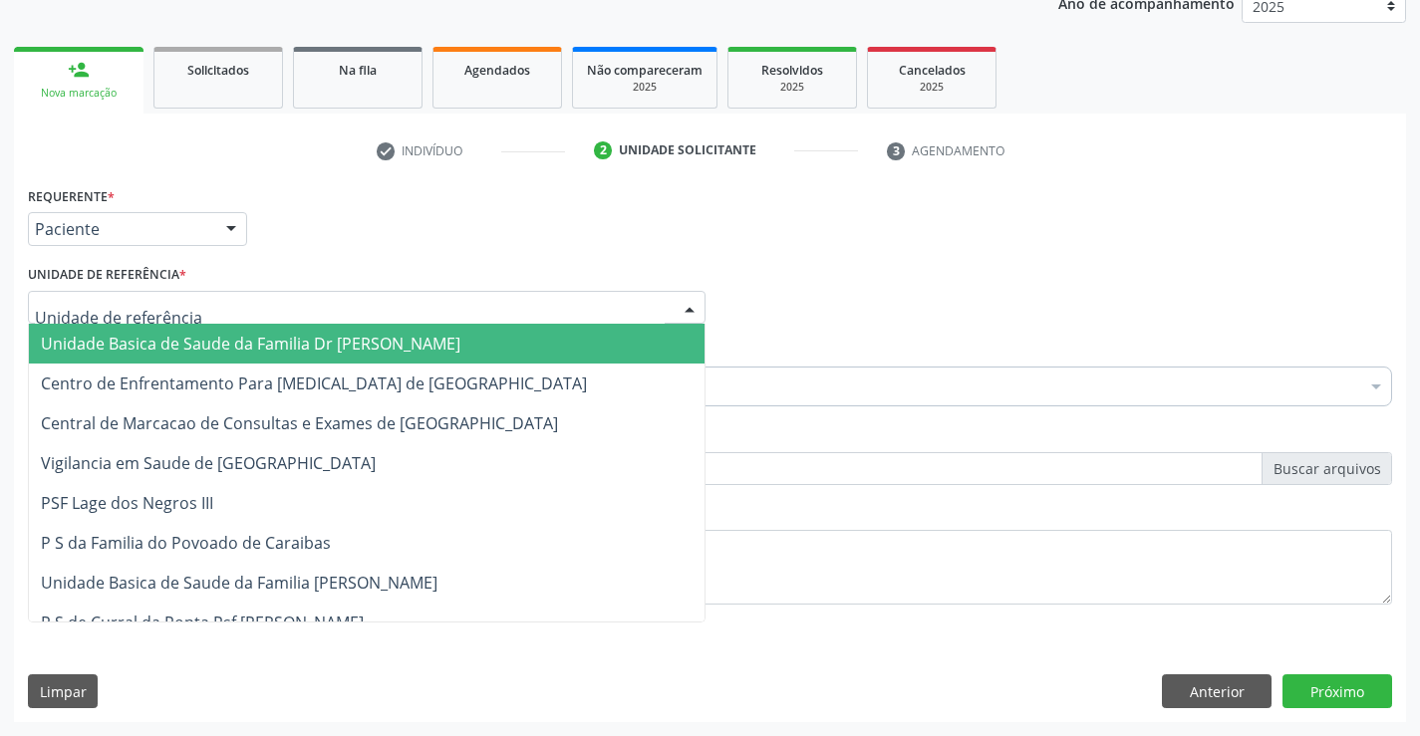
click at [153, 336] on span "Unidade Basica de Saude da Familia Dr [PERSON_NAME]" at bounding box center [251, 344] width 420 height 22
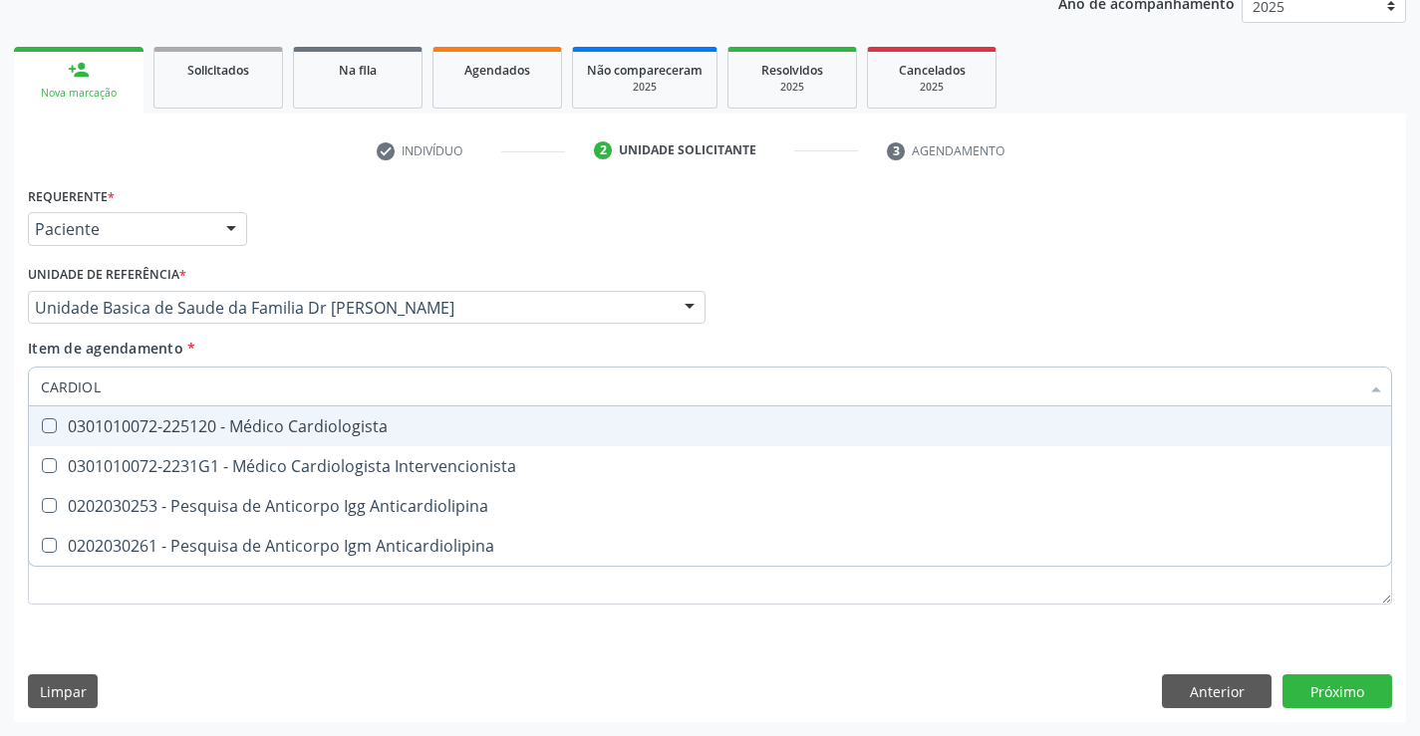
type input "CARDIOLO"
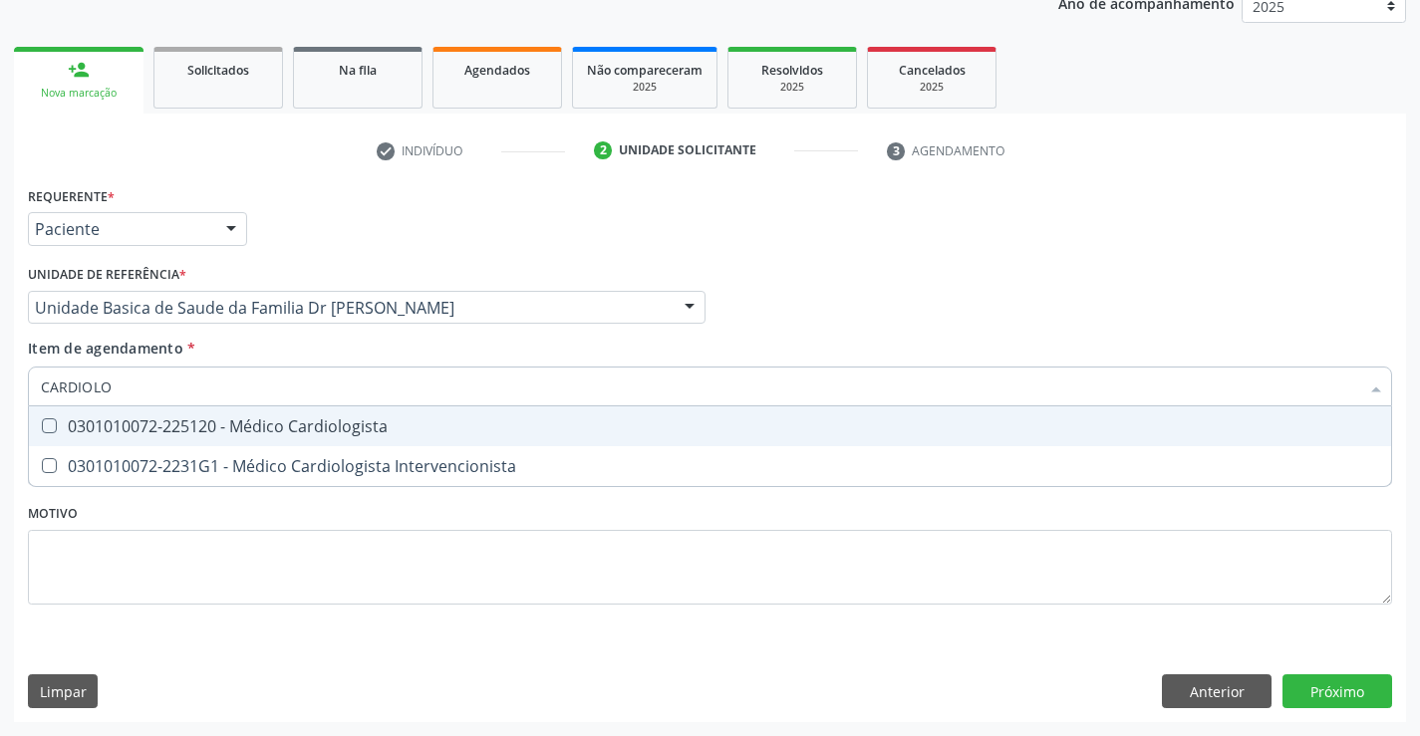
click at [263, 426] on div "0301010072-225120 - Médico Cardiologista" at bounding box center [710, 427] width 1338 height 16
checkbox Cardiologista "true"
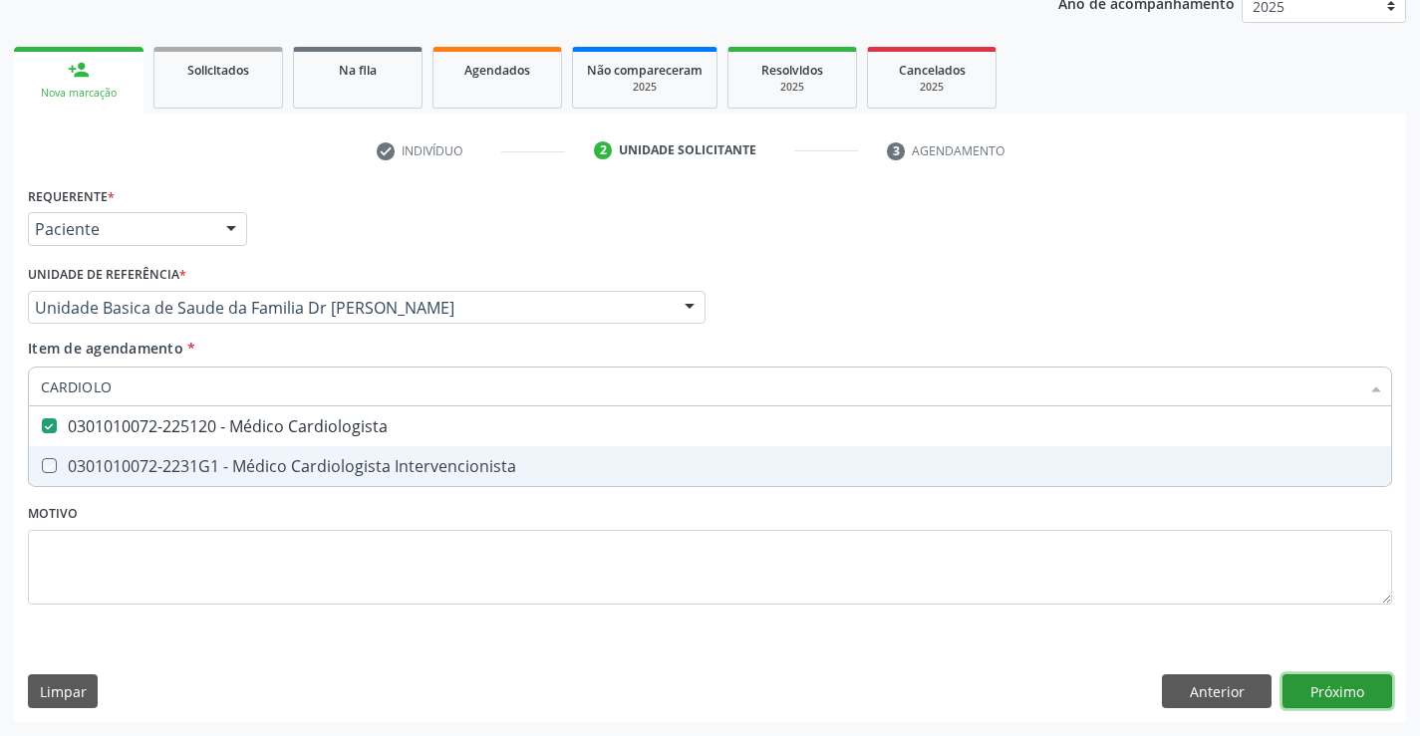
click at [1332, 688] on div "Requerente * Paciente Profissional de Saúde Paciente Nenhum resultado encontrad…" at bounding box center [710, 451] width 1392 height 541
checkbox Intervencionista "true"
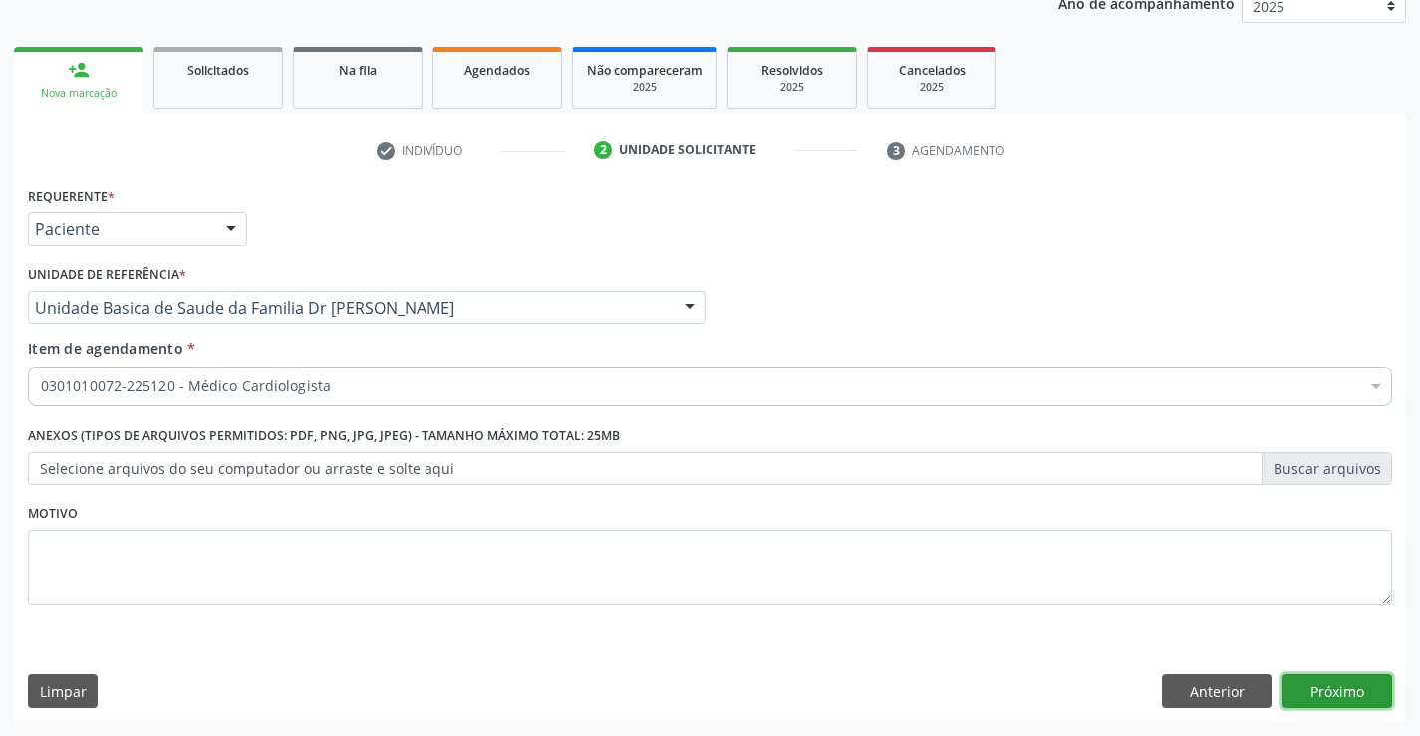
click at [1332, 688] on button "Próximo" at bounding box center [1338, 692] width 110 height 34
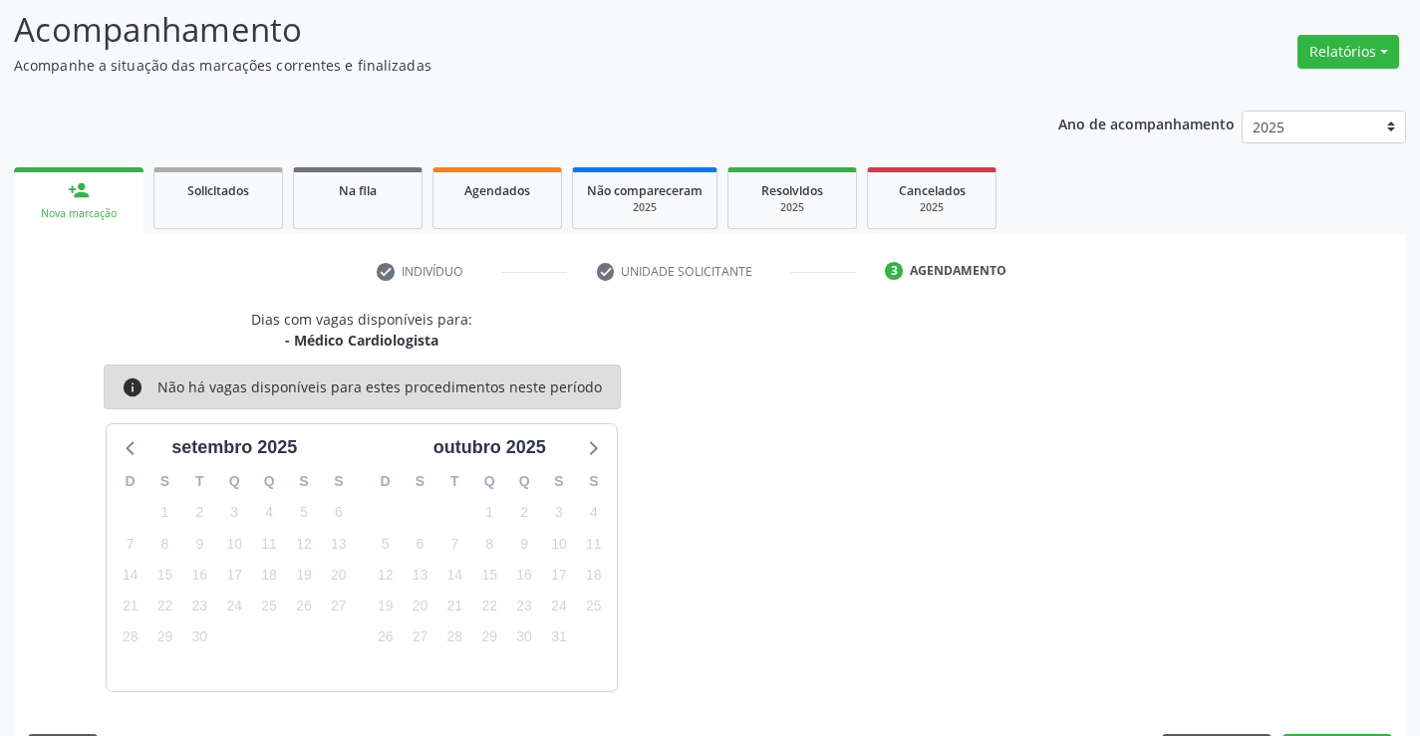
scroll to position [189, 0]
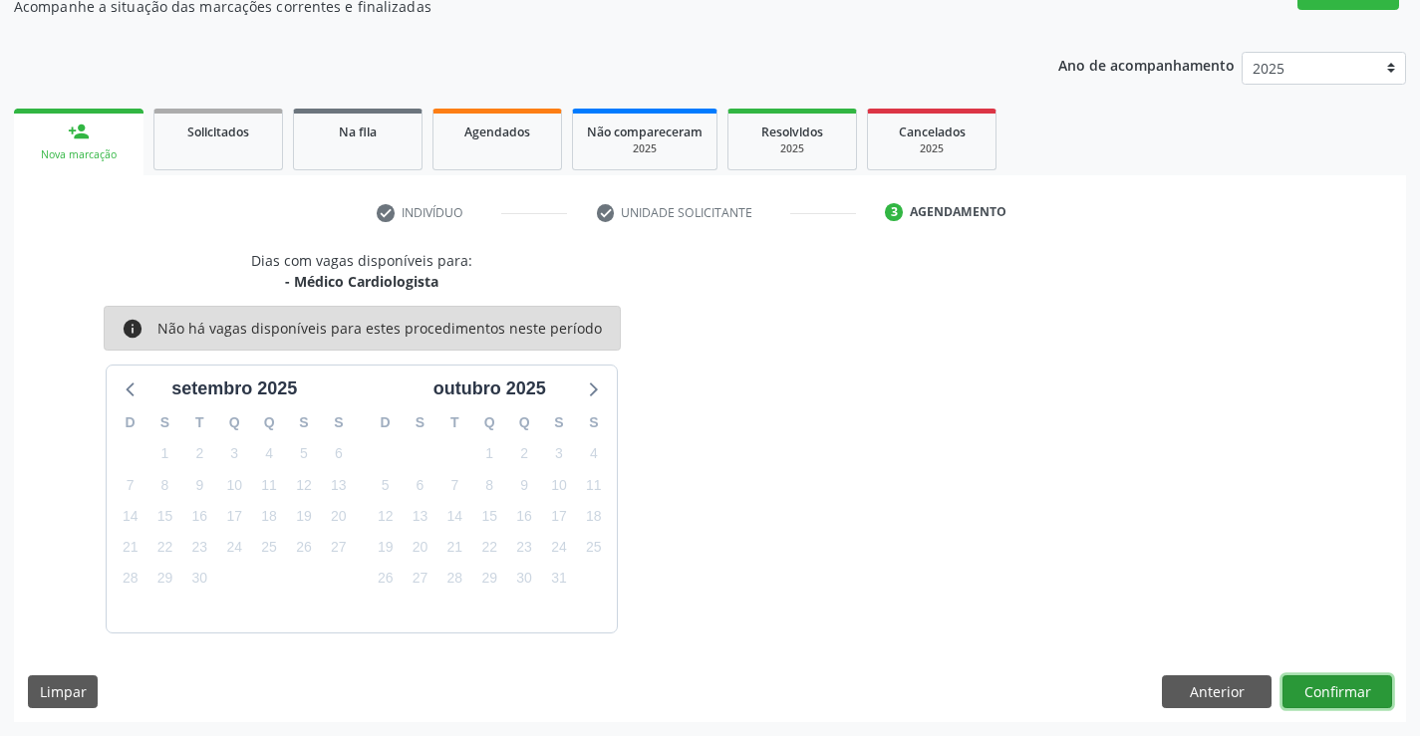
click at [1332, 688] on button "Confirmar" at bounding box center [1338, 693] width 110 height 34
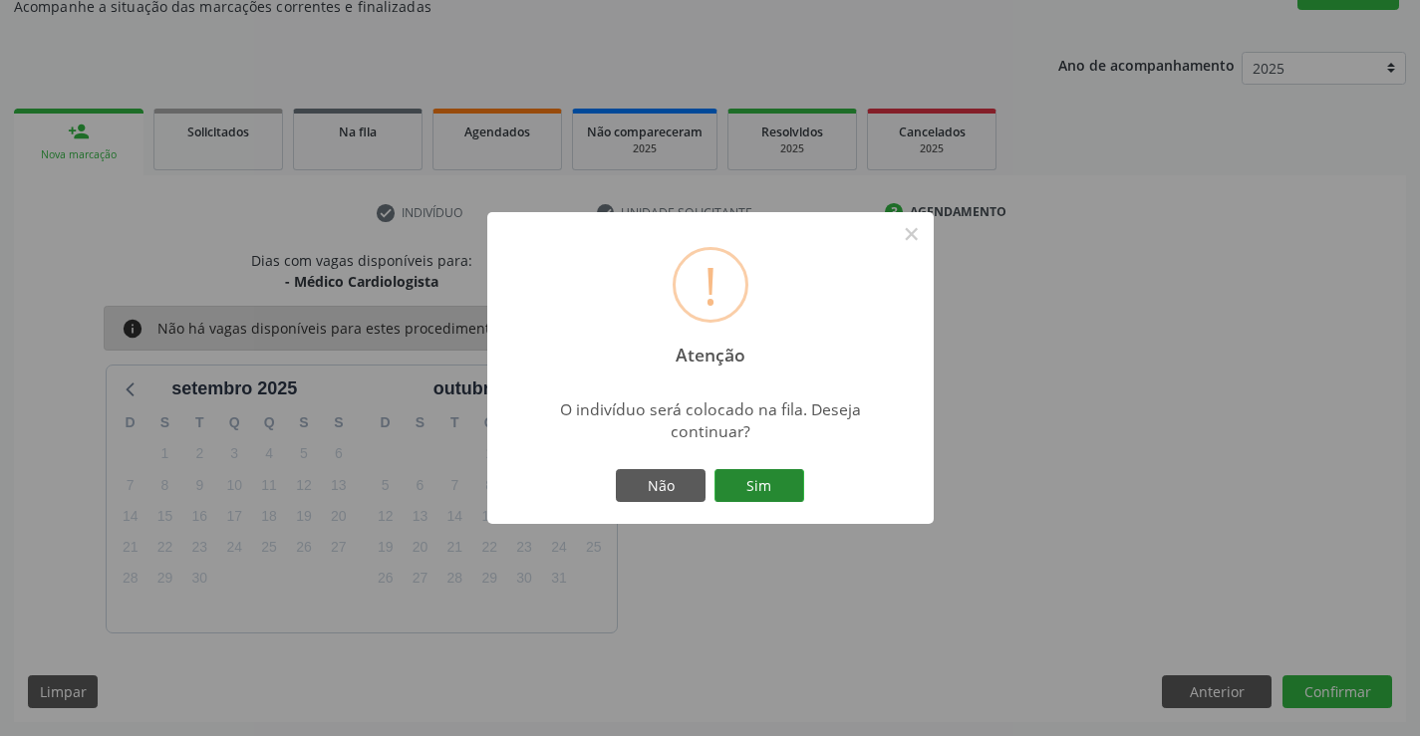
click at [738, 469] on button "Sim" at bounding box center [760, 486] width 90 height 34
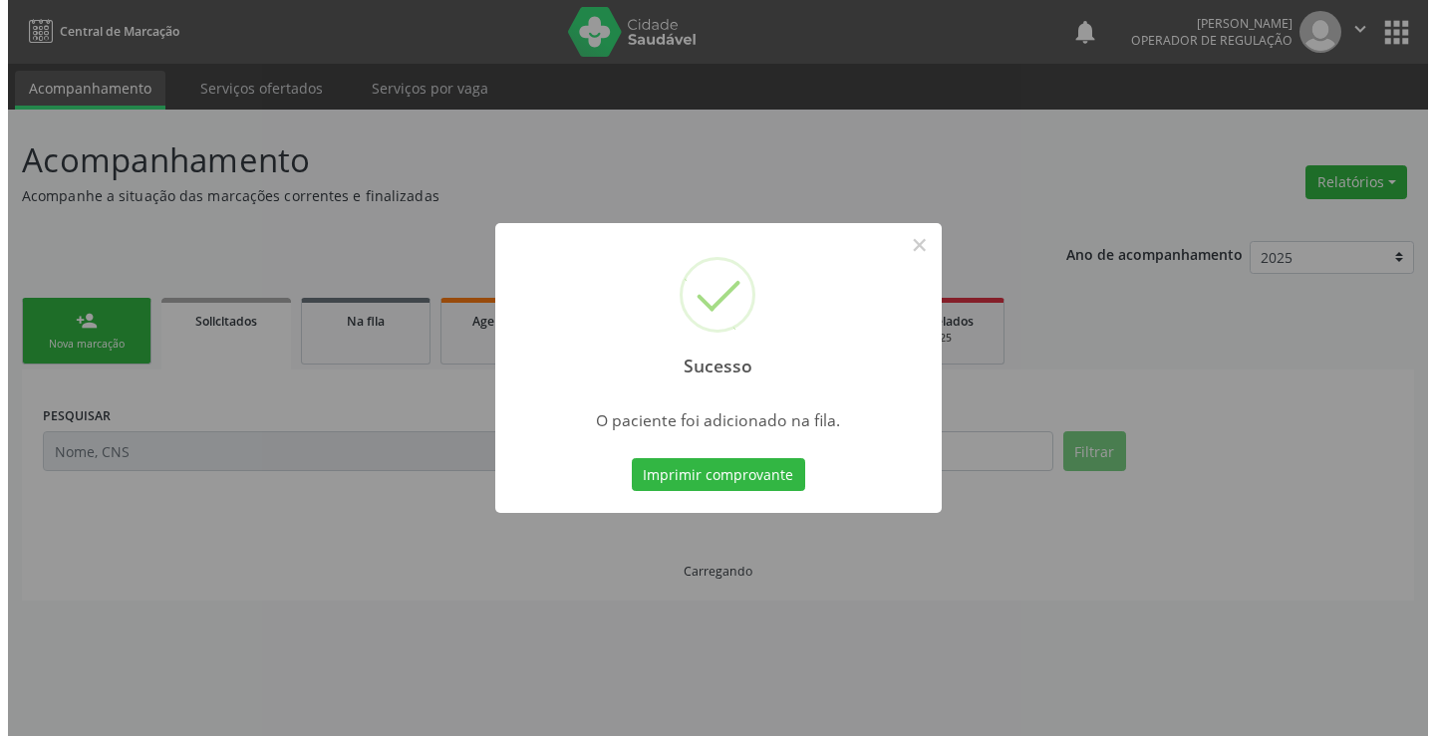
scroll to position [0, 0]
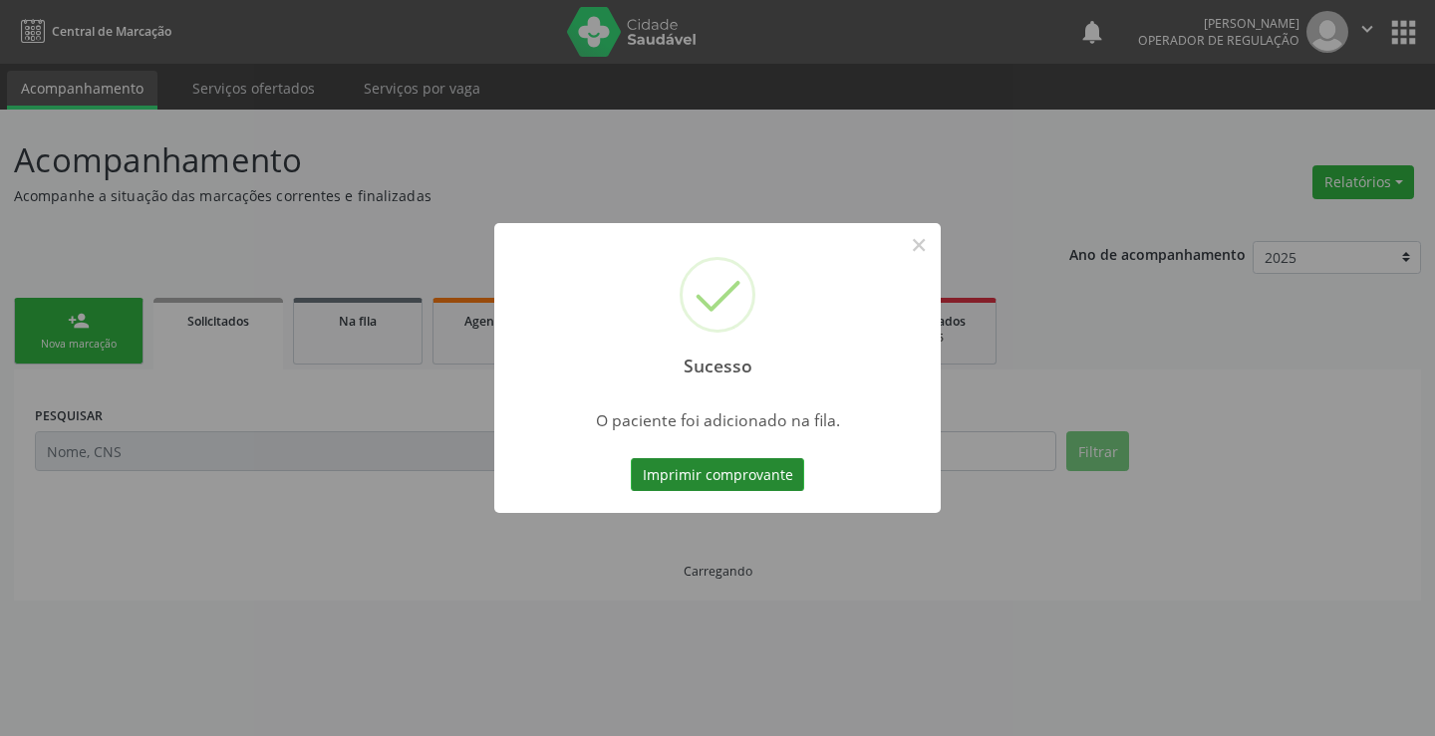
click at [696, 478] on button "Imprimir comprovante" at bounding box center [717, 475] width 173 height 34
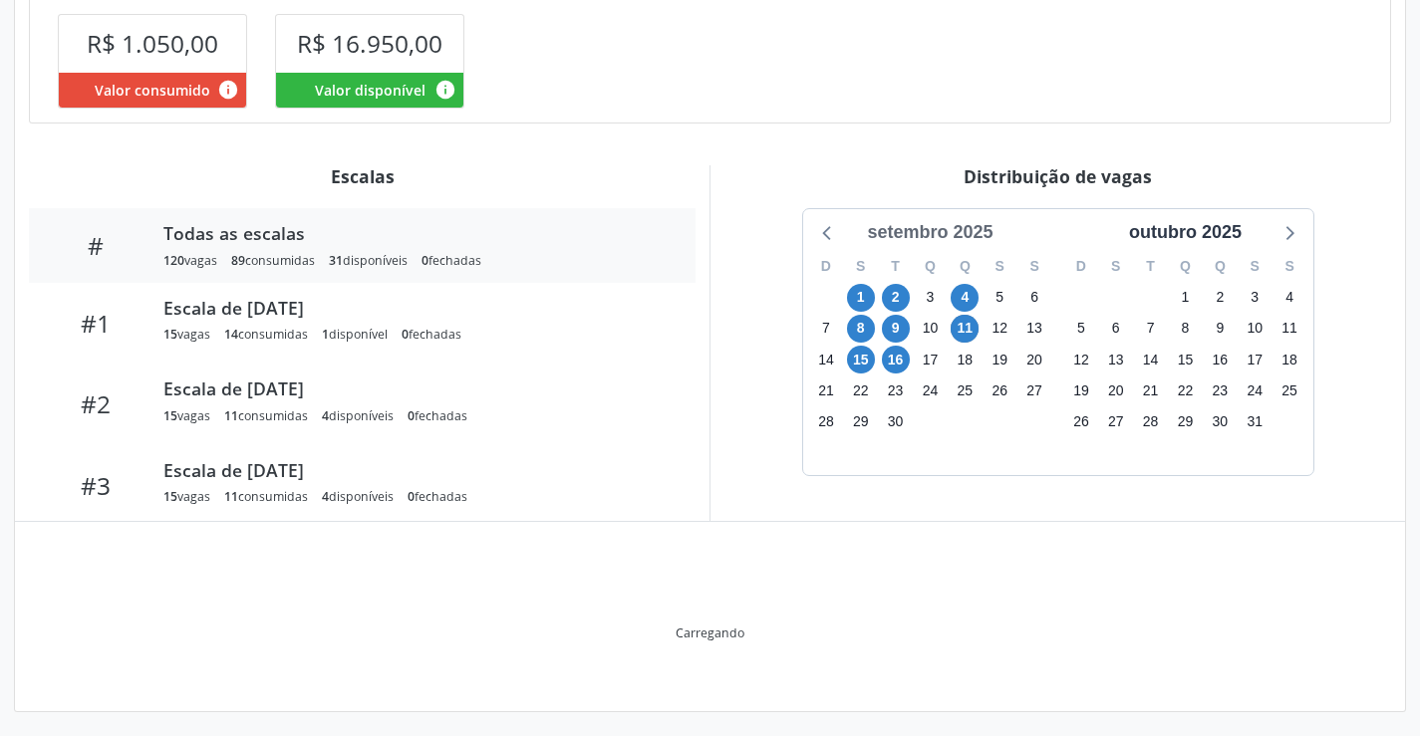
scroll to position [492, 0]
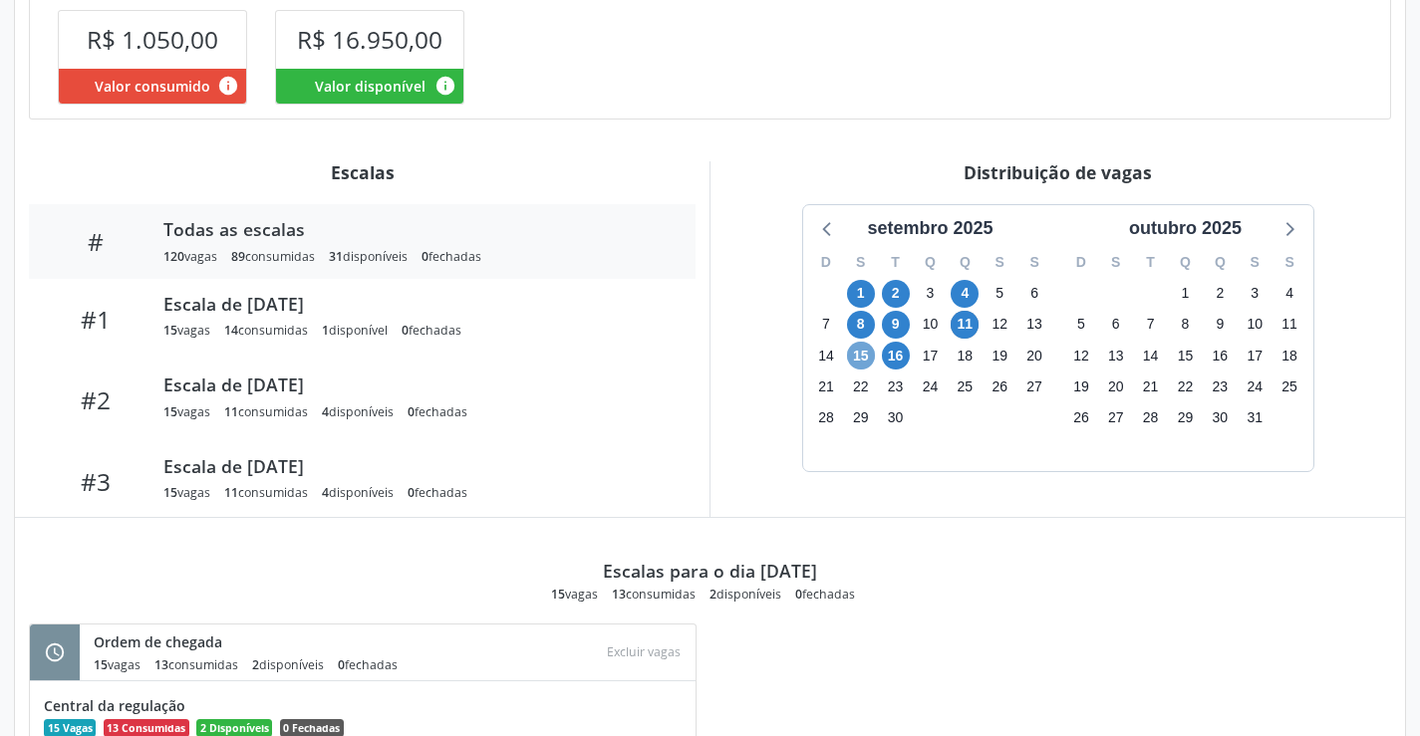
click at [867, 353] on span "15" at bounding box center [861, 356] width 28 height 28
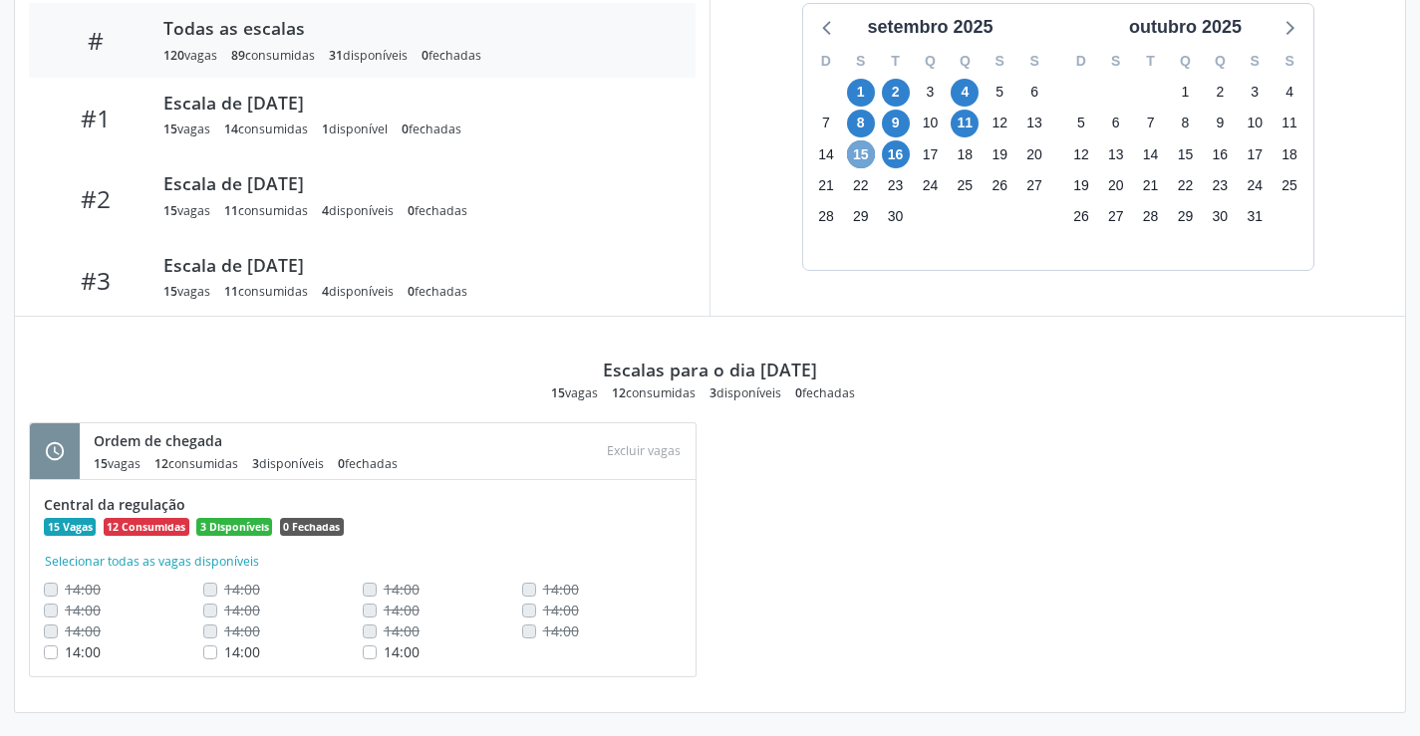
scroll to position [699, 0]
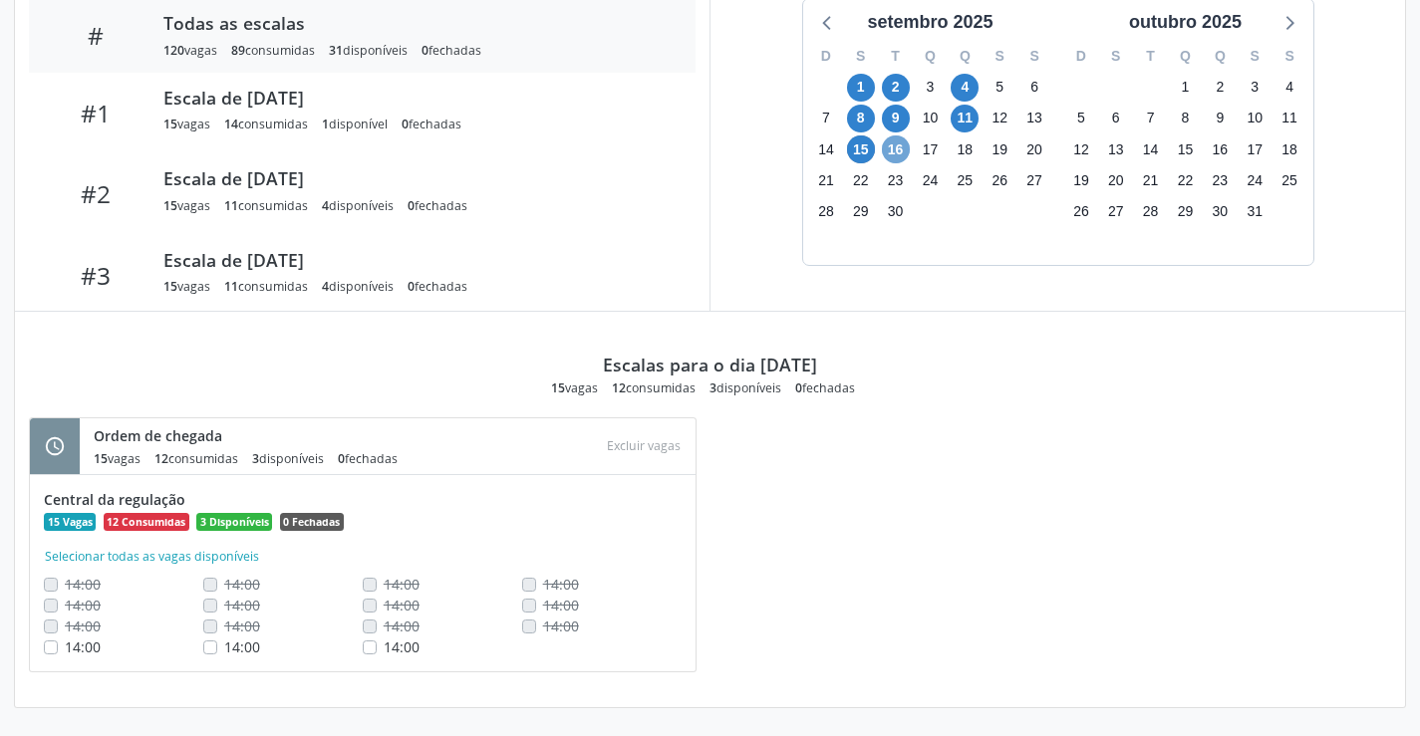
click at [899, 144] on span "16" at bounding box center [896, 150] width 28 height 28
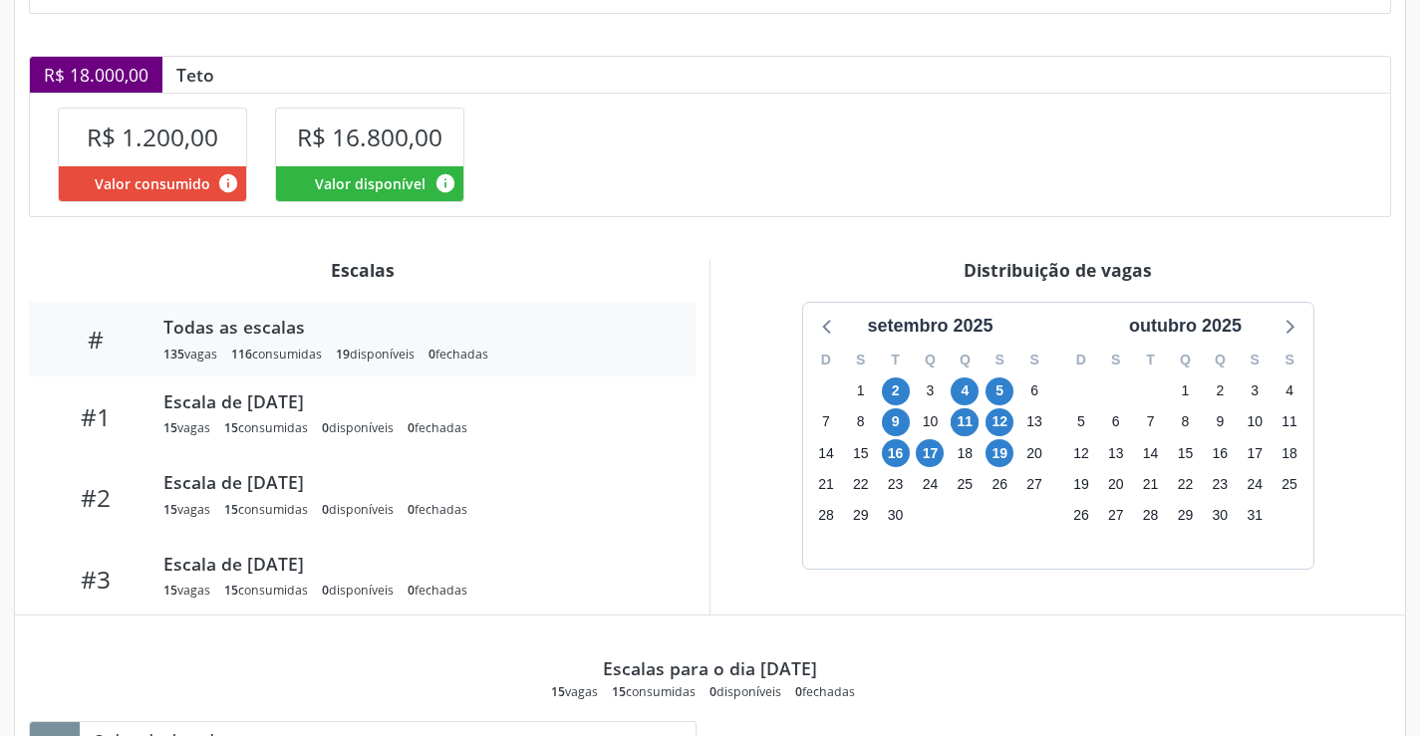
scroll to position [399, 0]
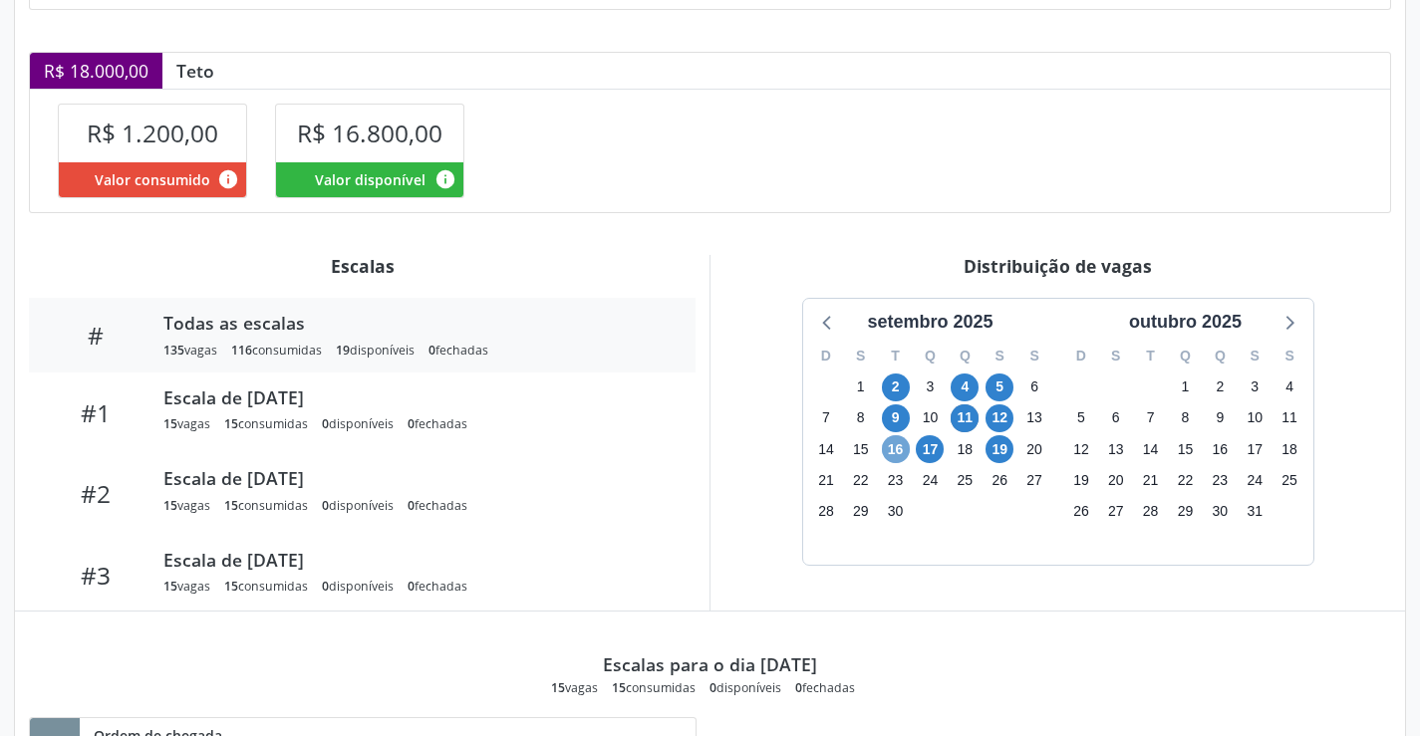
click at [894, 449] on span "16" at bounding box center [896, 449] width 28 height 28
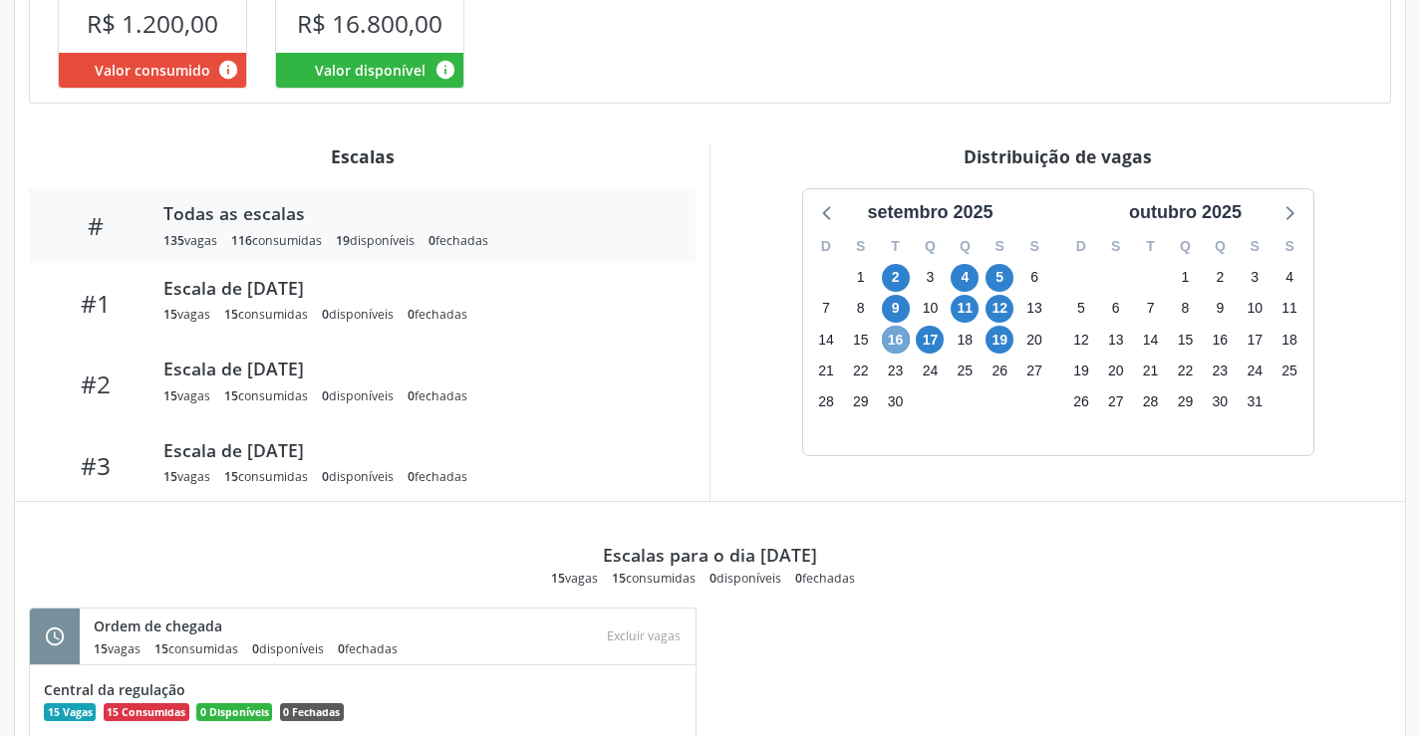
scroll to position [698, 0]
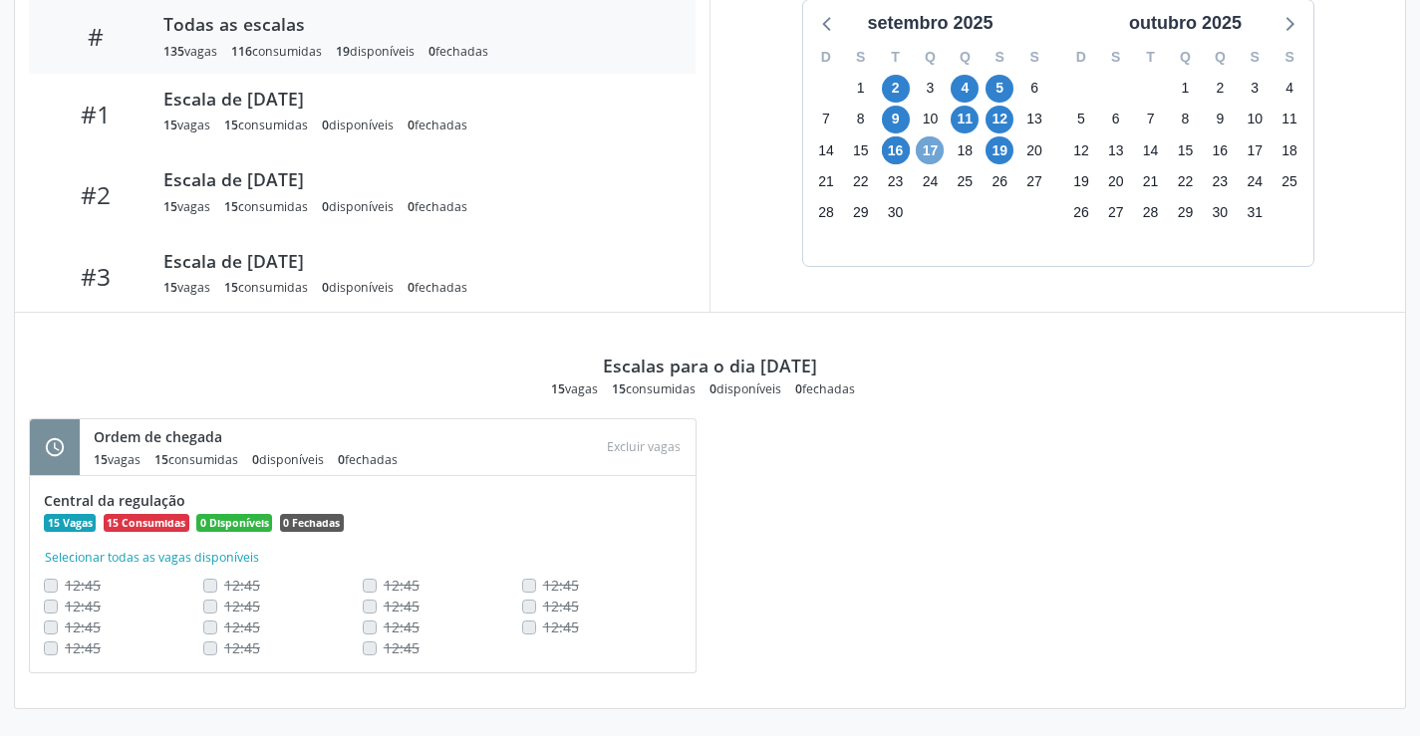
click at [932, 143] on span "17" at bounding box center [930, 151] width 28 height 28
click at [1000, 146] on span "19" at bounding box center [1000, 151] width 28 height 28
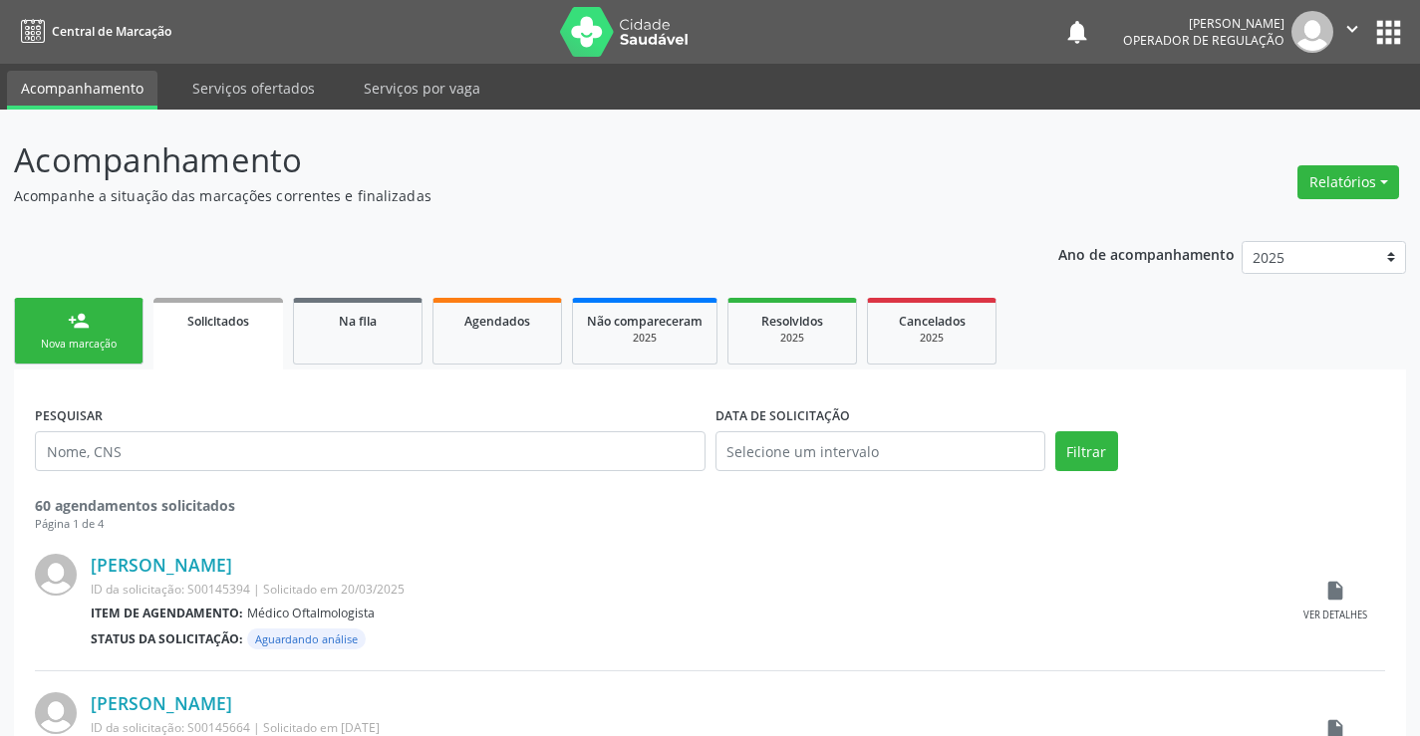
click at [117, 334] on link "person_add Nova marcação" at bounding box center [79, 331] width 130 height 67
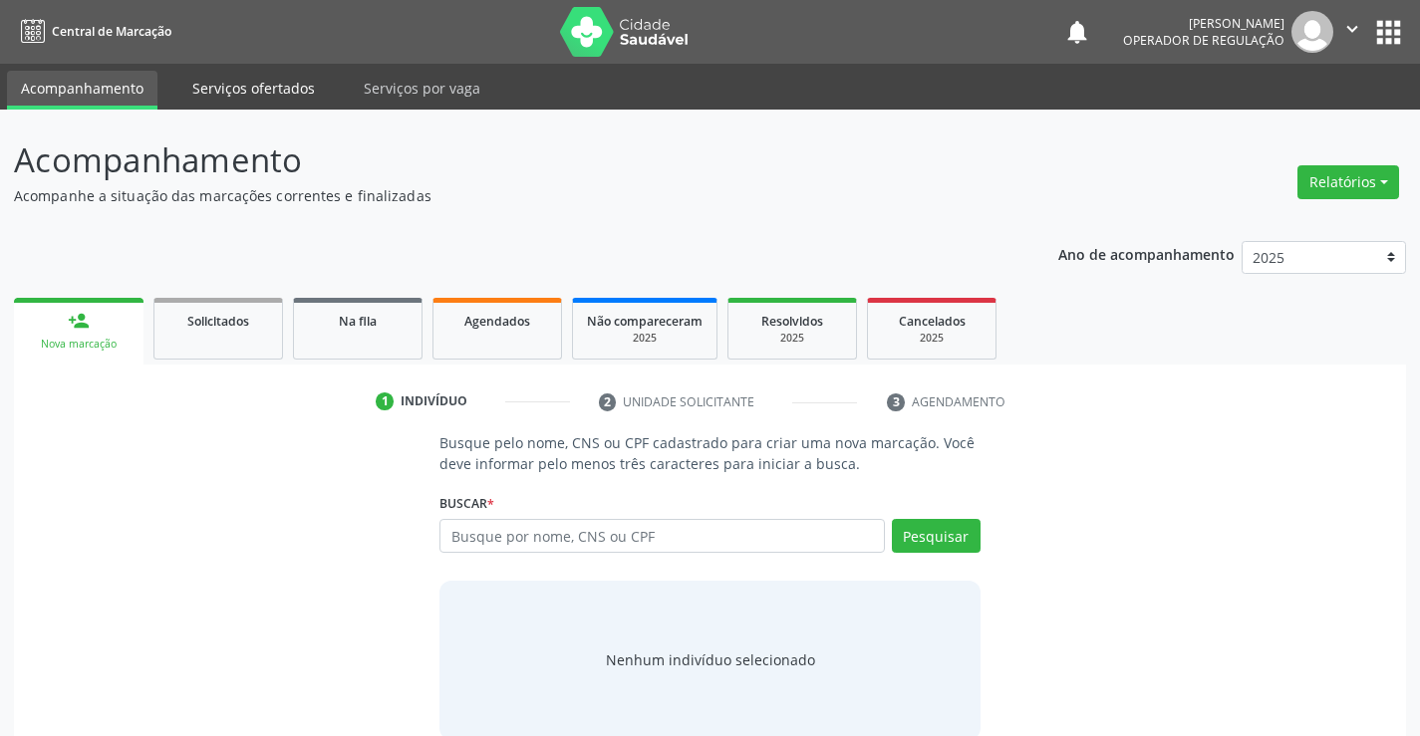
click at [264, 77] on link "Serviços ofertados" at bounding box center [253, 88] width 150 height 35
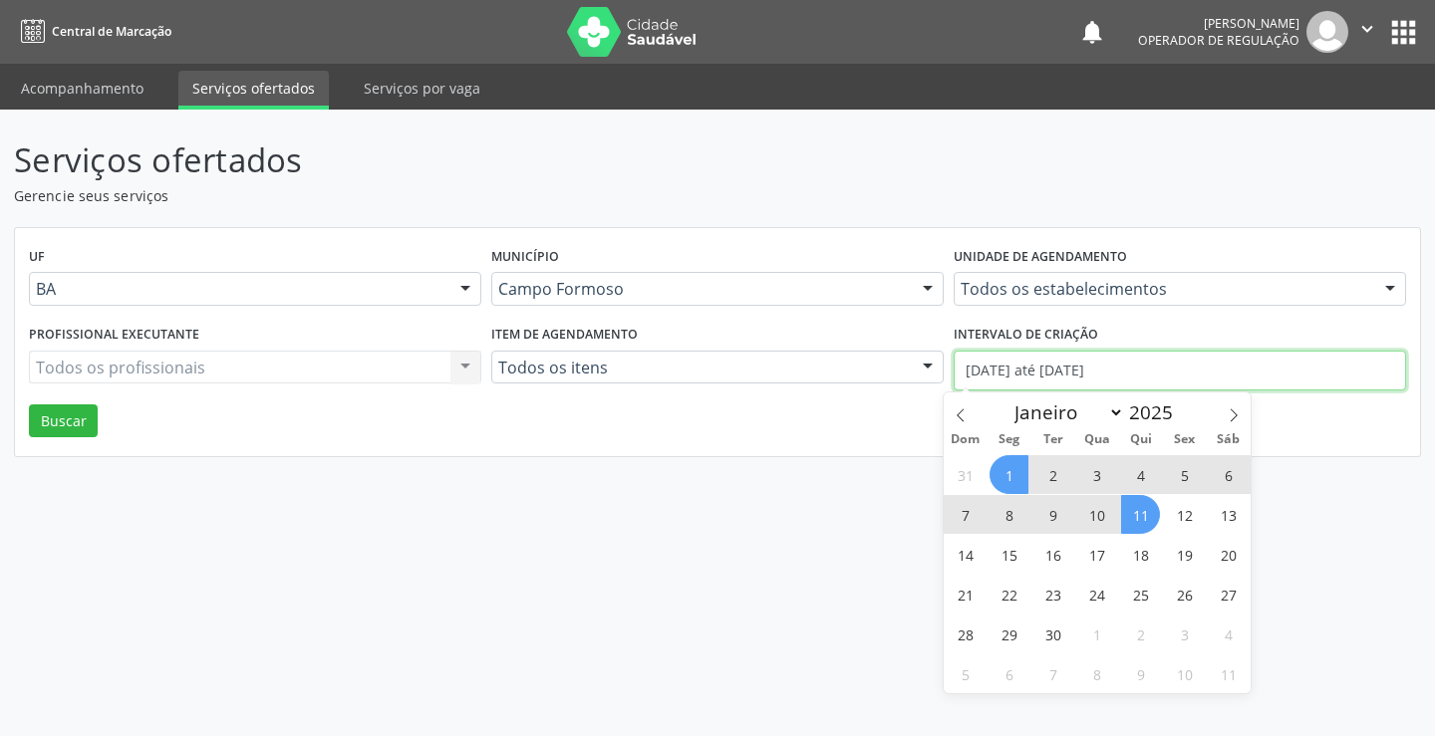
drag, startPoint x: 1147, startPoint y: 372, endPoint x: 950, endPoint y: 369, distance: 197.3
click at [950, 369] on div "Intervalo de criação [DATE] até [DATE]" at bounding box center [1180, 362] width 462 height 85
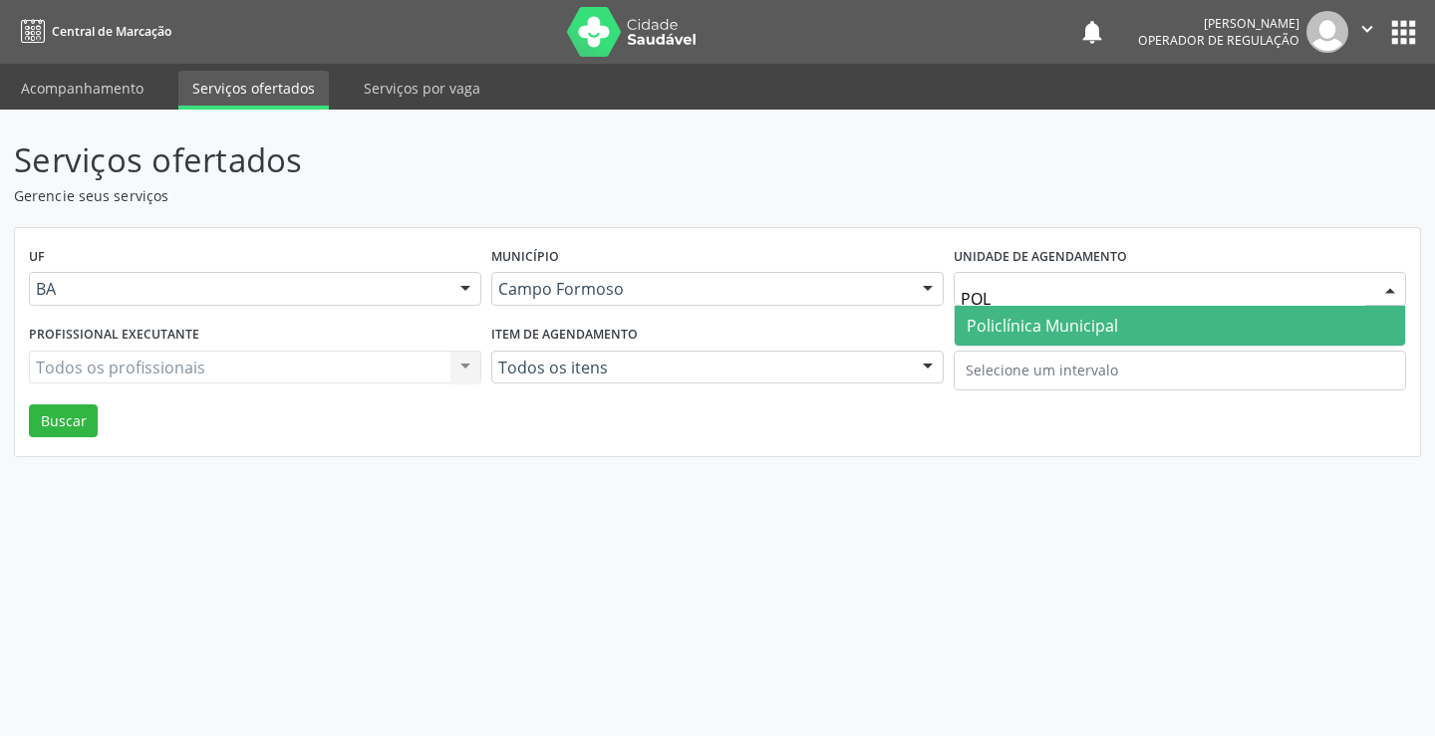
type input "POLI"
click at [1057, 316] on span "Policlínica Municipal" at bounding box center [1042, 326] width 151 height 22
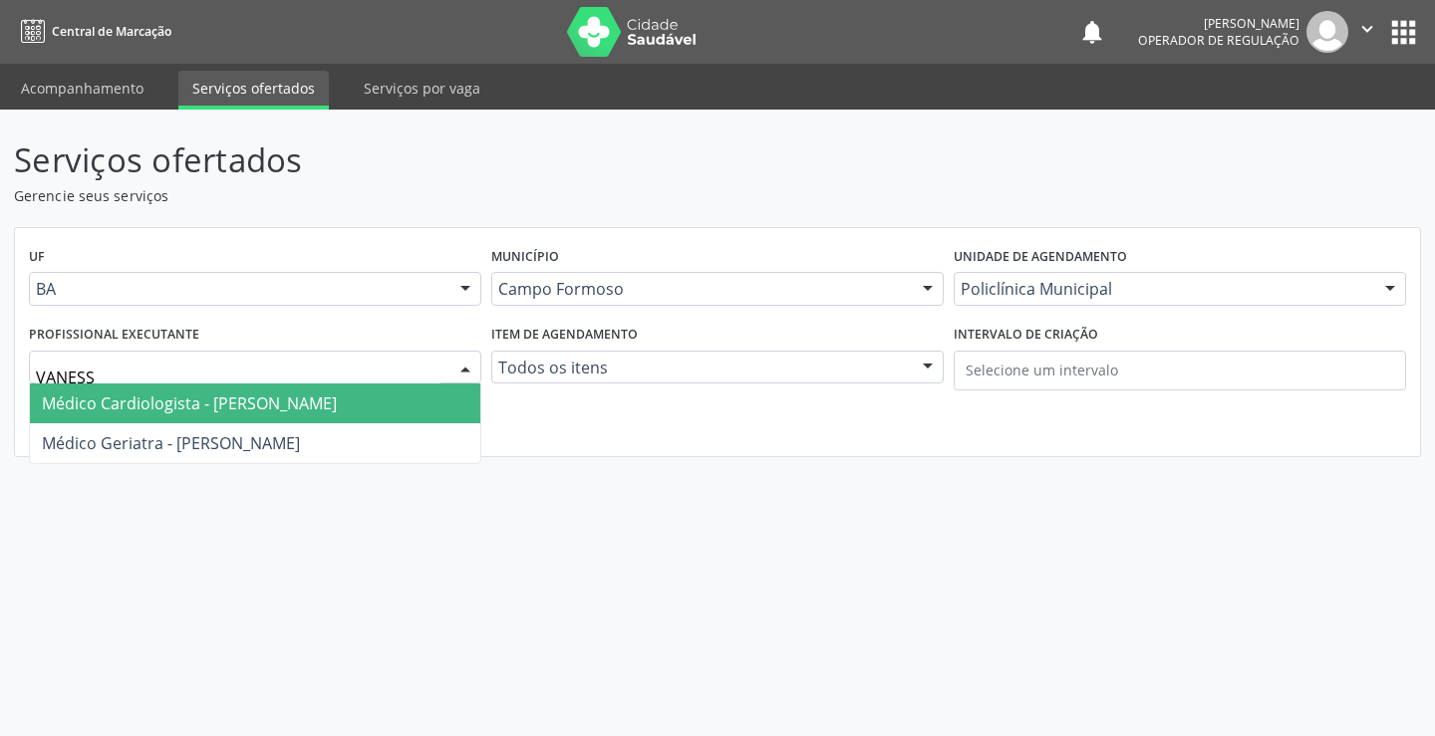
type input "[PERSON_NAME]"
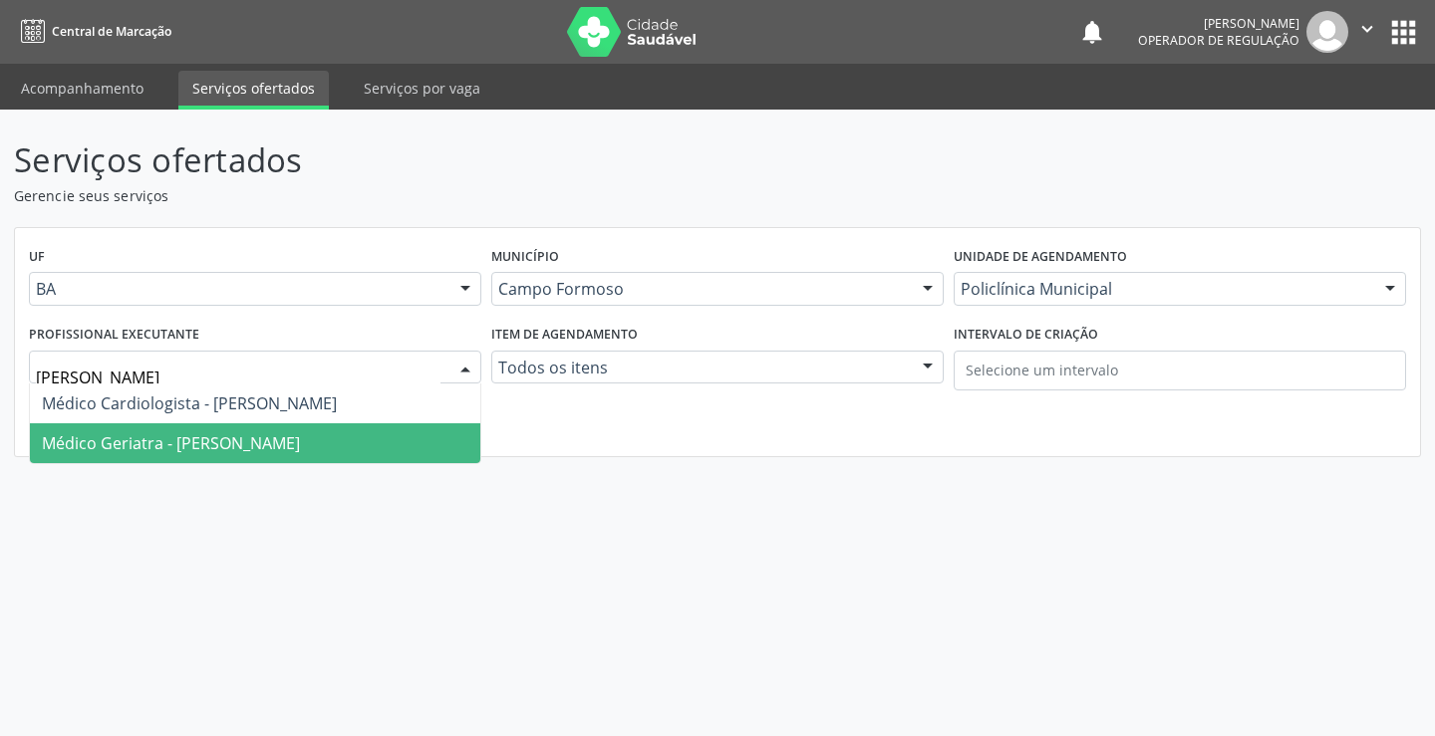
click at [217, 448] on span "Médico Geriatra - [PERSON_NAME]" at bounding box center [171, 444] width 258 height 22
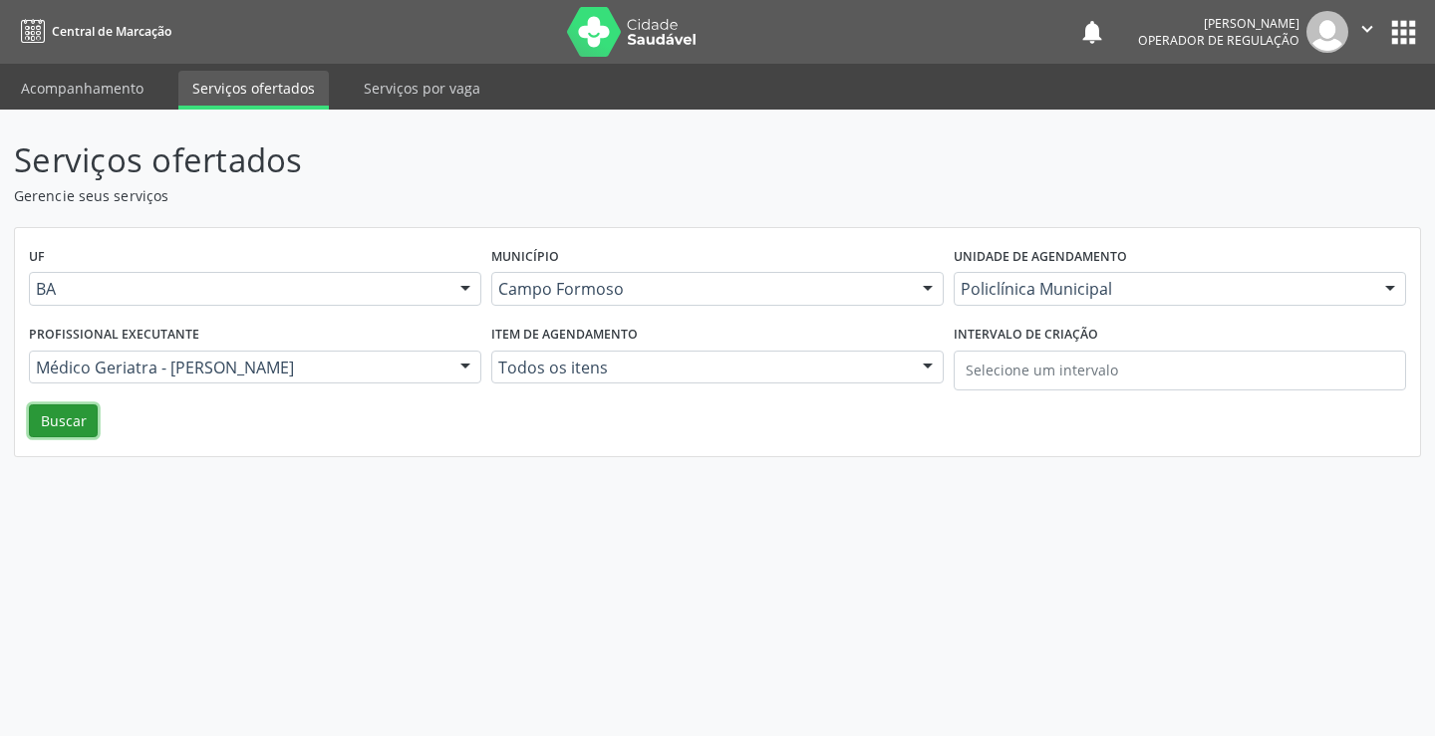
click at [69, 416] on button "Buscar" at bounding box center [63, 422] width 69 height 34
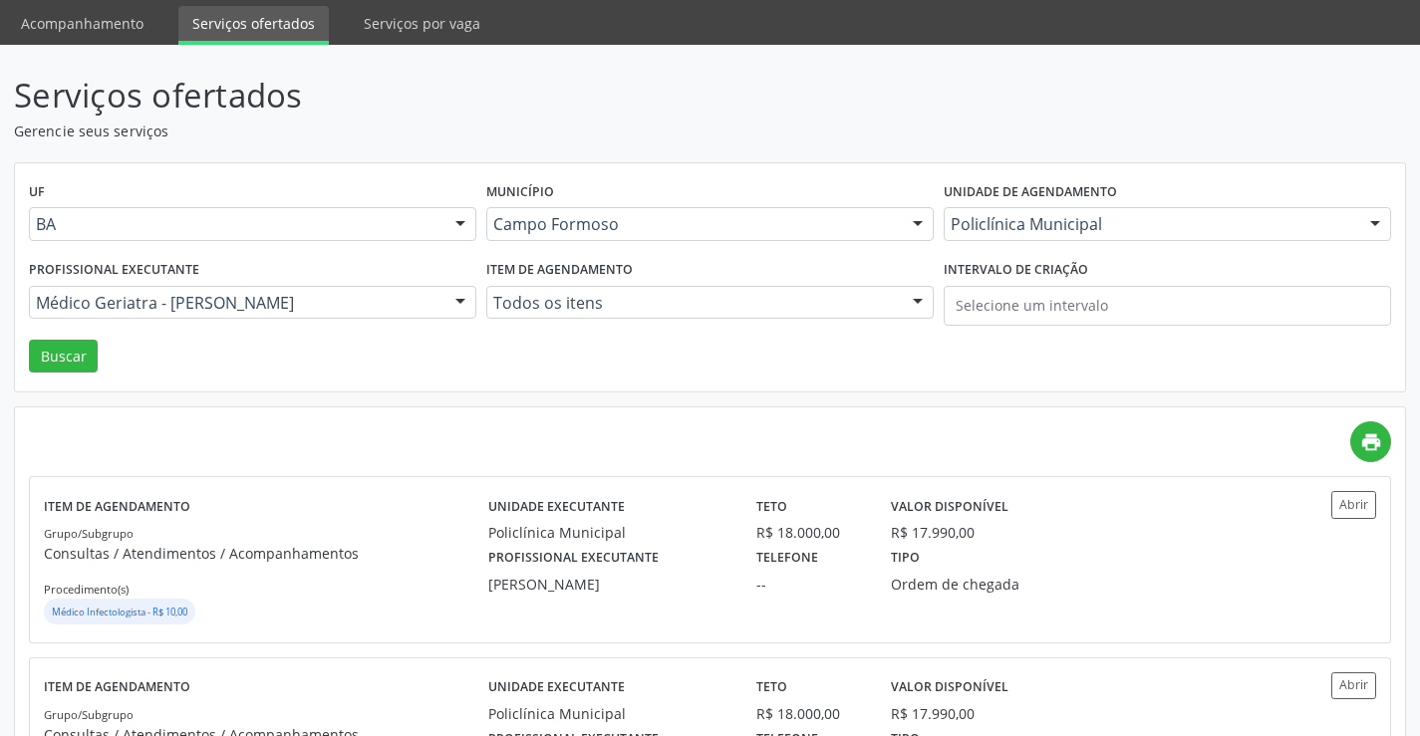
scroll to position [100, 0]
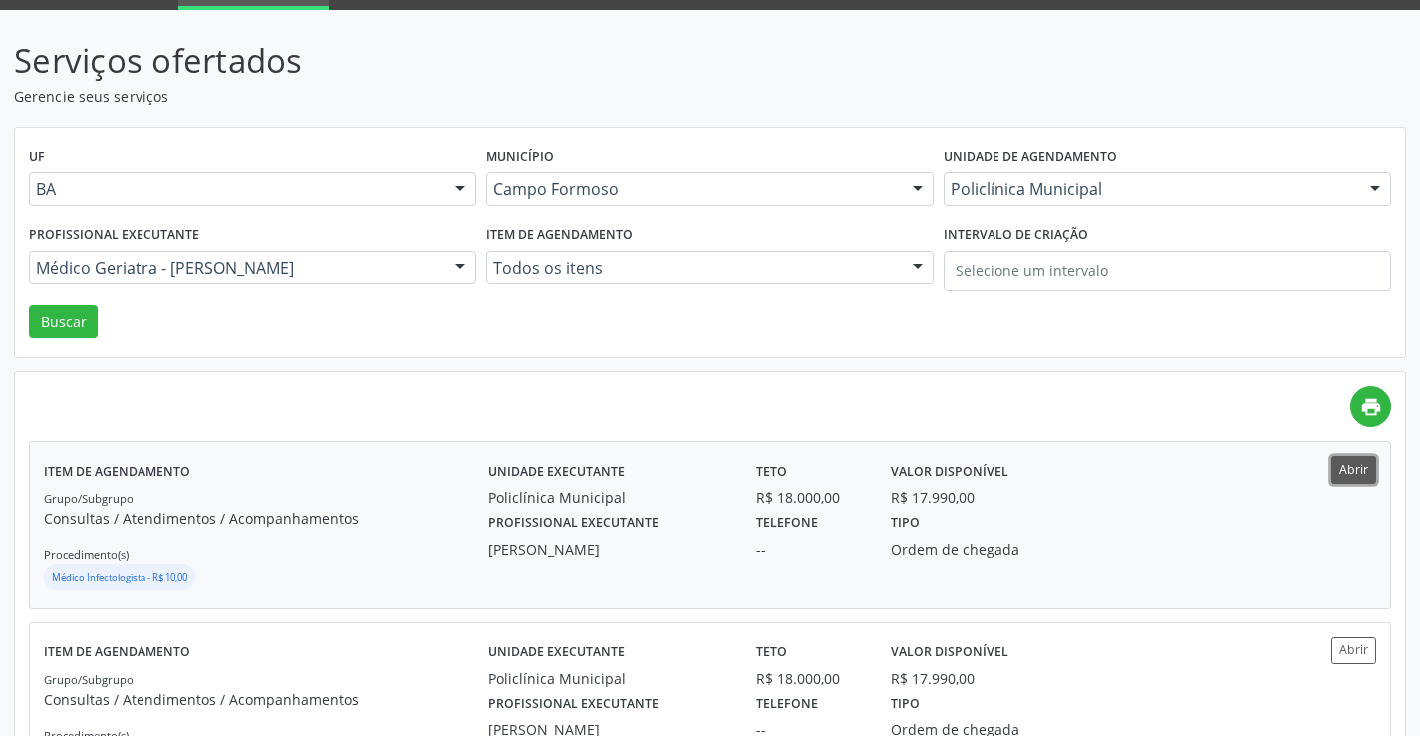
click at [1357, 466] on button "Abrir" at bounding box center [1353, 469] width 45 height 27
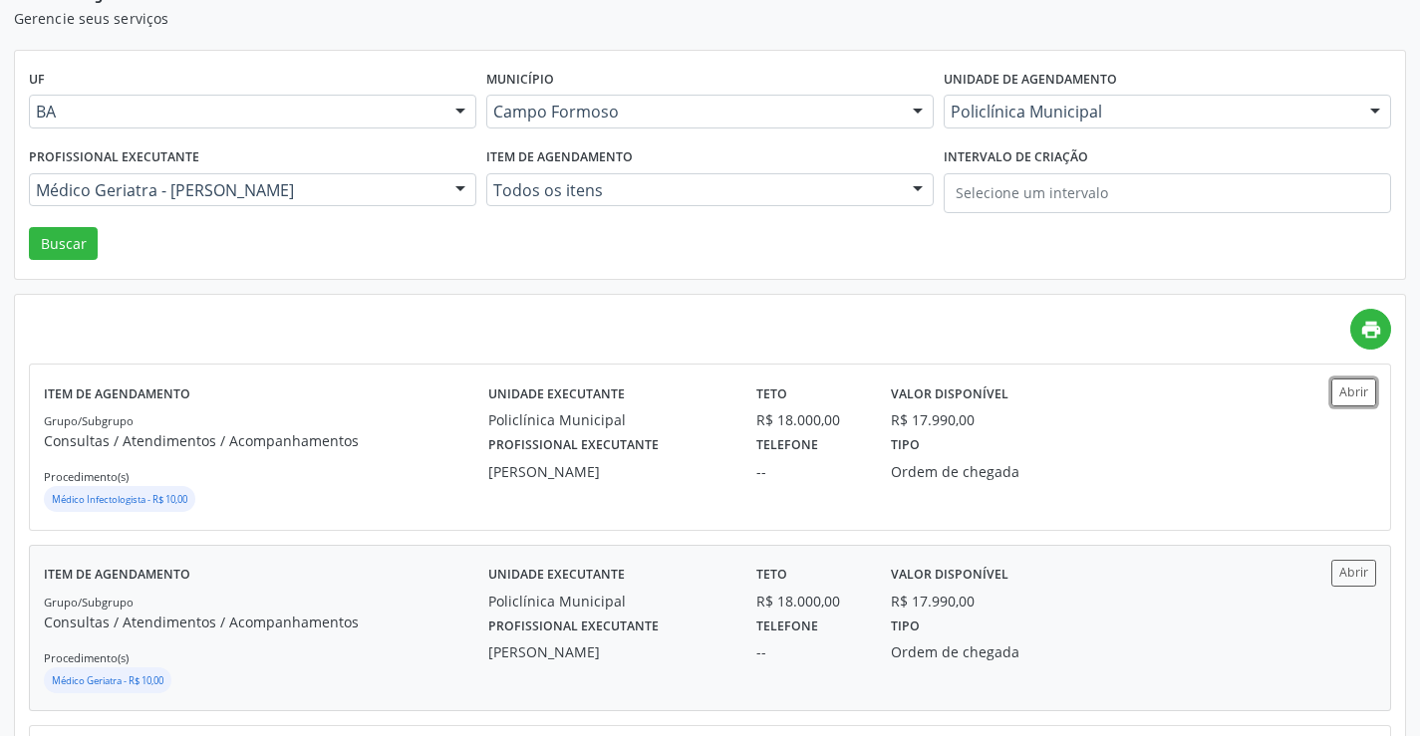
scroll to position [399, 0]
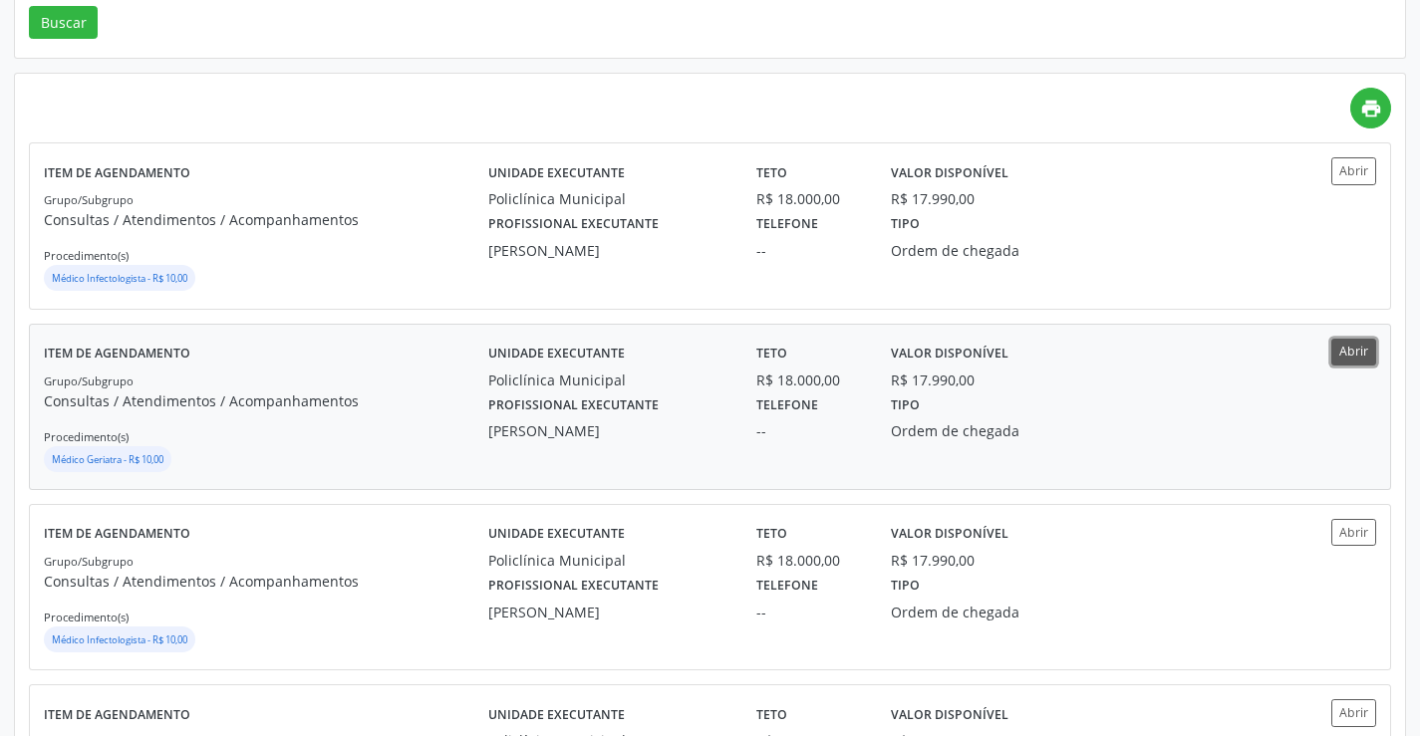
click at [1358, 350] on button "Abrir" at bounding box center [1353, 352] width 45 height 27
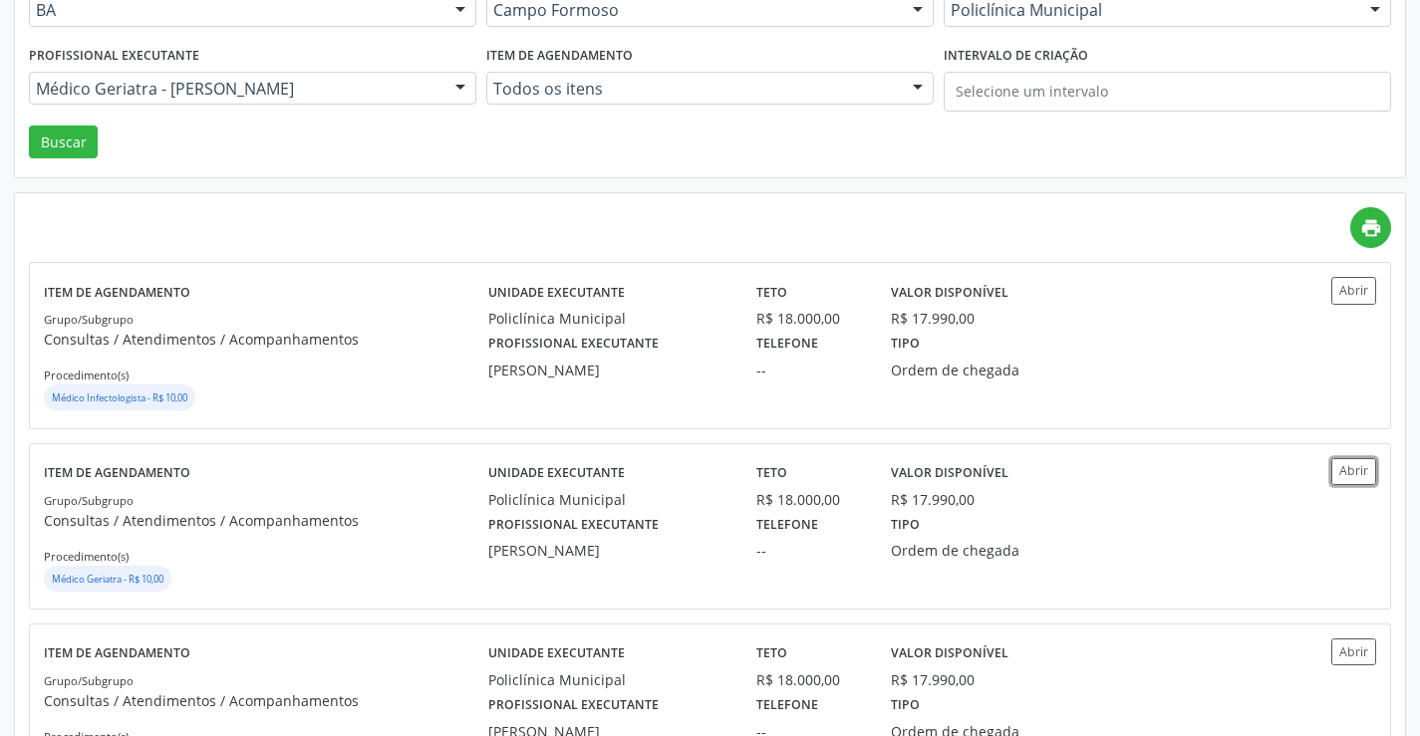
scroll to position [0, 0]
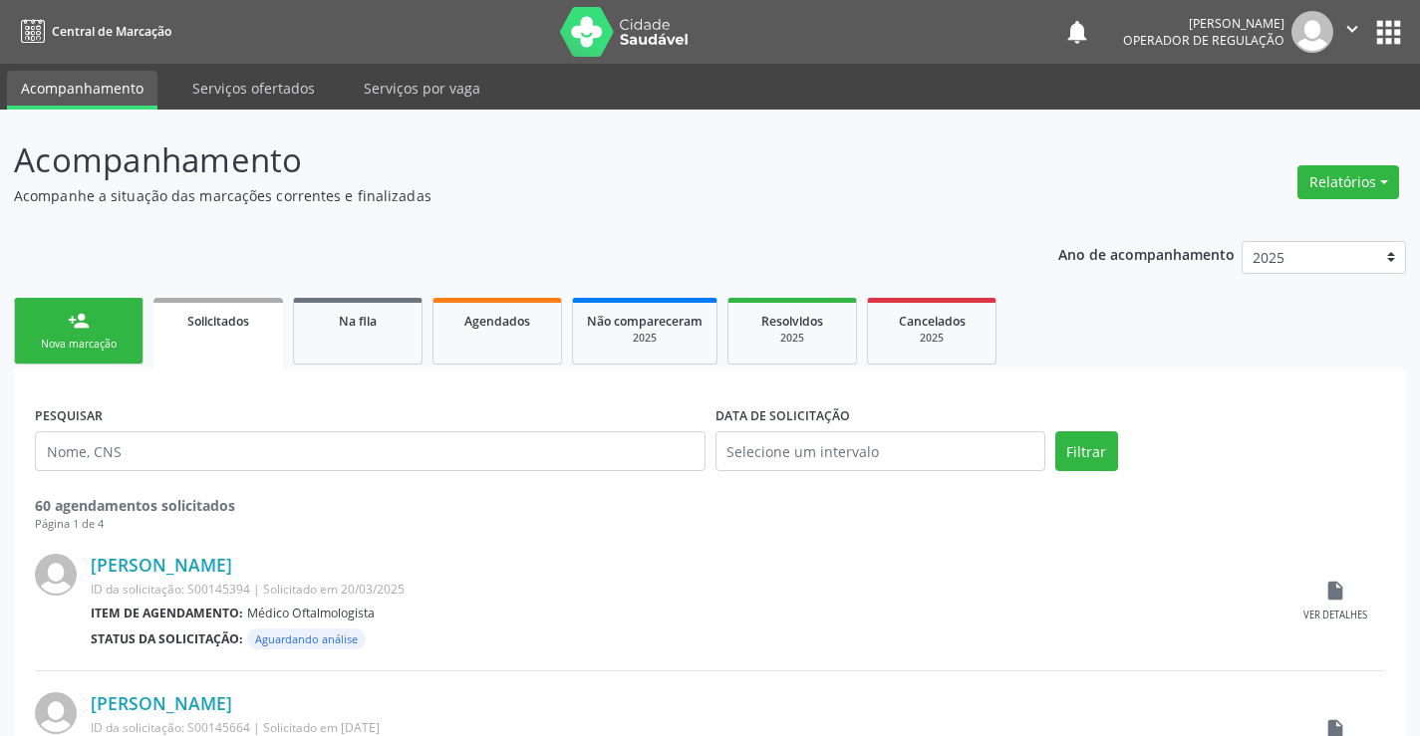
click at [85, 350] on div "Nova marcação" at bounding box center [79, 344] width 100 height 15
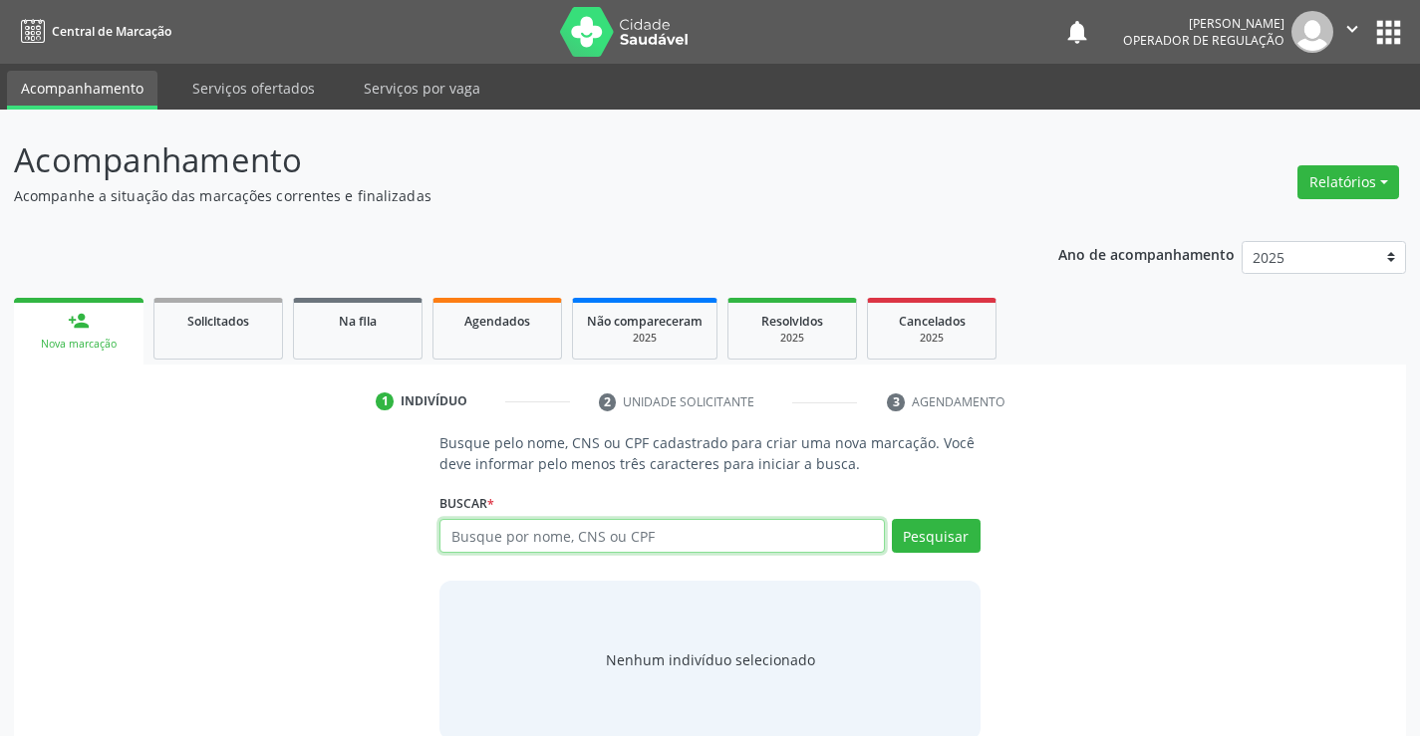
click at [753, 533] on input "text" at bounding box center [661, 536] width 444 height 34
click at [592, 536] on input "text" at bounding box center [661, 536] width 444 height 34
type input "702506756904740"
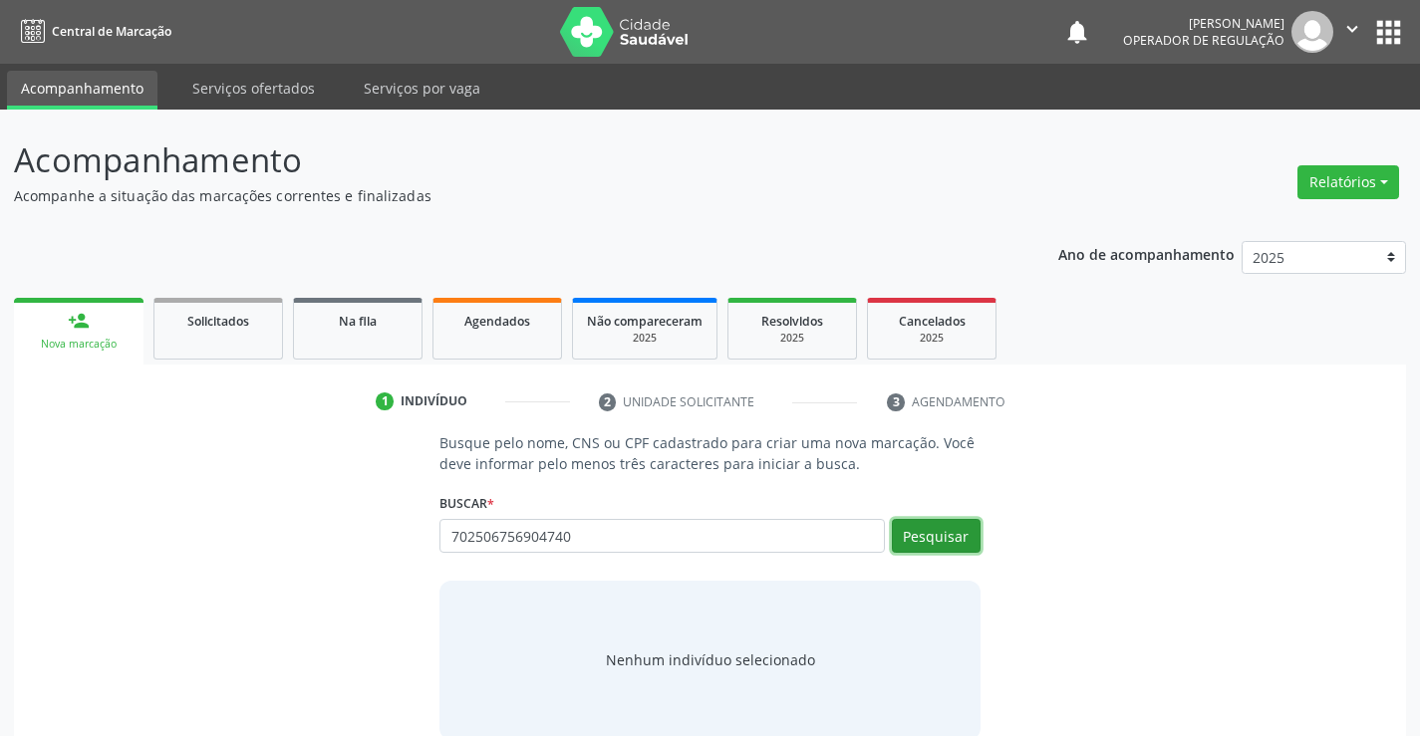
click at [932, 526] on button "Pesquisar" at bounding box center [936, 536] width 89 height 34
type input "702506756904740"
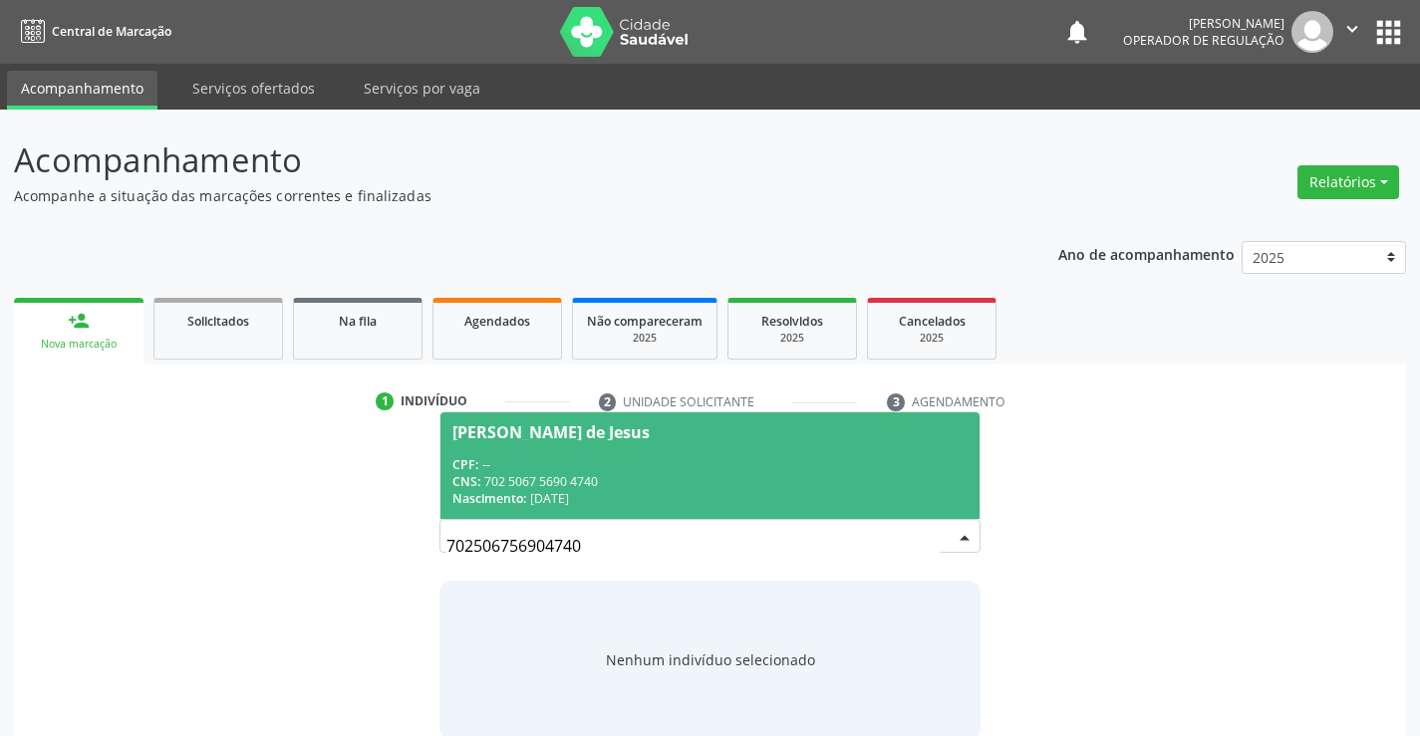
click at [559, 451] on span "[PERSON_NAME] de Jesus CPF: -- CNS: 702 5067 5690 4740 Nascimento: [DATE]" at bounding box center [709, 466] width 538 height 107
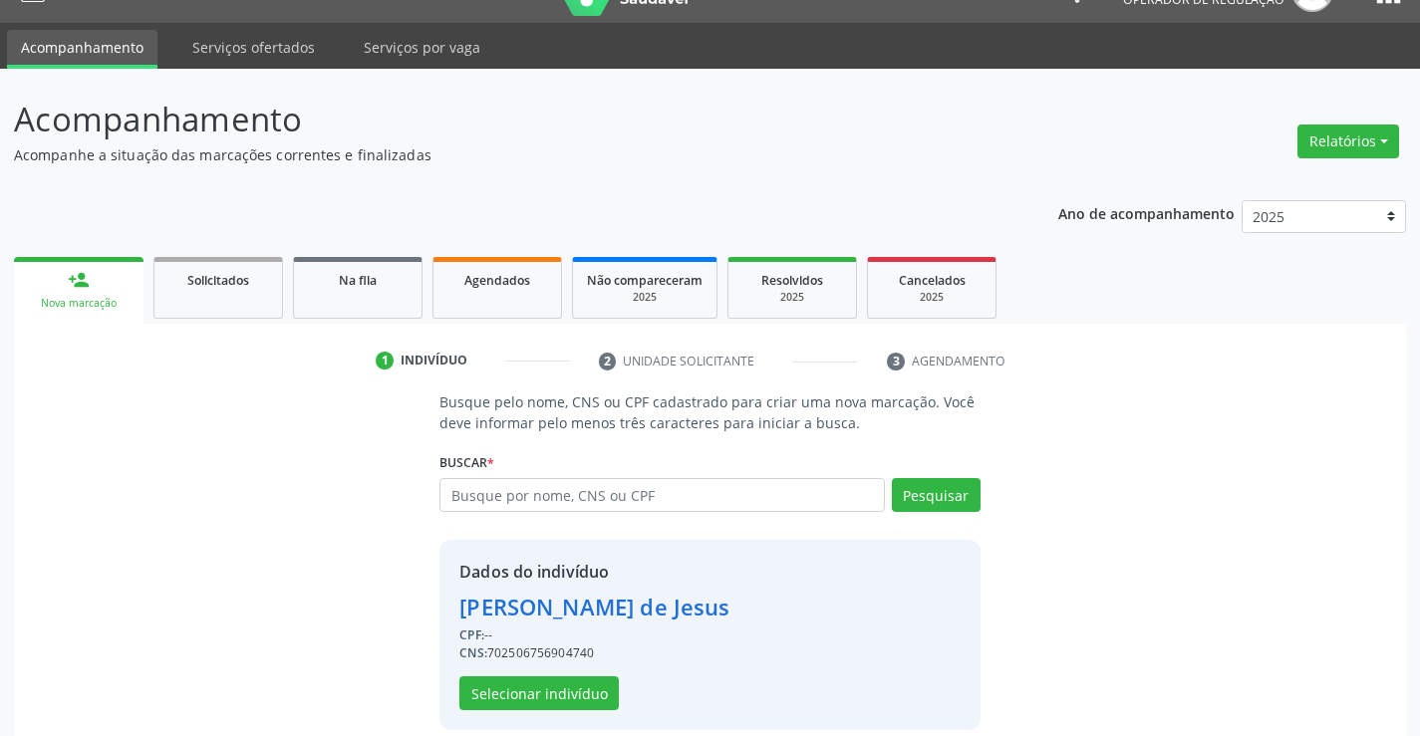
scroll to position [63, 0]
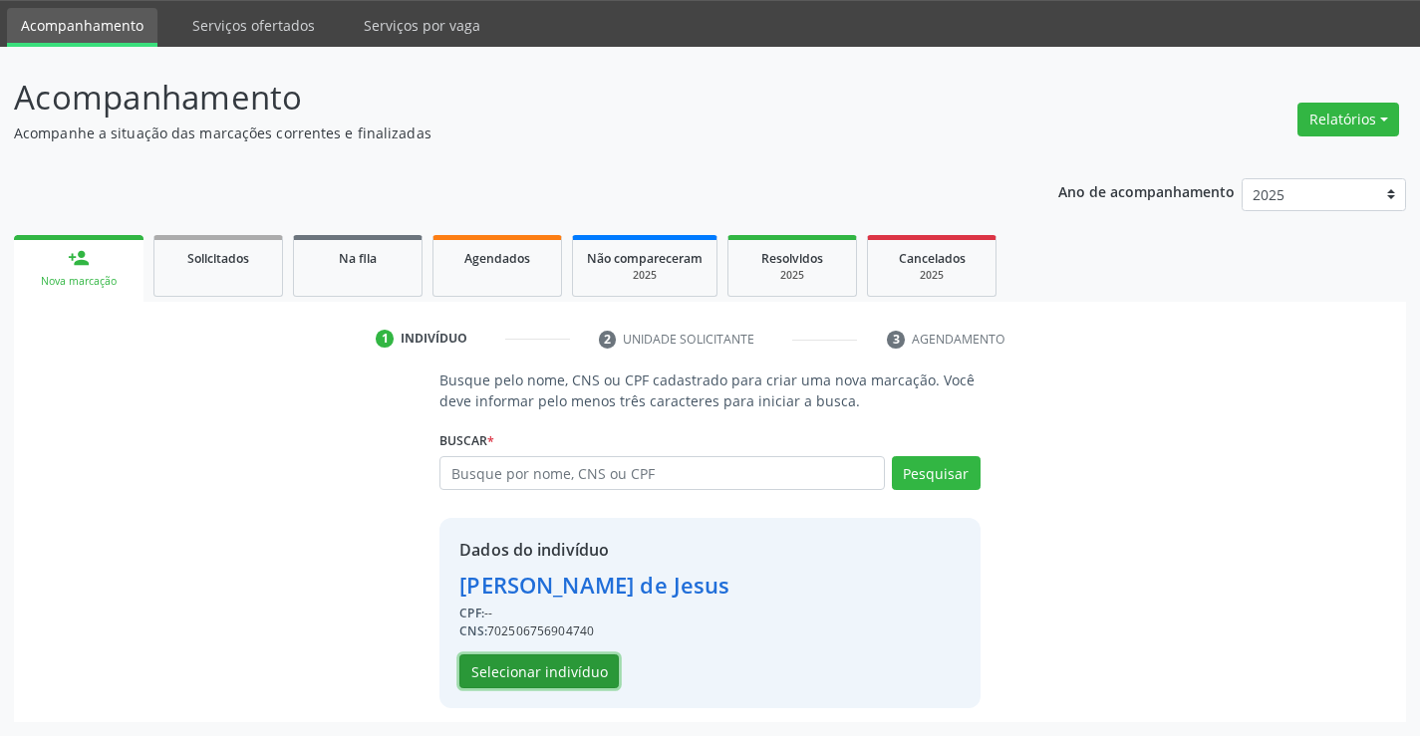
click at [546, 673] on button "Selecionar indivíduo" at bounding box center [538, 672] width 159 height 34
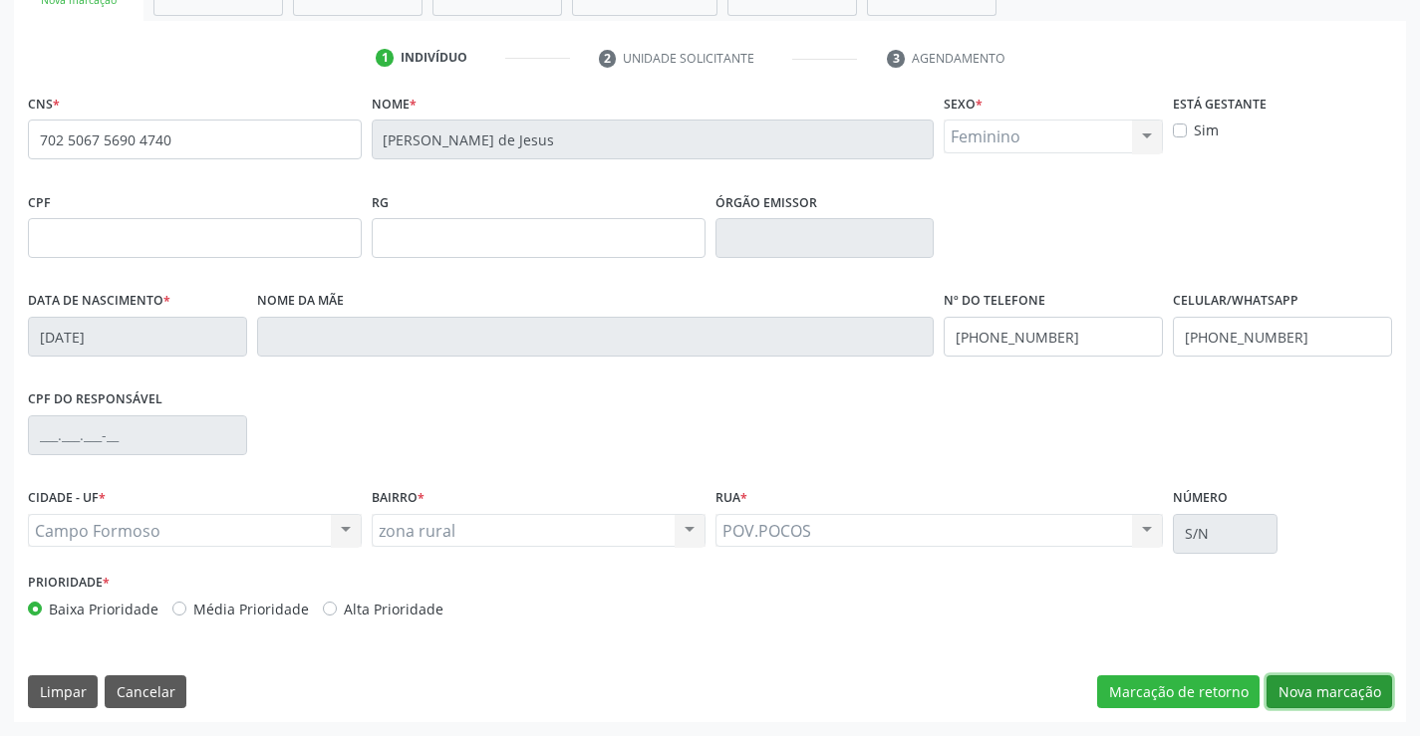
click at [1317, 686] on button "Nova marcação" at bounding box center [1330, 693] width 126 height 34
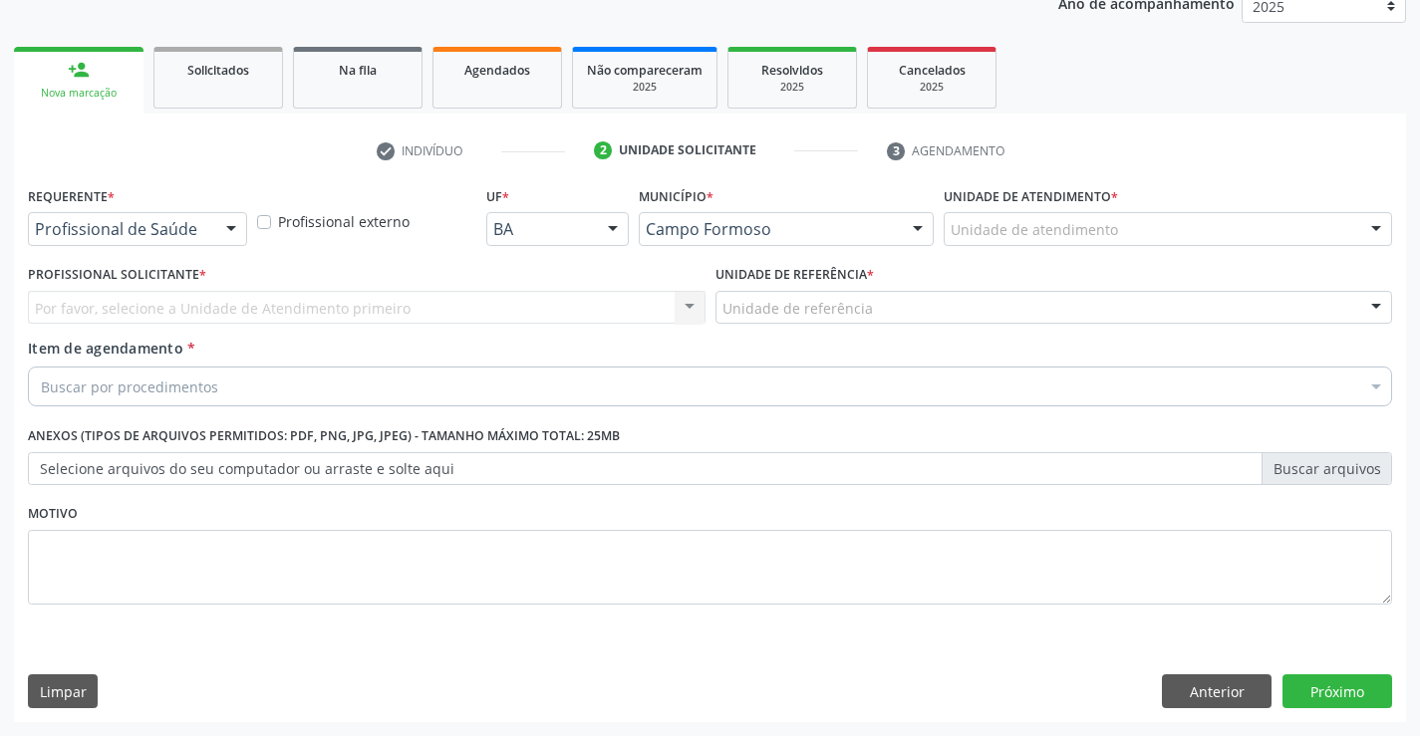
scroll to position [251, 0]
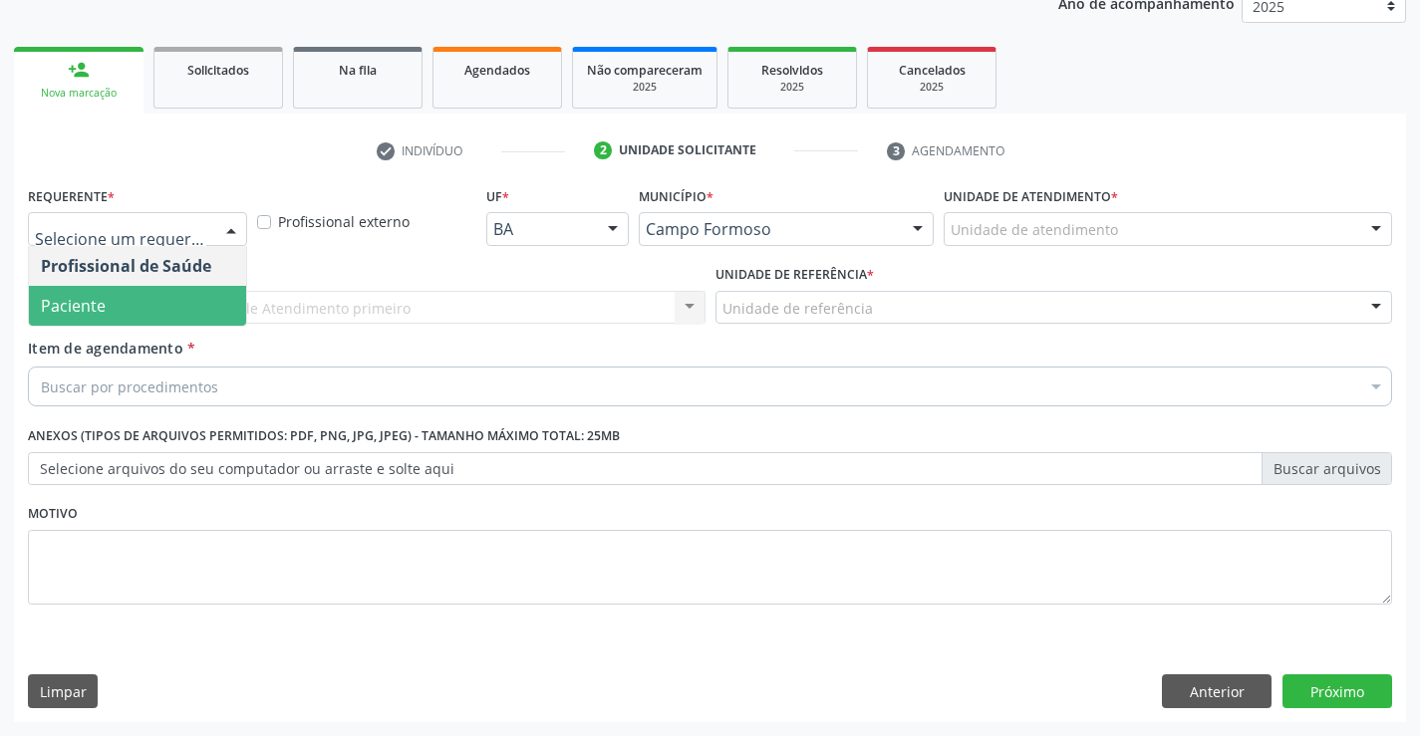
click at [94, 306] on span "Paciente" at bounding box center [73, 306] width 65 height 22
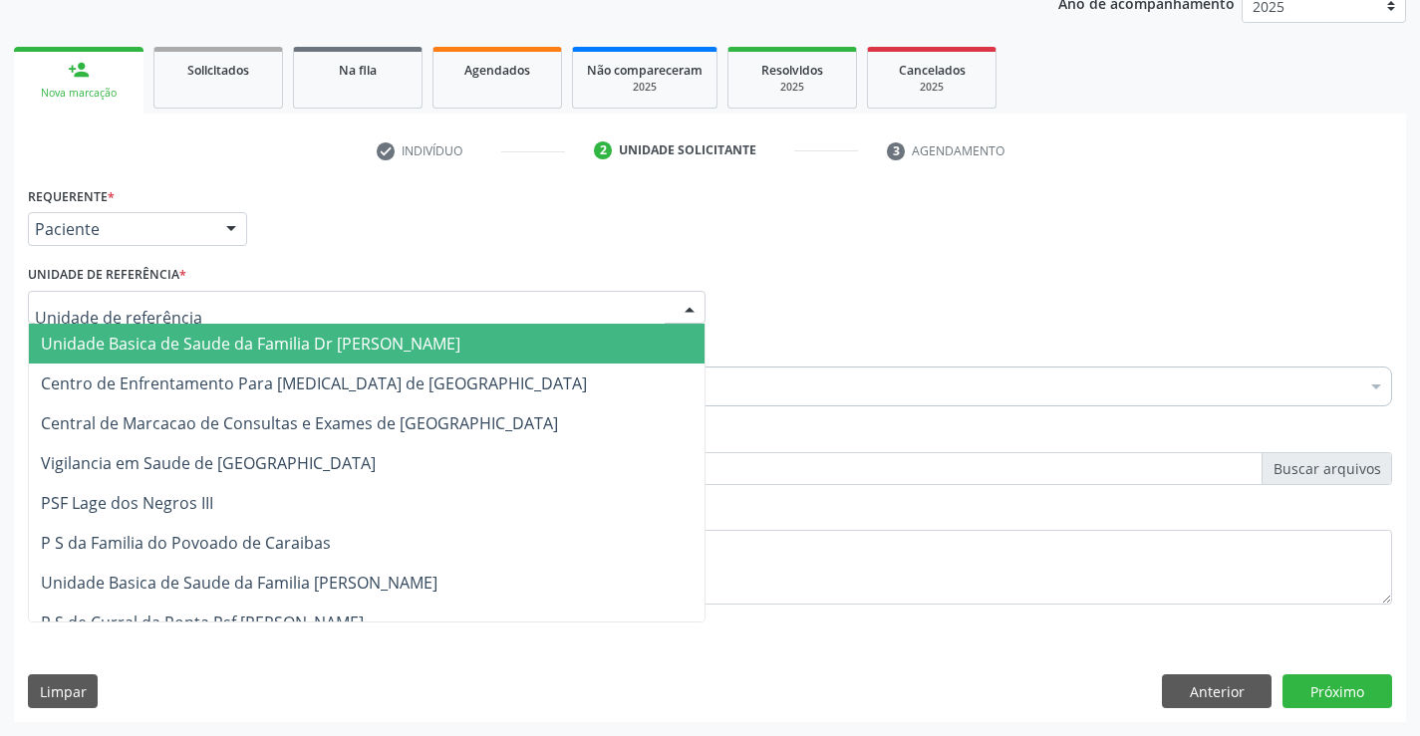
click at [247, 345] on span "Unidade Basica de Saude da Familia Dr [PERSON_NAME]" at bounding box center [251, 344] width 420 height 22
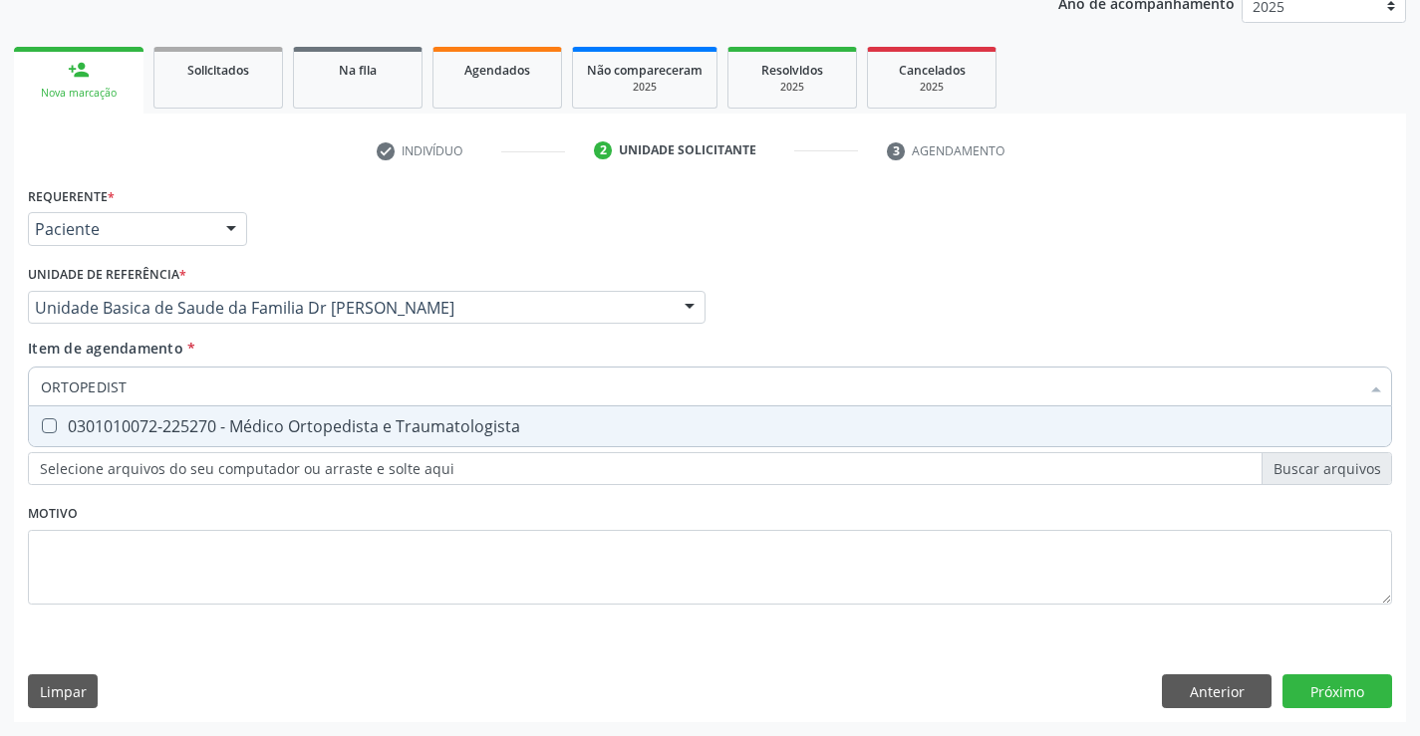
type input "ORTOPEDISTA"
click at [235, 426] on div "0301010072-225270 - Médico Ortopedista e Traumatologista" at bounding box center [710, 427] width 1338 height 16
checkbox Traumatologista "true"
click at [1333, 703] on div "Requerente * Paciente Profissional de Saúde Paciente Nenhum resultado encontrad…" at bounding box center [710, 451] width 1392 height 541
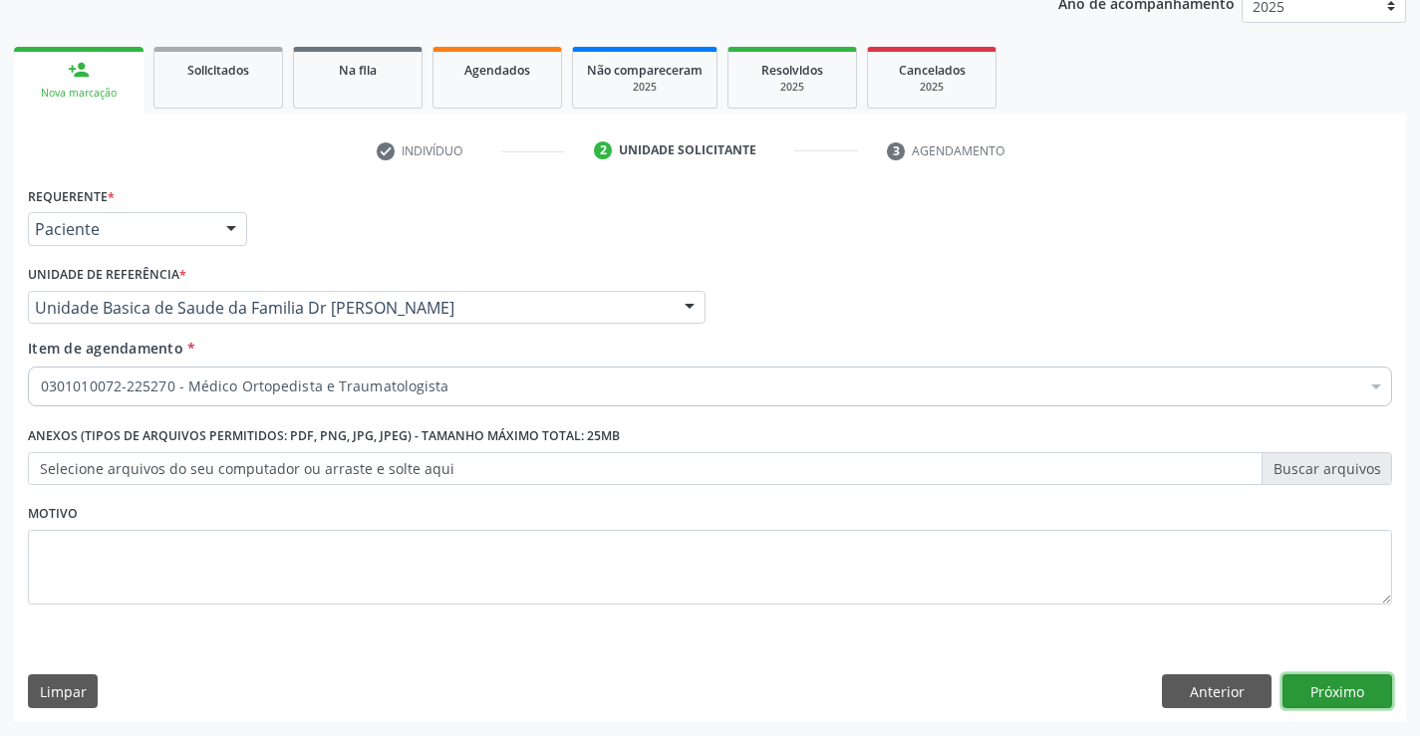
click at [1330, 683] on span "0604320140 - Abatacepte 125 Mg Injetável (Por Seringa Preenchida)" at bounding box center [817, 666] width 1576 height 40
click at [1332, 692] on button "Próximo" at bounding box center [1338, 692] width 110 height 34
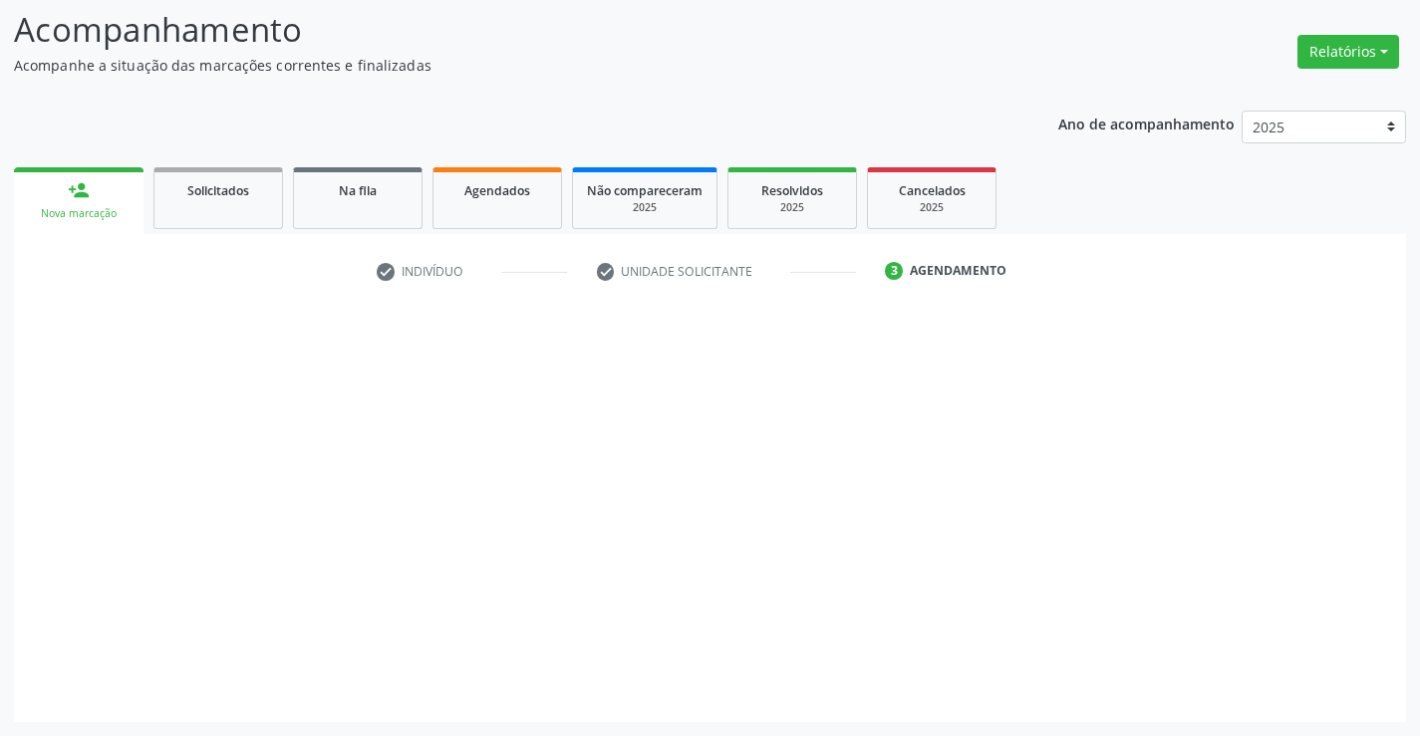
scroll to position [131, 0]
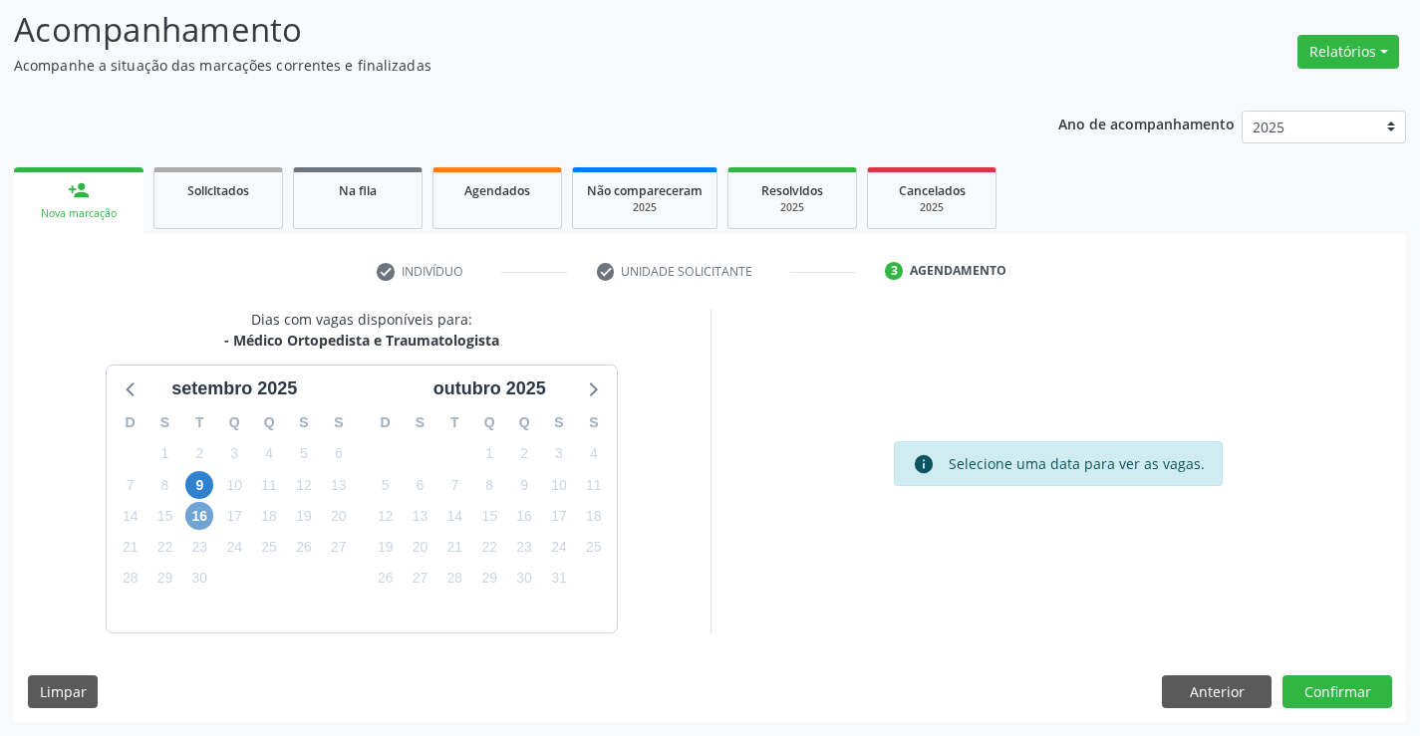
click at [202, 515] on span "16" at bounding box center [199, 516] width 28 height 28
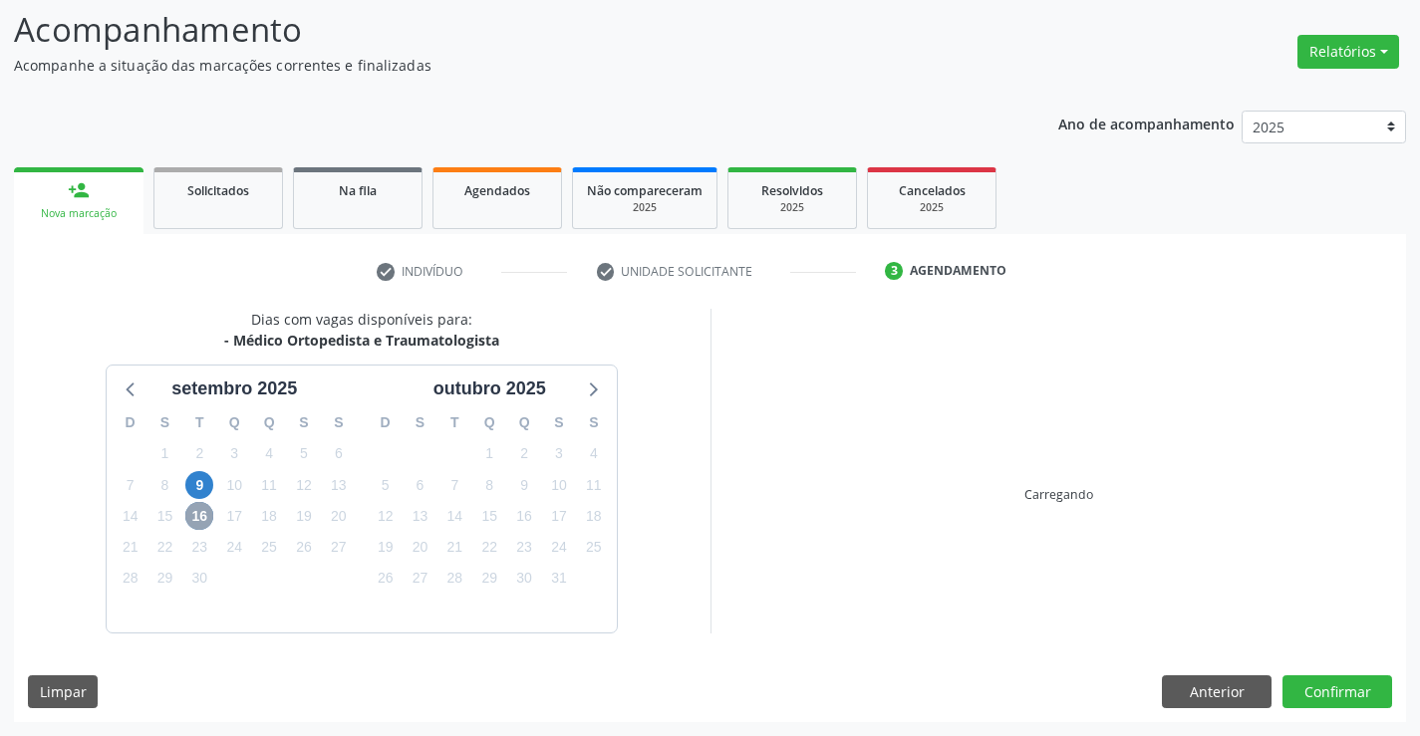
click at [202, 515] on span "16" at bounding box center [199, 516] width 28 height 28
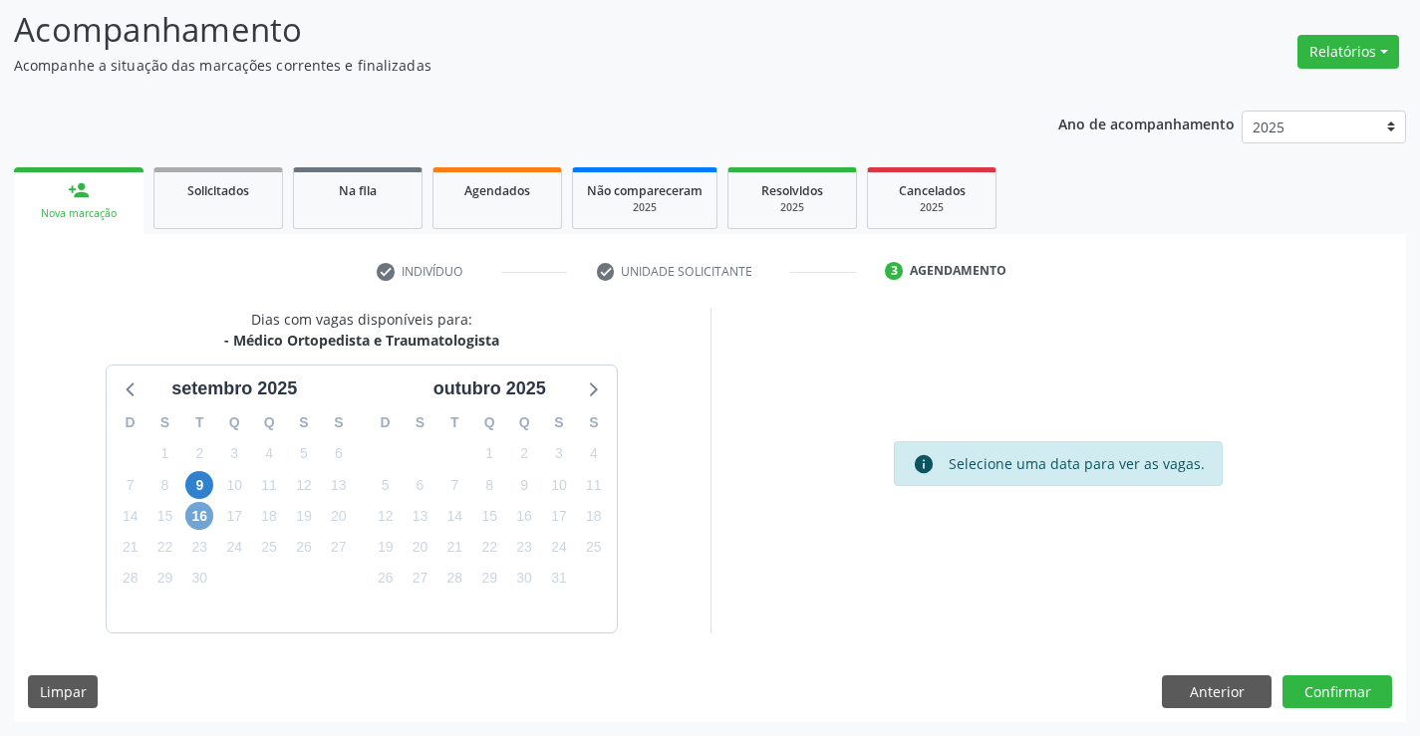
click at [194, 508] on span "16" at bounding box center [199, 516] width 28 height 28
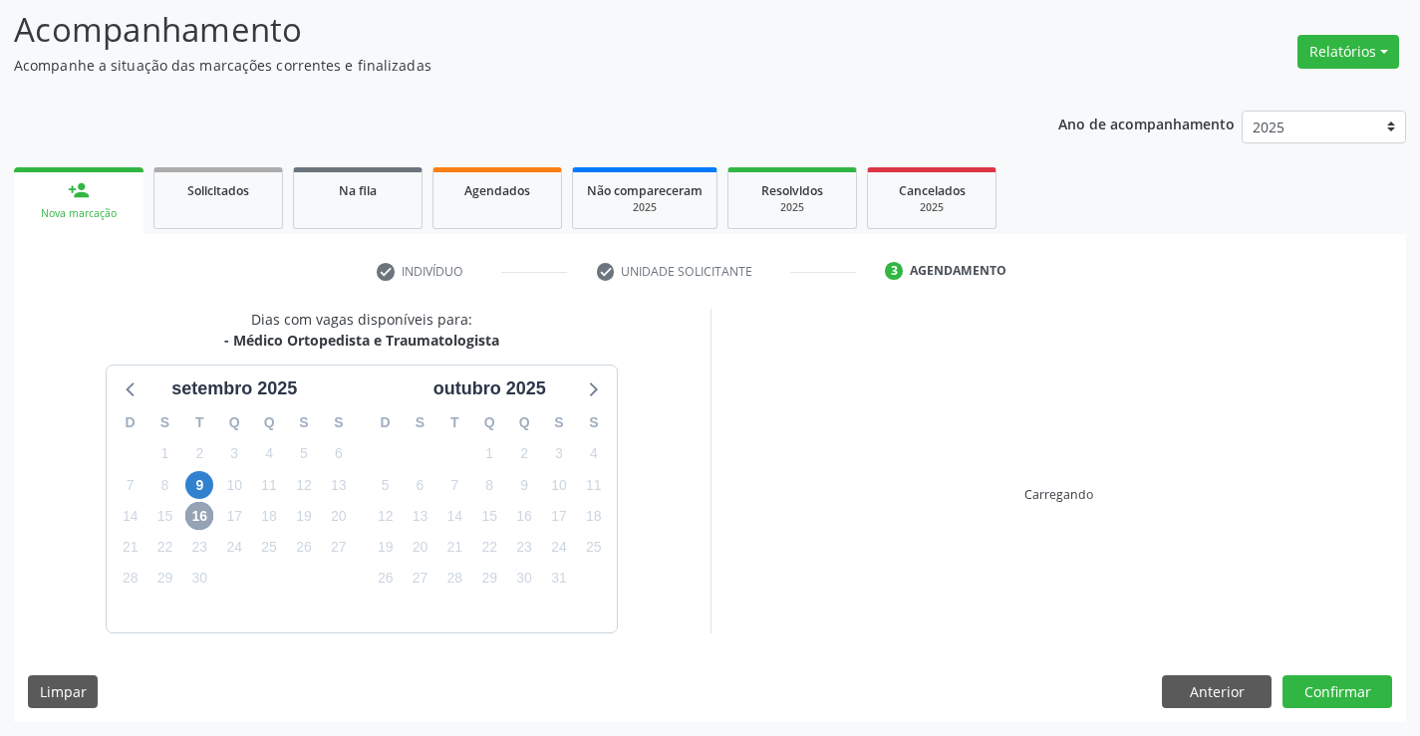
click at [195, 508] on span "16" at bounding box center [199, 516] width 28 height 28
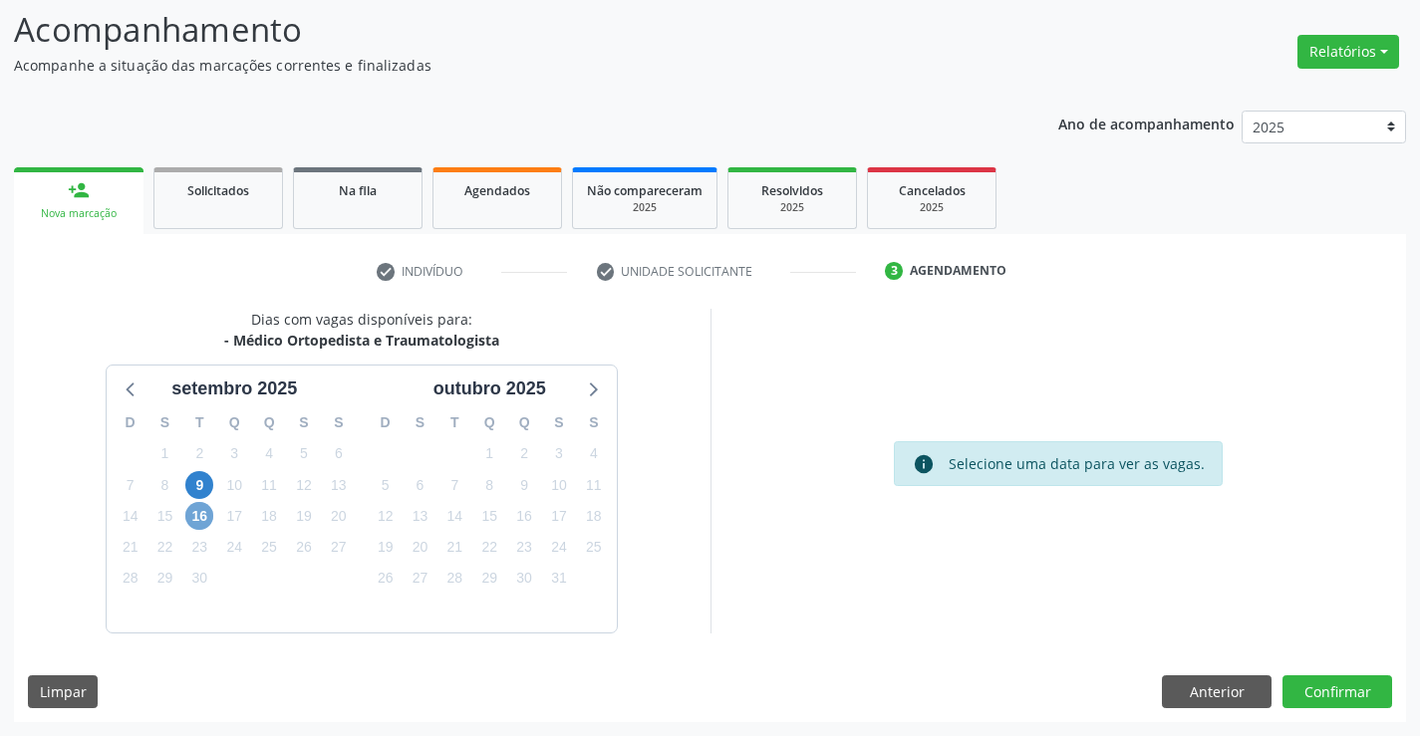
click at [203, 517] on span "16" at bounding box center [199, 516] width 28 height 28
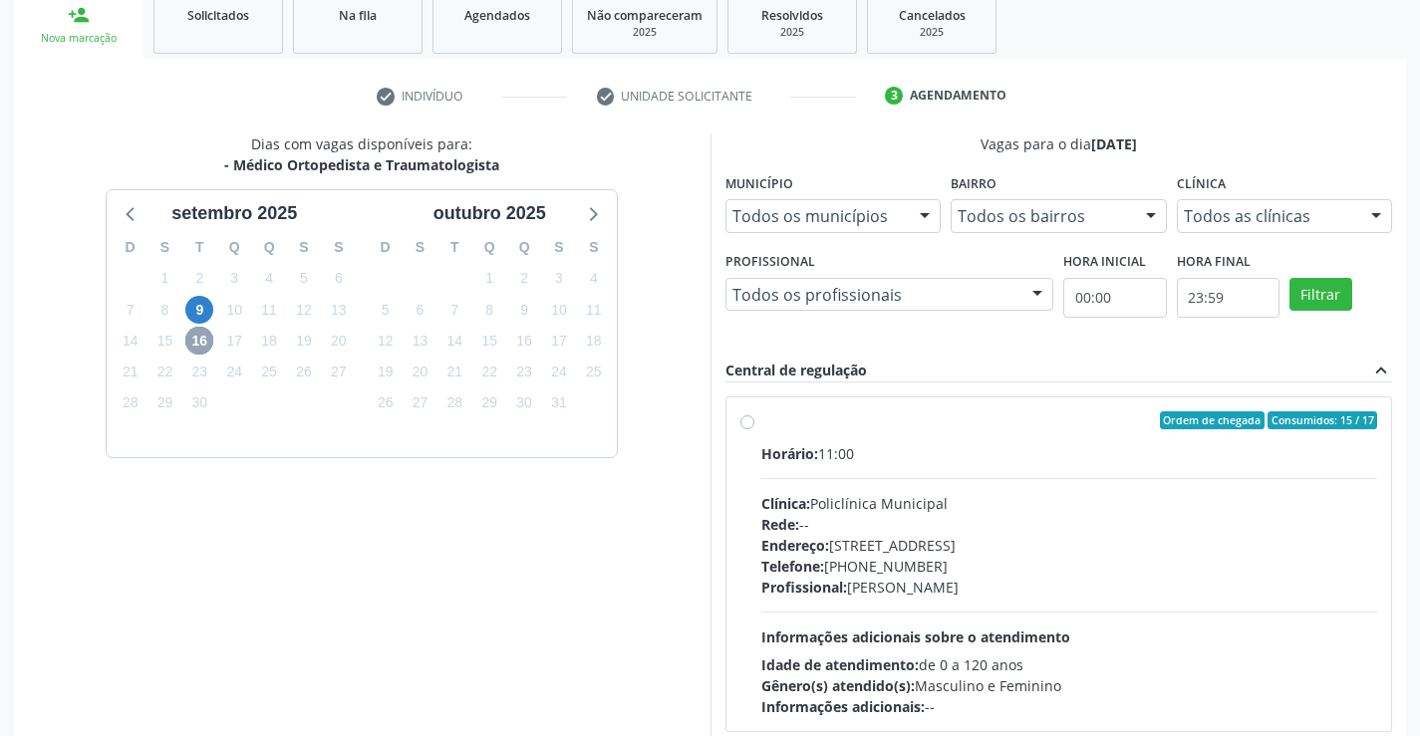
scroll to position [419, 0]
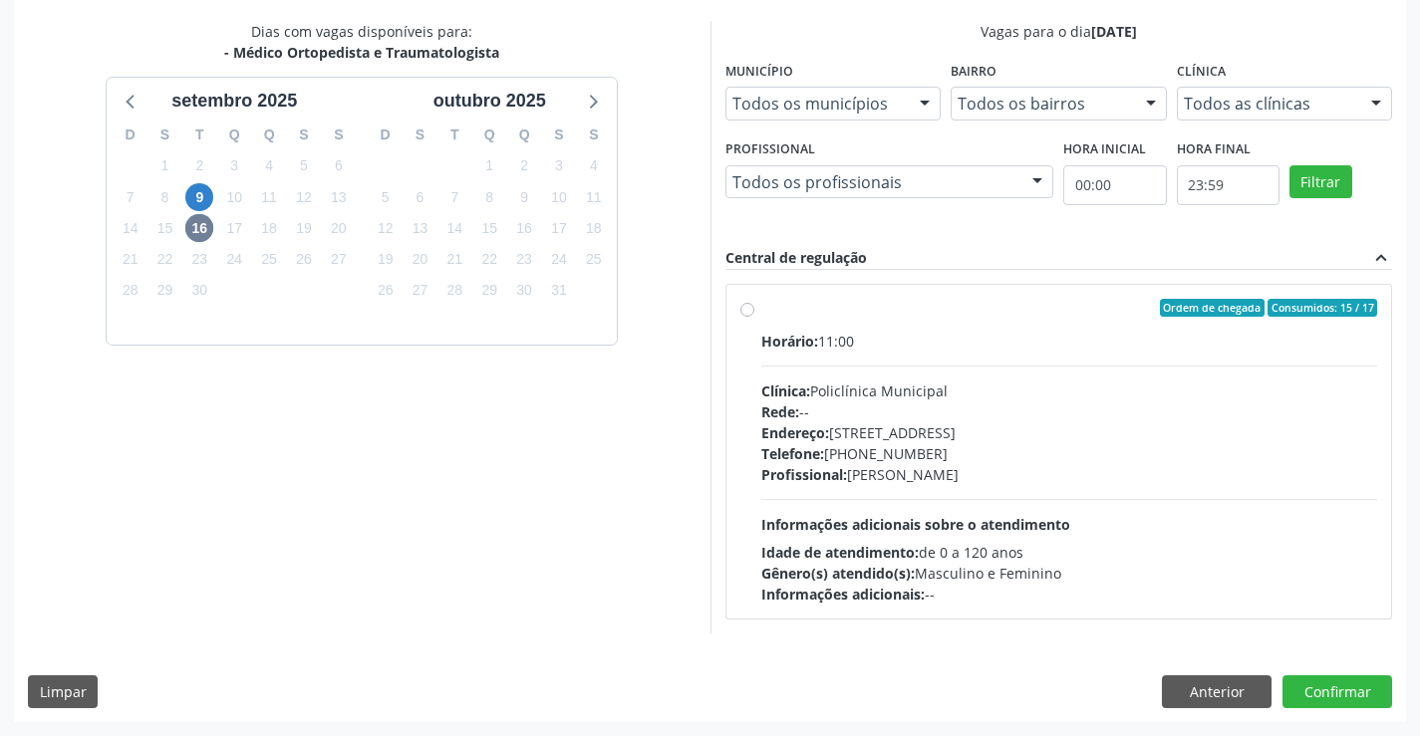
click at [902, 331] on div "Horário: 11:00" at bounding box center [1069, 341] width 617 height 21
click at [754, 317] on input "Ordem de chegada Consumidos: 15 / 17 Horário: 11:00 Clínica: Policlínica Munici…" at bounding box center [747, 308] width 14 height 18
radio input "true"
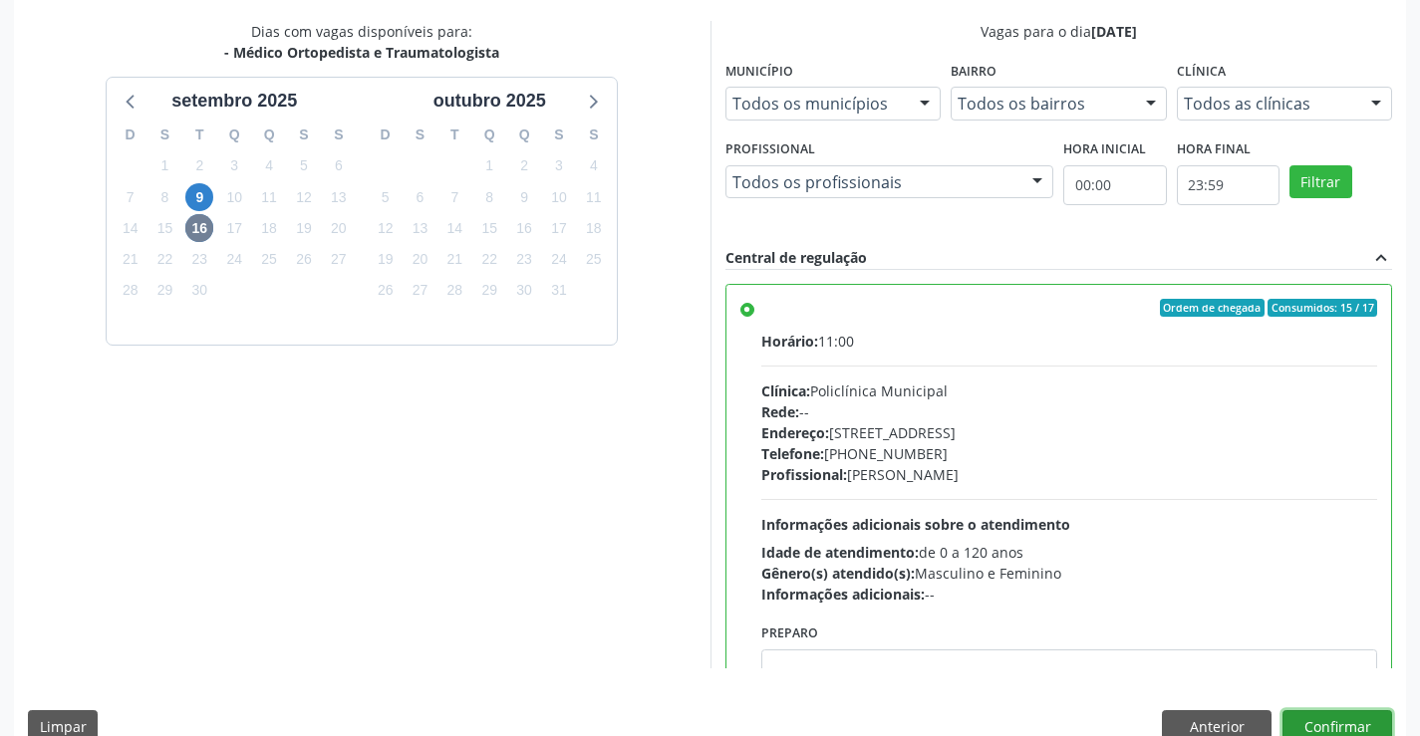
click at [1328, 721] on button "Confirmar" at bounding box center [1338, 728] width 110 height 34
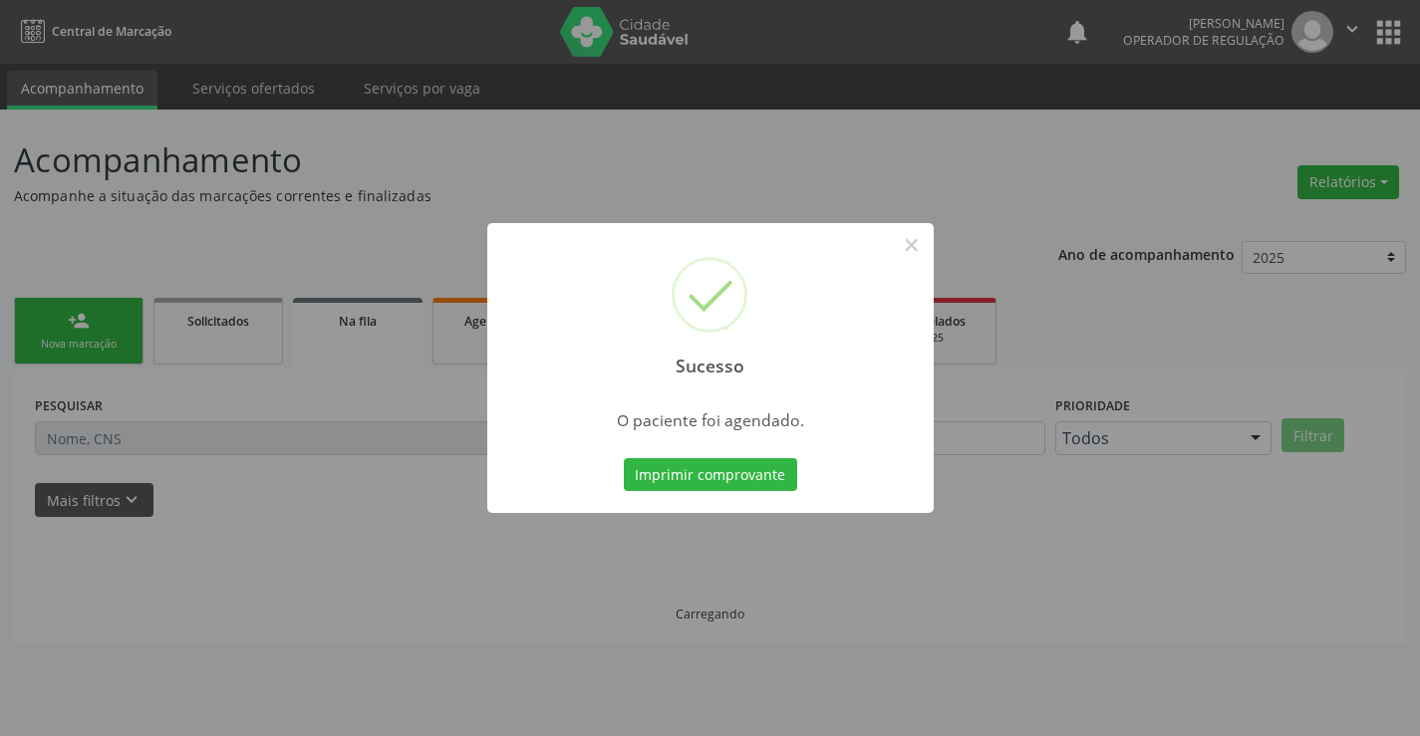
scroll to position [0, 0]
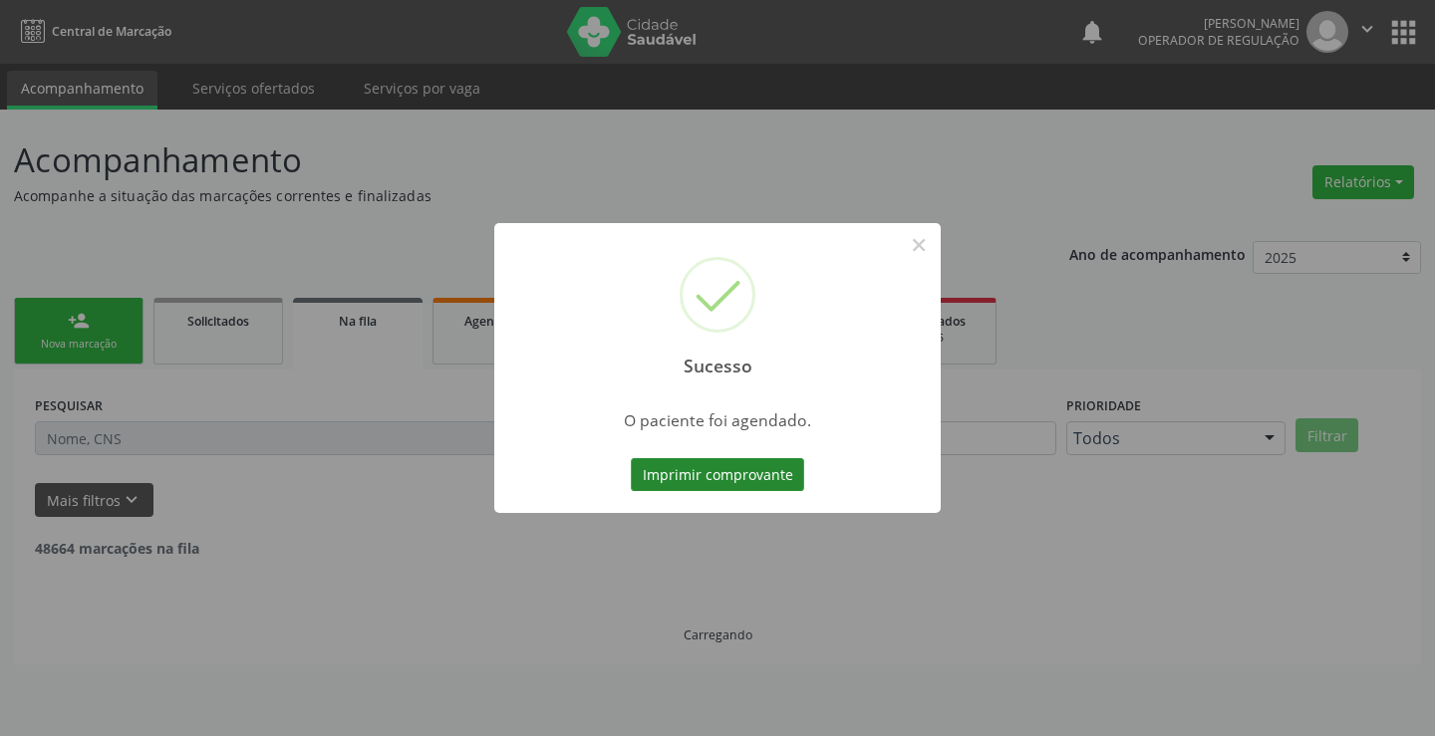
click at [708, 478] on button "Imprimir comprovante" at bounding box center [717, 475] width 173 height 34
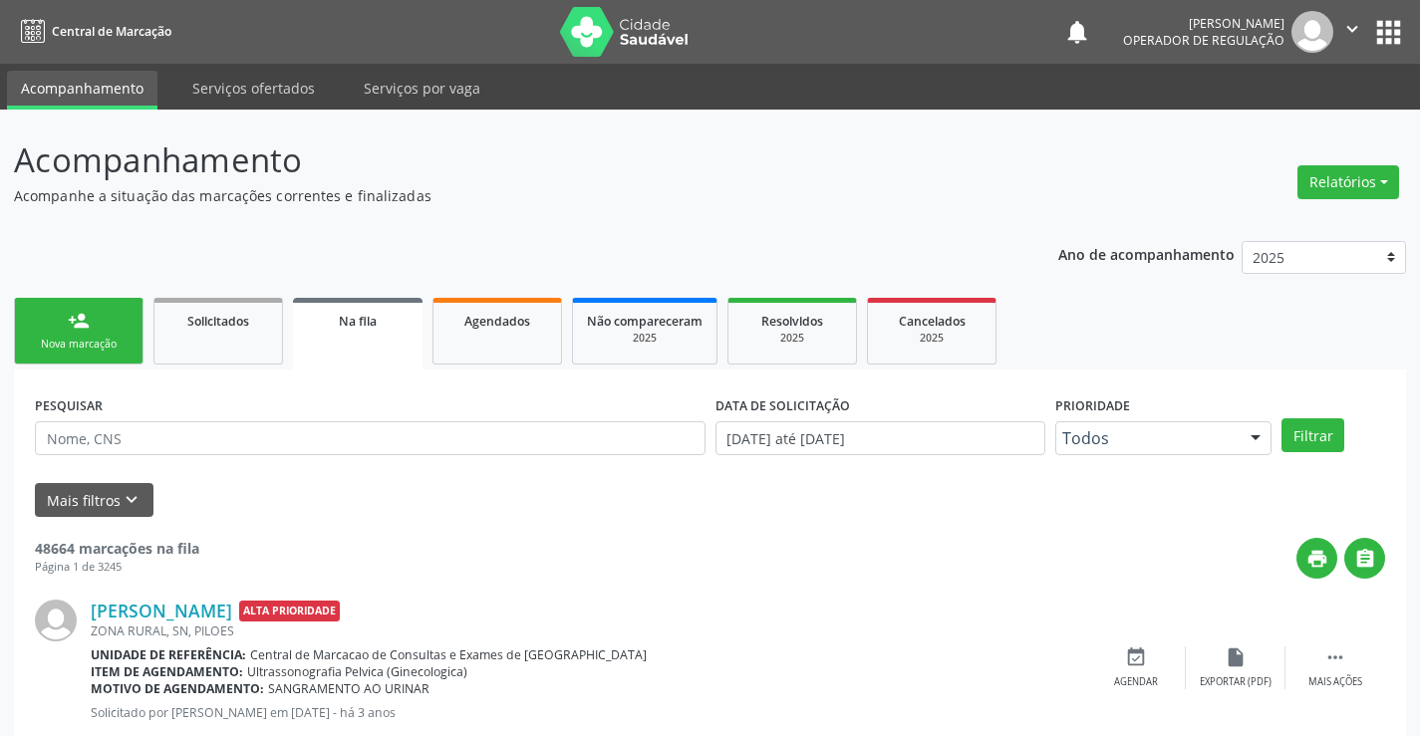
click at [83, 333] on link "person_add Nova marcação" at bounding box center [79, 331] width 130 height 67
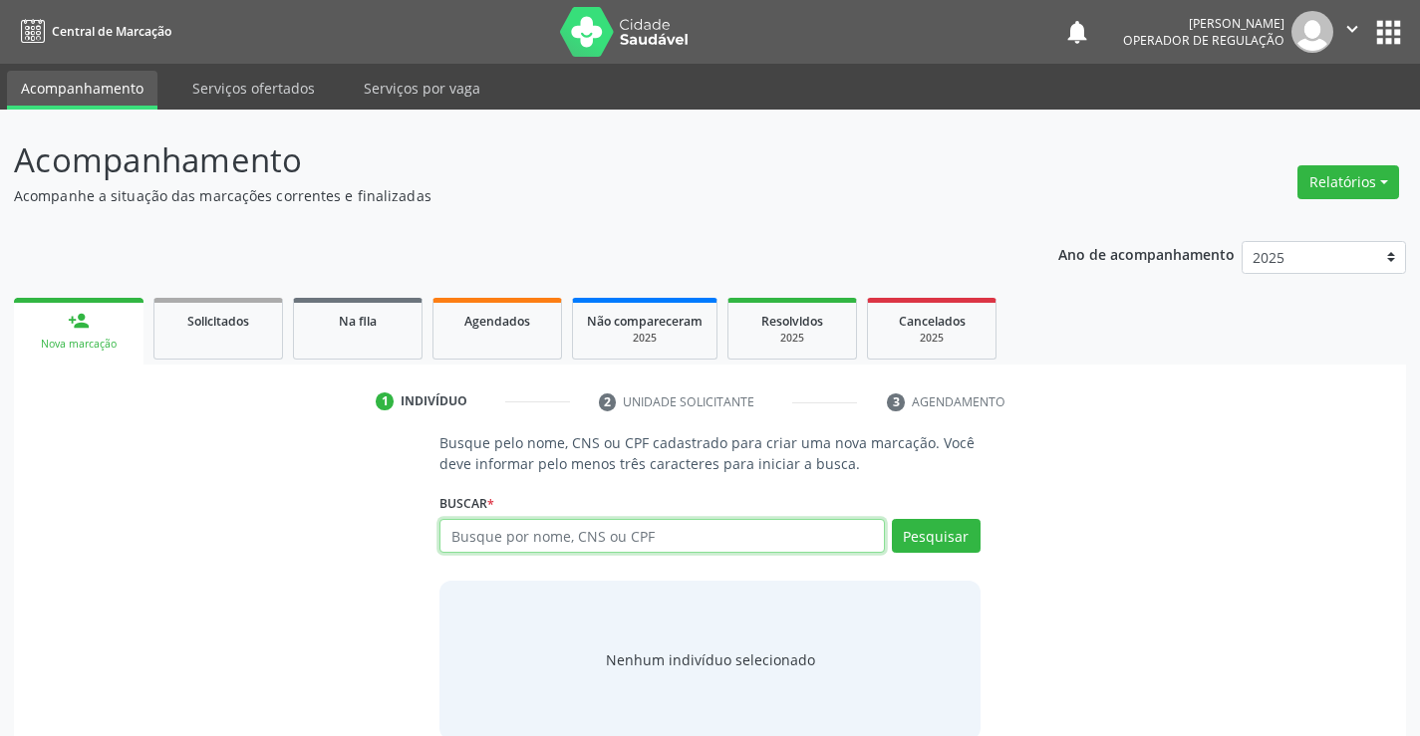
click at [633, 538] on input "text" at bounding box center [661, 536] width 444 height 34
type input "700507963193151"
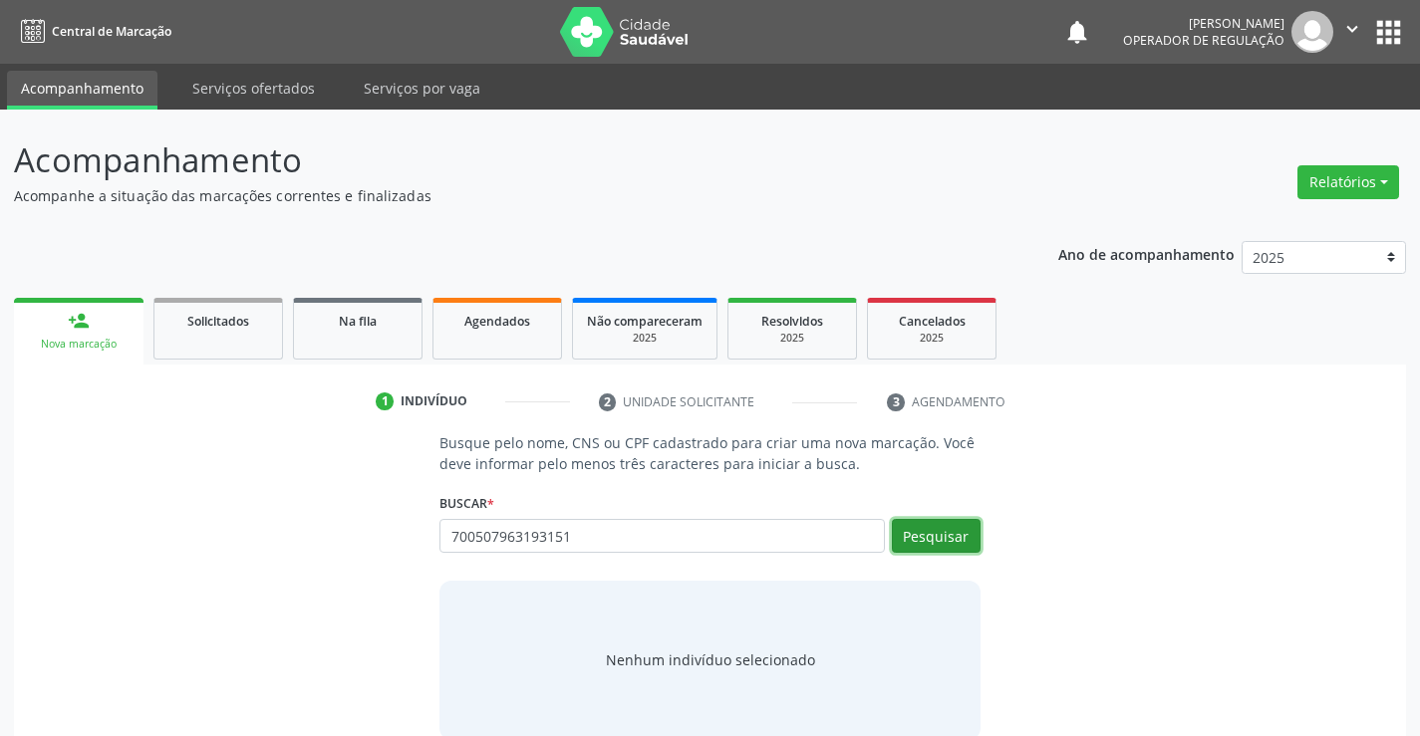
click at [936, 536] on button "Pesquisar" at bounding box center [936, 536] width 89 height 34
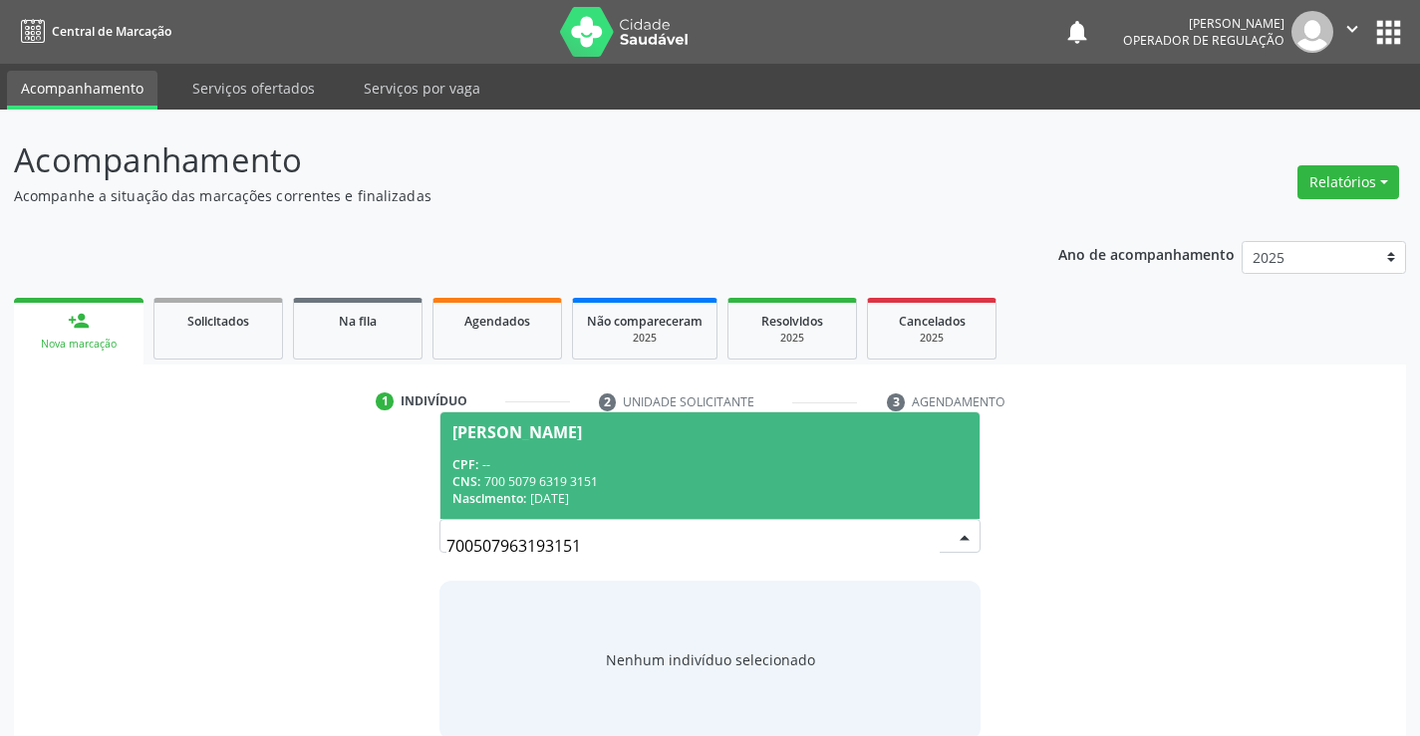
click at [591, 456] on div "CPF: --" at bounding box center [709, 464] width 514 height 17
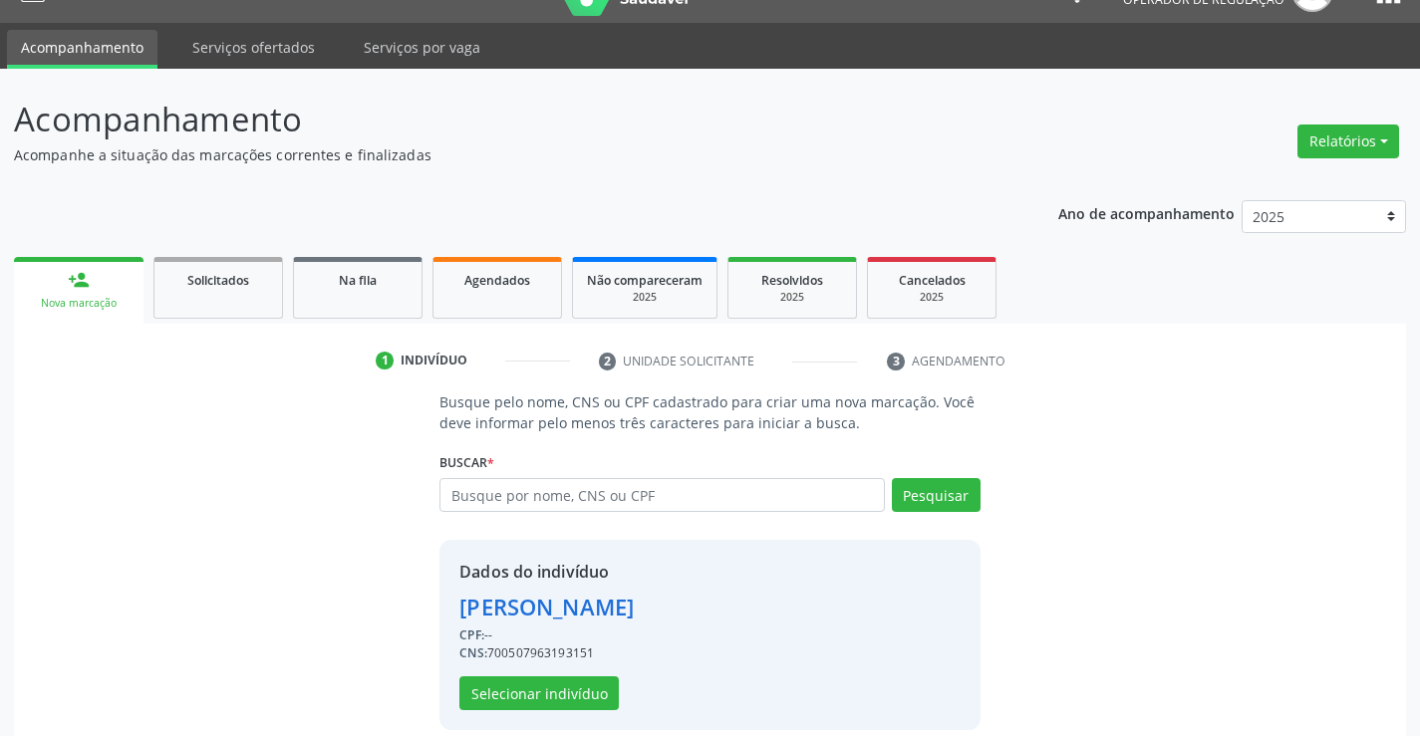
scroll to position [63, 0]
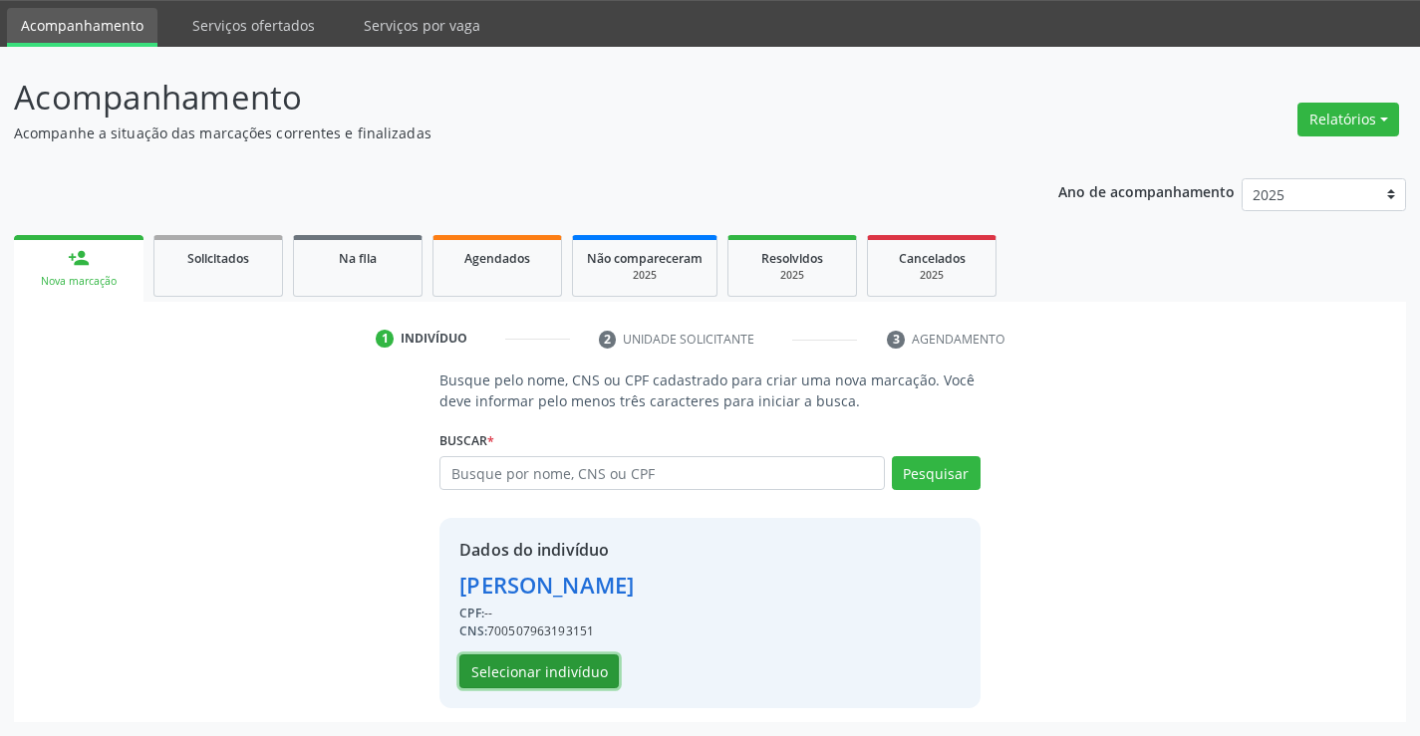
click at [536, 665] on button "Selecionar indivíduo" at bounding box center [538, 672] width 159 height 34
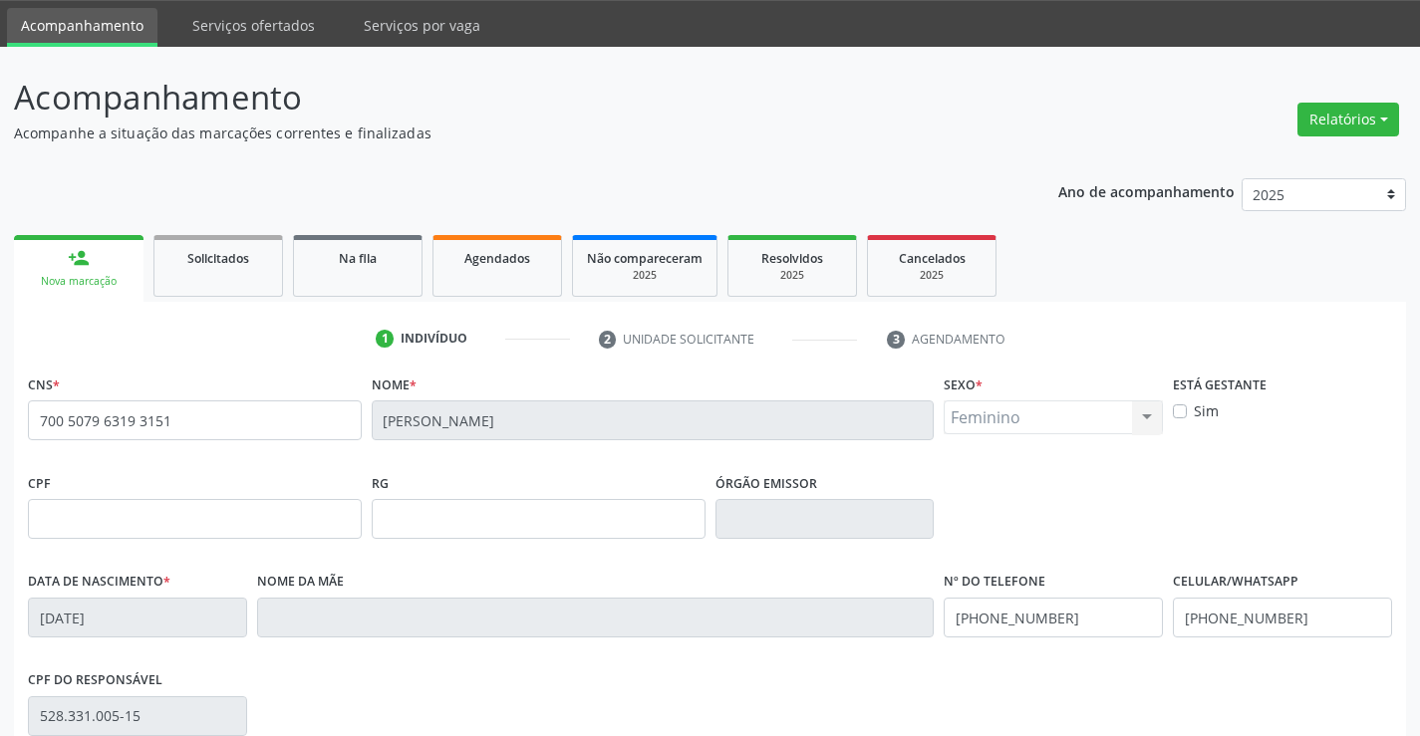
scroll to position [344, 0]
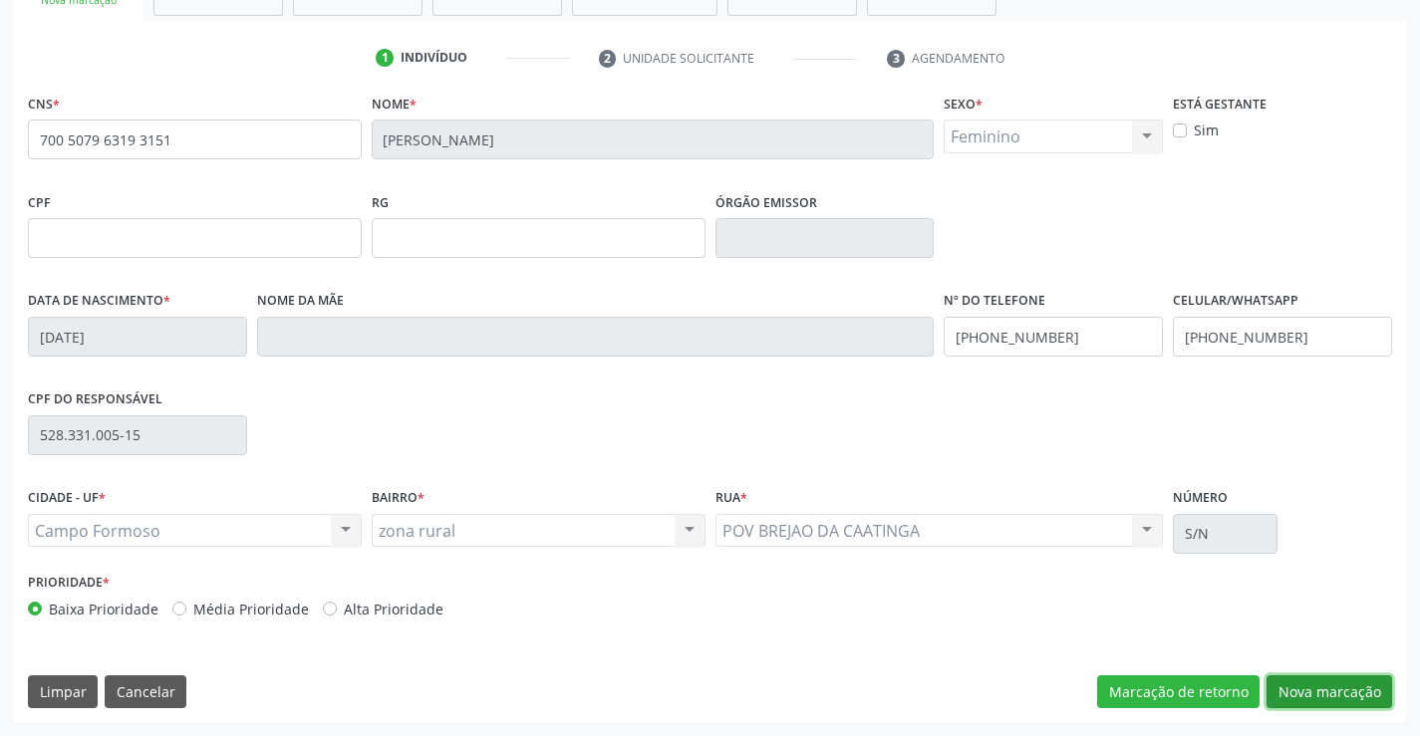
click at [1319, 692] on button "Nova marcação" at bounding box center [1330, 693] width 126 height 34
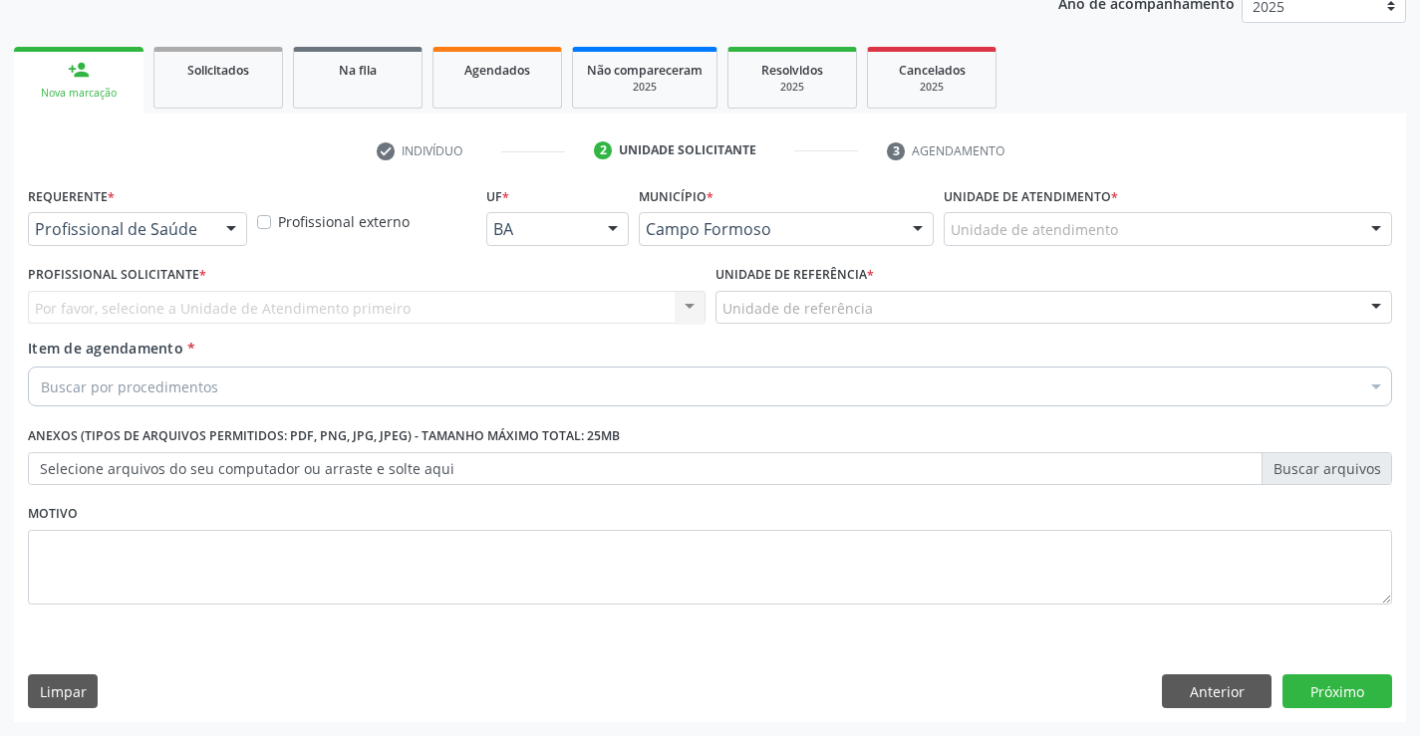
scroll to position [251, 0]
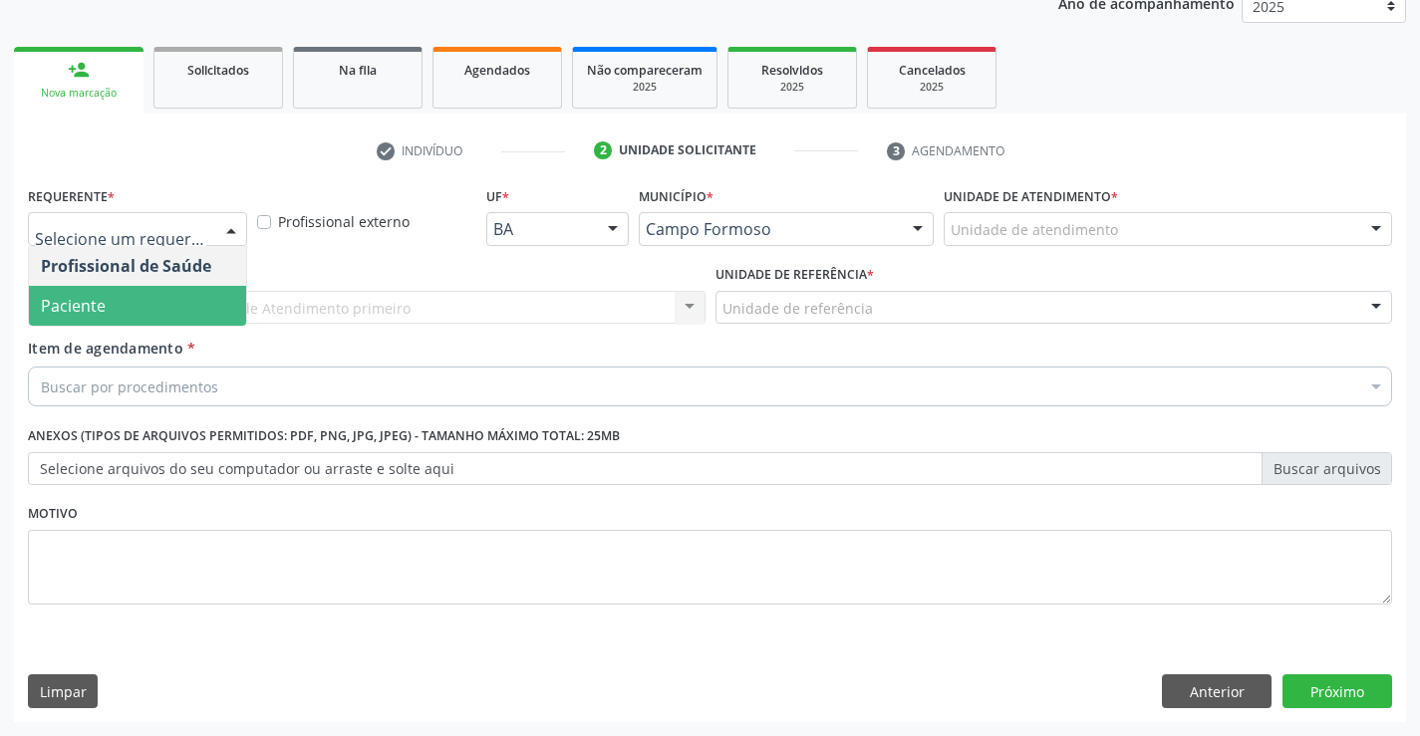
click at [117, 306] on span "Paciente" at bounding box center [137, 306] width 217 height 40
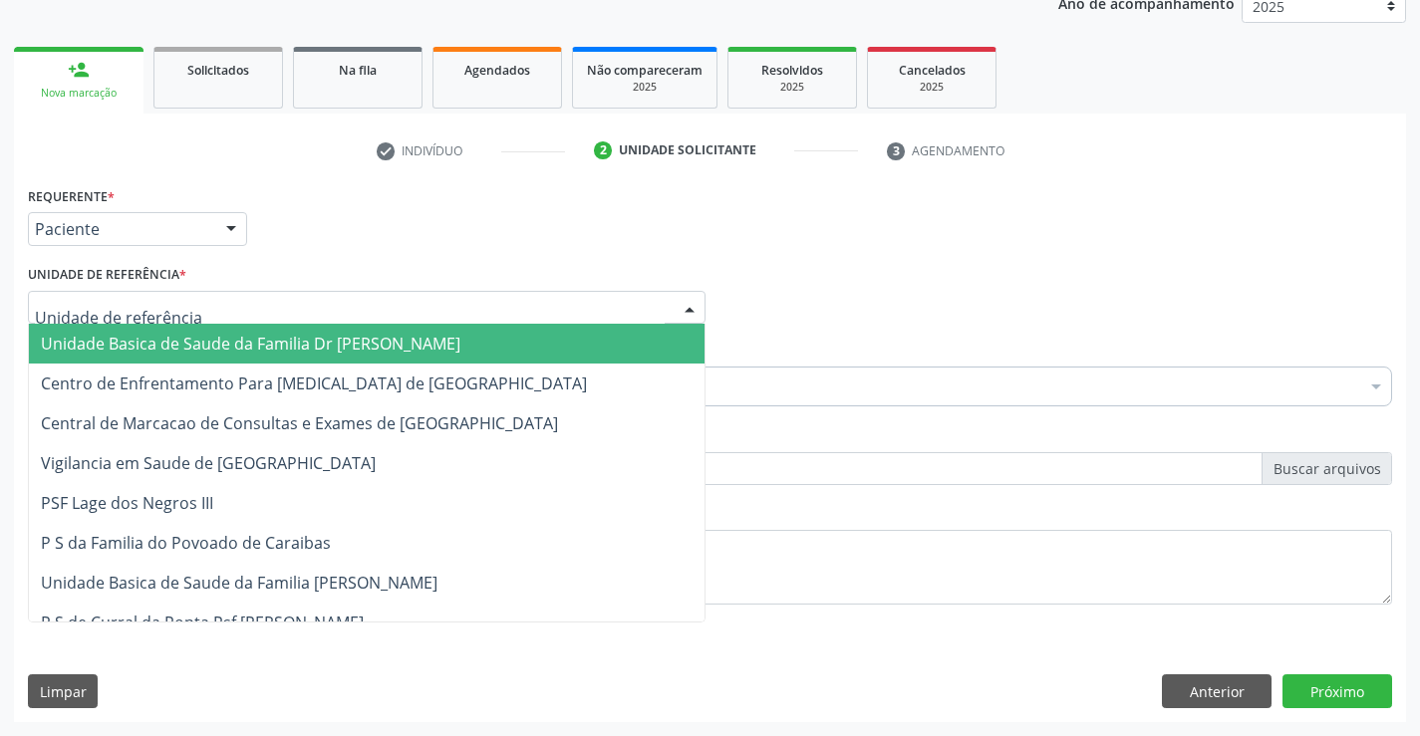
click at [209, 348] on span "Unidade Basica de Saude da Familia Dr [PERSON_NAME]" at bounding box center [251, 344] width 420 height 22
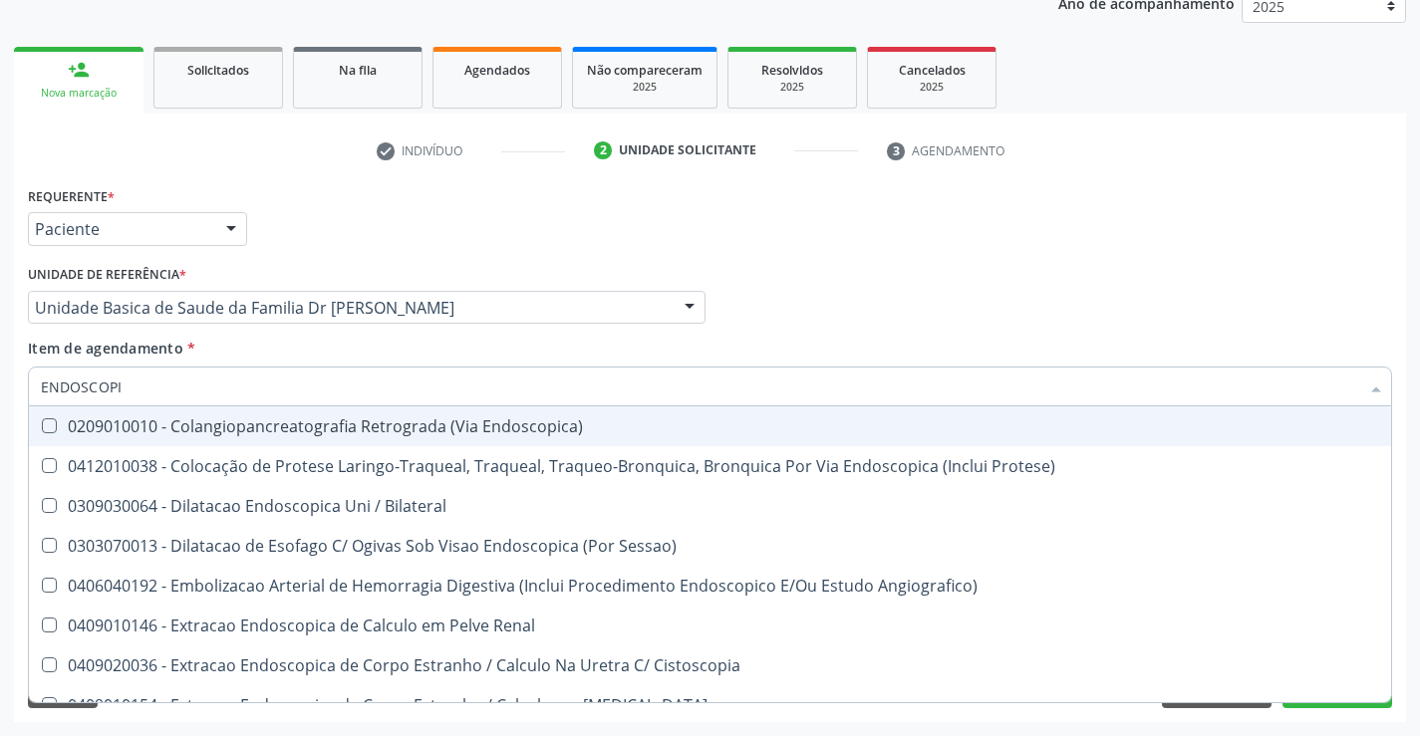
type input "ENDOSCOPIA"
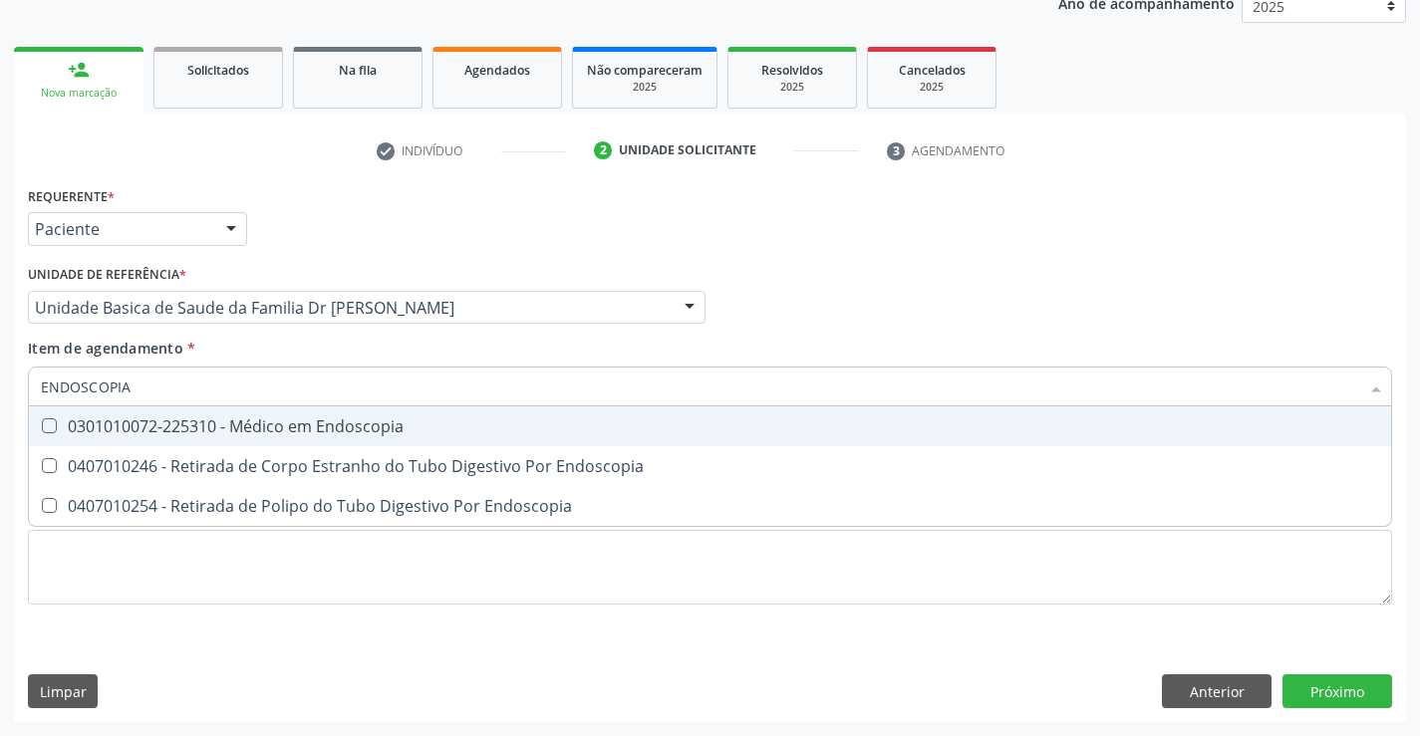
click at [273, 425] on div "0301010072-225310 - Médico em Endoscopia" at bounding box center [710, 427] width 1338 height 16
checkbox Endoscopia "true"
type input "ENDOSCOPIA"
click at [279, 354] on div "Item de agendamento * ENDOSCOPIA Desfazer seleção 0301010072-225310 - Médico em…" at bounding box center [710, 369] width 1364 height 63
checkbox Endoscopia "true"
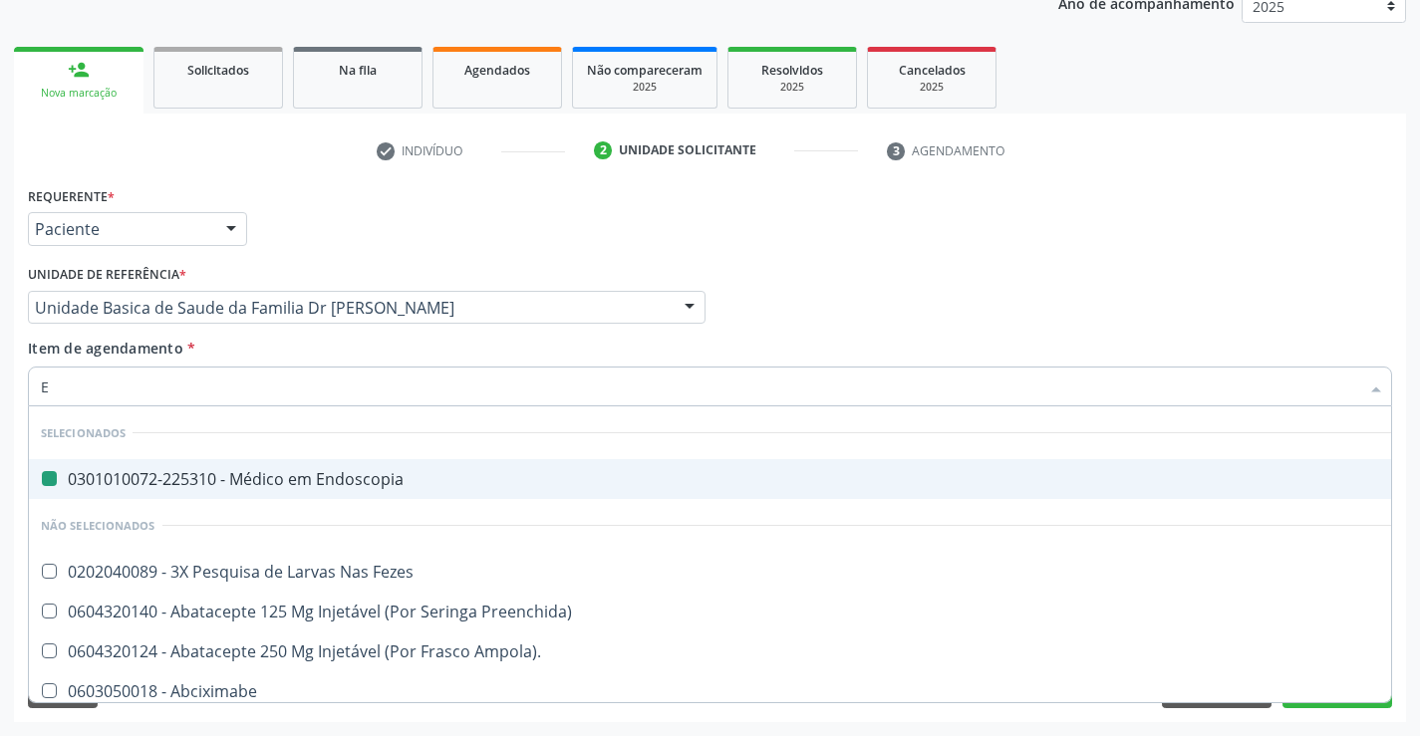
type input "EL"
checkbox Endoscopia "false"
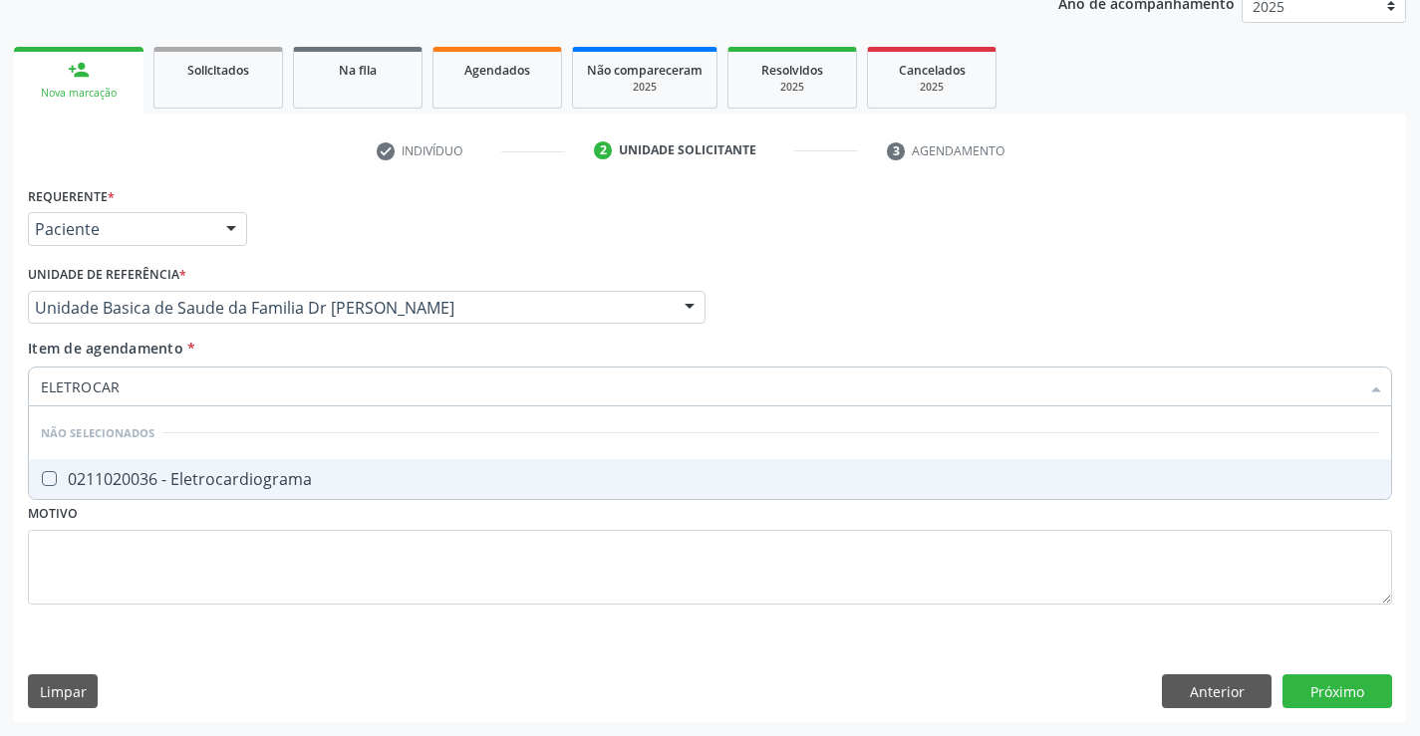
type input "ELETROCARD"
click at [316, 474] on div "0211020036 - Eletrocardiograma" at bounding box center [710, 479] width 1338 height 16
checkbox Eletrocardiograma "true"
click at [339, 351] on div "Item de agendamento * ELETROCARD Desfazer seleção Não selecionados 0211020036 -…" at bounding box center [710, 369] width 1364 height 63
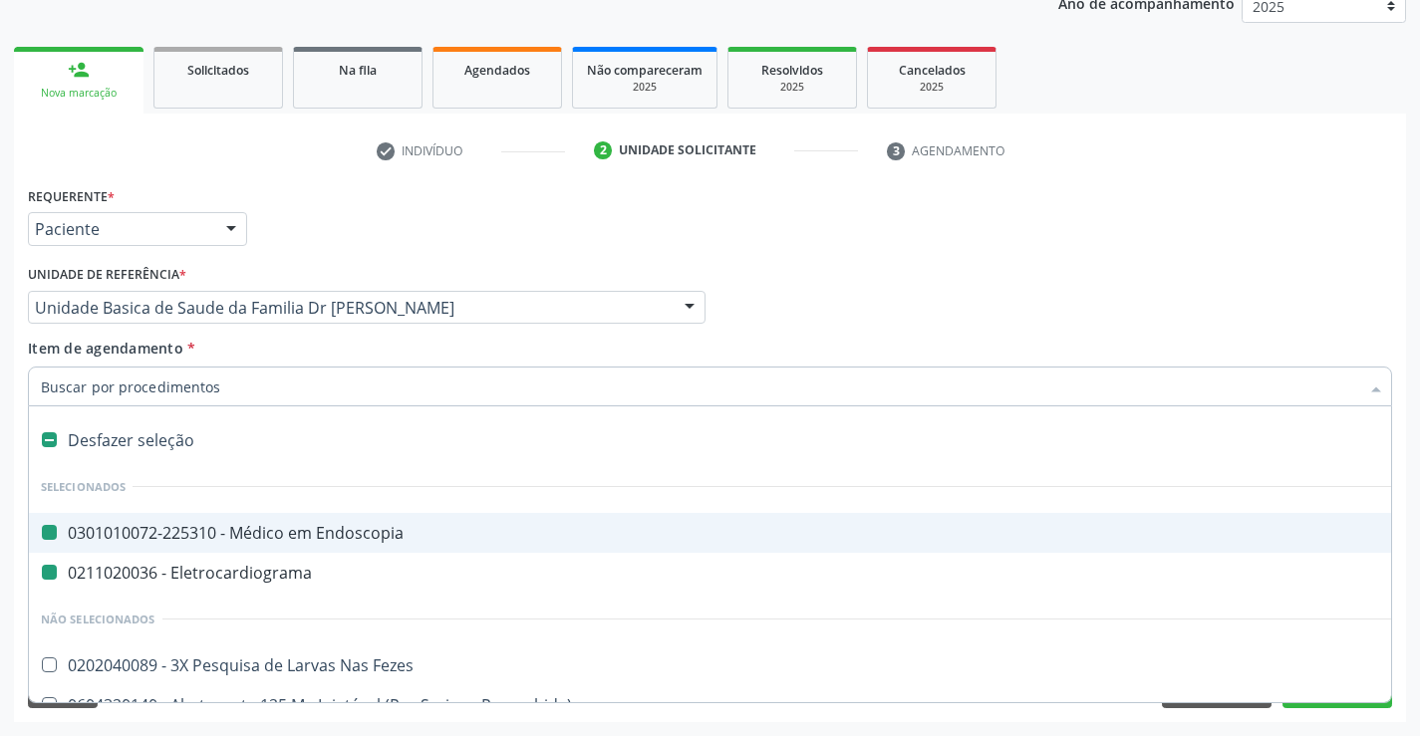
type input "H"
checkbox Endoscopia "false"
checkbox Eletrocardiograma "false"
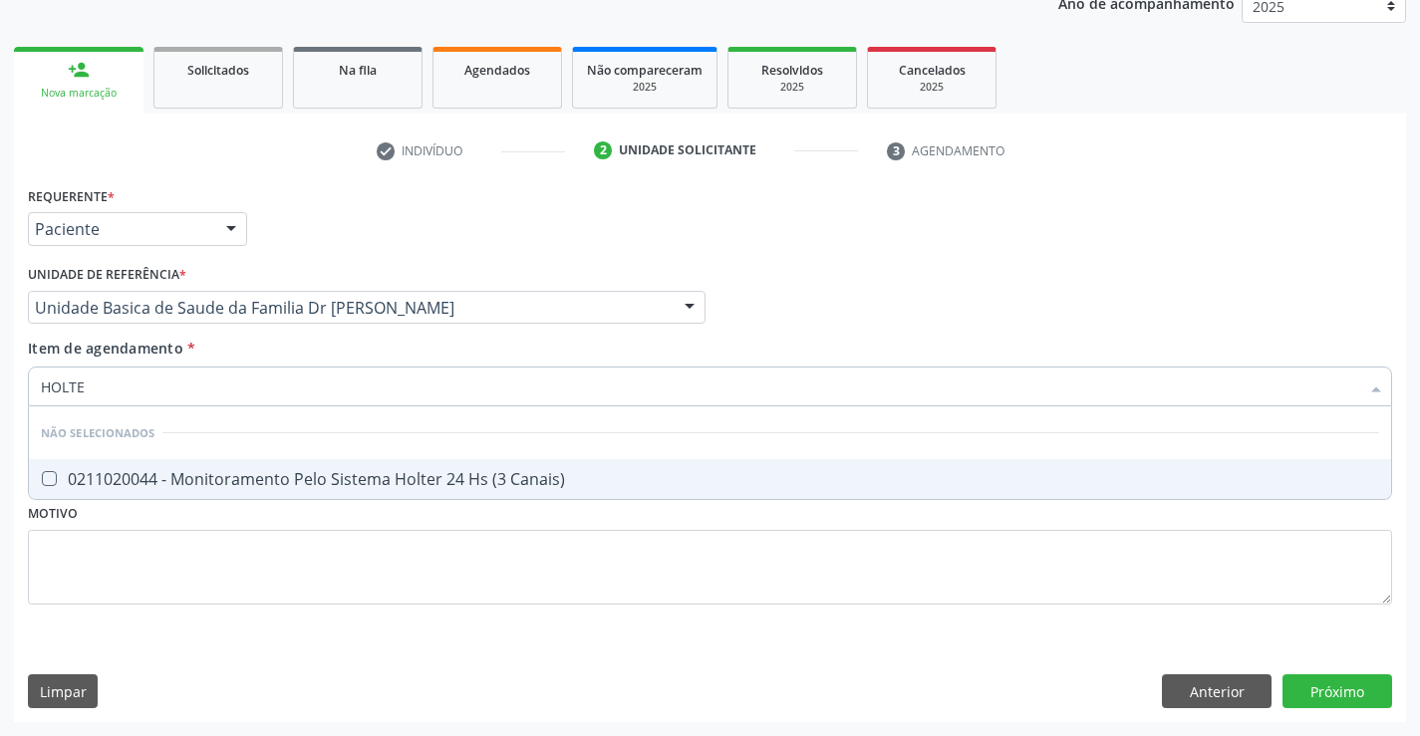
type input "HOLTER"
click at [355, 471] on div "0211020044 - Monitoramento Pelo Sistema Holter 24 Hs (3 Canais)" at bounding box center [710, 479] width 1338 height 16
checkbox Canais\) "true"
click at [1341, 696] on div "Requerente * Paciente Profissional de Saúde Paciente Nenhum resultado encontrad…" at bounding box center [710, 451] width 1392 height 541
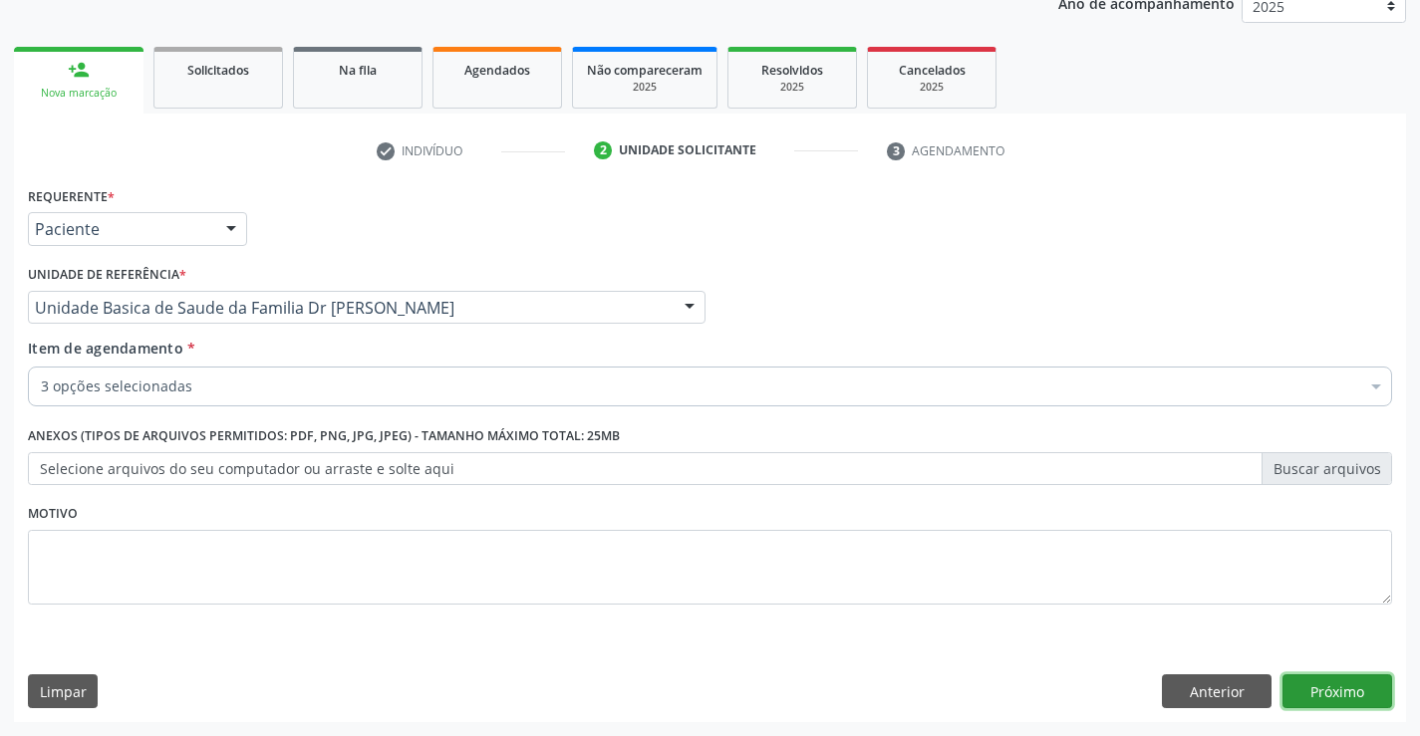
click at [1345, 688] on button "Próximo" at bounding box center [1338, 692] width 110 height 34
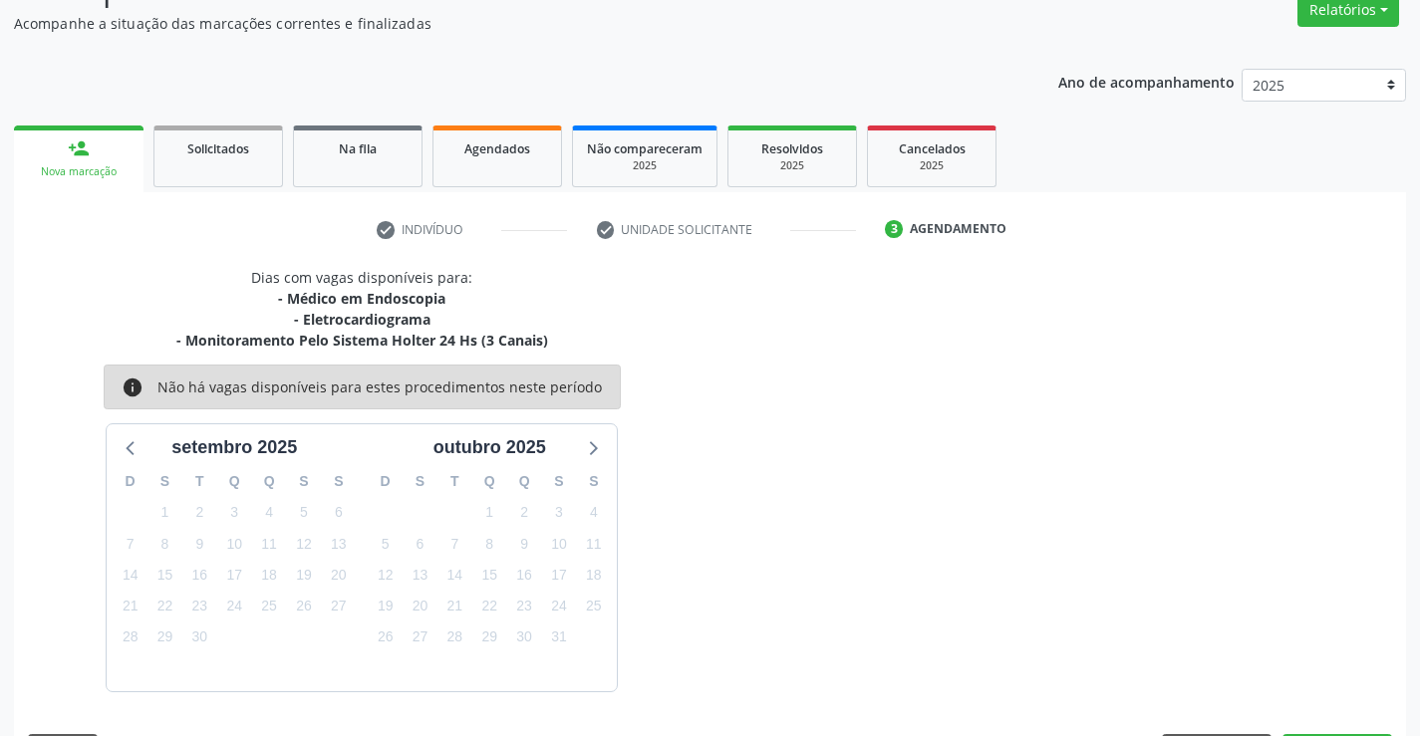
scroll to position [231, 0]
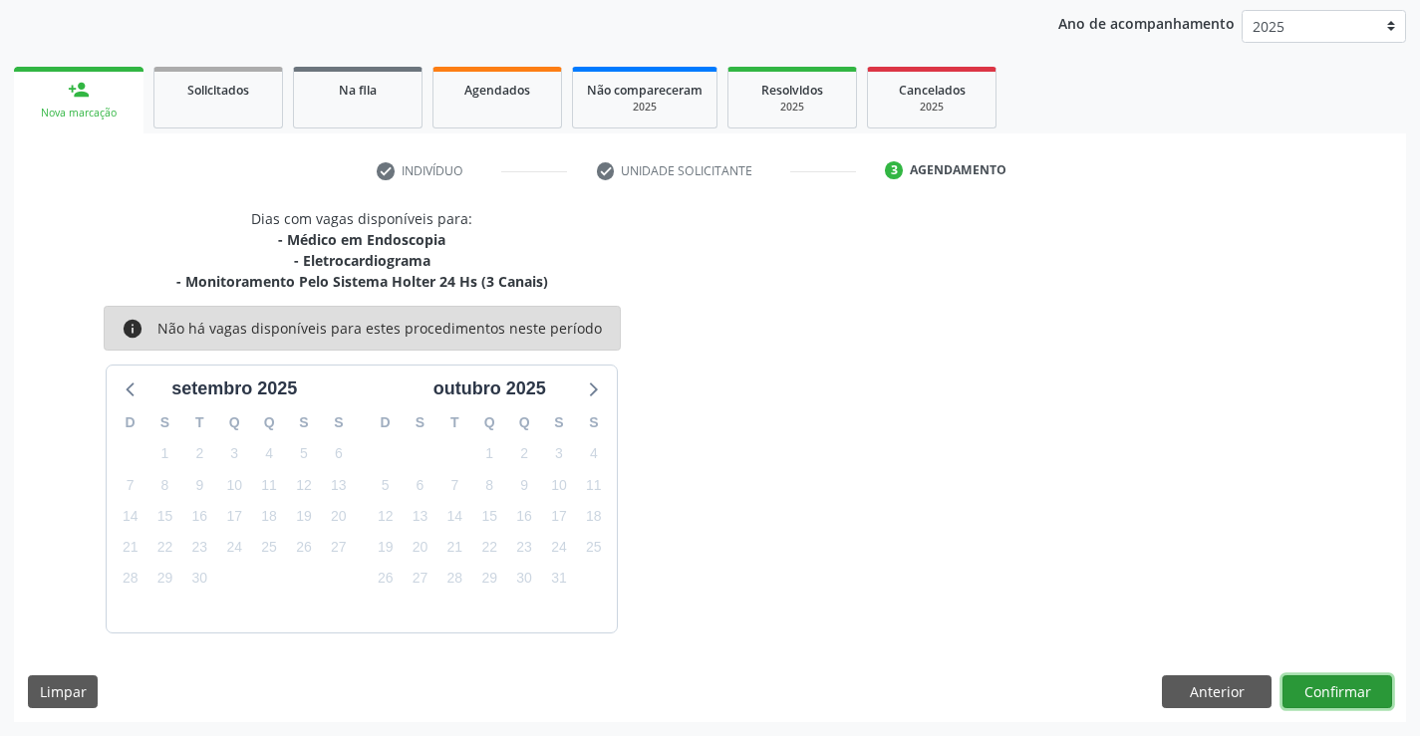
click at [1326, 693] on button "Confirmar" at bounding box center [1338, 693] width 110 height 34
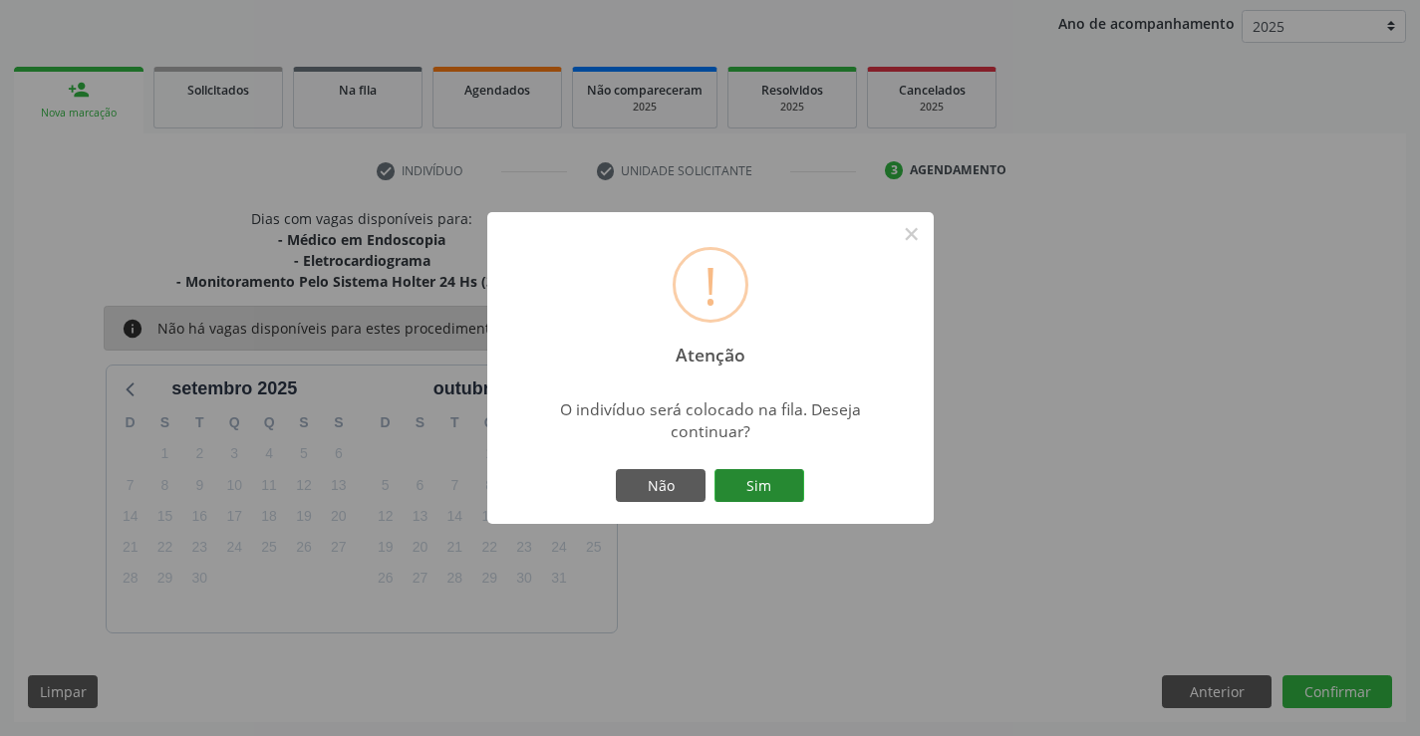
click at [747, 484] on button "Sim" at bounding box center [760, 486] width 90 height 34
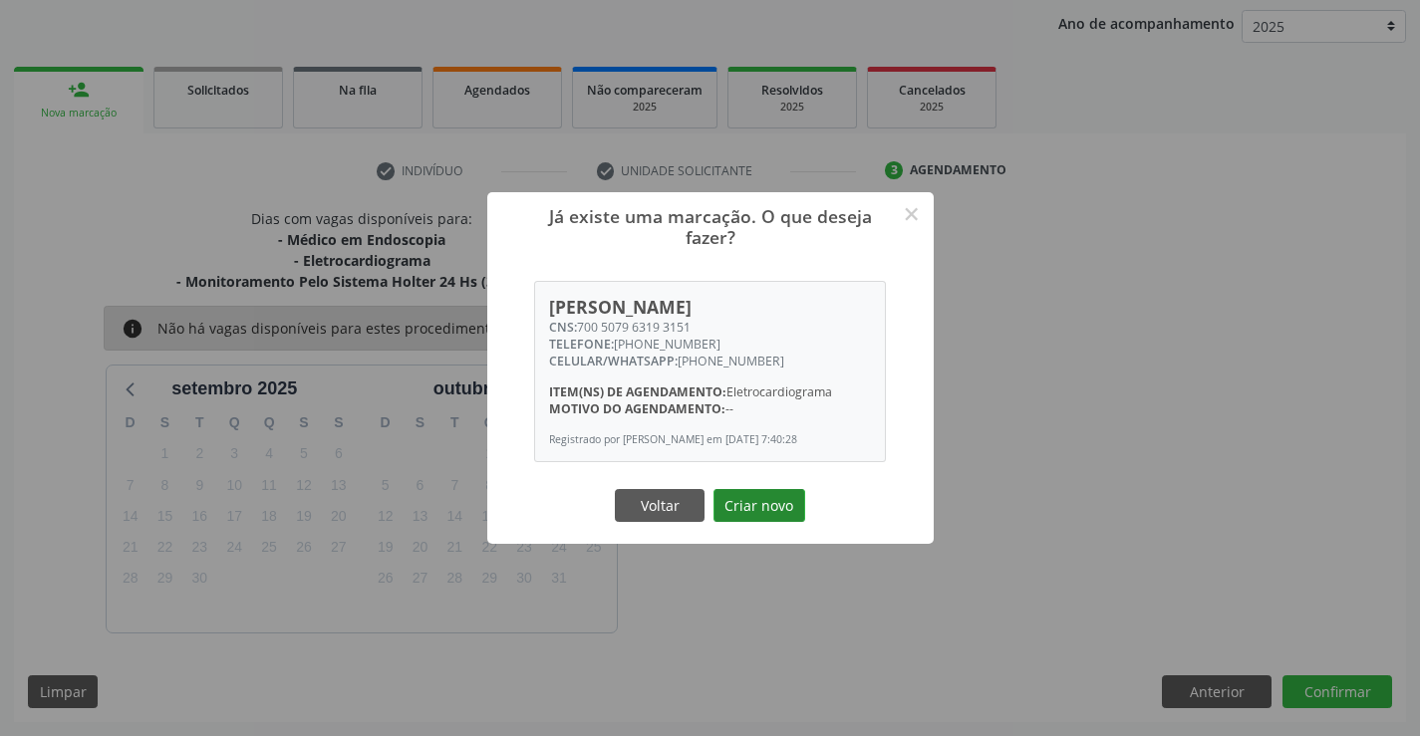
click at [755, 511] on button "Criar novo" at bounding box center [760, 506] width 92 height 34
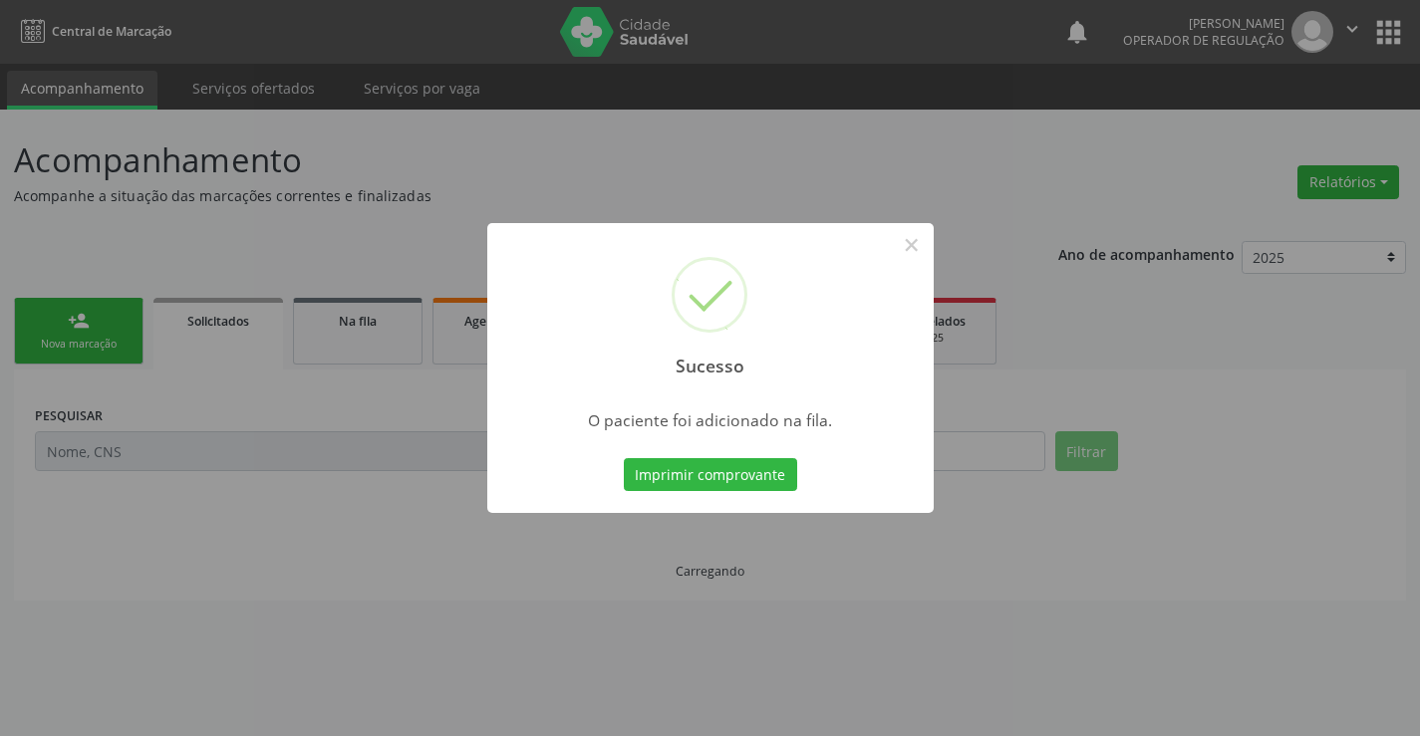
scroll to position [0, 0]
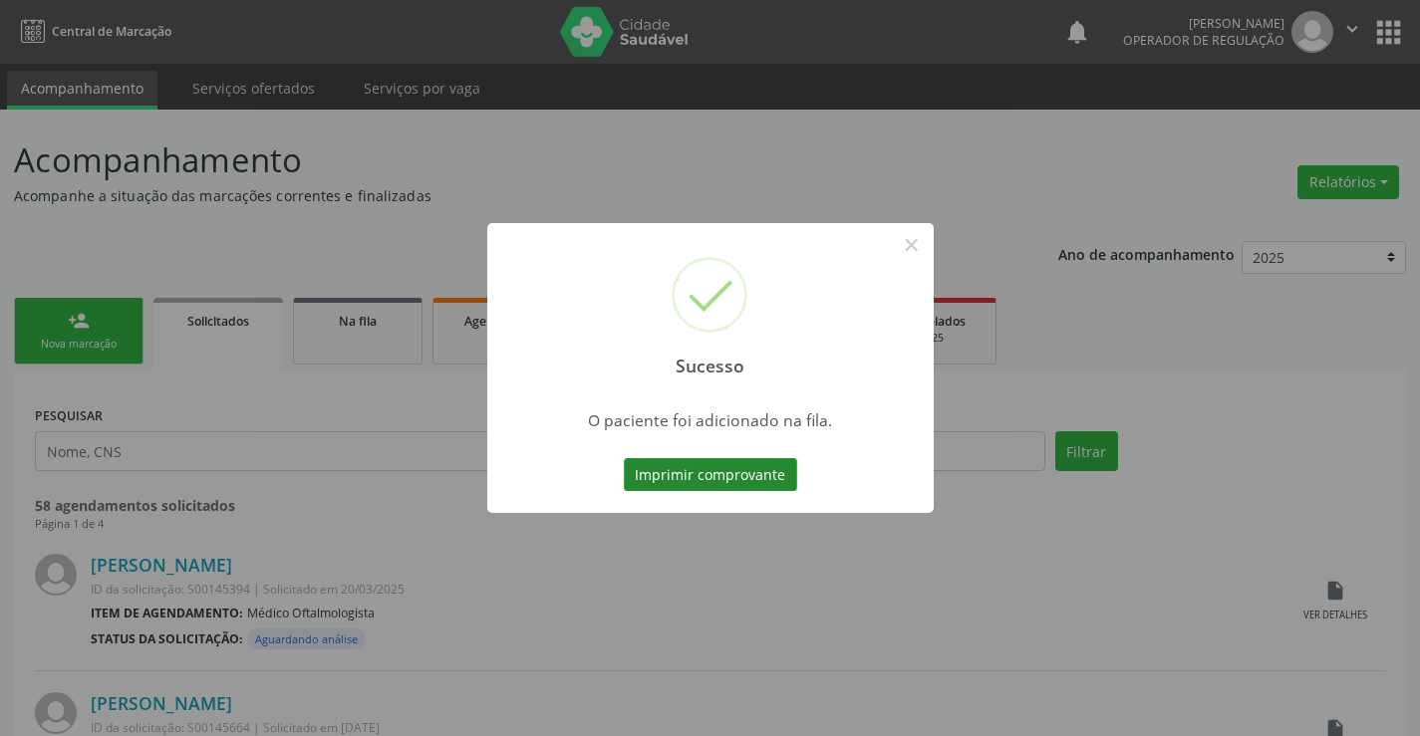
click at [738, 463] on button "Imprimir comprovante" at bounding box center [710, 475] width 173 height 34
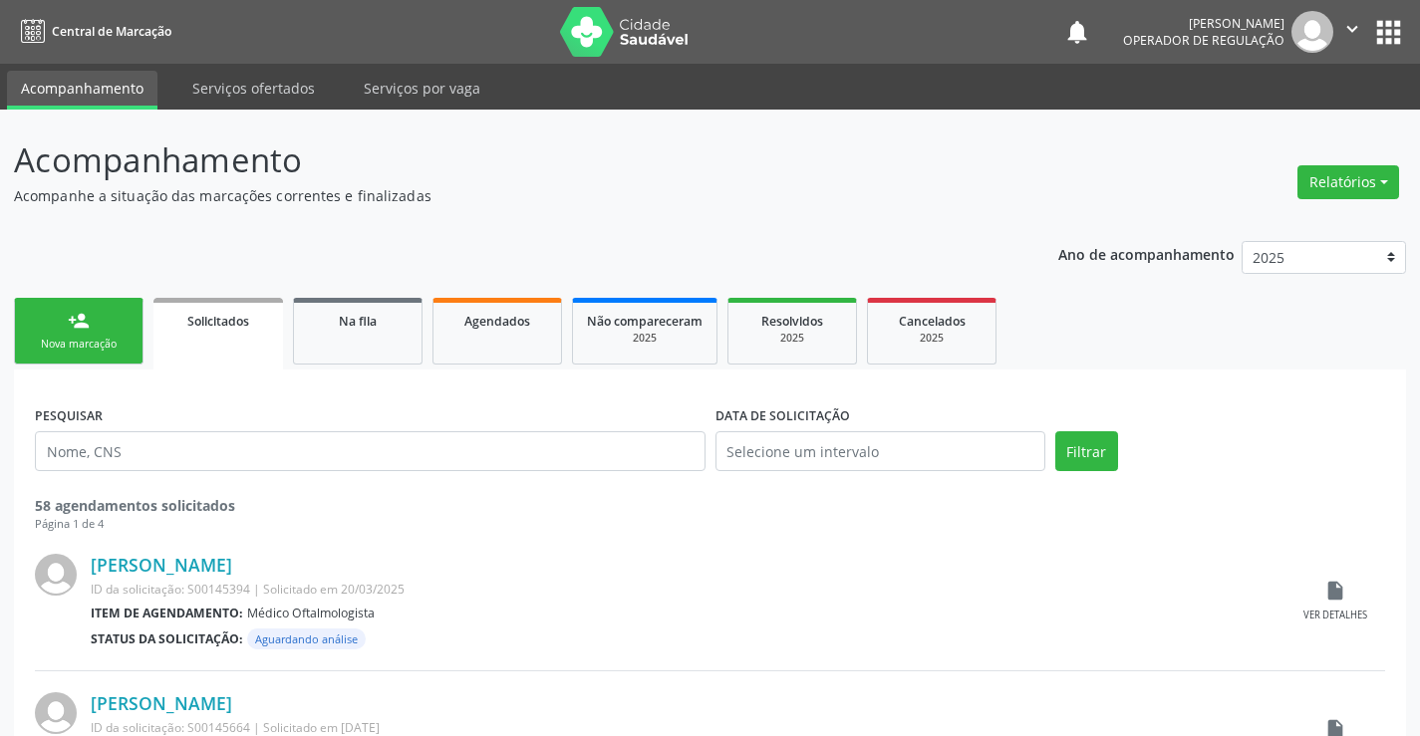
click at [113, 335] on link "person_add Nova marcação" at bounding box center [79, 331] width 130 height 67
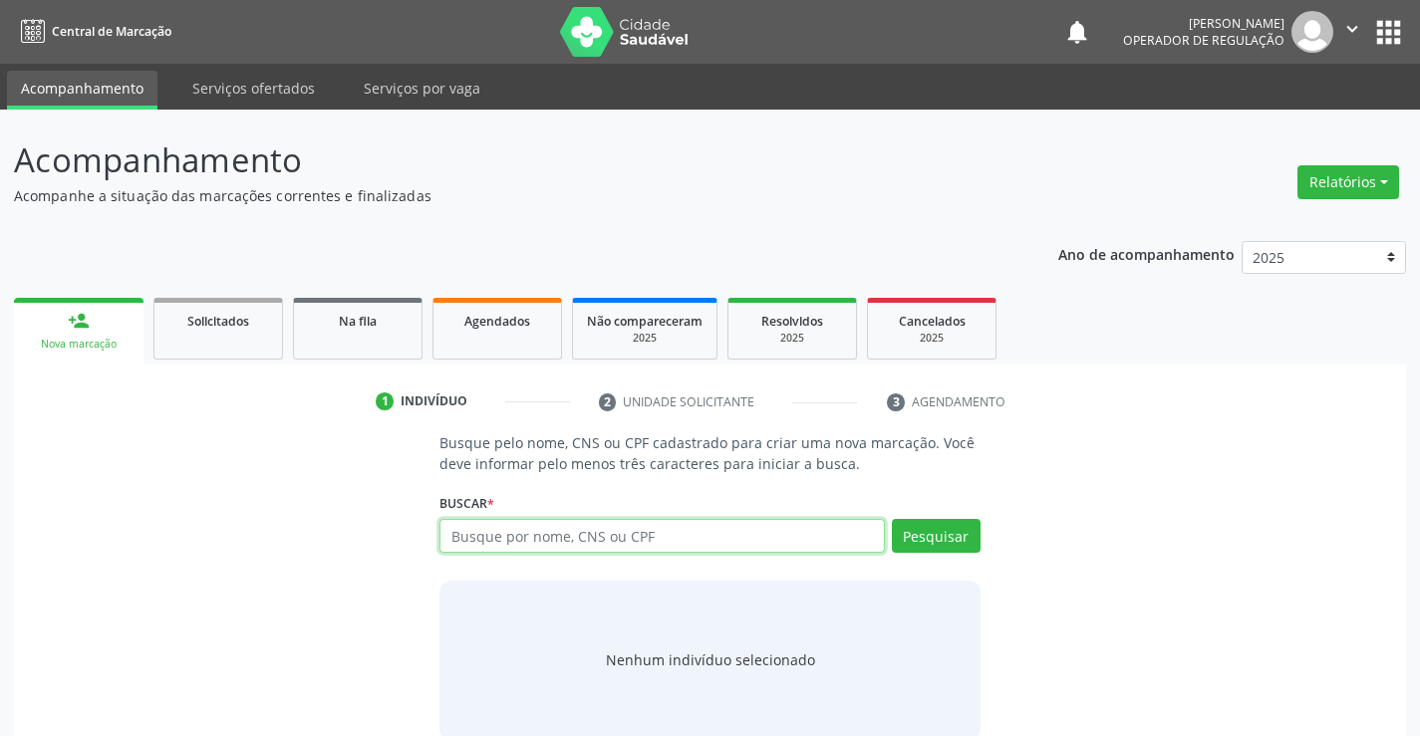
click at [675, 543] on input "text" at bounding box center [661, 536] width 444 height 34
type input "702405041501421"
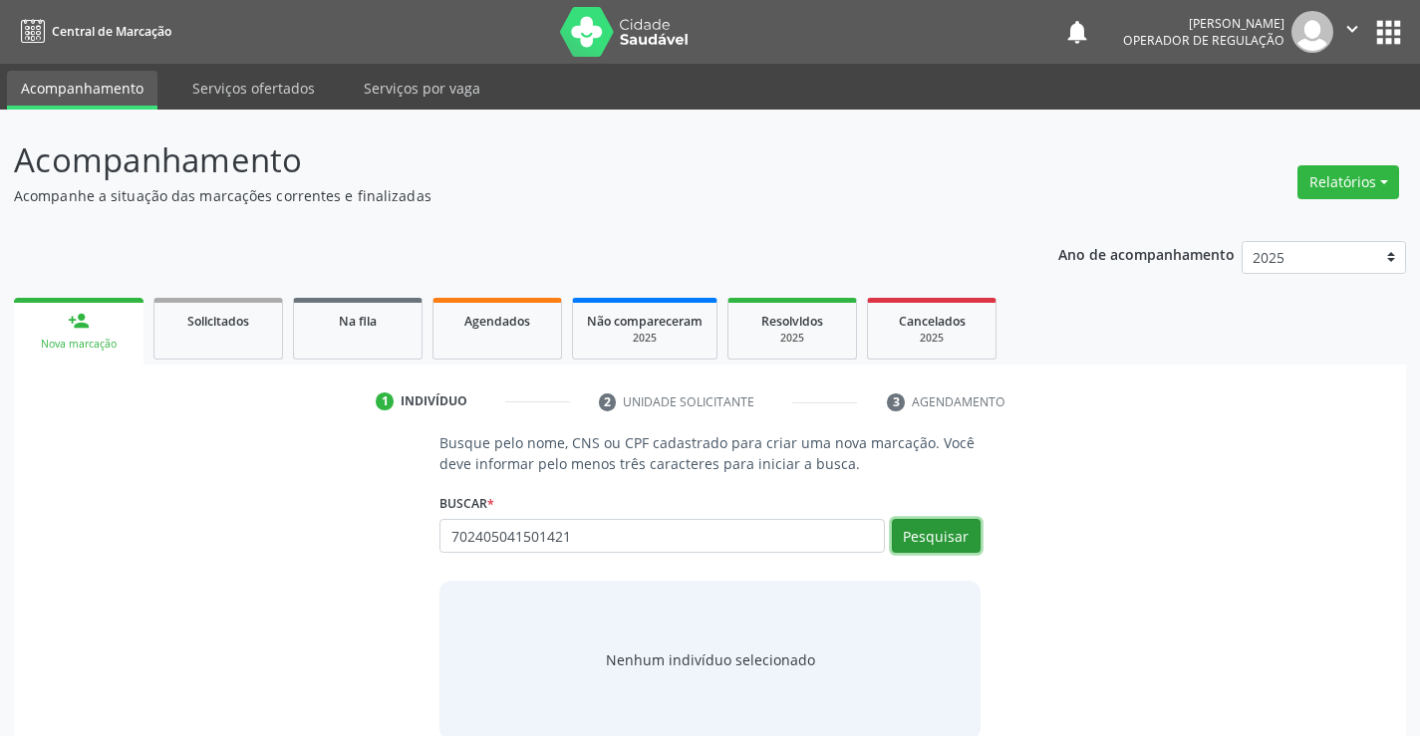
click at [938, 530] on button "Pesquisar" at bounding box center [936, 536] width 89 height 34
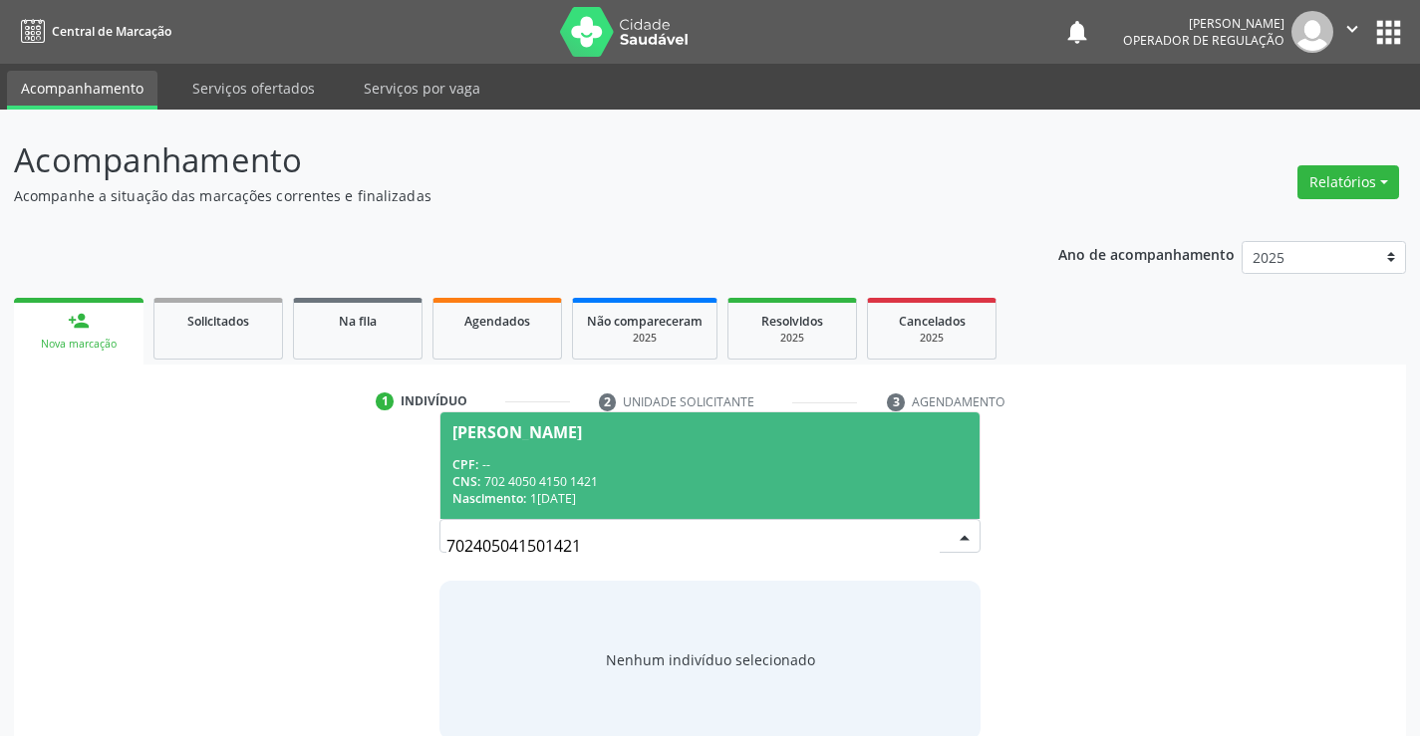
click at [605, 462] on div "CPF: --" at bounding box center [709, 464] width 514 height 17
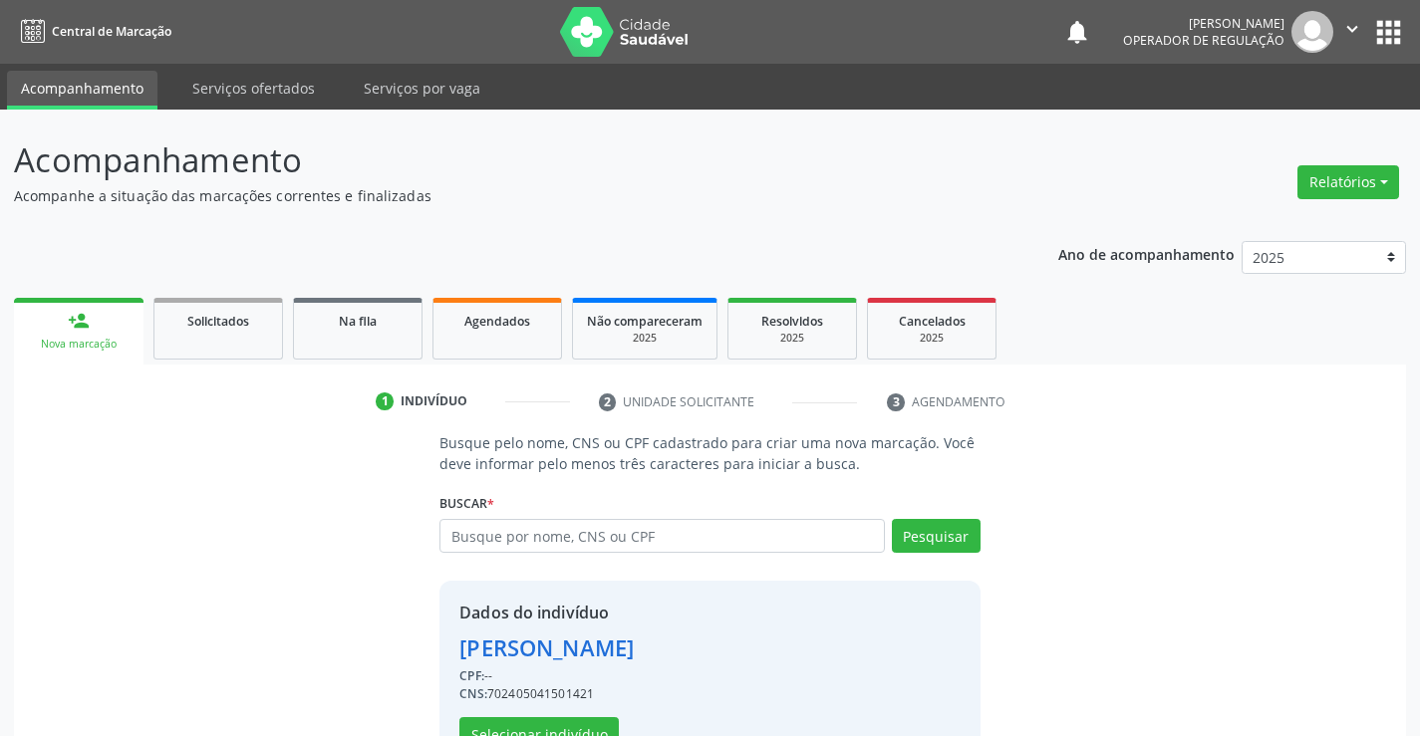
scroll to position [63, 0]
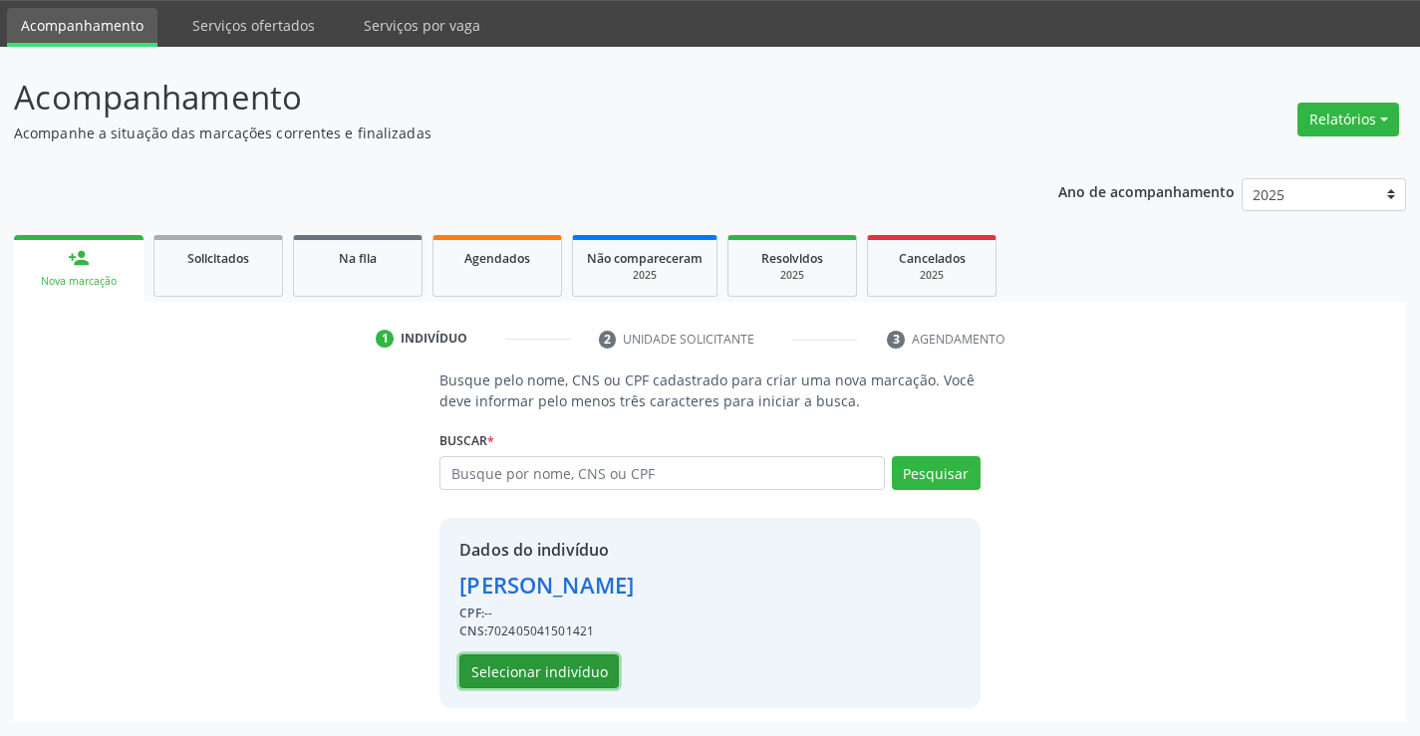
click at [540, 673] on button "Selecionar indivíduo" at bounding box center [538, 672] width 159 height 34
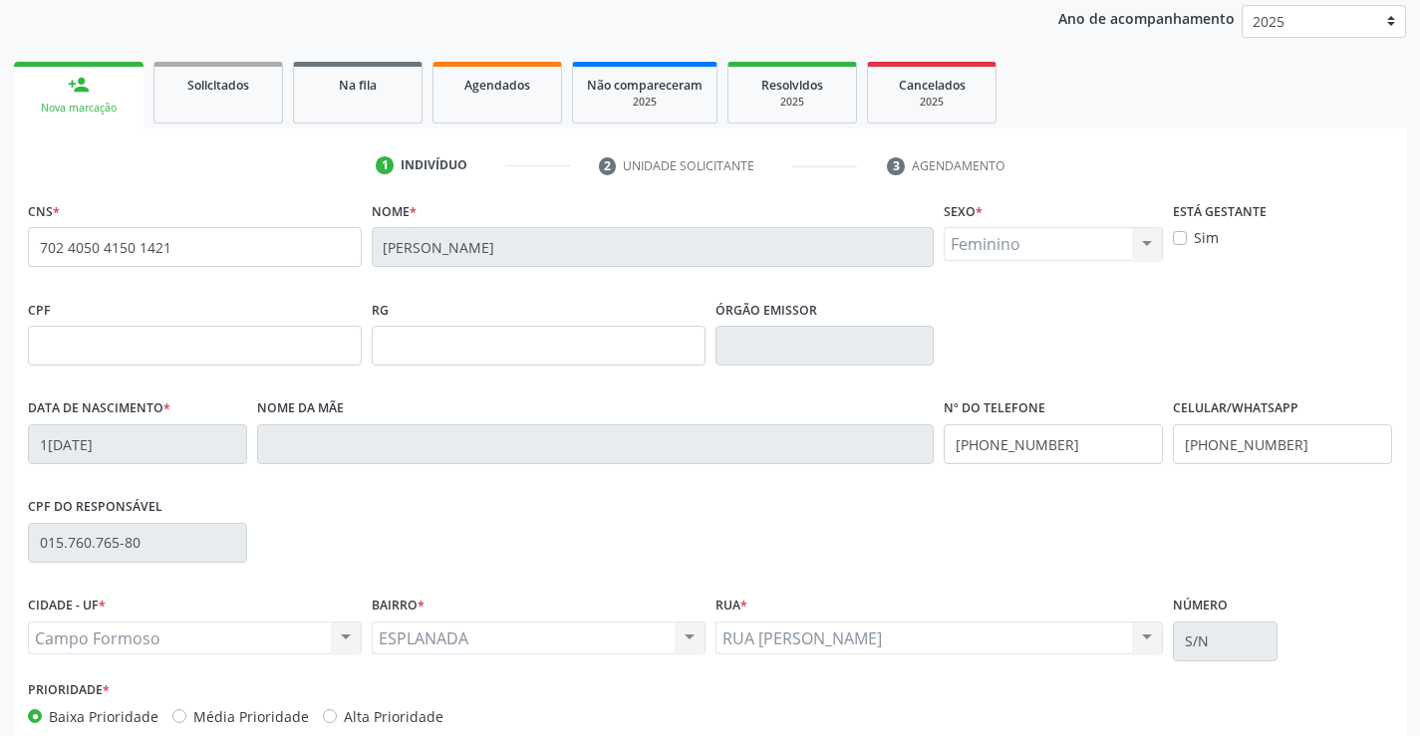
scroll to position [344, 0]
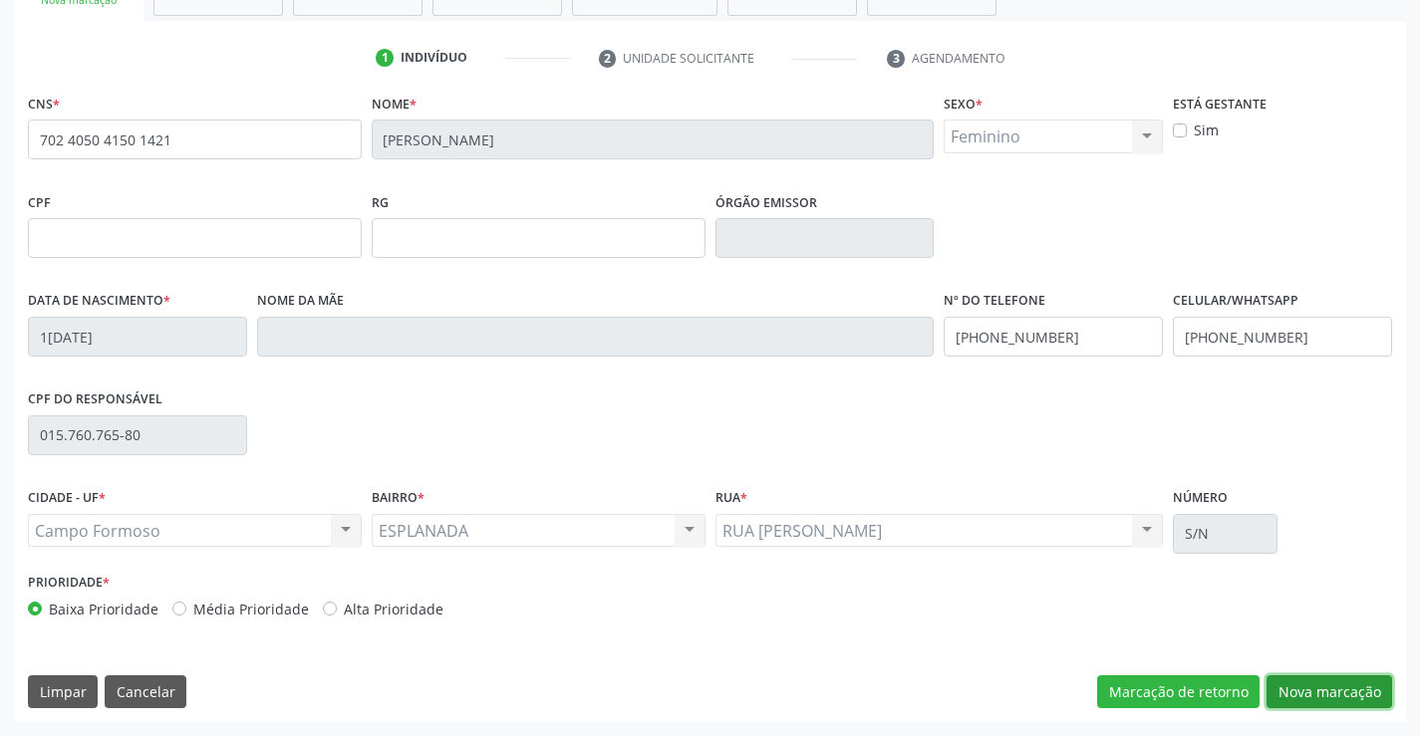
click at [1331, 685] on button "Nova marcação" at bounding box center [1330, 693] width 126 height 34
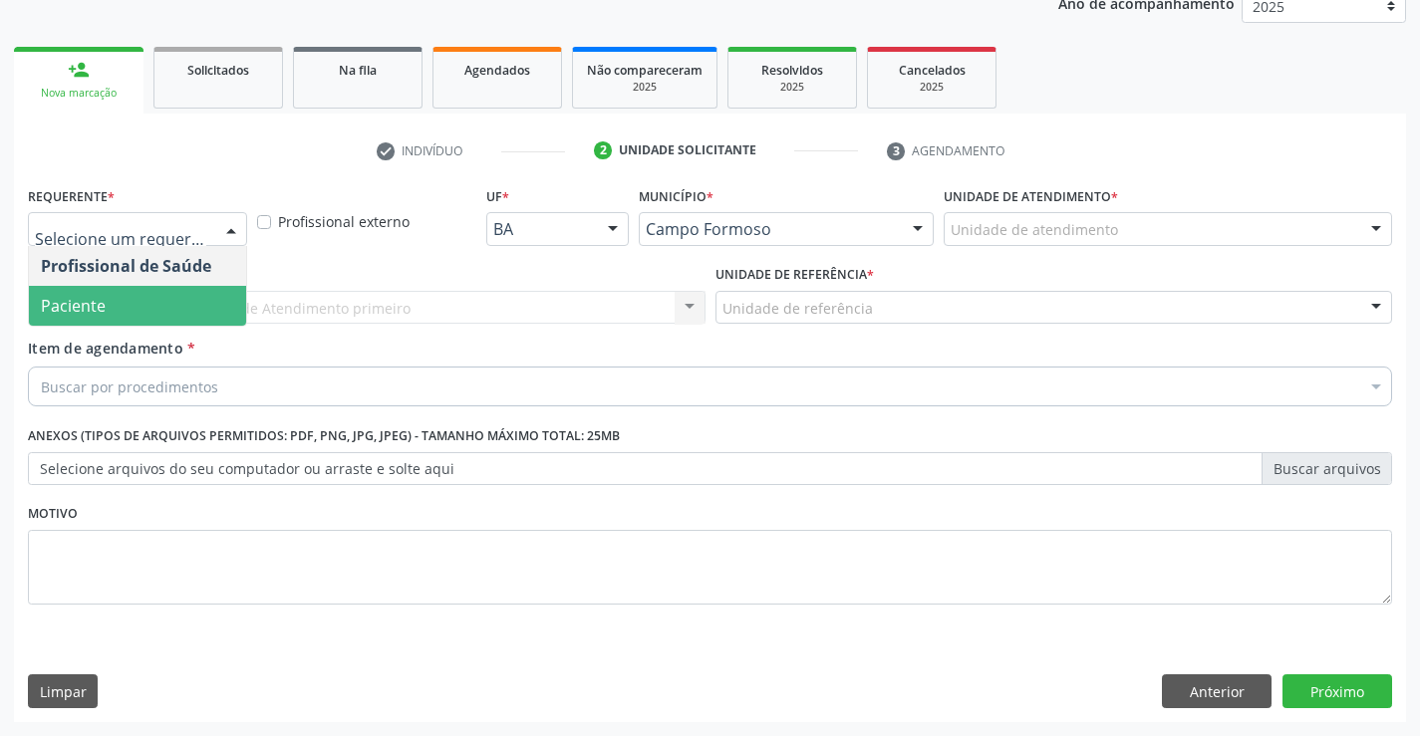
click at [107, 307] on span "Paciente" at bounding box center [137, 306] width 217 height 40
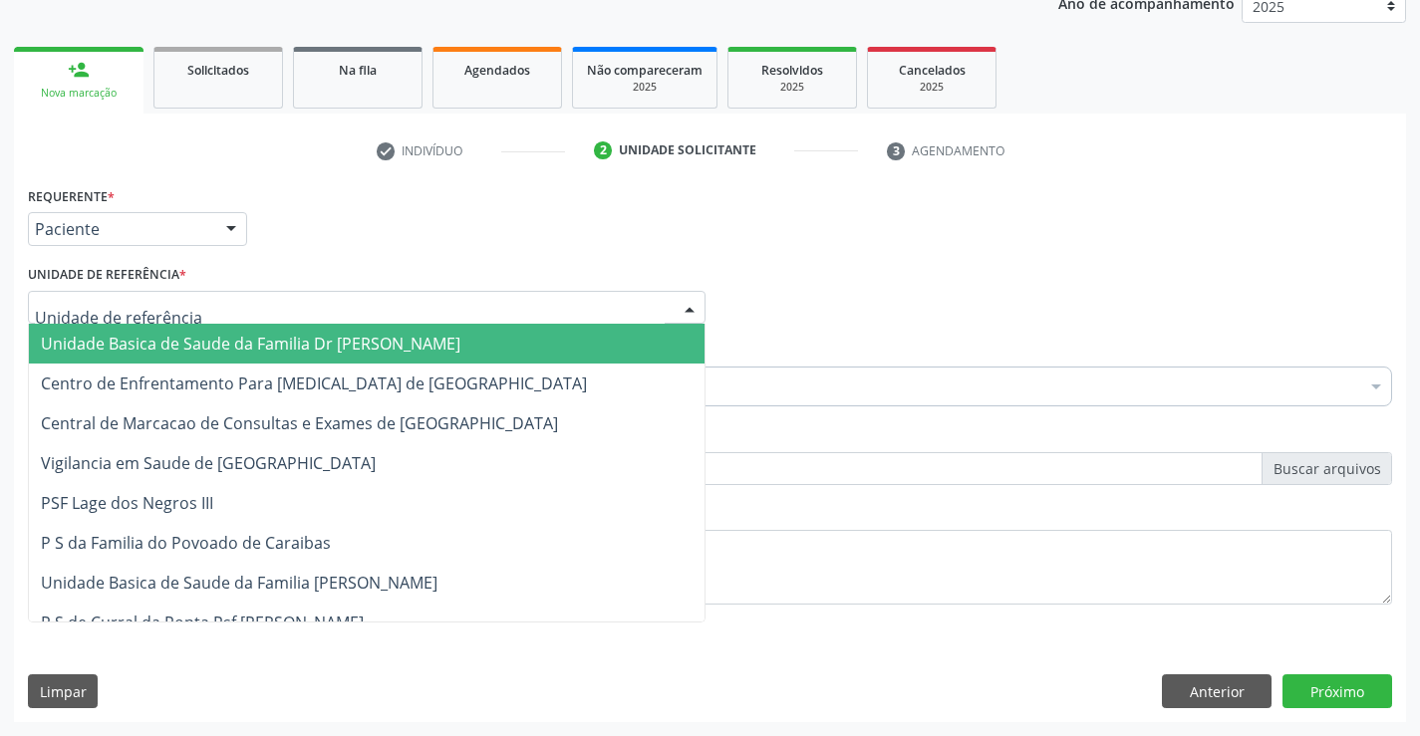
click at [240, 346] on span "Unidade Basica de Saude da Familia Dr [PERSON_NAME]" at bounding box center [251, 344] width 420 height 22
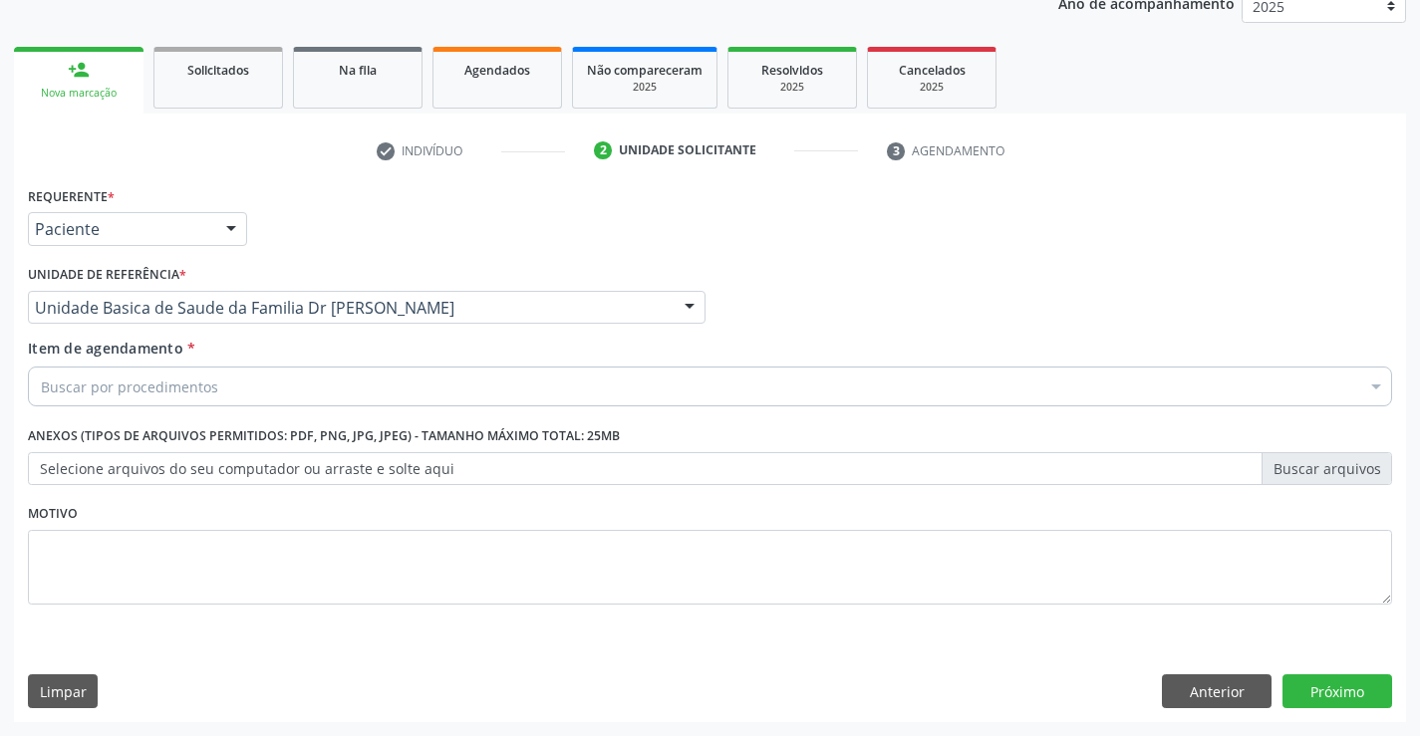
click at [221, 391] on div "Buscar por procedimentos" at bounding box center [710, 387] width 1364 height 40
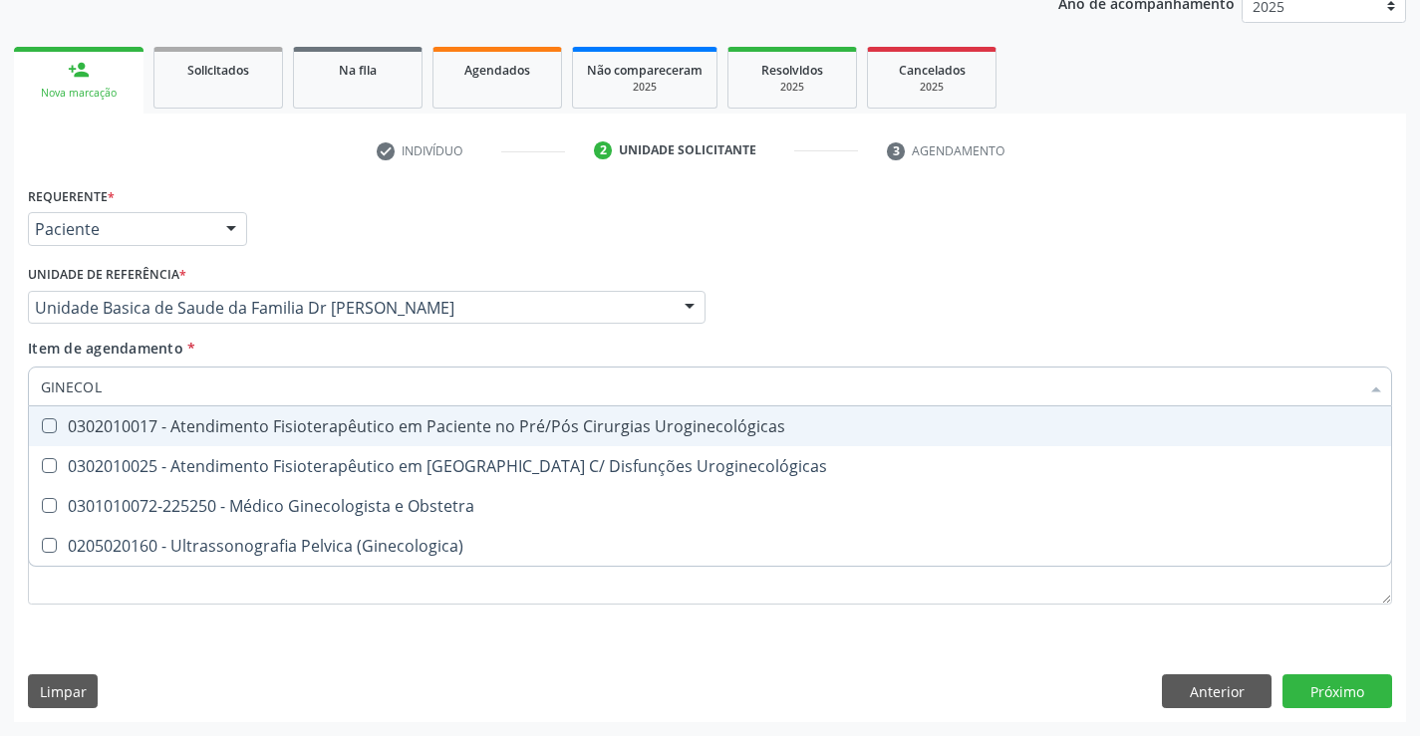
type input "GINECOLO"
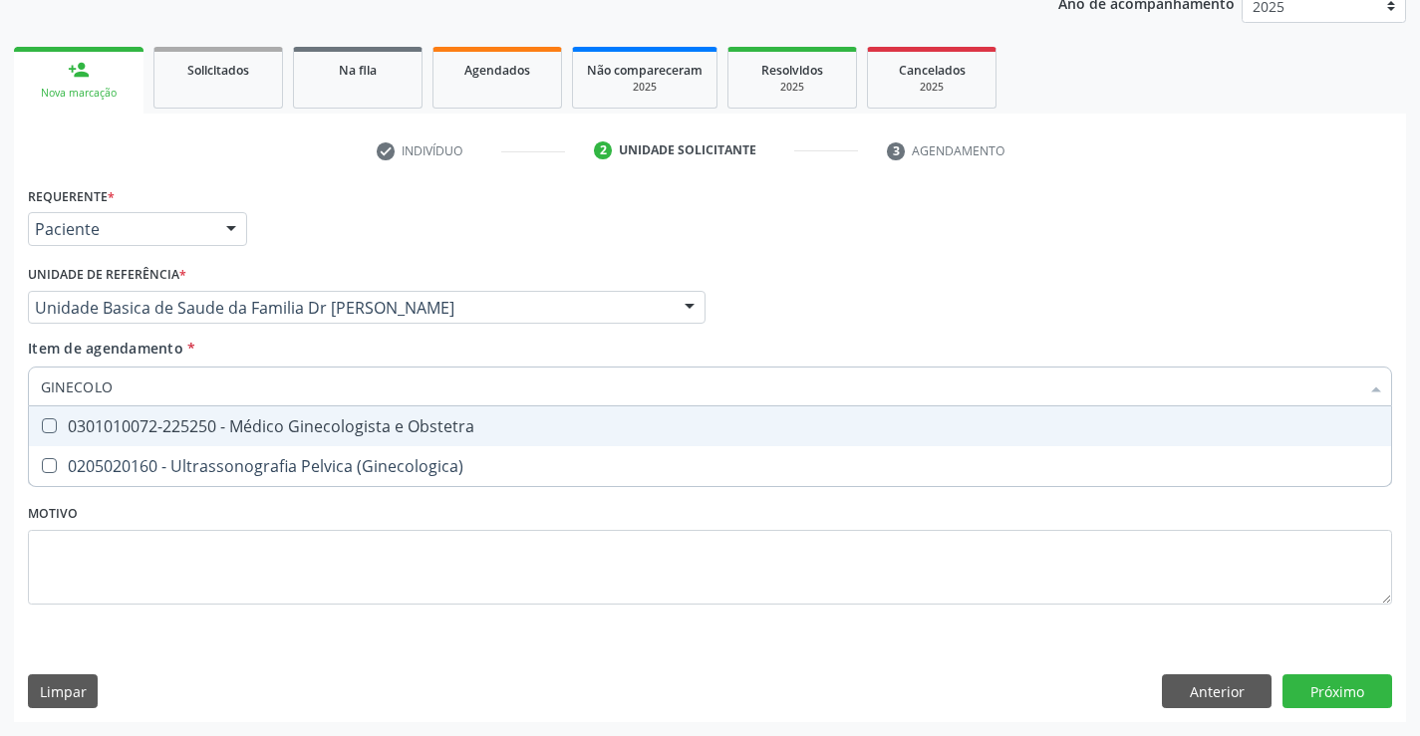
click at [290, 428] on div "0301010072-225250 - Médico Ginecologista e Obstetra" at bounding box center [710, 427] width 1338 height 16
checkbox Obstetra "true"
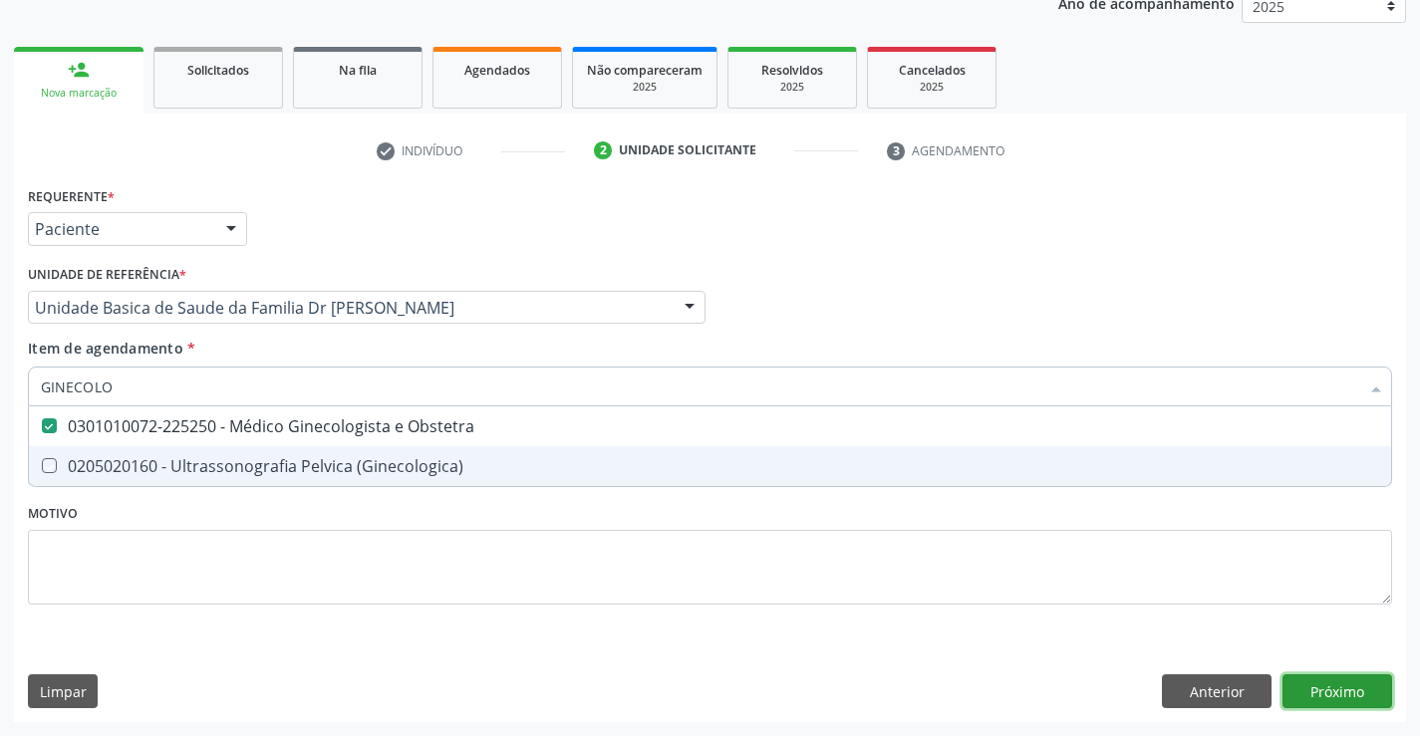
click at [1331, 691] on div "Requerente * Paciente Profissional de Saúde Paciente Nenhum resultado encontrad…" at bounding box center [710, 451] width 1392 height 541
checkbox \(Ginecologica\) "true"
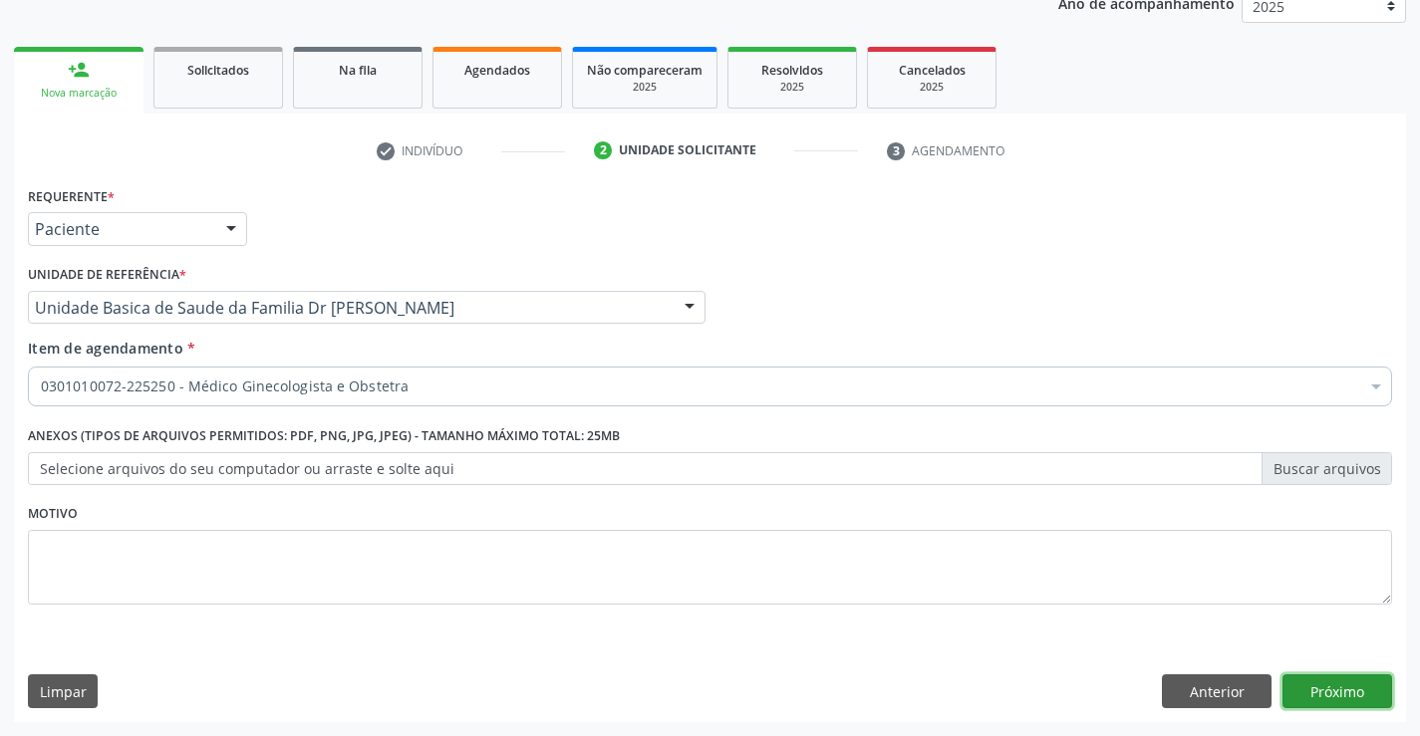
click at [1331, 688] on button "Próximo" at bounding box center [1338, 692] width 110 height 34
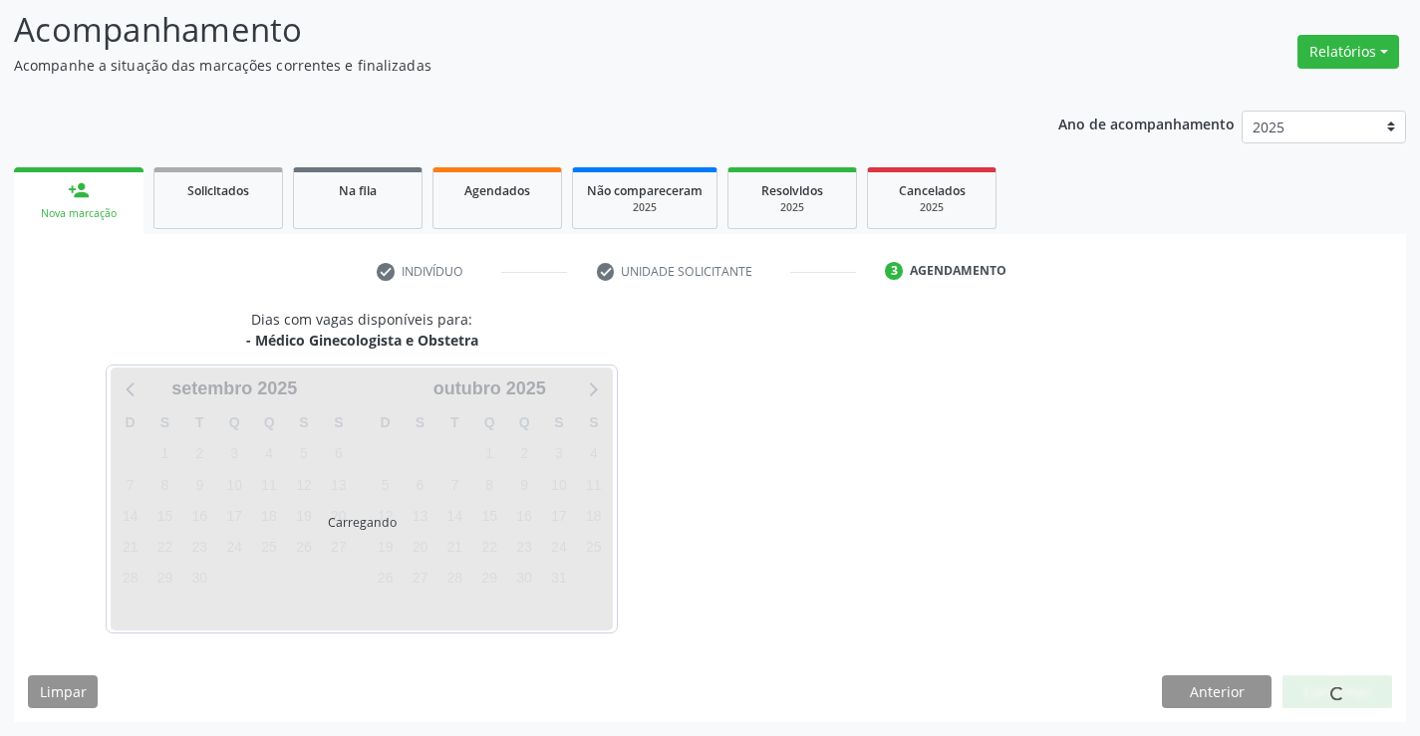
scroll to position [131, 0]
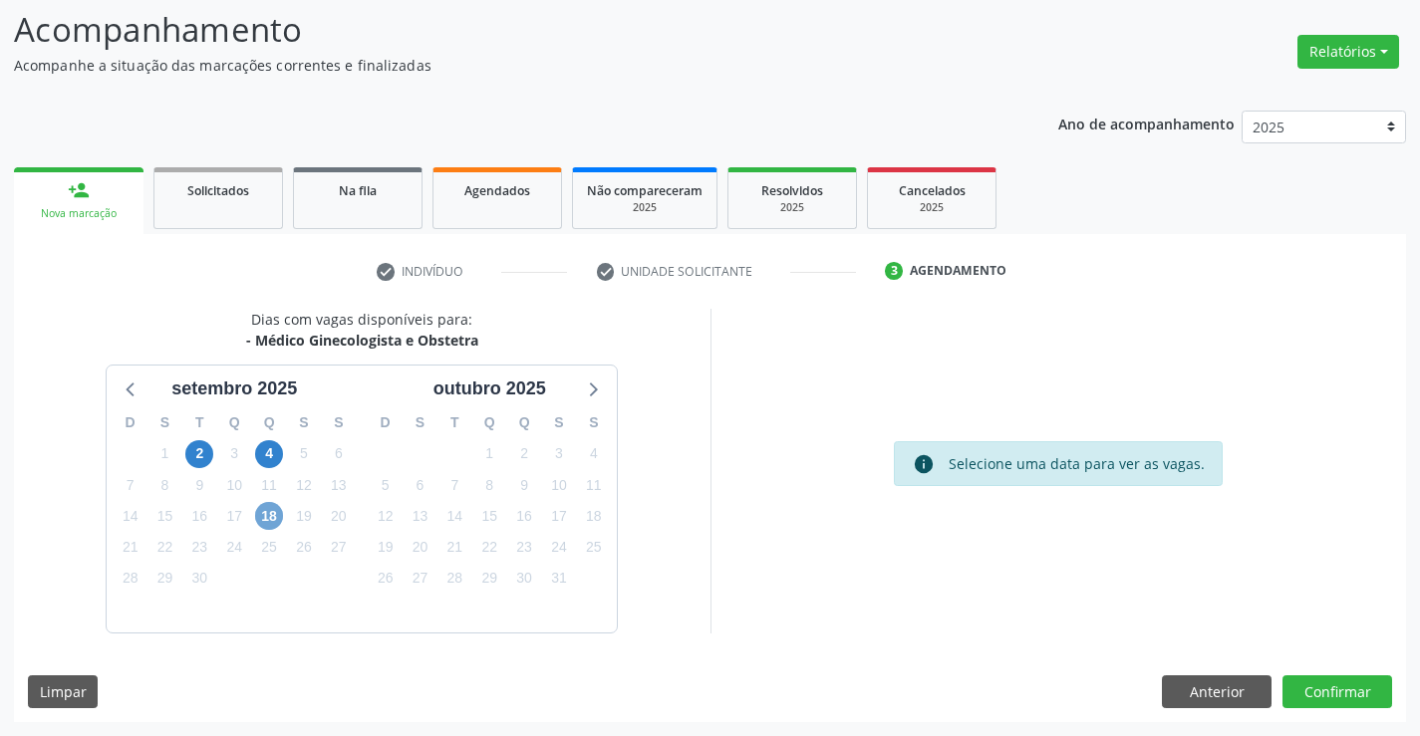
click at [276, 506] on span "18" at bounding box center [269, 516] width 28 height 28
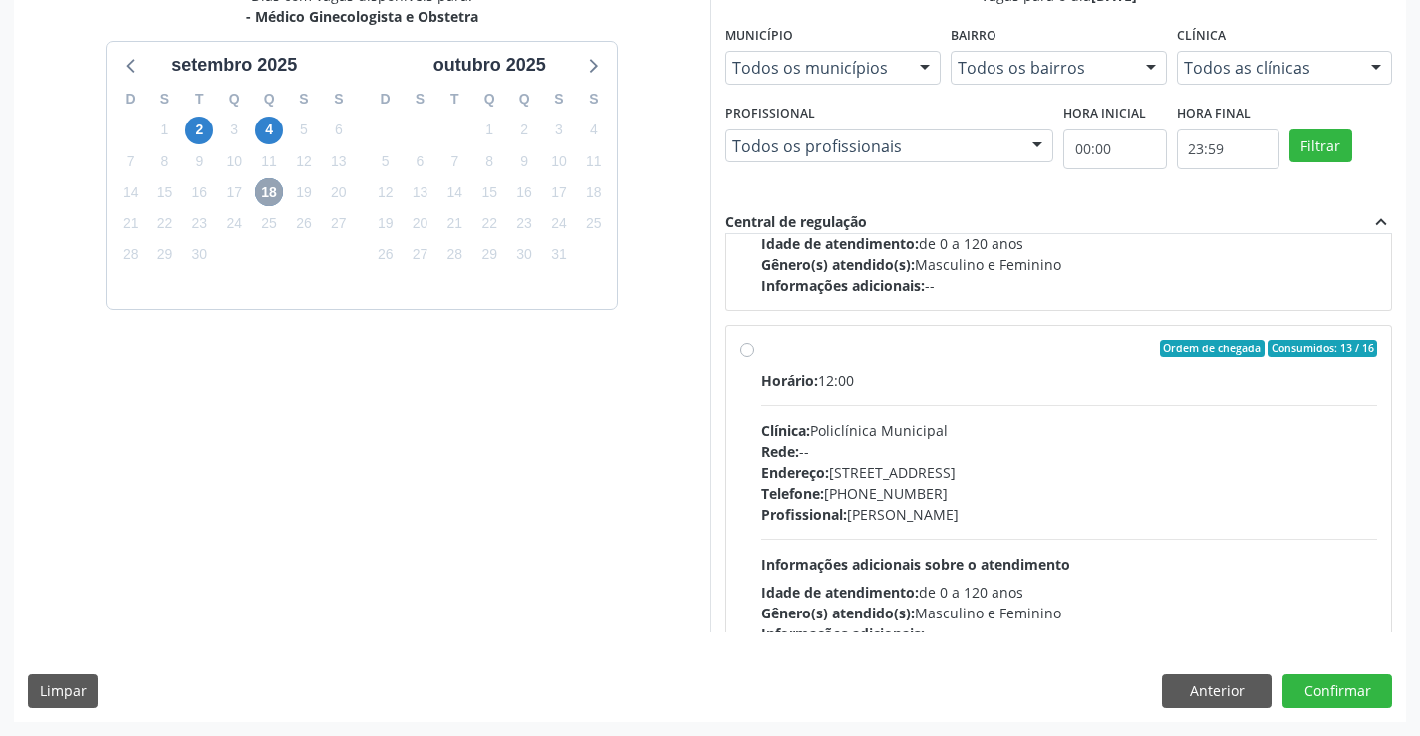
scroll to position [314, 0]
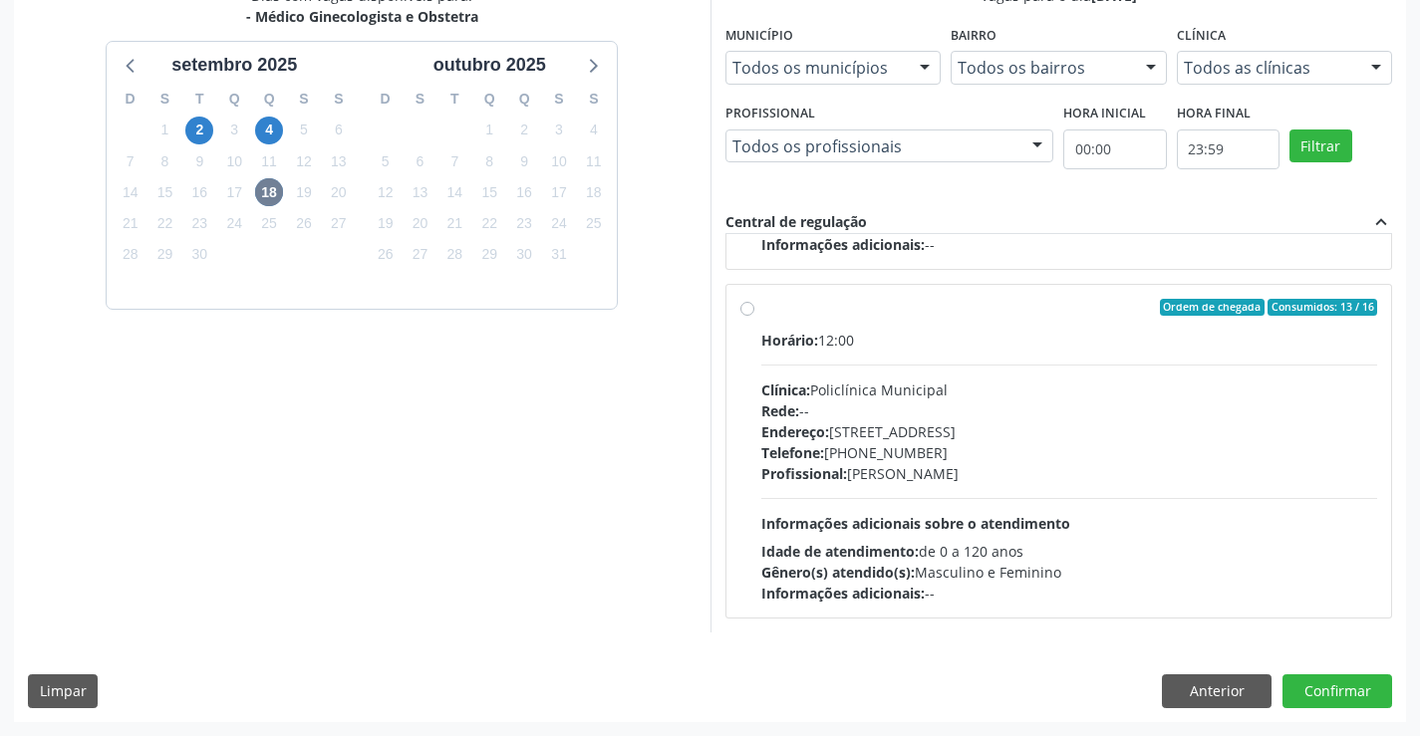
click at [940, 320] on label "Ordem de chegada Consumidos: 13 / 16 Horário: 12:00 Clínica: Policlínica Munici…" at bounding box center [1069, 452] width 617 height 306
click at [754, 317] on input "Ordem de chegada Consumidos: 13 / 16 Horário: 12:00 Clínica: Policlínica Munici…" at bounding box center [747, 308] width 14 height 18
radio input "true"
click at [1342, 688] on button "Confirmar" at bounding box center [1338, 692] width 110 height 34
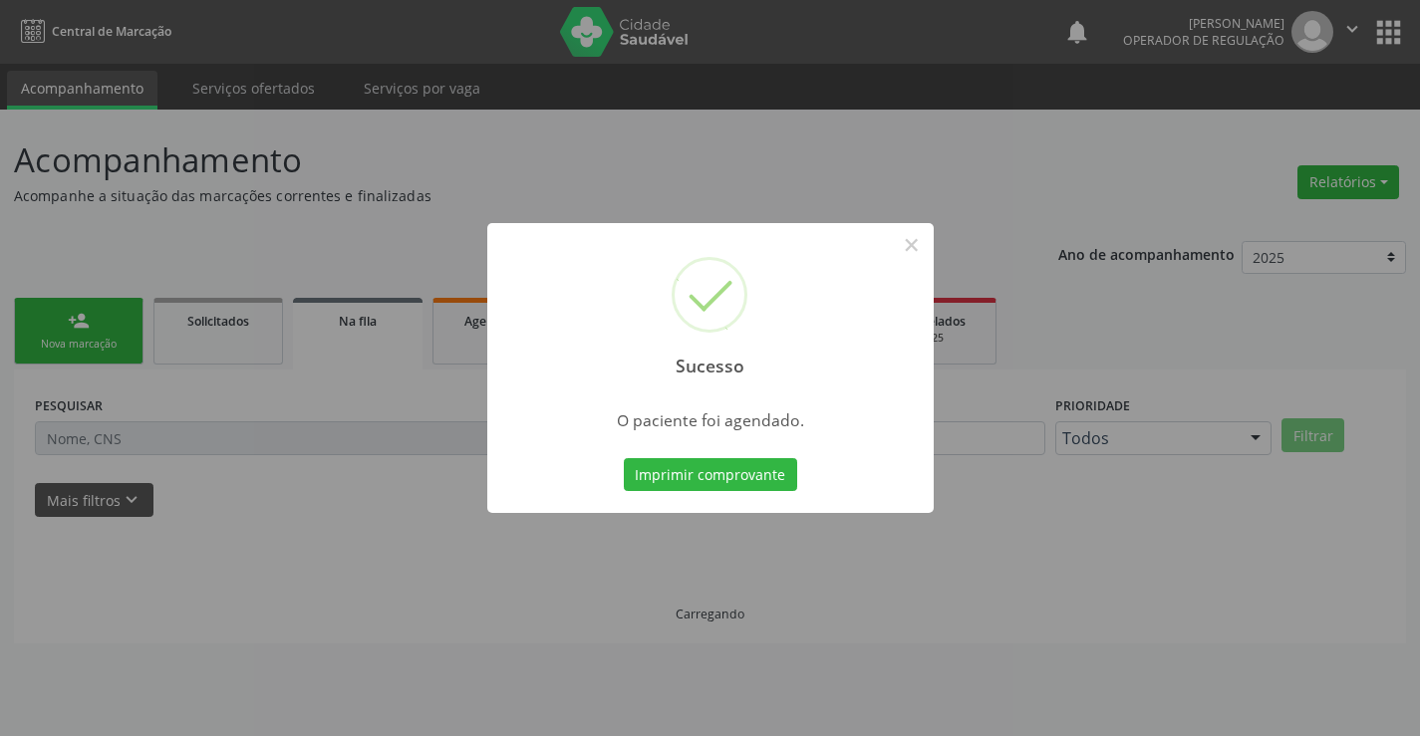
scroll to position [0, 0]
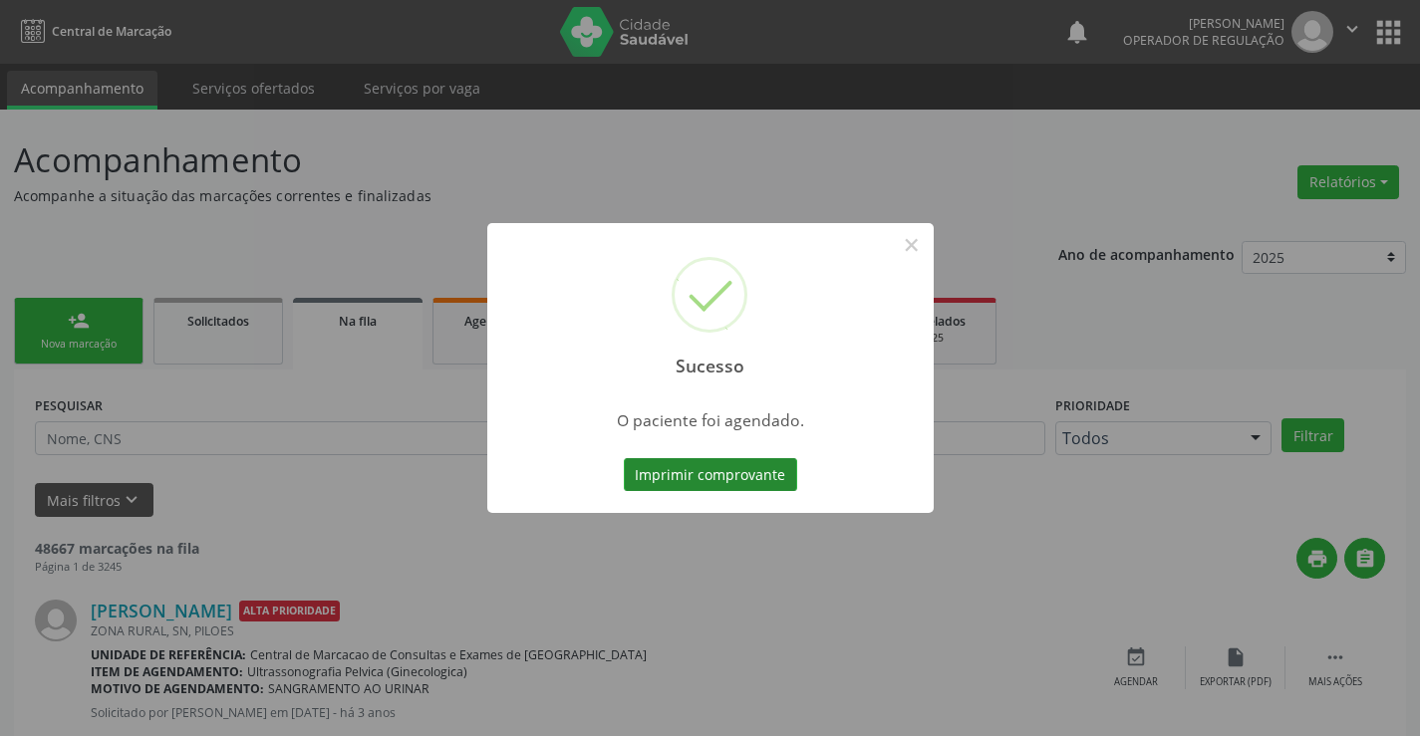
click at [695, 468] on button "Imprimir comprovante" at bounding box center [710, 475] width 173 height 34
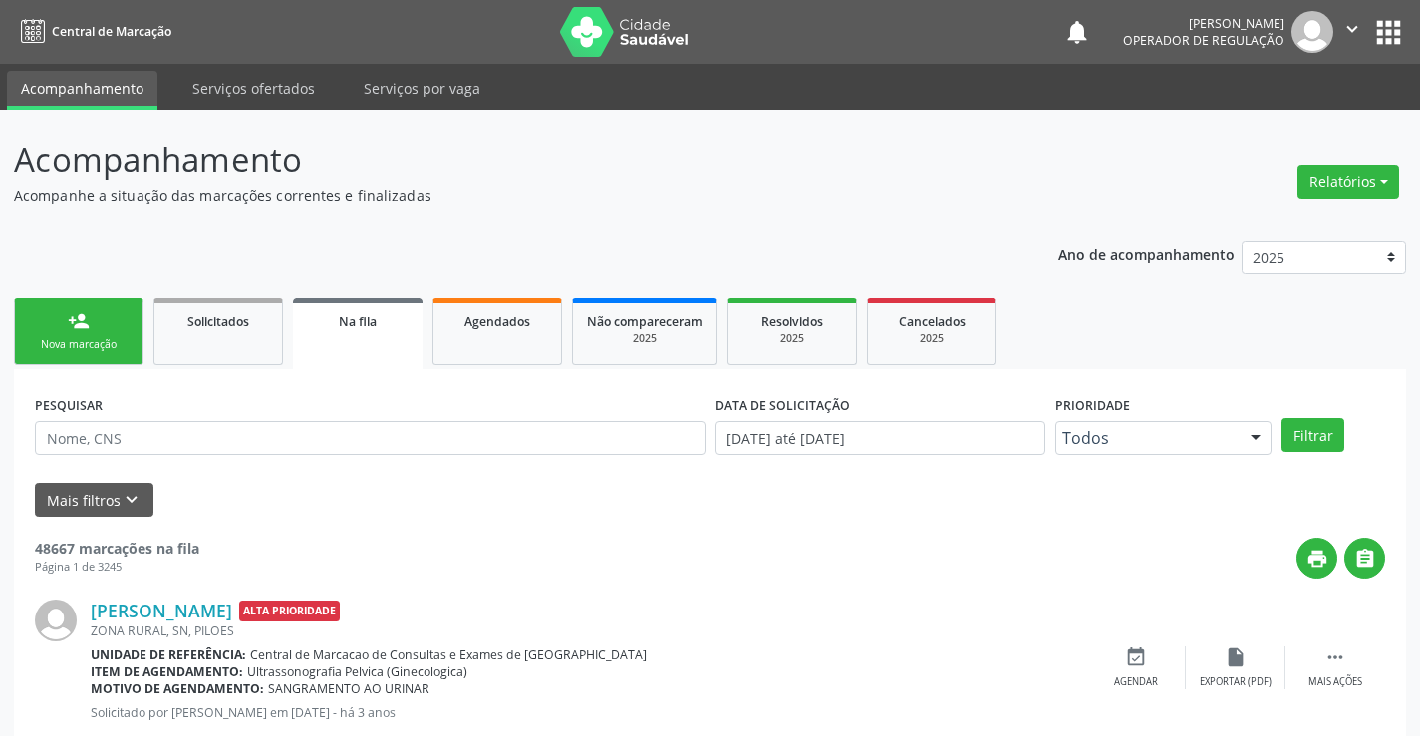
click at [94, 324] on link "person_add Nova marcação" at bounding box center [79, 331] width 130 height 67
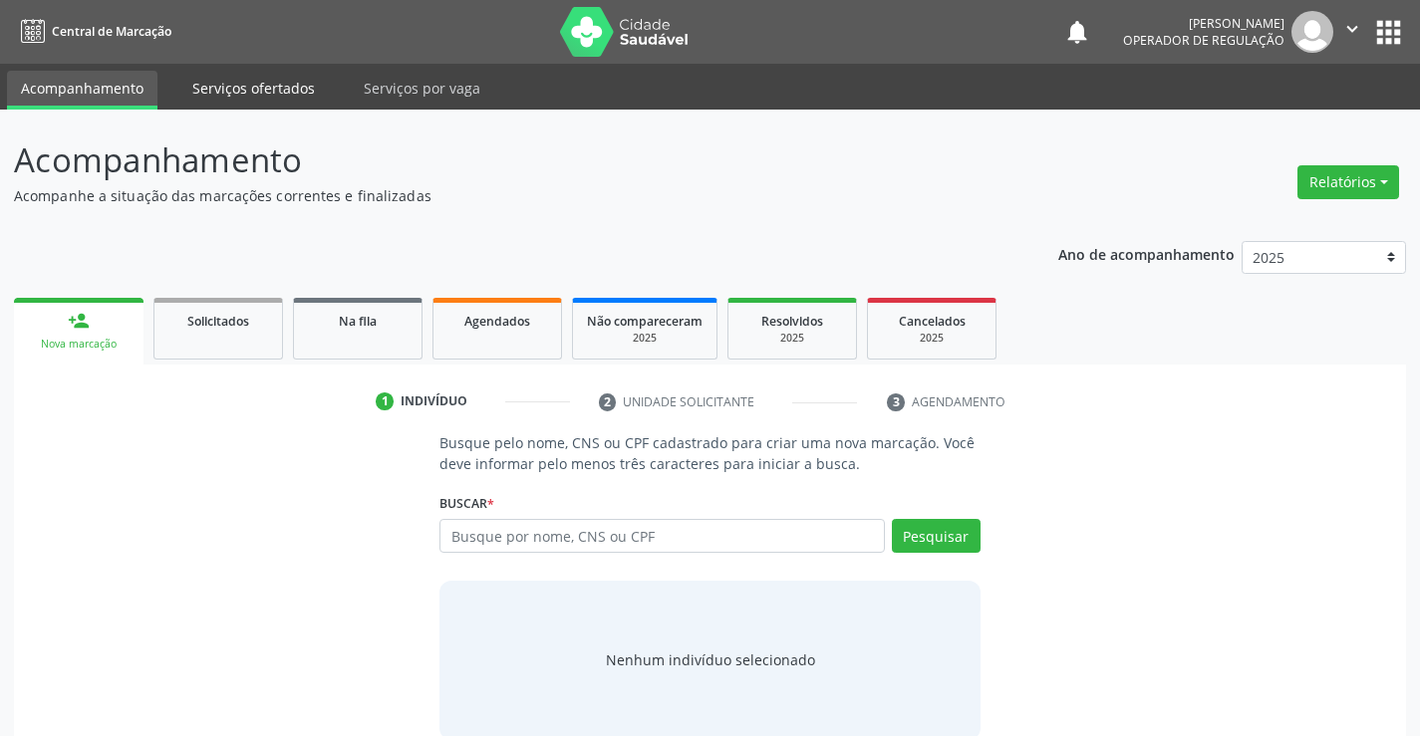
click at [255, 87] on link "Serviços ofertados" at bounding box center [253, 88] width 150 height 35
select select "8"
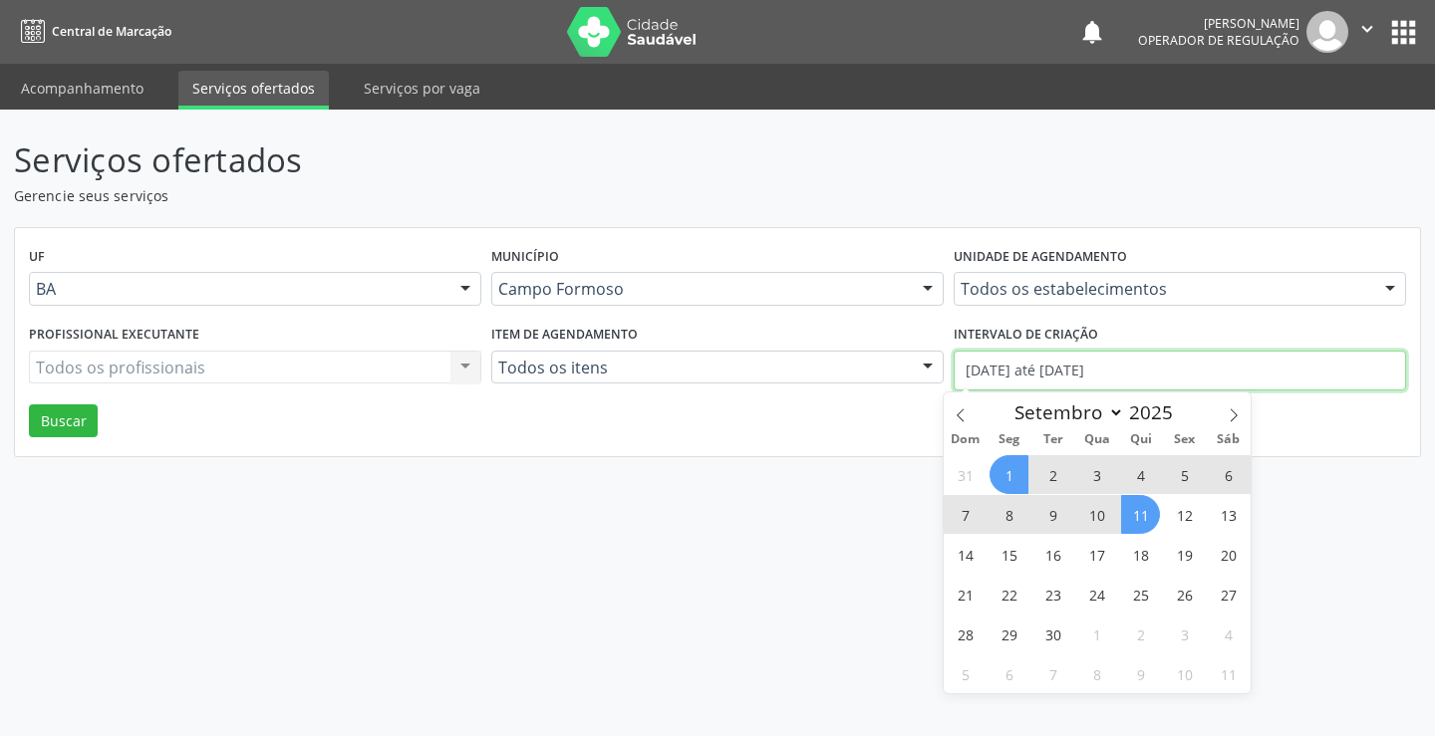
drag, startPoint x: 1151, startPoint y: 373, endPoint x: 945, endPoint y: 371, distance: 206.3
click at [945, 373] on div "Profissional executante Todos os profissionais Todos os profissionais Nenhum re…" at bounding box center [717, 362] width 1387 height 85
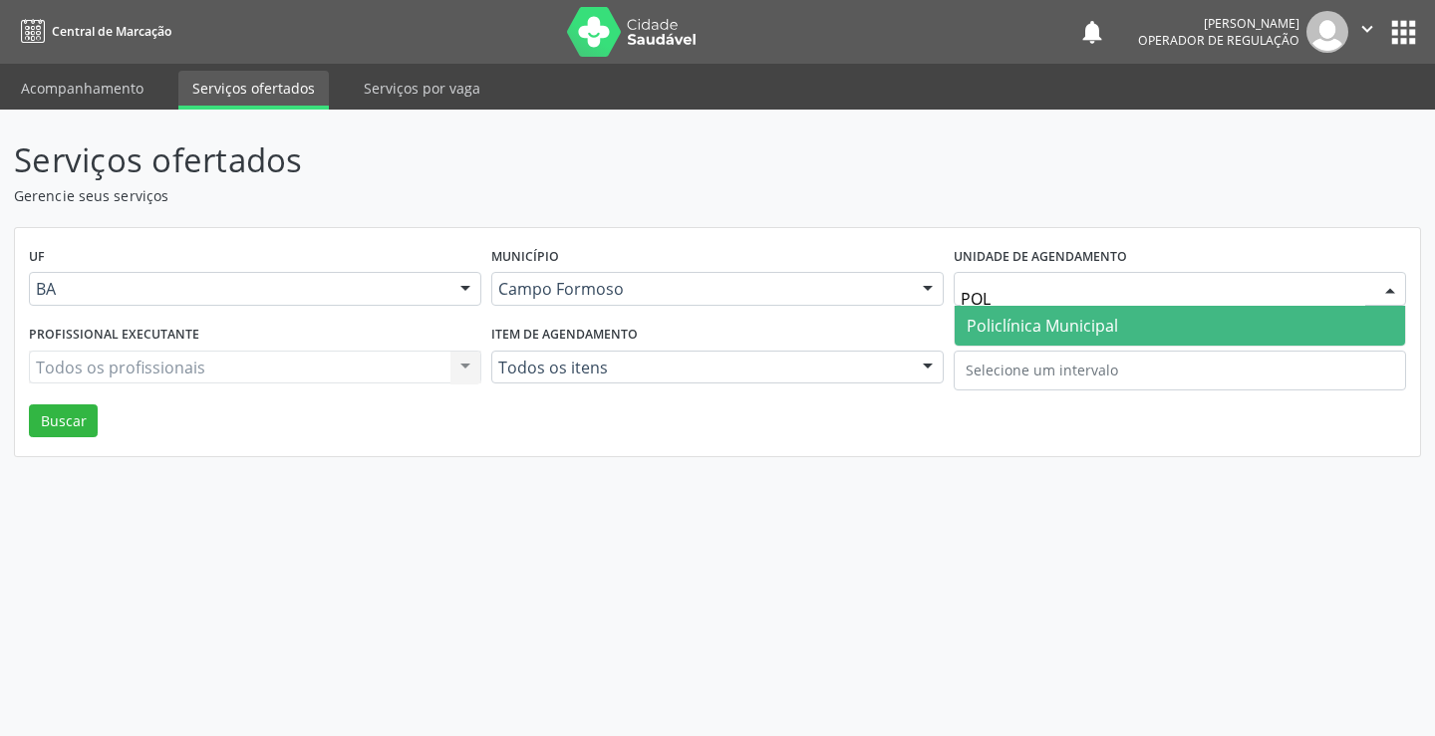
type input "POLI"
click at [1031, 317] on span "Policlínica Municipal" at bounding box center [1042, 326] width 151 height 22
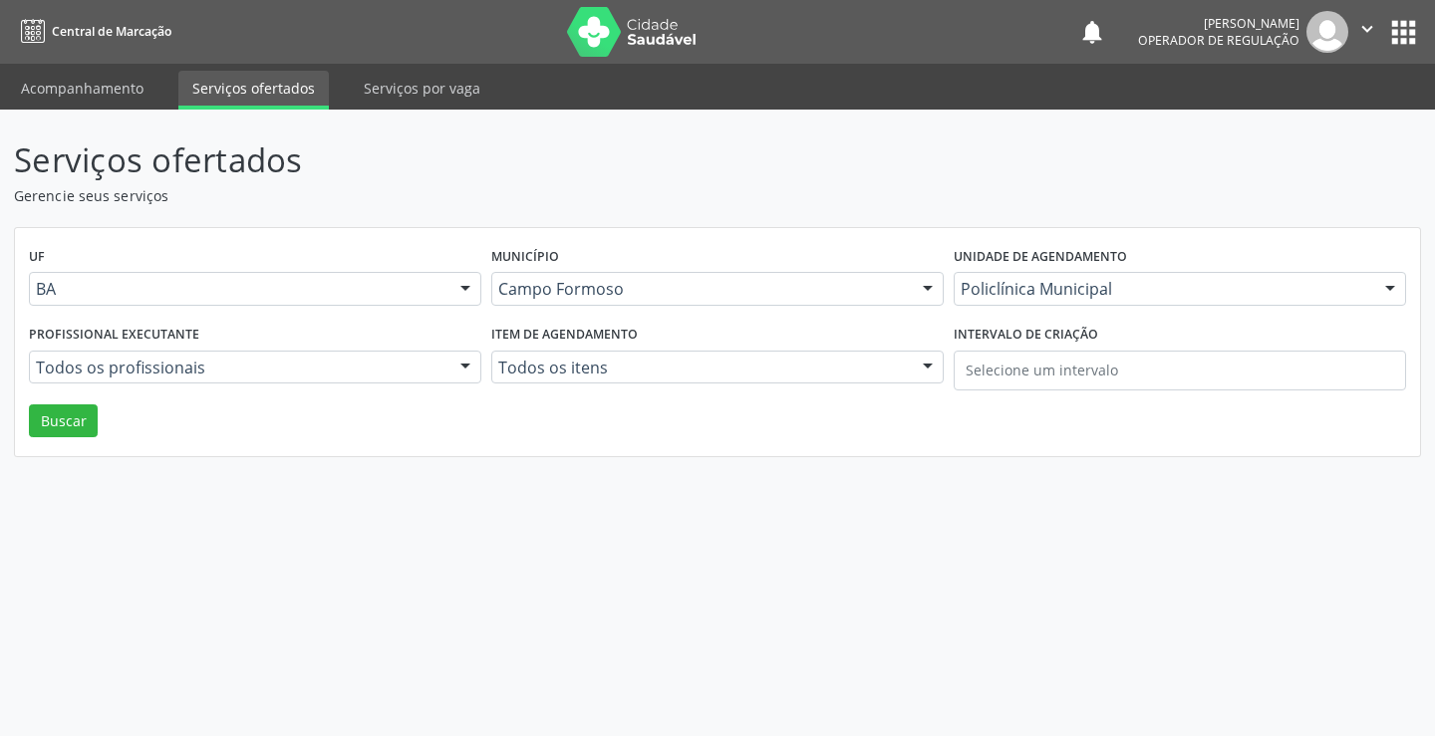
click at [237, 363] on div "Todos os profissionais Todos os profissionais Médico Angiologista - [PERSON_NAM…" at bounding box center [255, 368] width 452 height 34
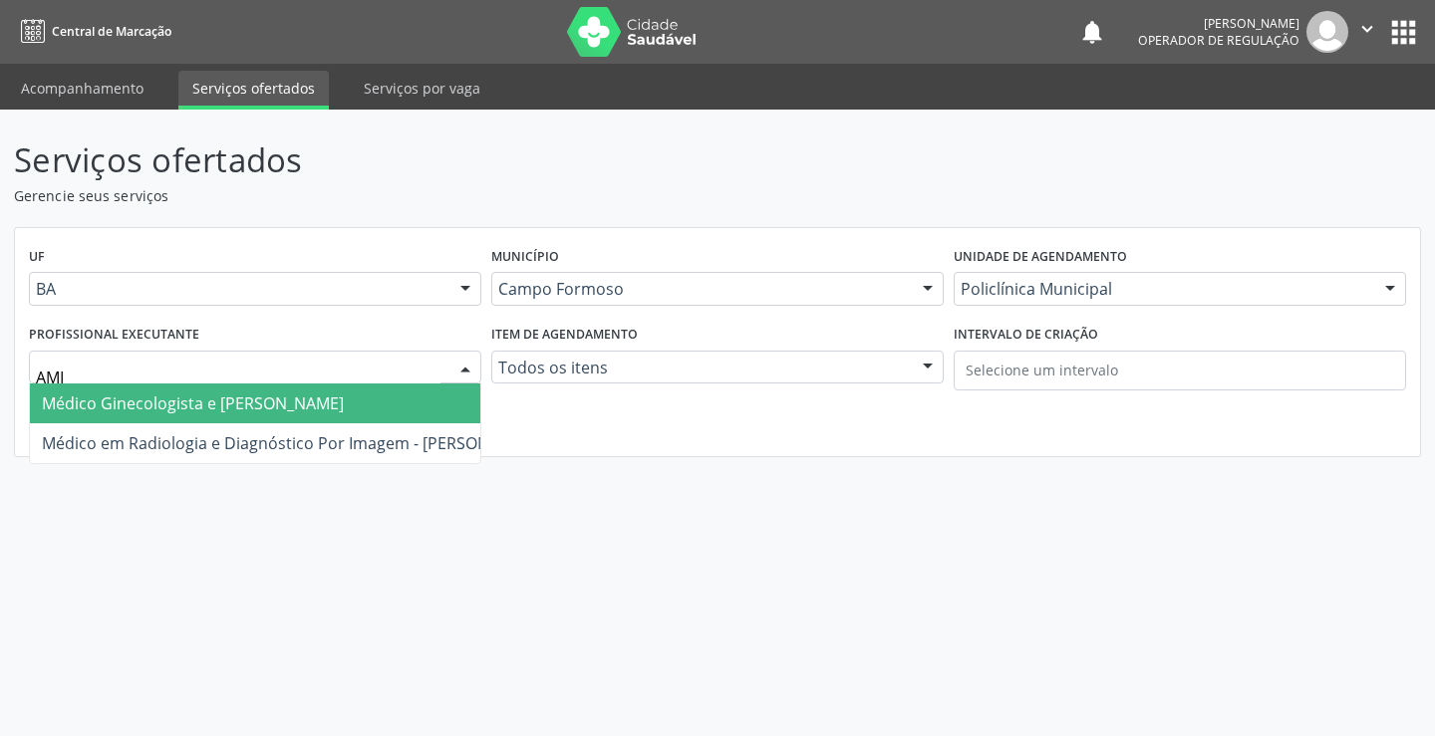
type input "AMIL"
click at [212, 401] on span "Médico Ginecologista e [PERSON_NAME]" at bounding box center [193, 404] width 302 height 22
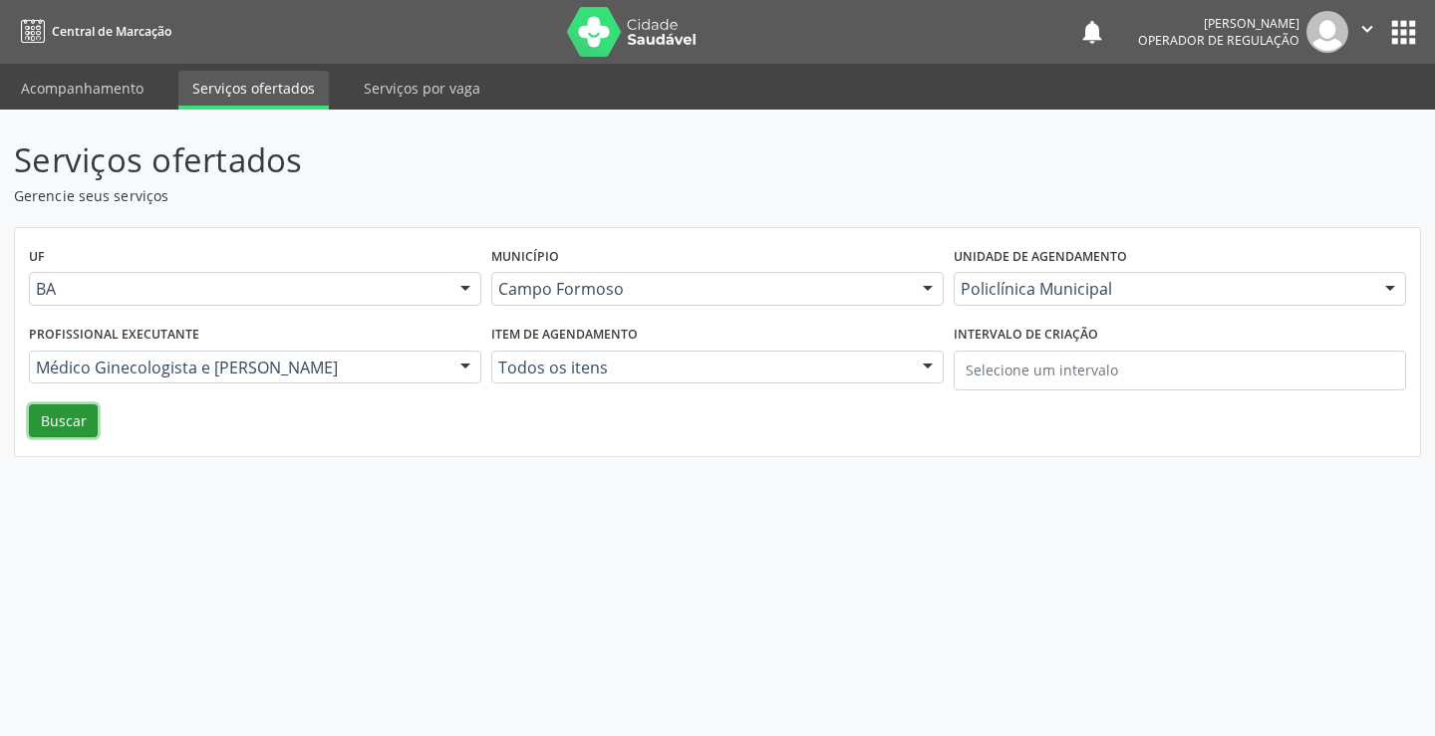
click at [64, 420] on button "Buscar" at bounding box center [63, 422] width 69 height 34
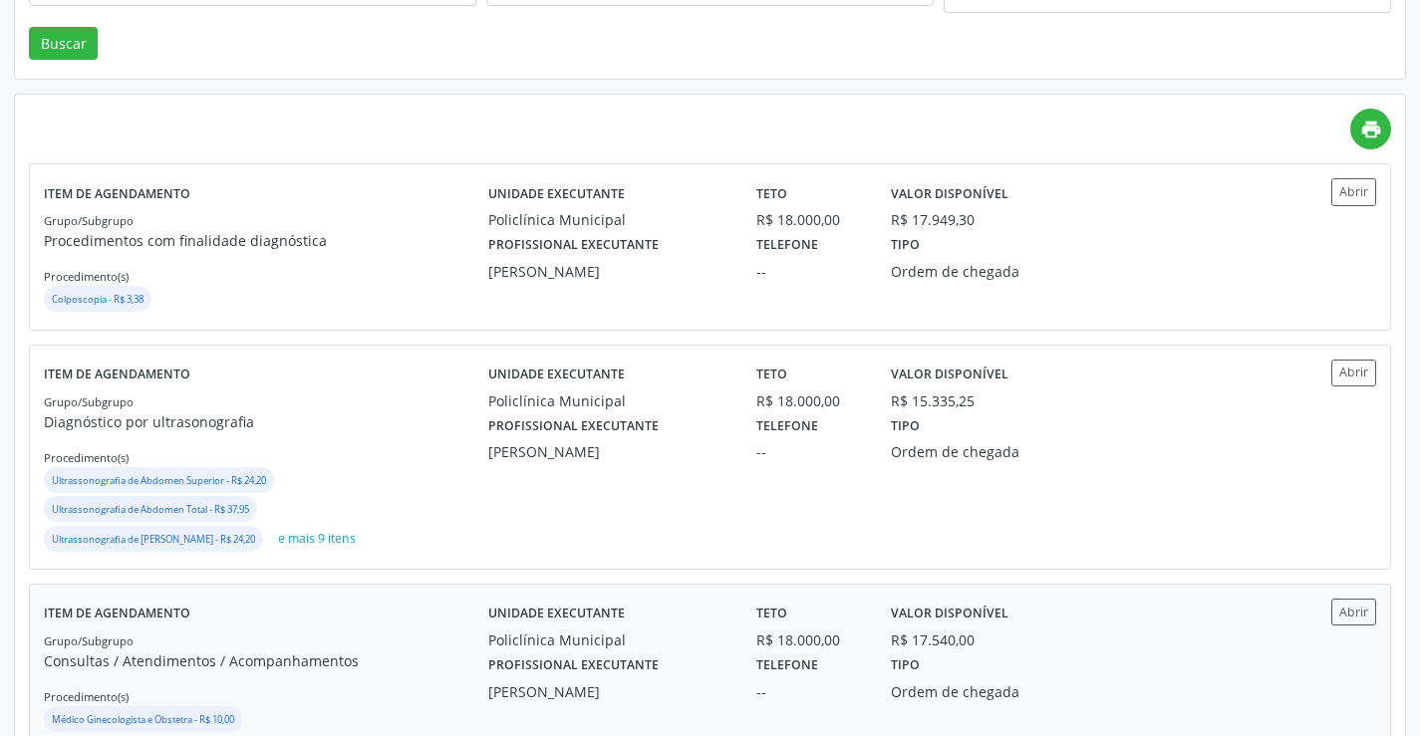
scroll to position [498, 0]
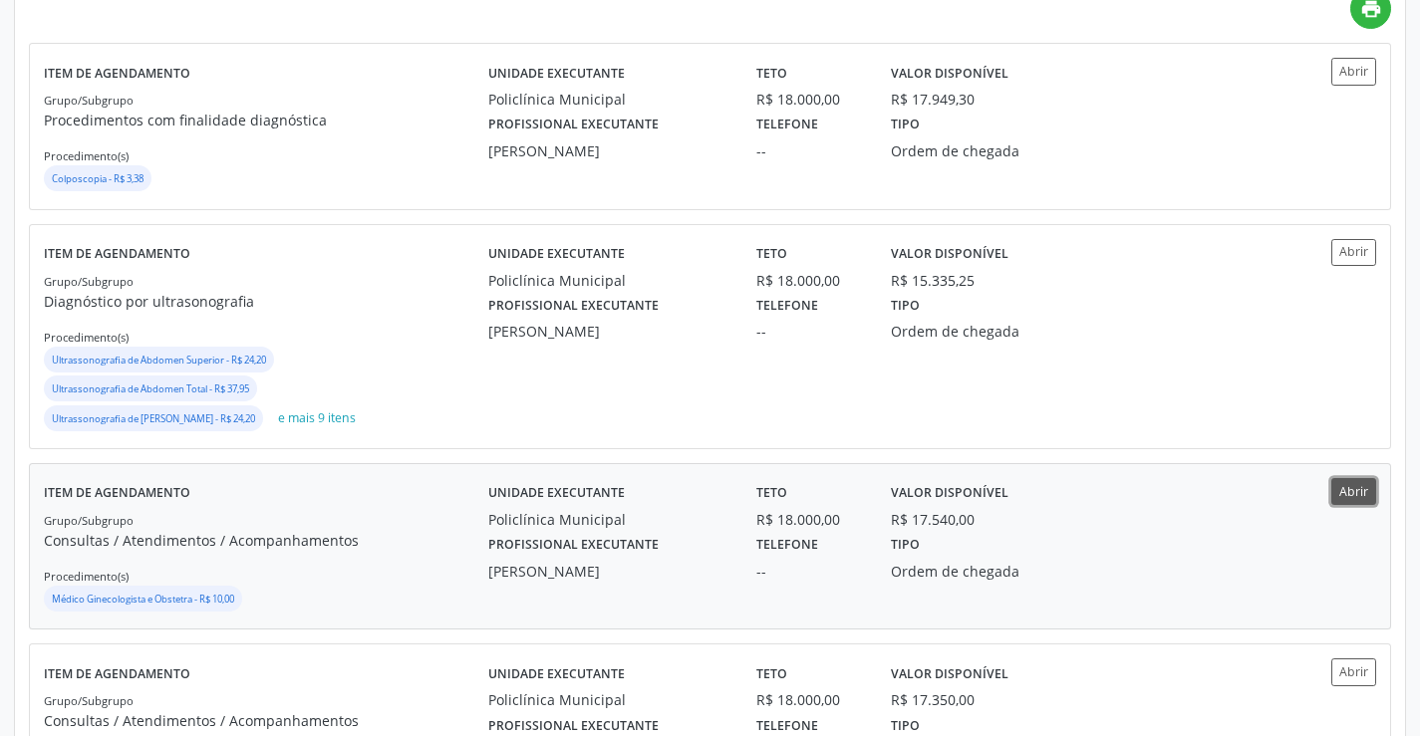
click at [1364, 490] on button "Abrir" at bounding box center [1353, 491] width 45 height 27
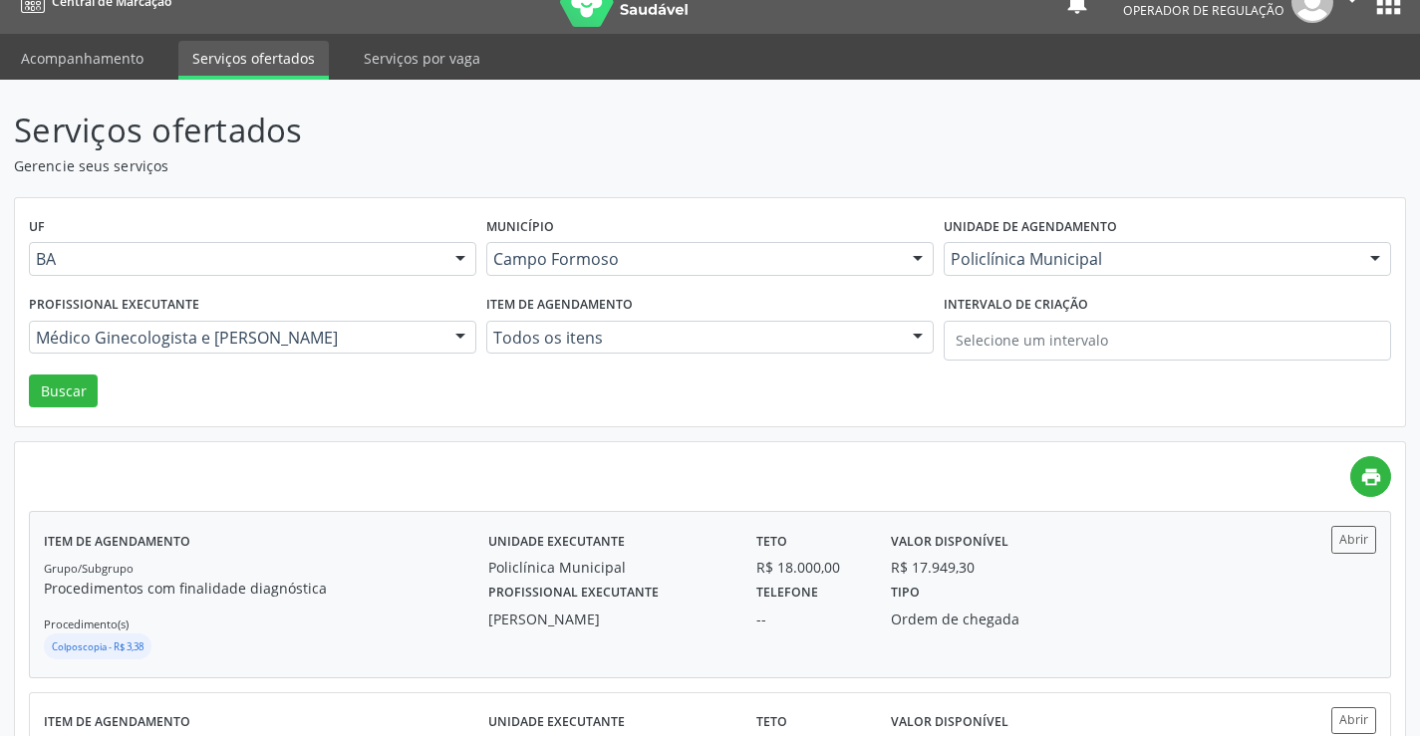
scroll to position [0, 0]
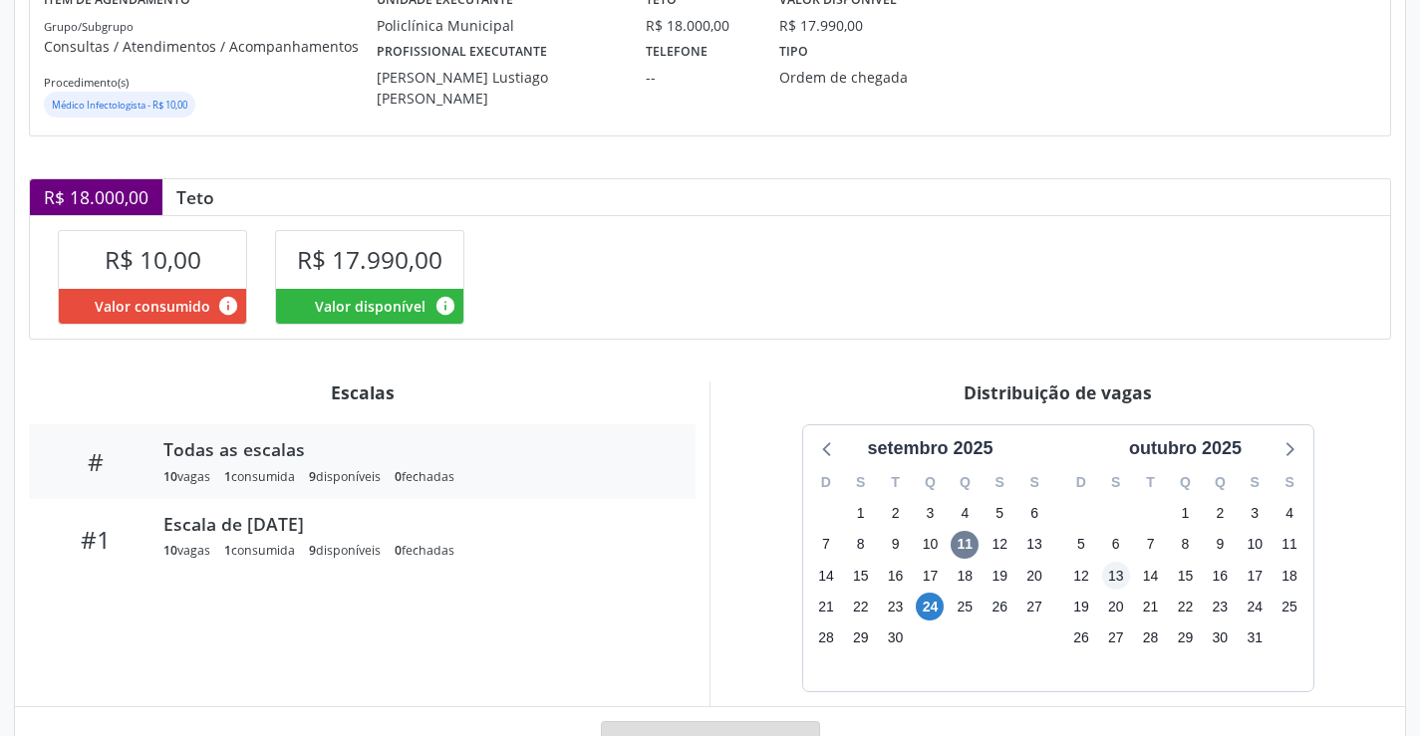
scroll to position [299, 0]
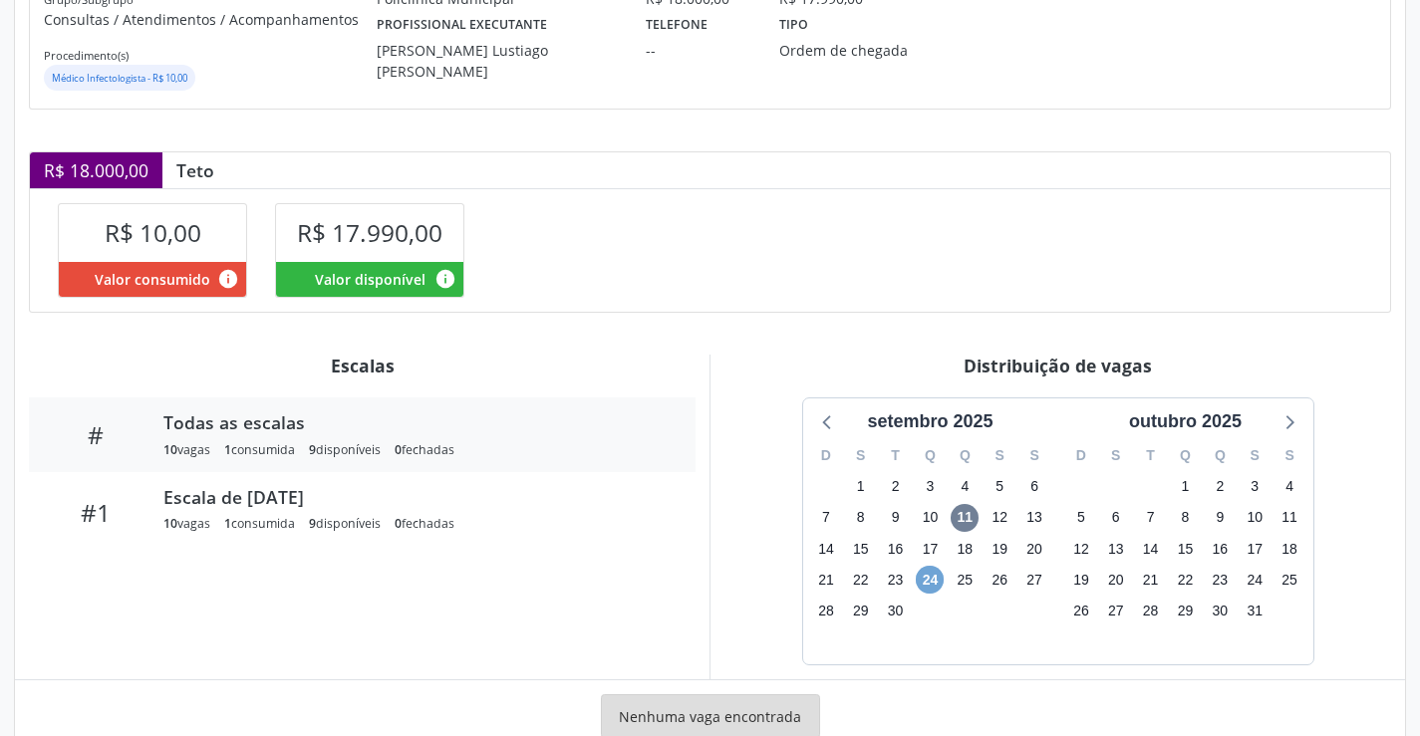
click at [923, 576] on span "24" at bounding box center [930, 580] width 28 height 28
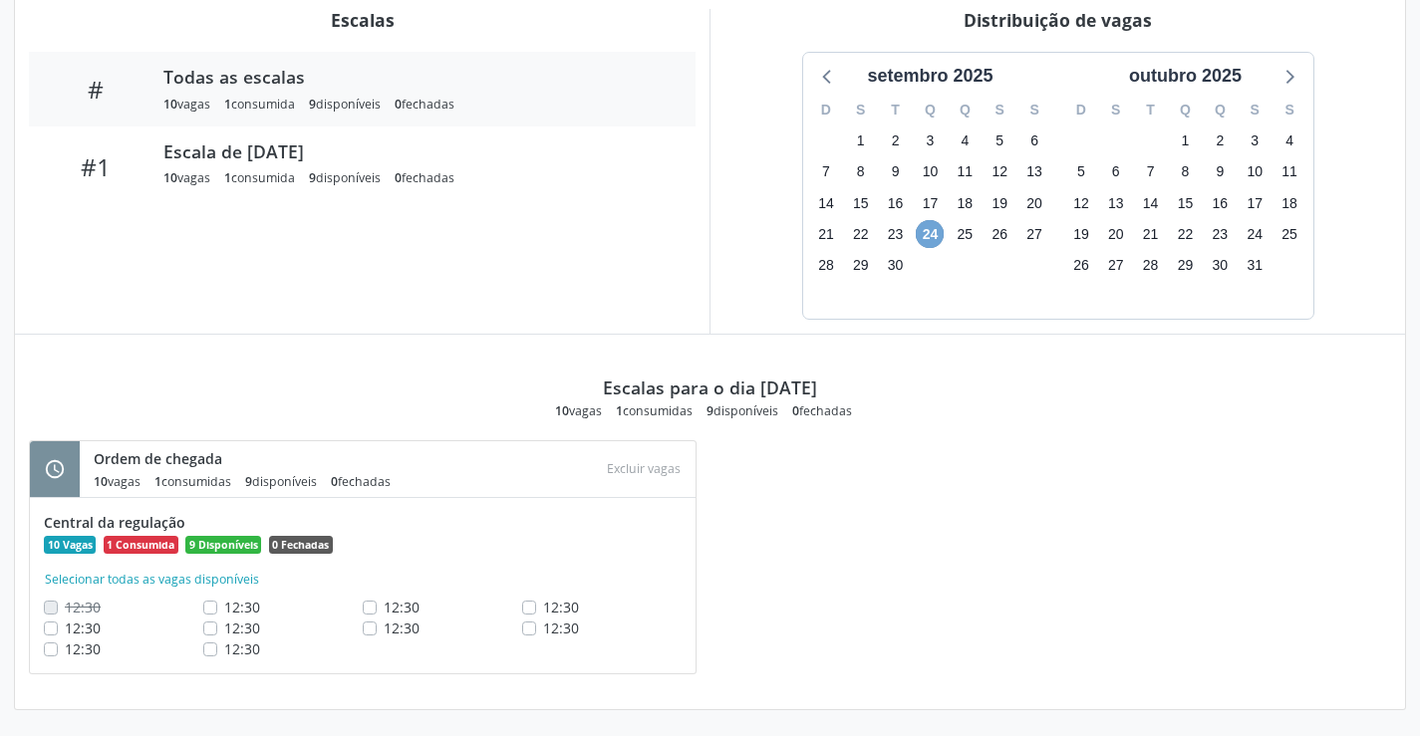
scroll to position [647, 0]
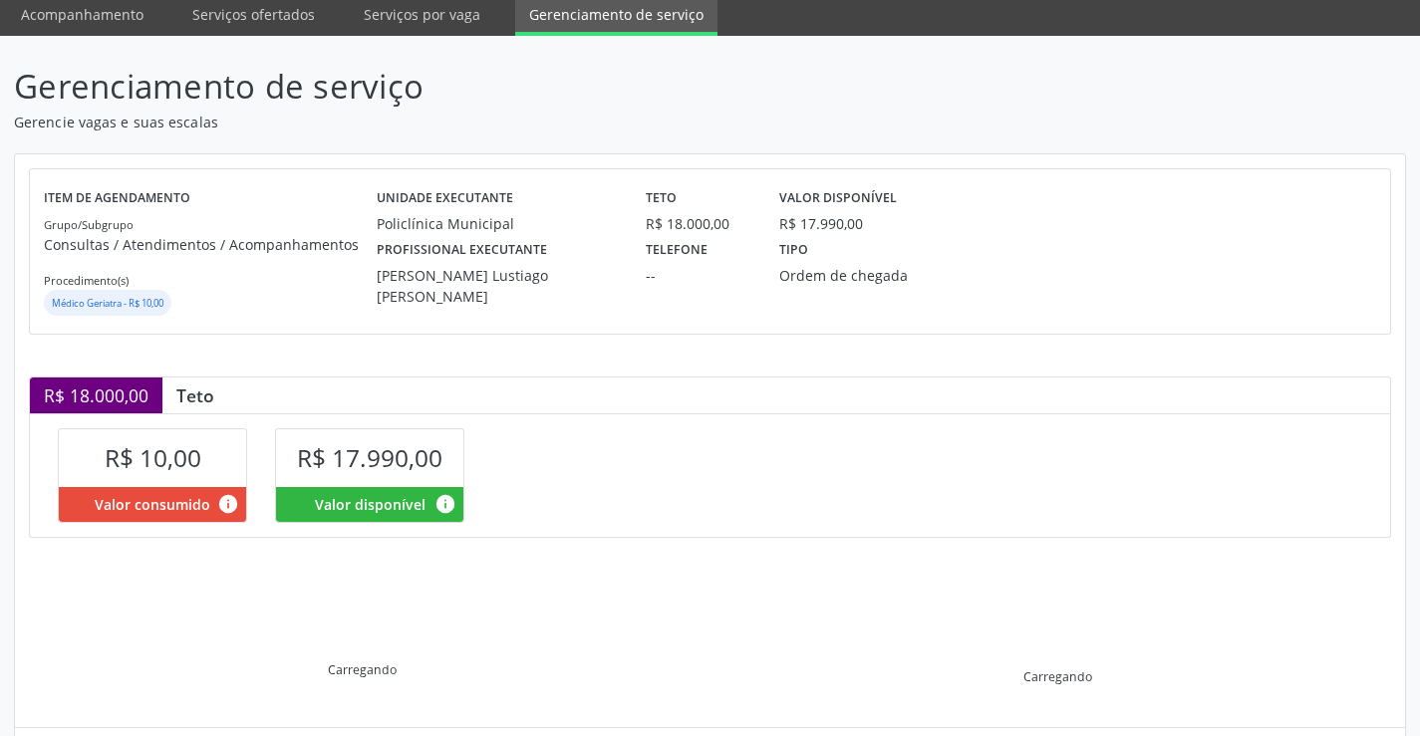
scroll to position [284, 0]
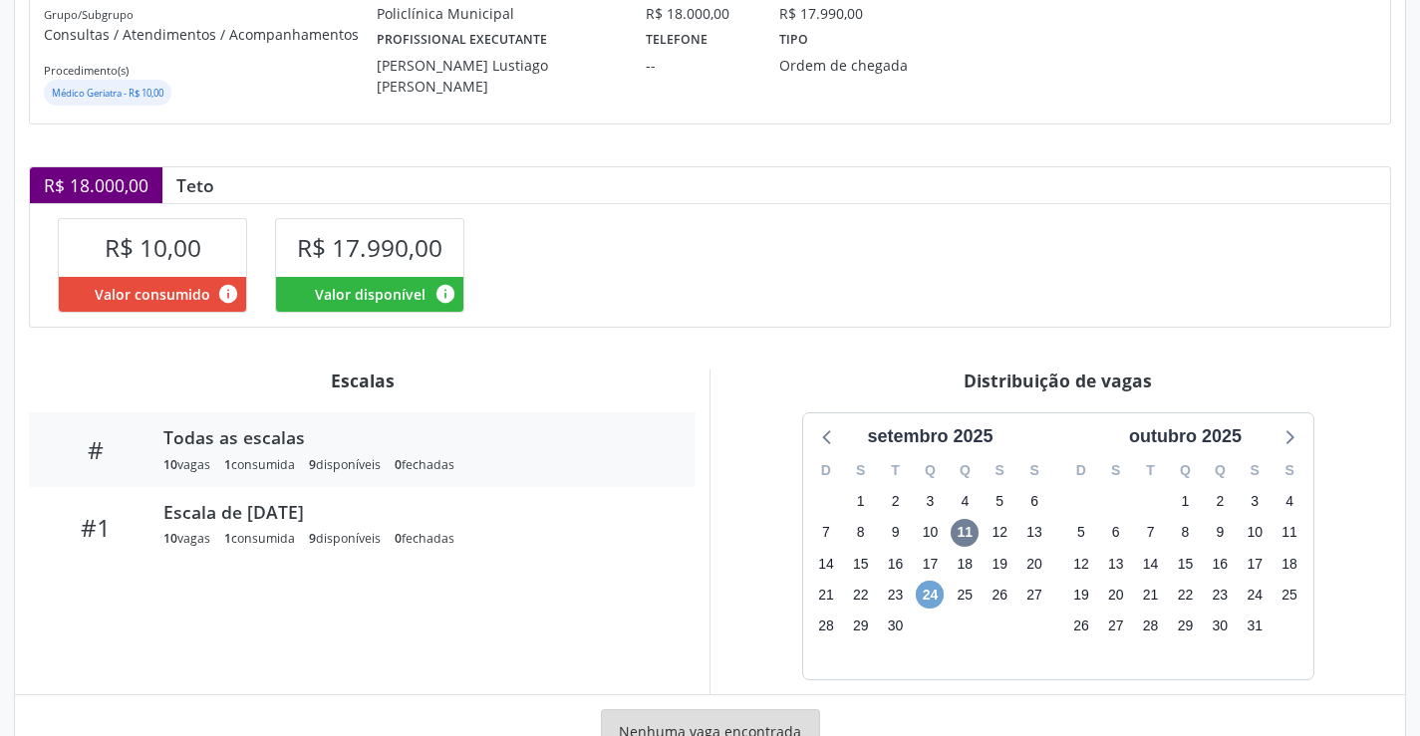
click at [926, 587] on span "24" at bounding box center [930, 595] width 28 height 28
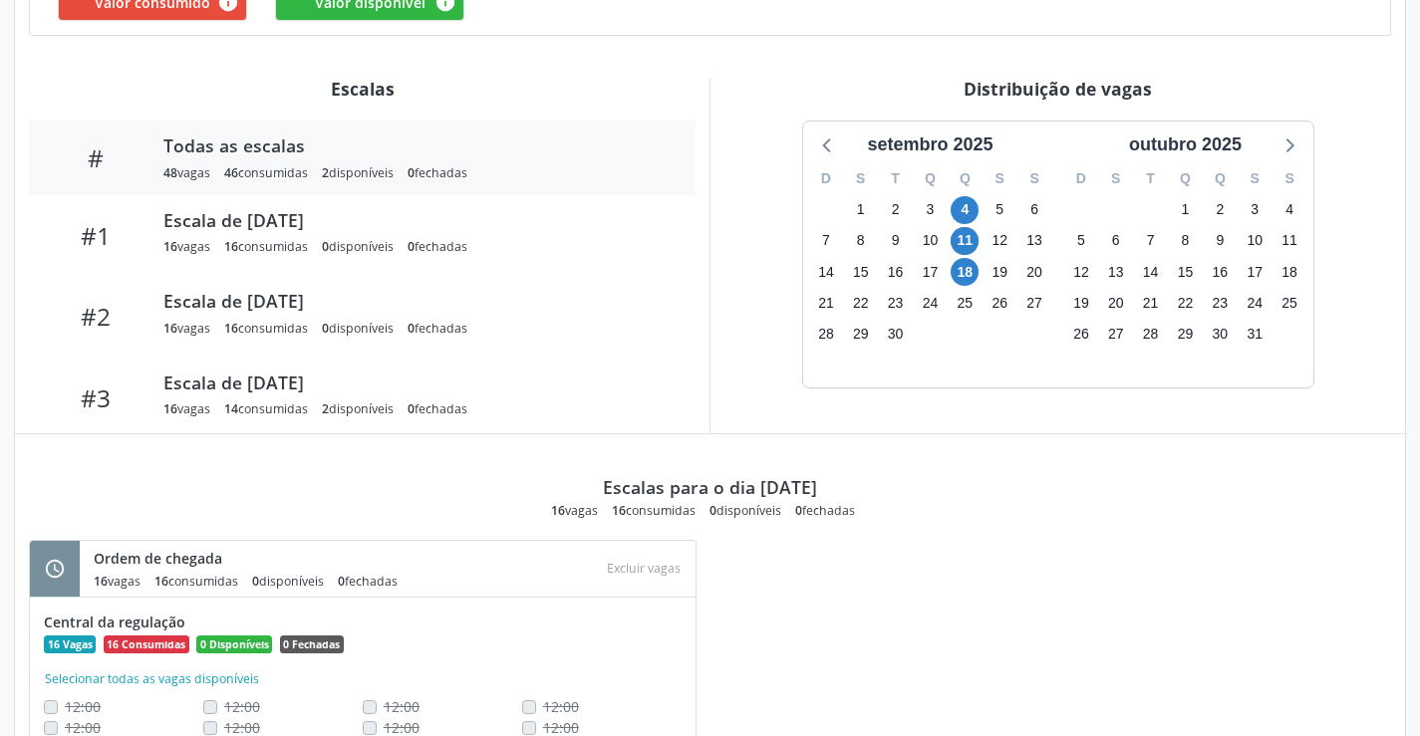
scroll to position [598, 0]
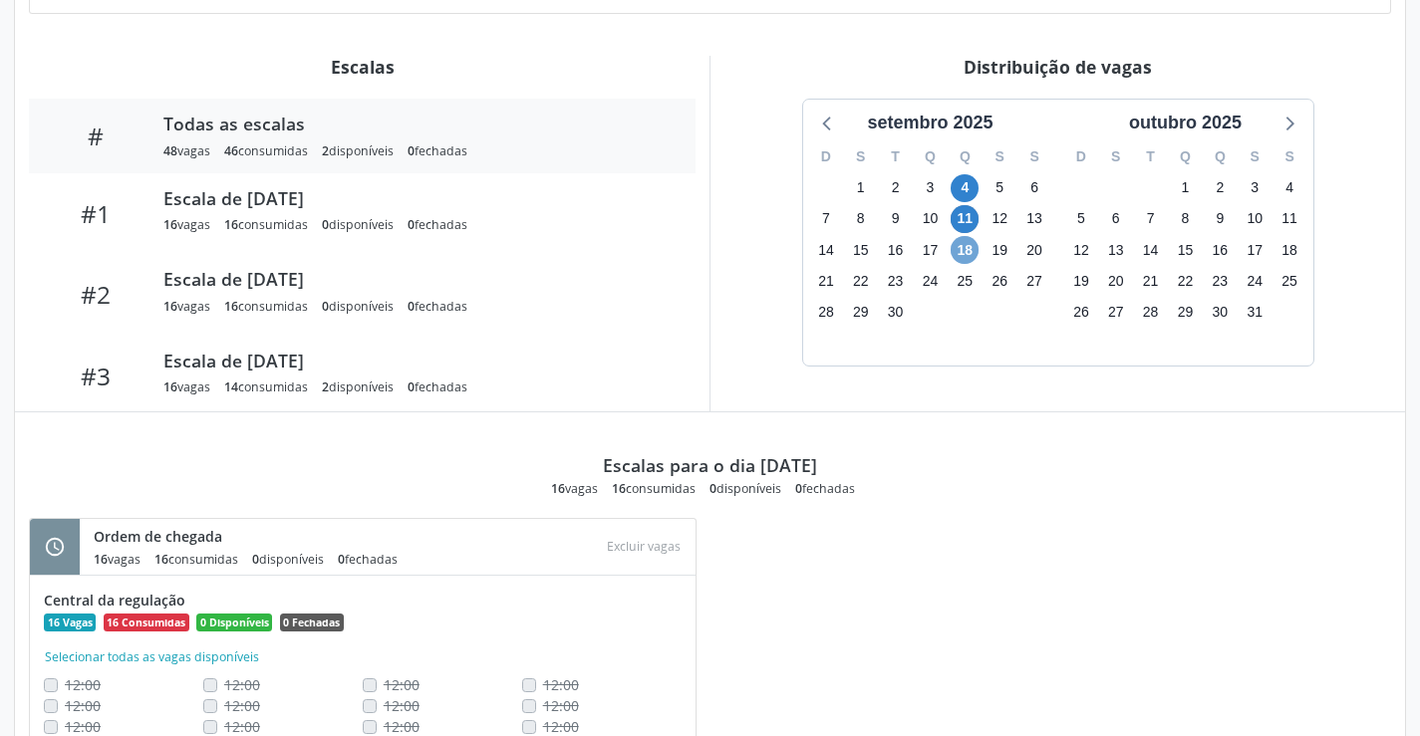
click at [963, 240] on span "18" at bounding box center [965, 250] width 28 height 28
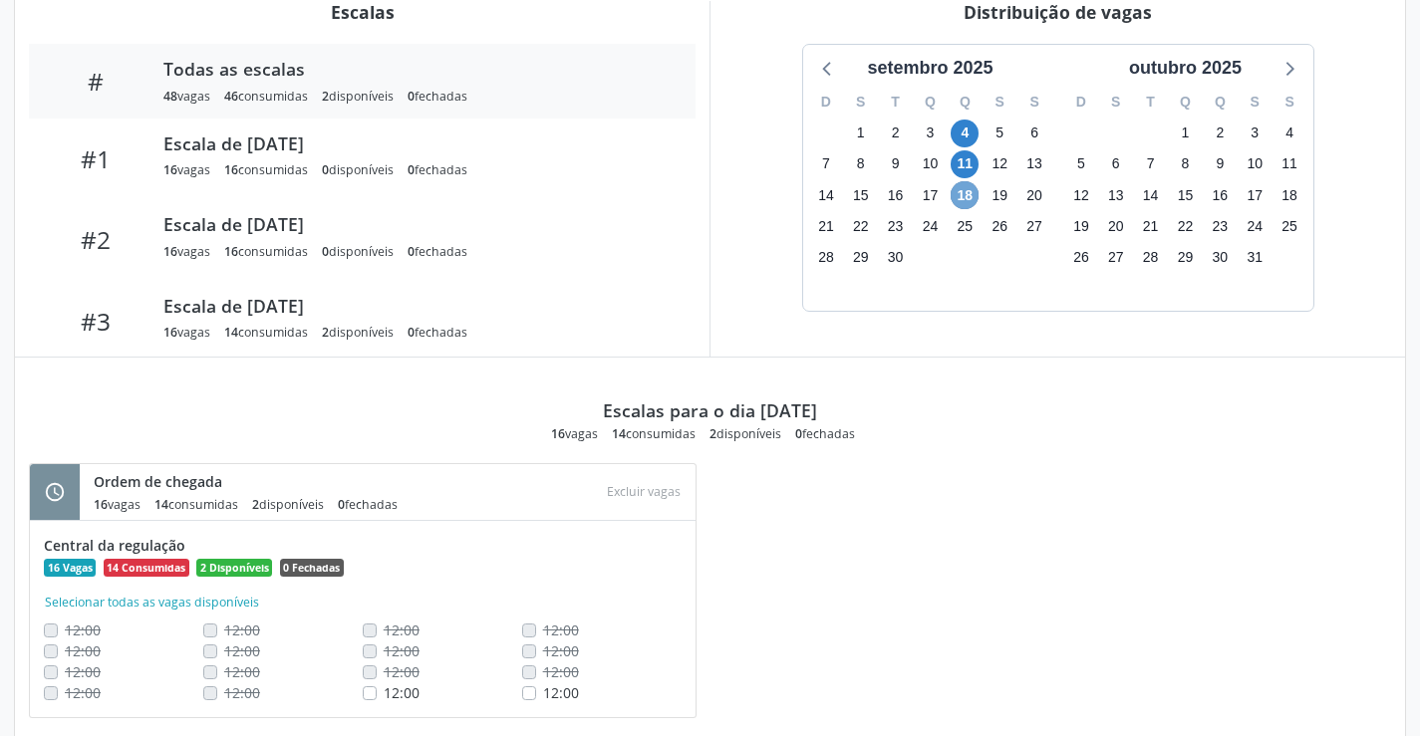
scroll to position [699, 0]
